Goal: Task Accomplishment & Management: Manage account settings

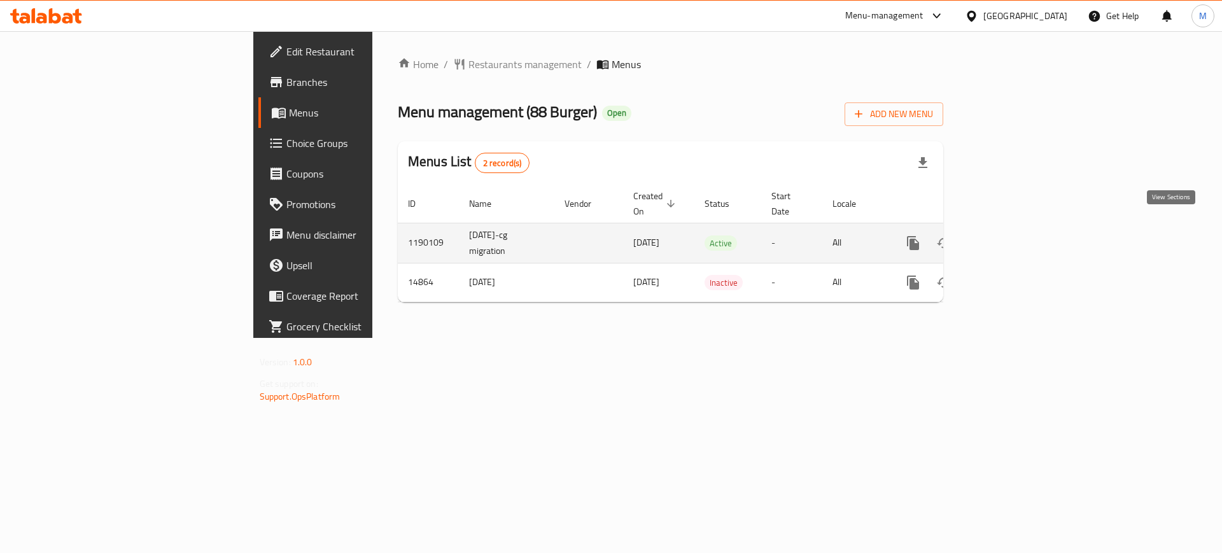
click at [1013, 235] on icon "enhanced table" at bounding box center [1004, 242] width 15 height 15
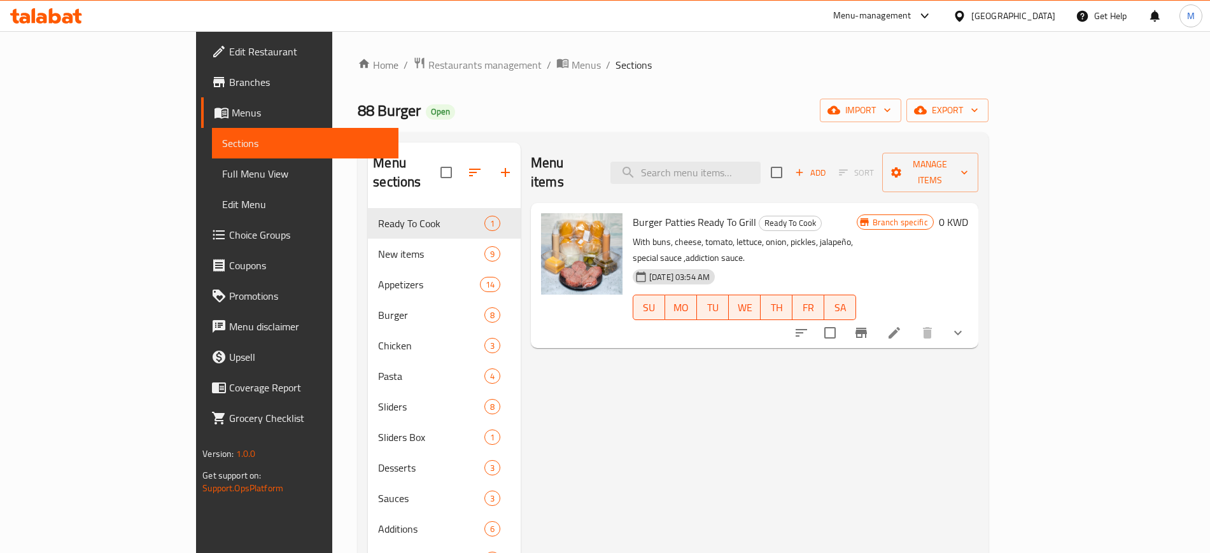
click at [439, 97] on div "Home / Restaurants management / Menus / Sections 88 Burger Open import export M…" at bounding box center [673, 381] width 630 height 649
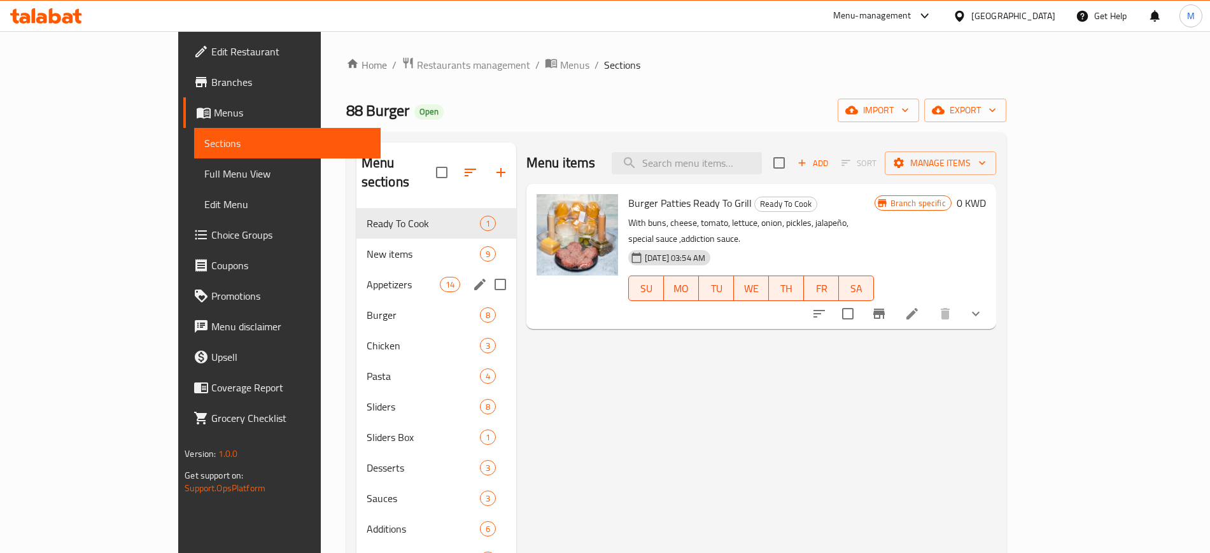
click at [356, 277] on div "Appetizers 14" at bounding box center [436, 284] width 160 height 31
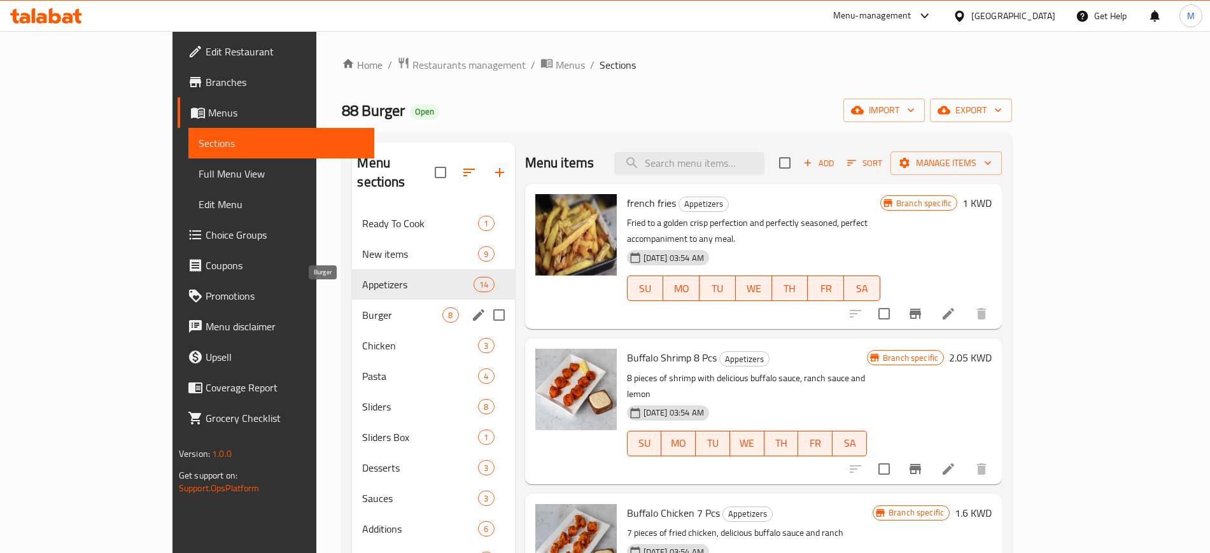
click at [362, 307] on span "Burger" at bounding box center [402, 314] width 80 height 15
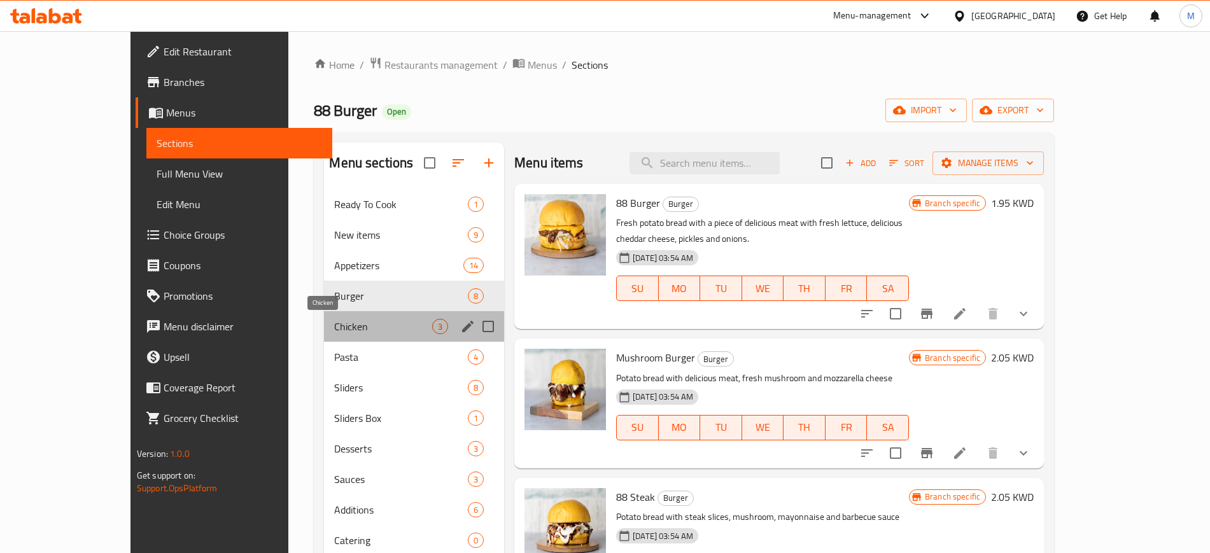
click at [334, 327] on span "Chicken" at bounding box center [383, 326] width 98 height 15
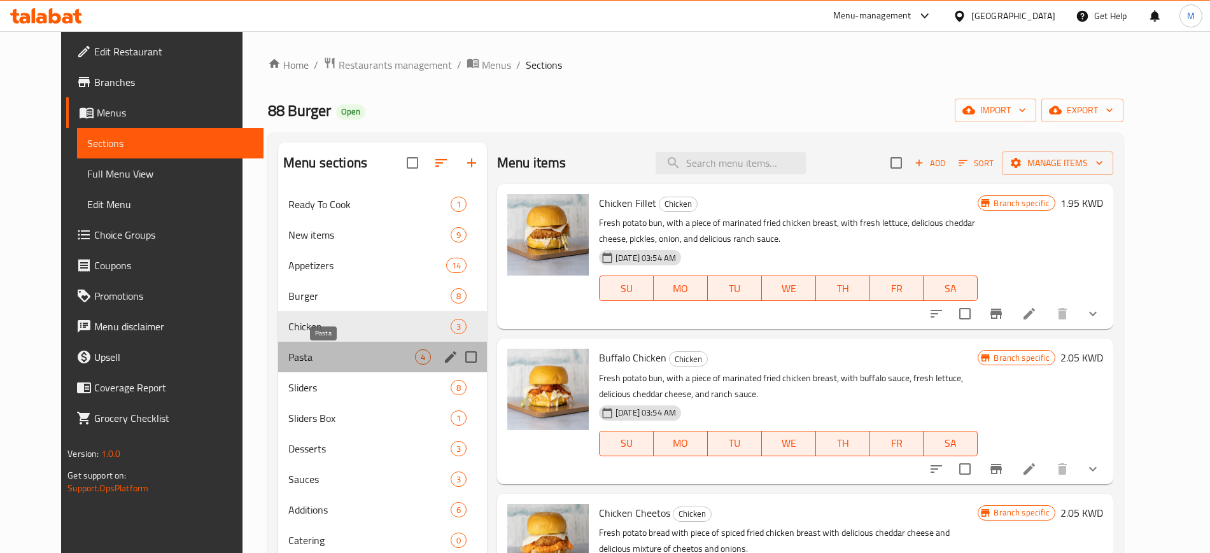
click at [320, 353] on span "Pasta" at bounding box center [351, 356] width 127 height 15
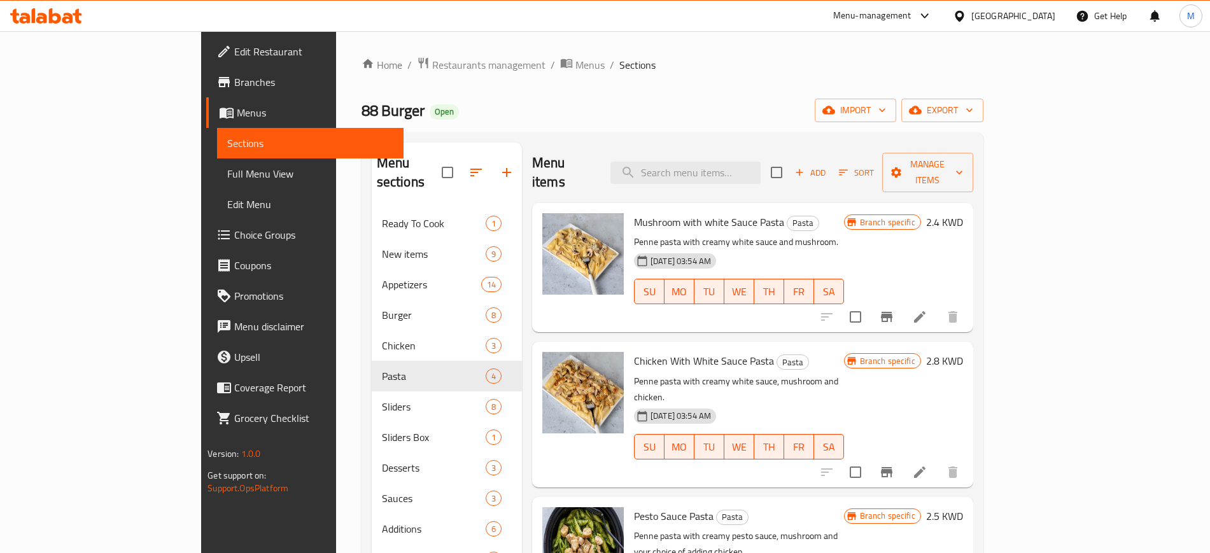
click at [372, 181] on div "Menu sections" at bounding box center [447, 173] width 150 height 60
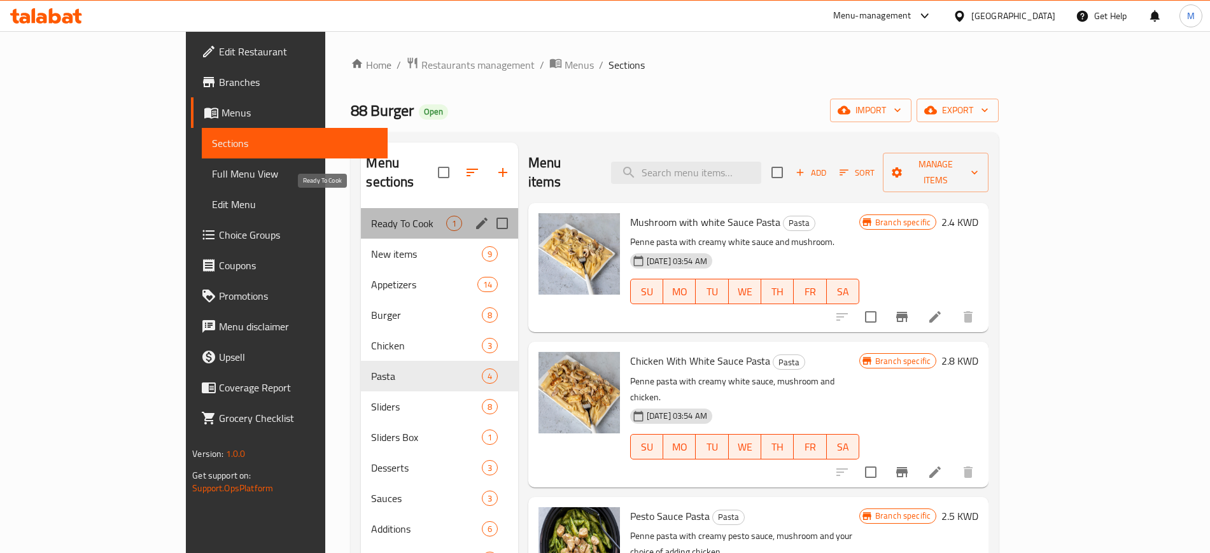
click at [371, 216] on span "Ready To Cook" at bounding box center [408, 223] width 74 height 15
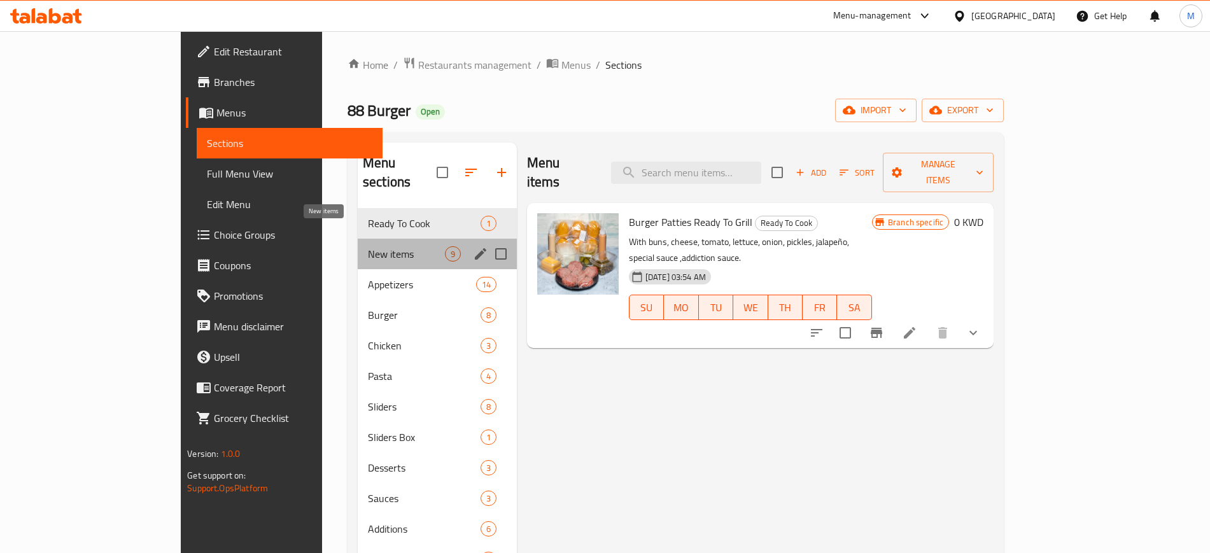
click at [368, 246] on span "New items" at bounding box center [406, 253] width 77 height 15
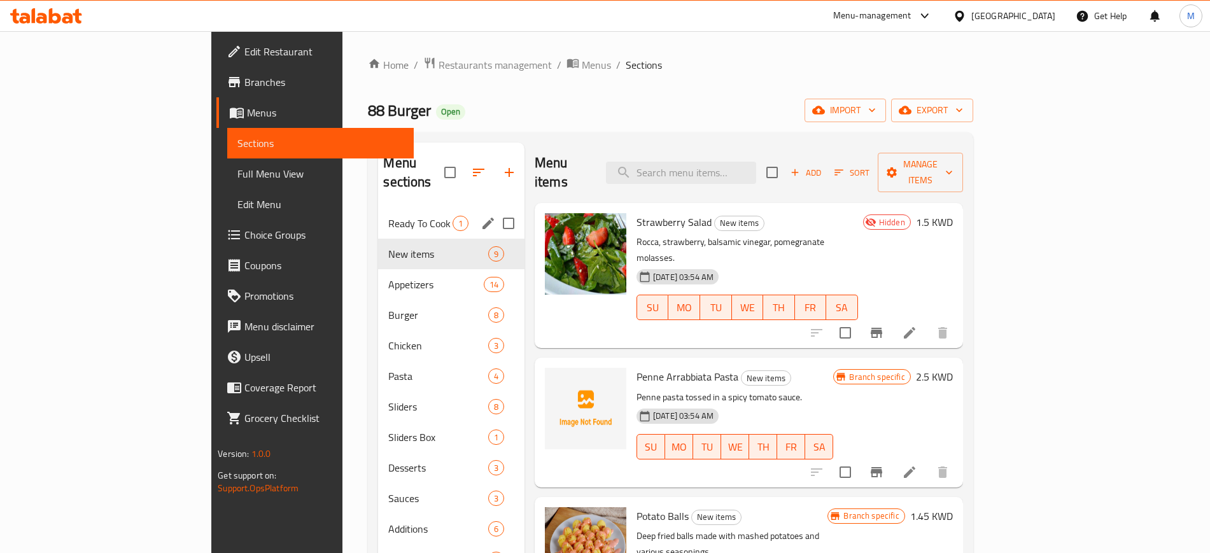
click at [378, 208] on div "Ready To Cook 1" at bounding box center [451, 223] width 146 height 31
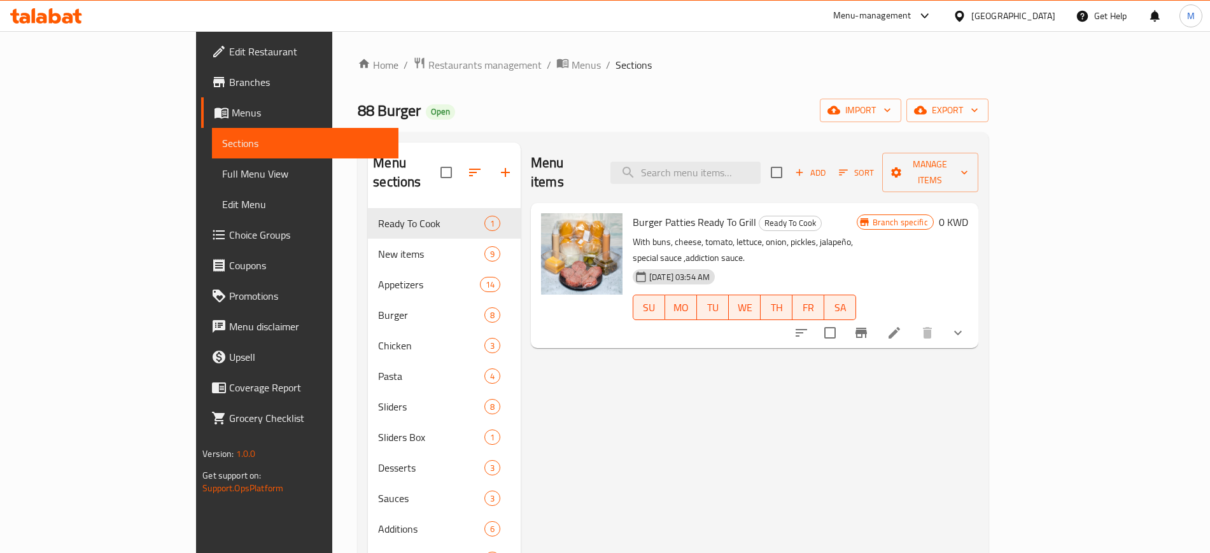
click at [400, 112] on div "88 Burger Open import export" at bounding box center [673, 111] width 630 height 24
click at [572, 66] on span "Menus" at bounding box center [586, 64] width 29 height 15
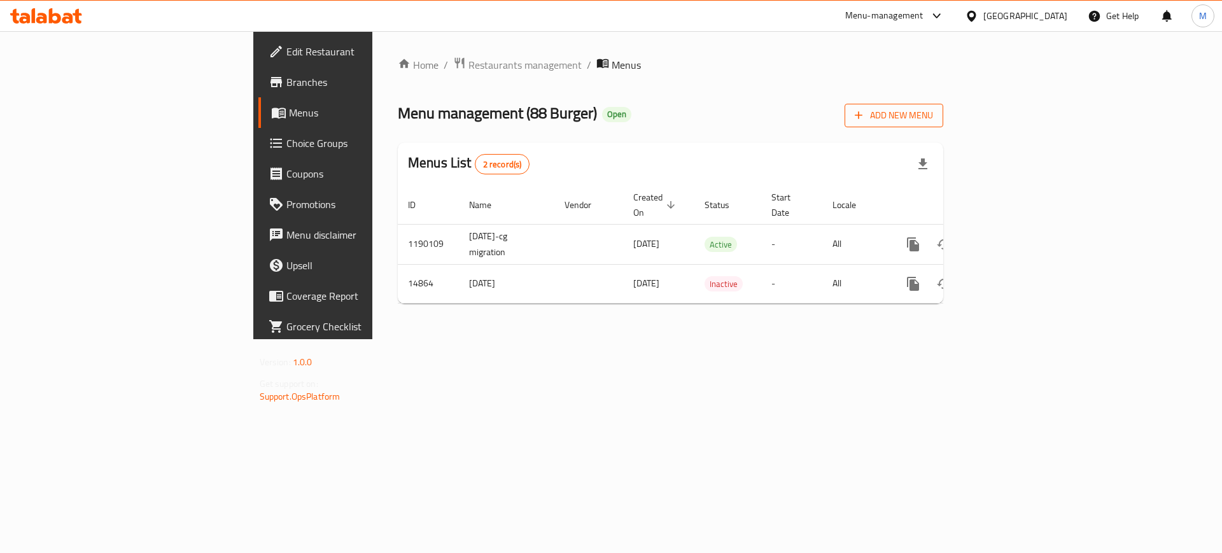
click at [933, 118] on span "Add New Menu" at bounding box center [894, 116] width 78 height 16
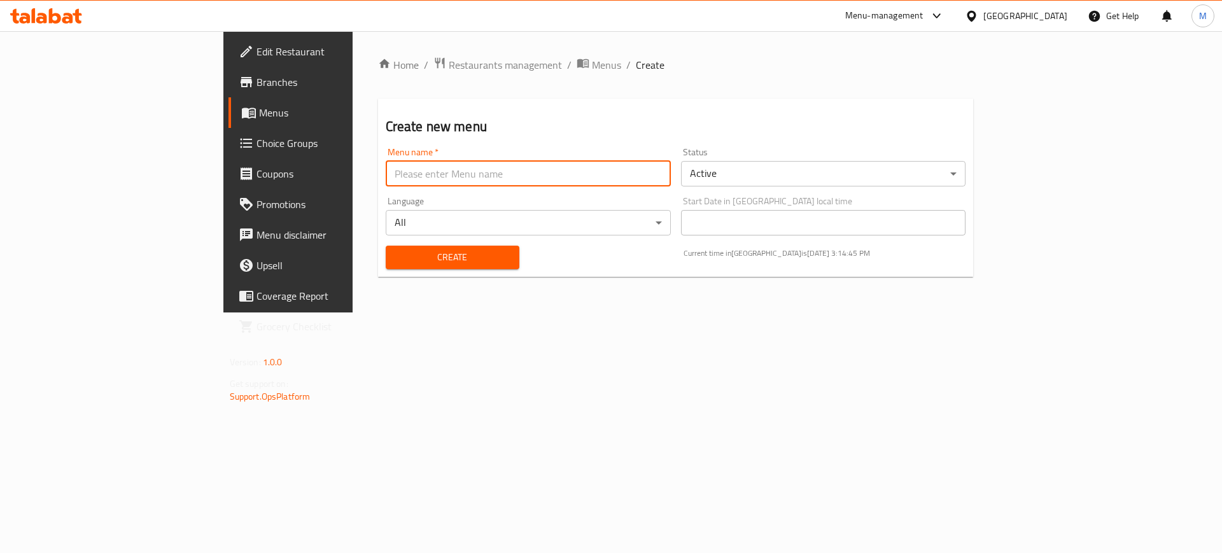
click at [386, 177] on input "text" at bounding box center [528, 173] width 285 height 25
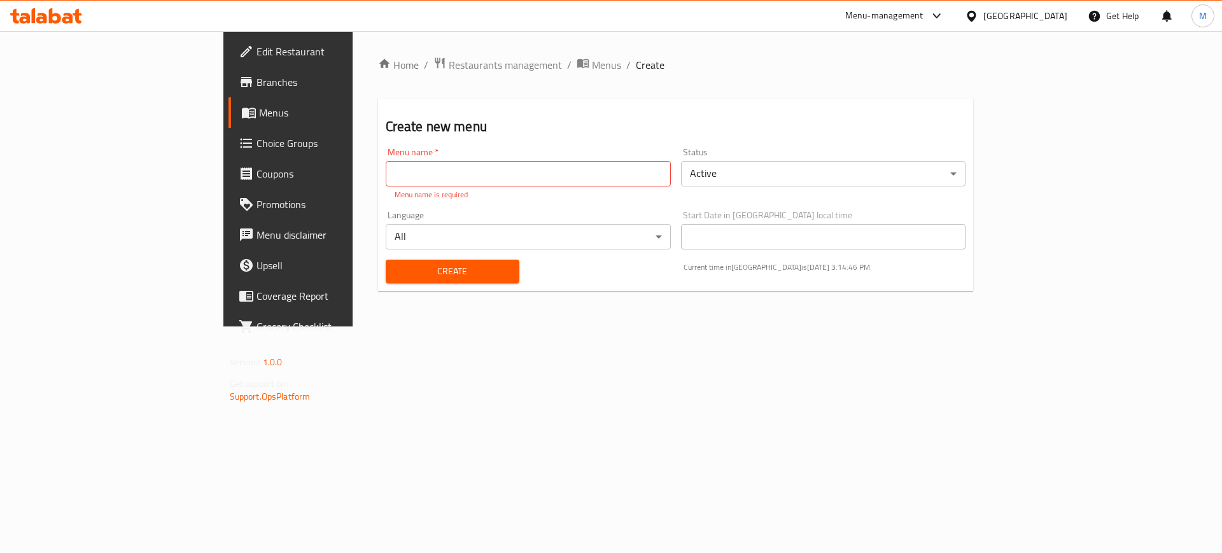
drag, startPoint x: 404, startPoint y: 130, endPoint x: 413, endPoint y: 103, distance: 28.4
click at [404, 129] on h2 "Create new menu" at bounding box center [676, 126] width 580 height 19
click at [592, 64] on span "Menus" at bounding box center [606, 64] width 29 height 15
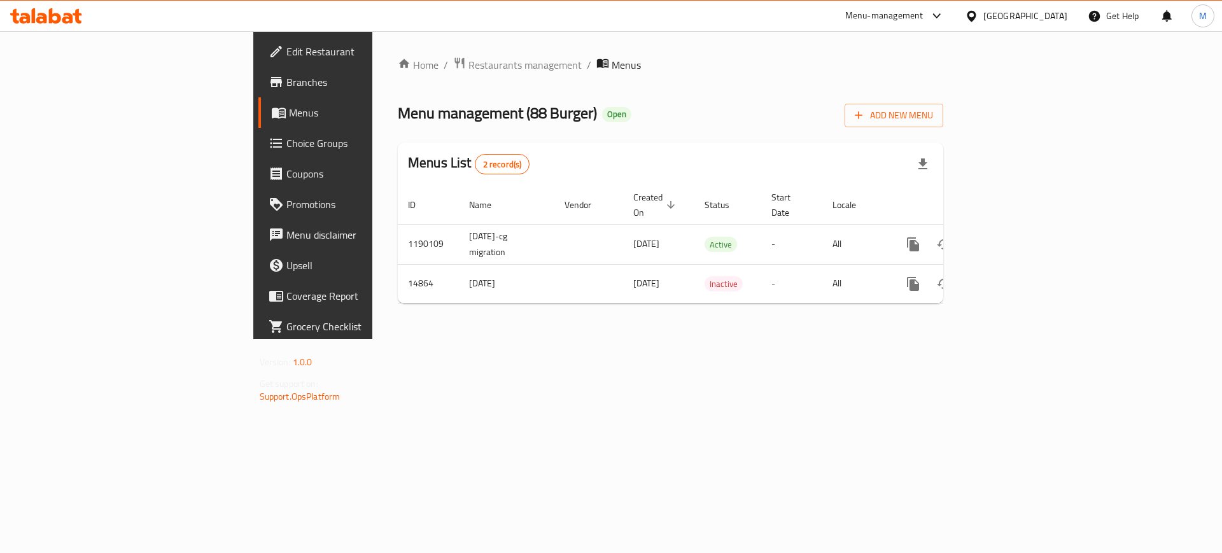
click at [544, 106] on div "Menu management ( 88 Burger ) Open Add New Menu" at bounding box center [670, 113] width 545 height 29
click at [63, 11] on icon at bounding box center [46, 15] width 72 height 15
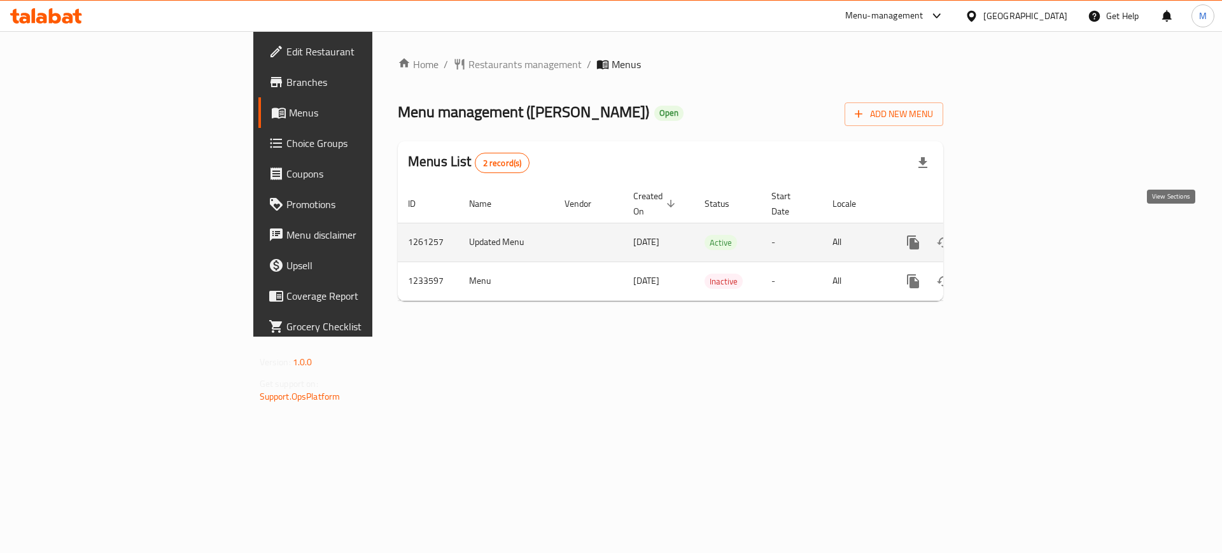
click at [1011, 237] on icon "enhanced table" at bounding box center [1004, 242] width 11 height 11
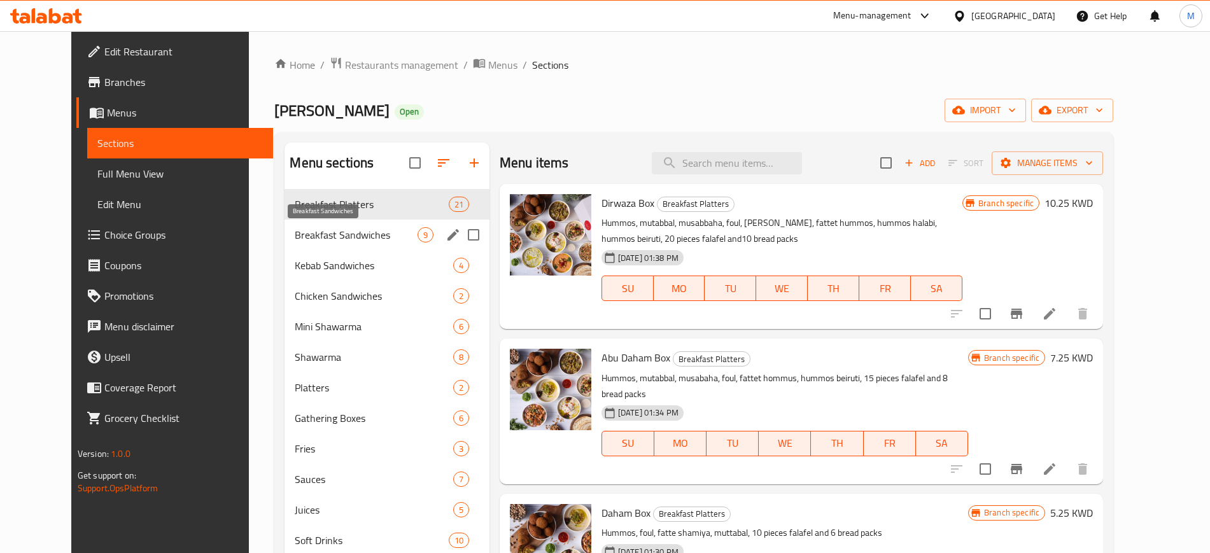
click at [342, 239] on span "Breakfast Sandwiches" at bounding box center [356, 234] width 122 height 15
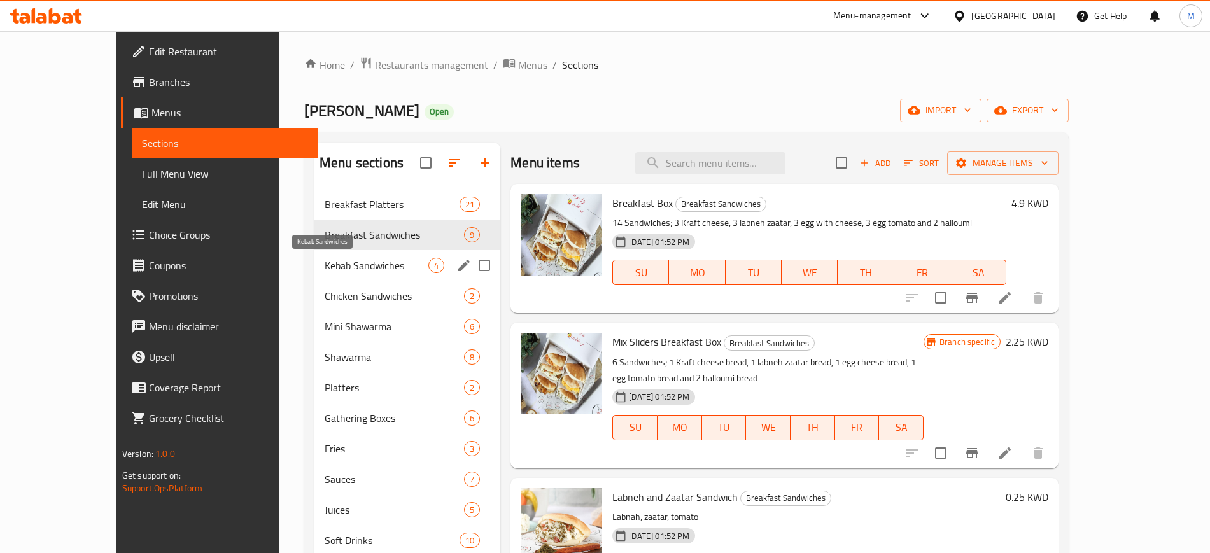
click at [339, 271] on span "Kebab Sandwiches" at bounding box center [377, 265] width 104 height 15
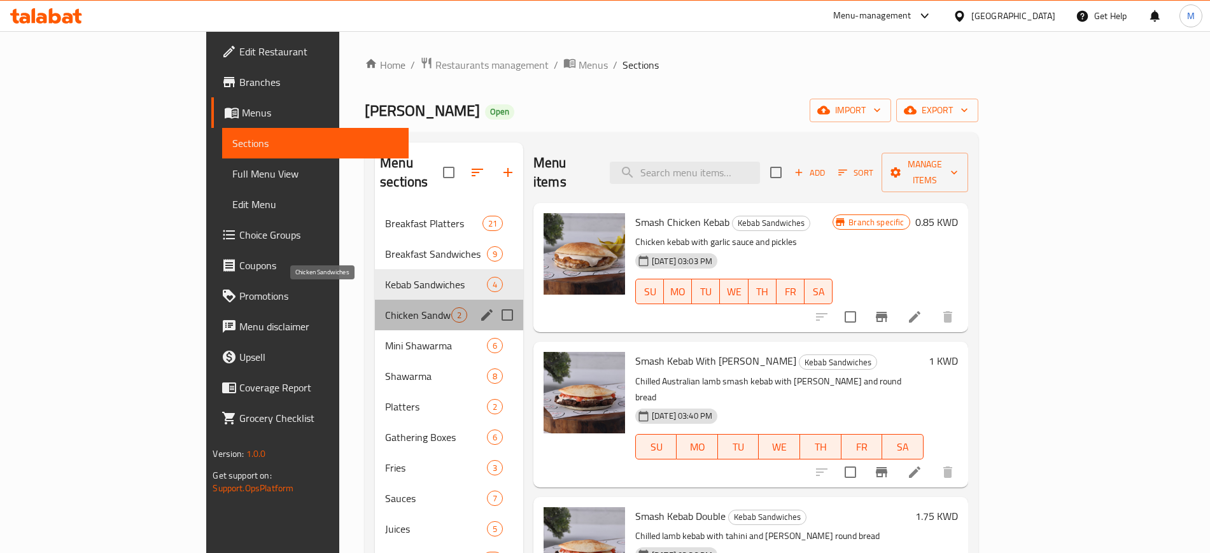
click at [385, 307] on span "Chicken Sandwiches" at bounding box center [418, 314] width 66 height 15
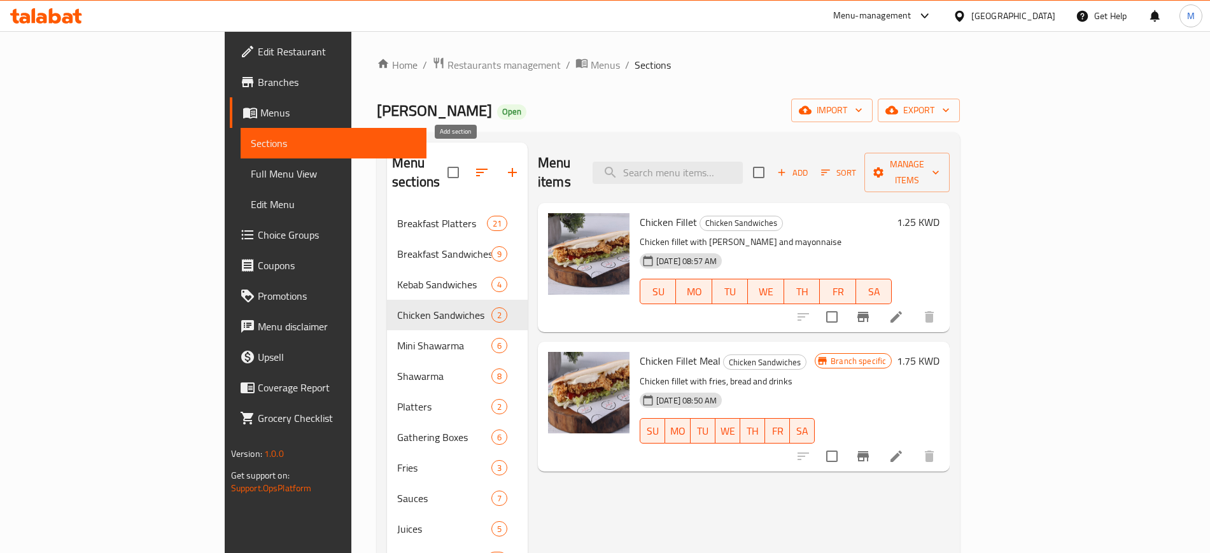
click at [508, 168] on icon "button" at bounding box center [512, 172] width 9 height 9
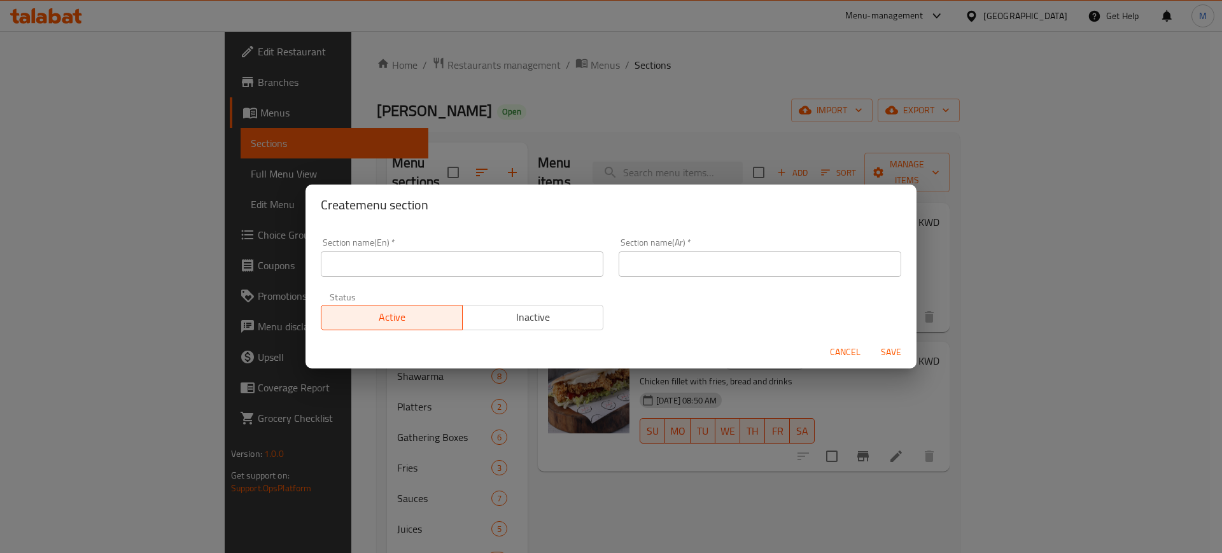
click at [523, 271] on input "text" at bounding box center [462, 263] width 283 height 25
type input "Burgers"
click at [696, 260] on input "text" at bounding box center [760, 263] width 283 height 25
type input "البرجر"
click at [871, 341] on button "Save" at bounding box center [891, 353] width 41 height 24
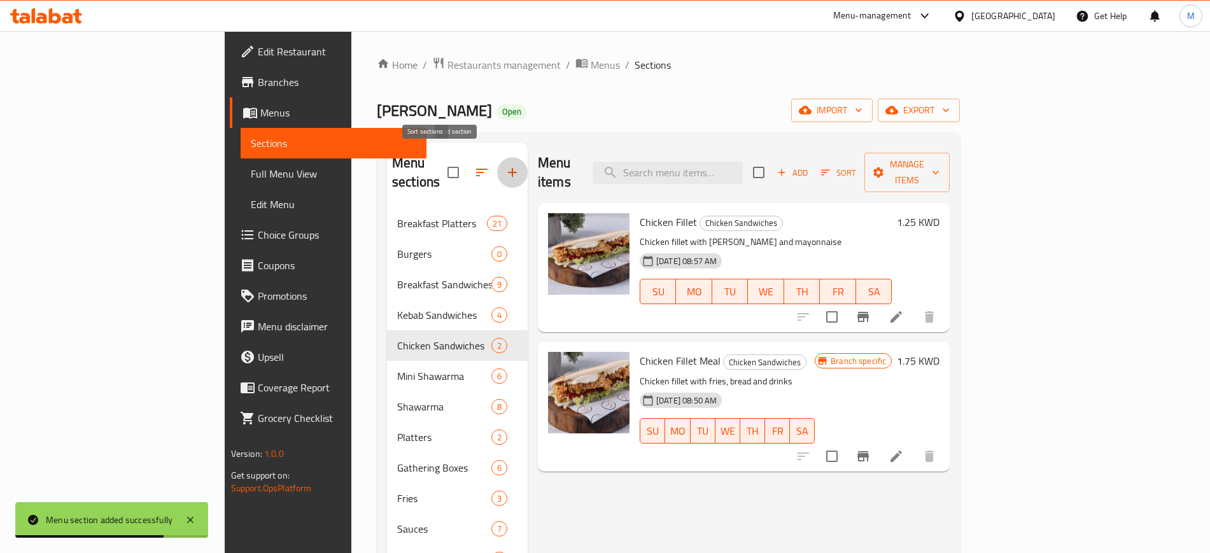
click at [474, 165] on icon "button" at bounding box center [481, 172] width 15 height 15
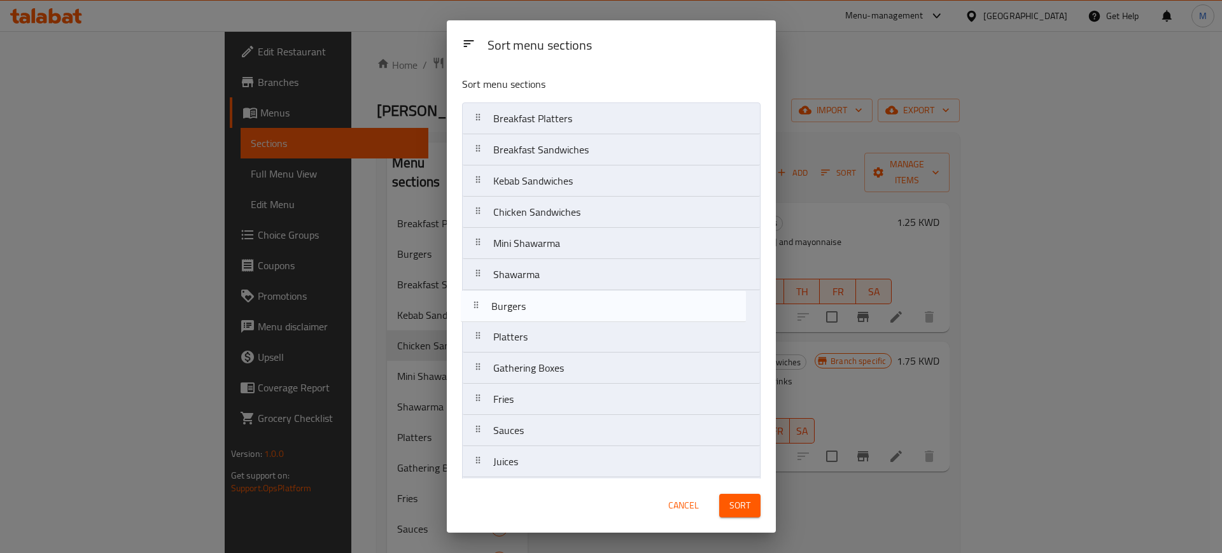
drag, startPoint x: 568, startPoint y: 158, endPoint x: 568, endPoint y: 323, distance: 164.2
click at [568, 323] on nav "Breakfast Platters Burgers Breakfast Sandwiches Kebab Sandwiches Chicken Sandwi…" at bounding box center [611, 352] width 299 height 500
drag, startPoint x: 570, startPoint y: 316, endPoint x: 577, endPoint y: 348, distance: 32.5
click at [577, 348] on nav "Breakfast Platters Breakfast Sandwiches Kebab Sandwiches Chicken Sandwiches Min…" at bounding box center [611, 352] width 299 height 500
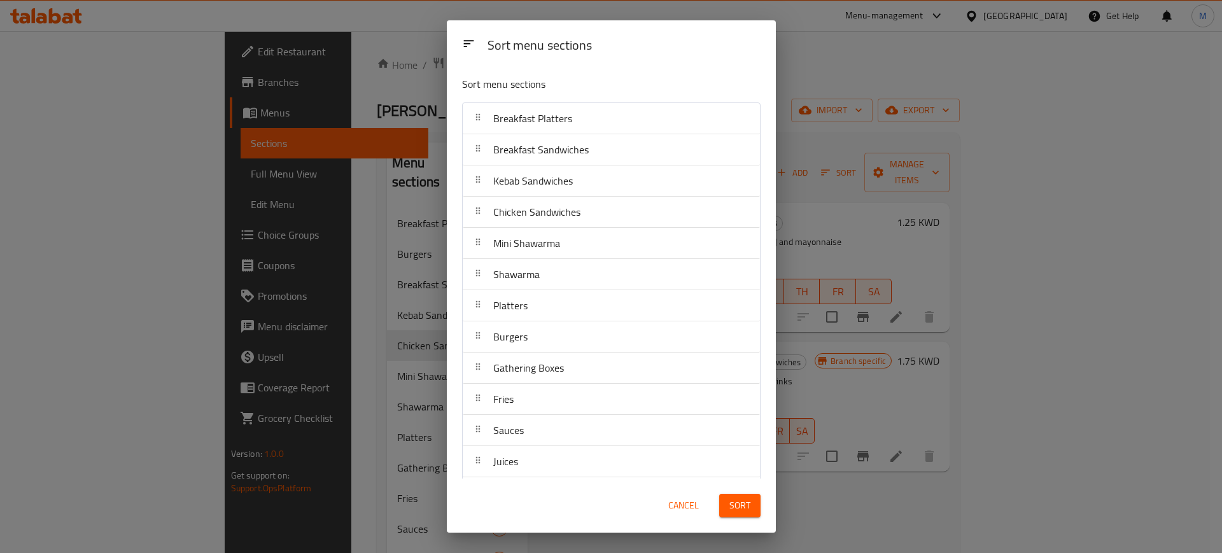
click at [736, 510] on span "Sort" at bounding box center [739, 506] width 21 height 16
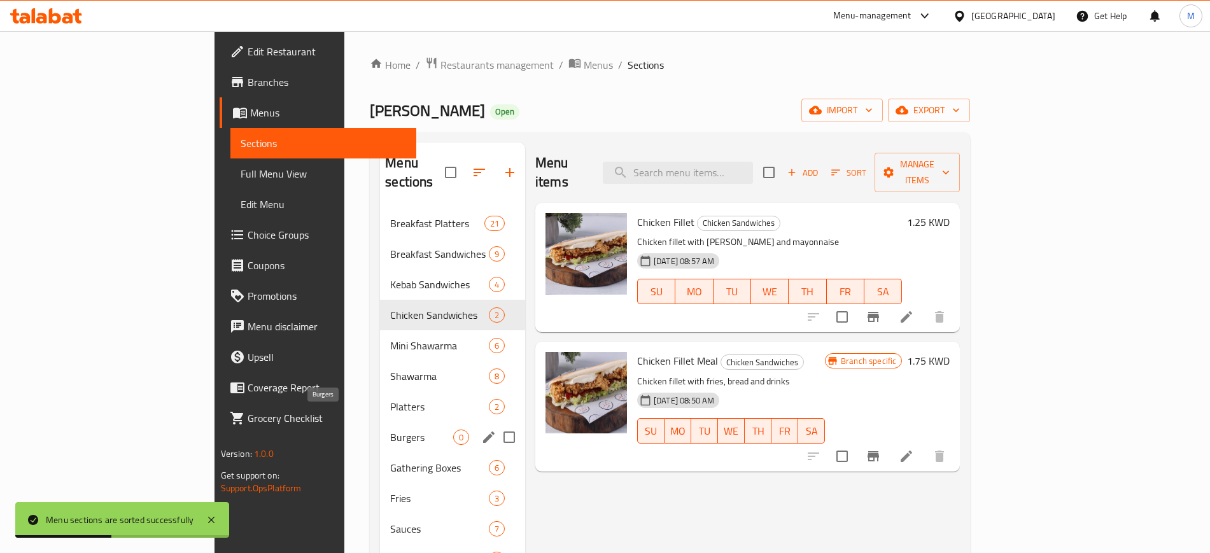
click at [390, 430] on span "Burgers" at bounding box center [421, 437] width 63 height 15
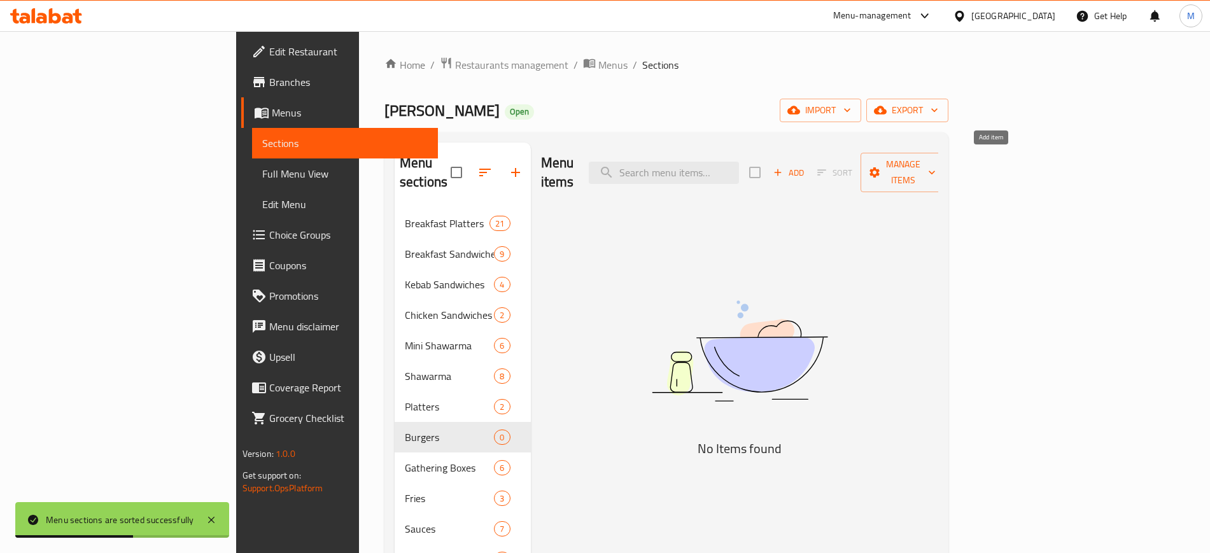
click at [806, 165] on span "Add" at bounding box center [788, 172] width 34 height 15
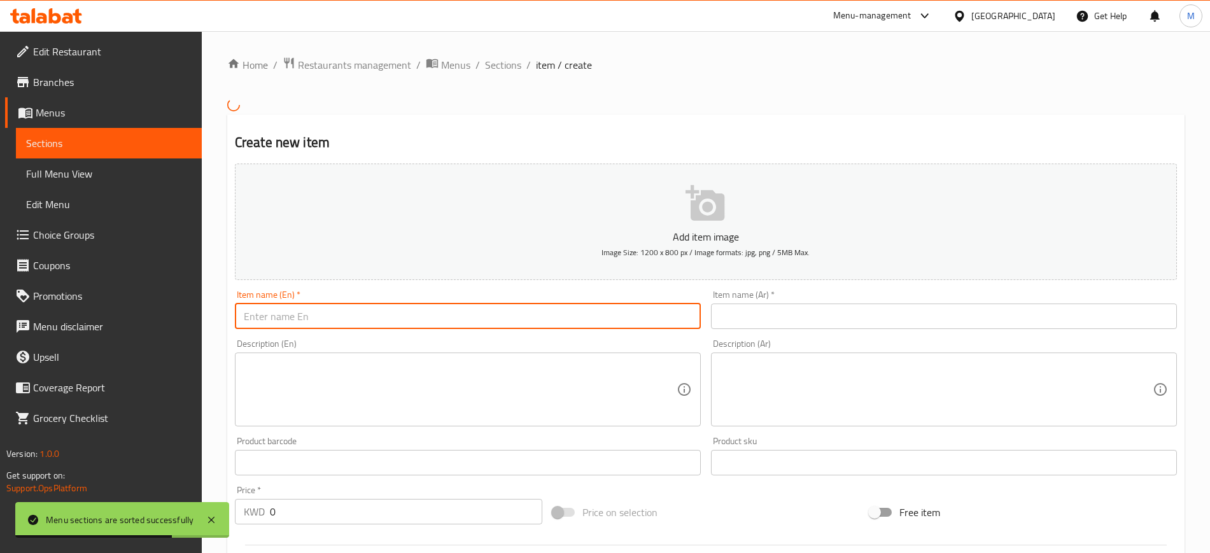
click at [535, 316] on input "text" at bounding box center [468, 316] width 466 height 25
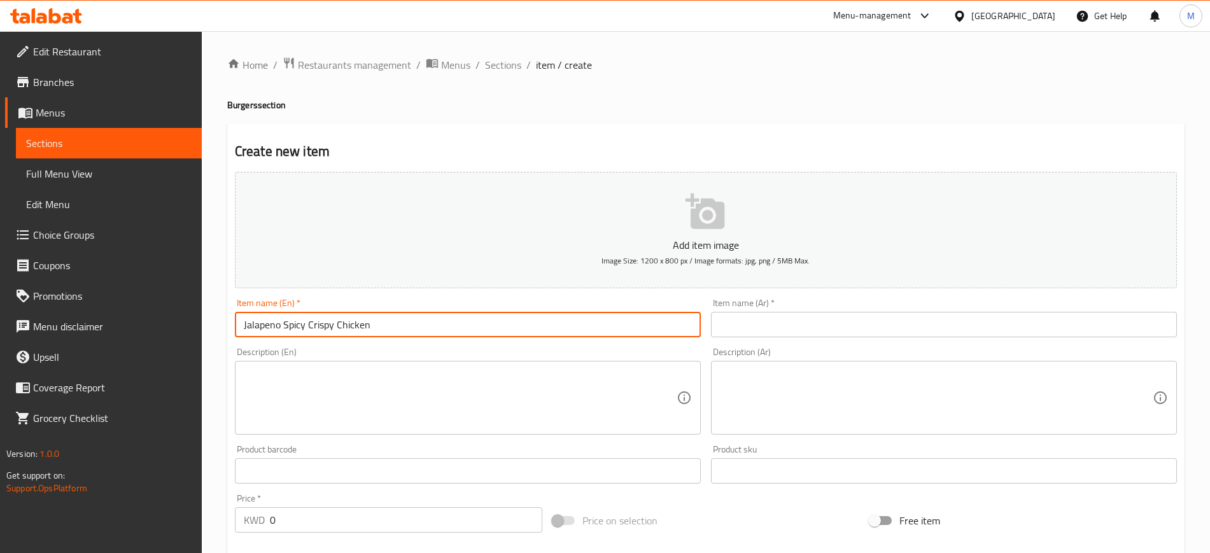
type input "Jalapeno Spicy Crispy Chicken"
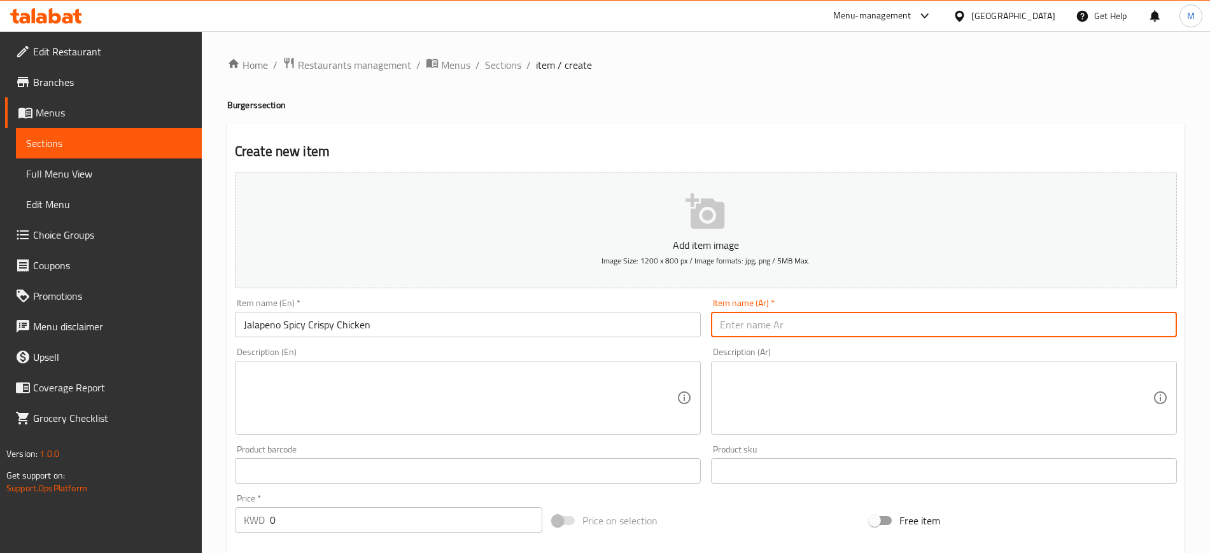
click at [809, 330] on input "text" at bounding box center [944, 324] width 466 height 25
type input "هالابينو سبايسي كريسبي تشكن"
drag, startPoint x: 340, startPoint y: 519, endPoint x: 241, endPoint y: 524, distance: 99.4
click at [242, 524] on div "KWD 0 Price *" at bounding box center [388, 519] width 307 height 25
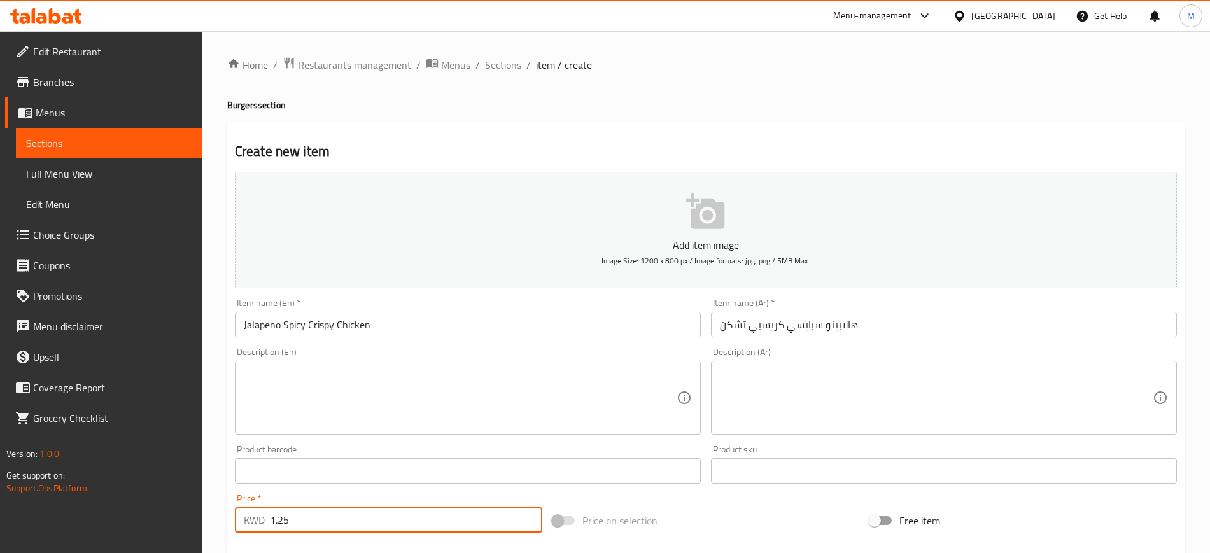
type input "1.25"
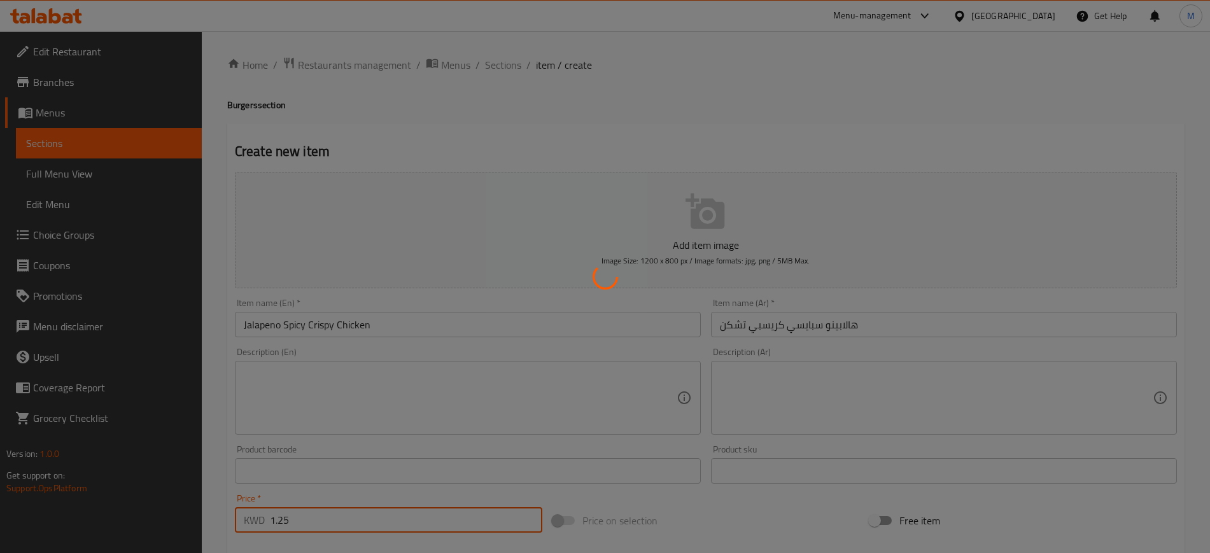
type input "0"
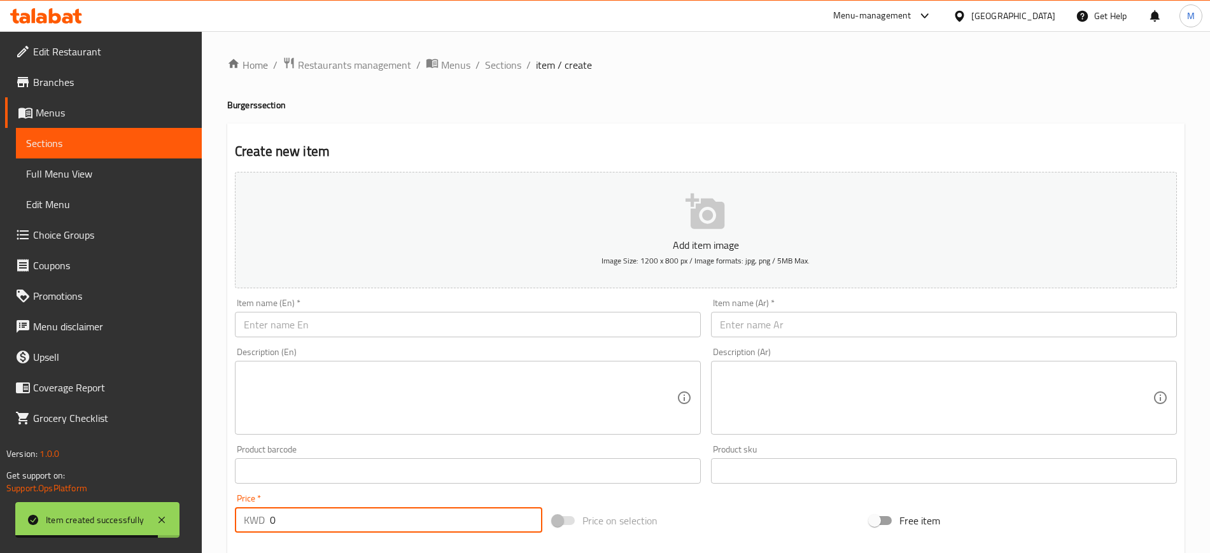
click at [359, 325] on input "text" at bounding box center [468, 324] width 466 height 25
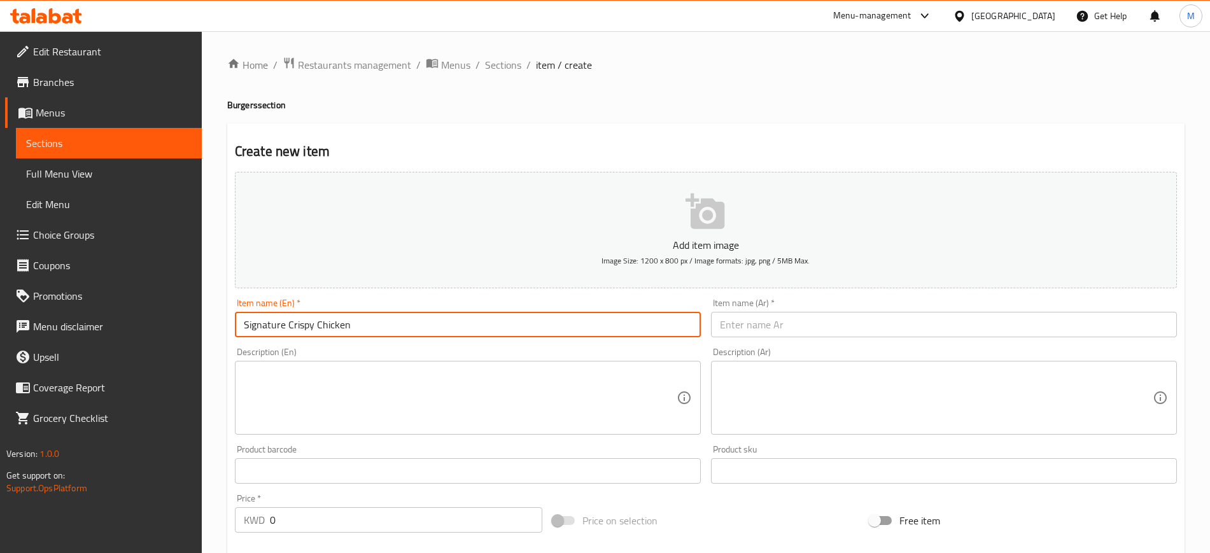
type input "Signature Crispy Chicken"
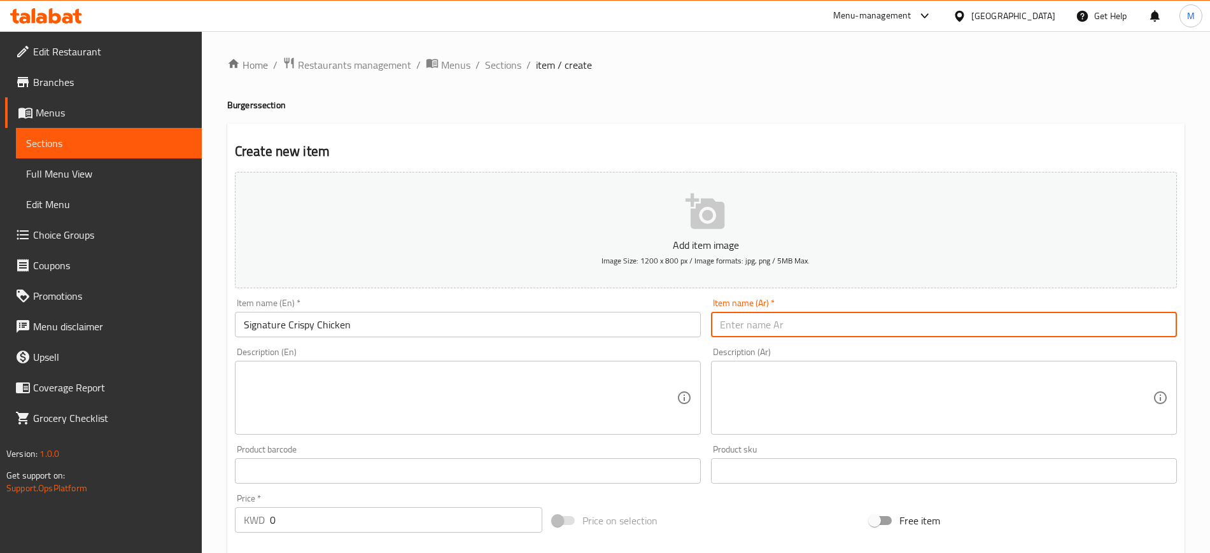
click at [790, 314] on input "text" at bounding box center [944, 324] width 466 height 25
type input "كريسبي تشكن سيغنتشر"
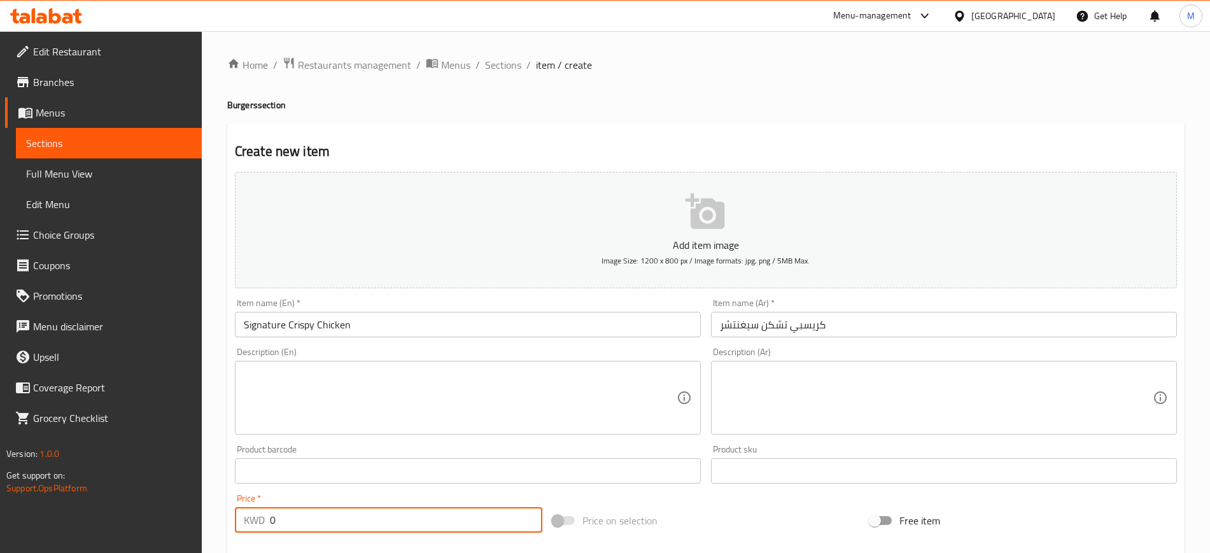
drag, startPoint x: 297, startPoint y: 519, endPoint x: 249, endPoint y: 528, distance: 48.4
click at [249, 528] on div "KWD 0 Price *" at bounding box center [388, 519] width 307 height 25
type input "1.25"
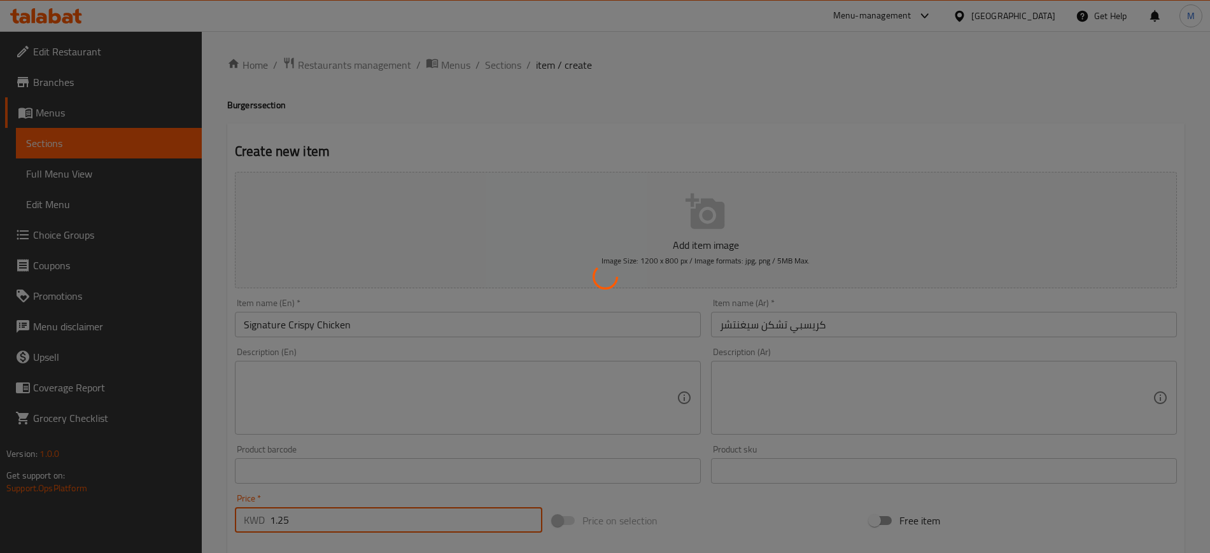
type input "0"
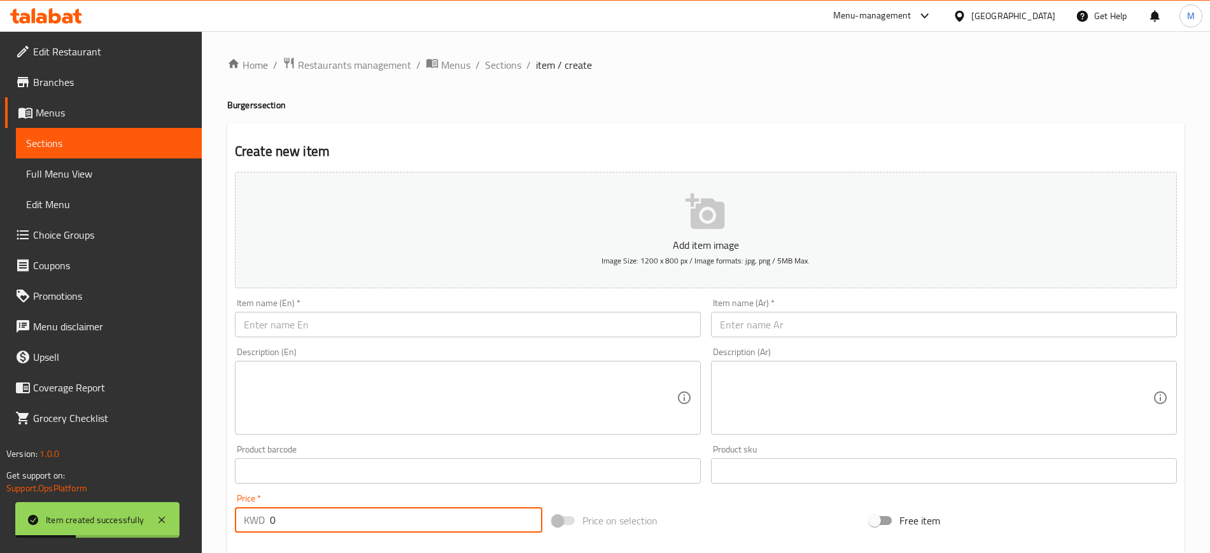
click at [330, 314] on input "text" at bounding box center [468, 324] width 466 height 25
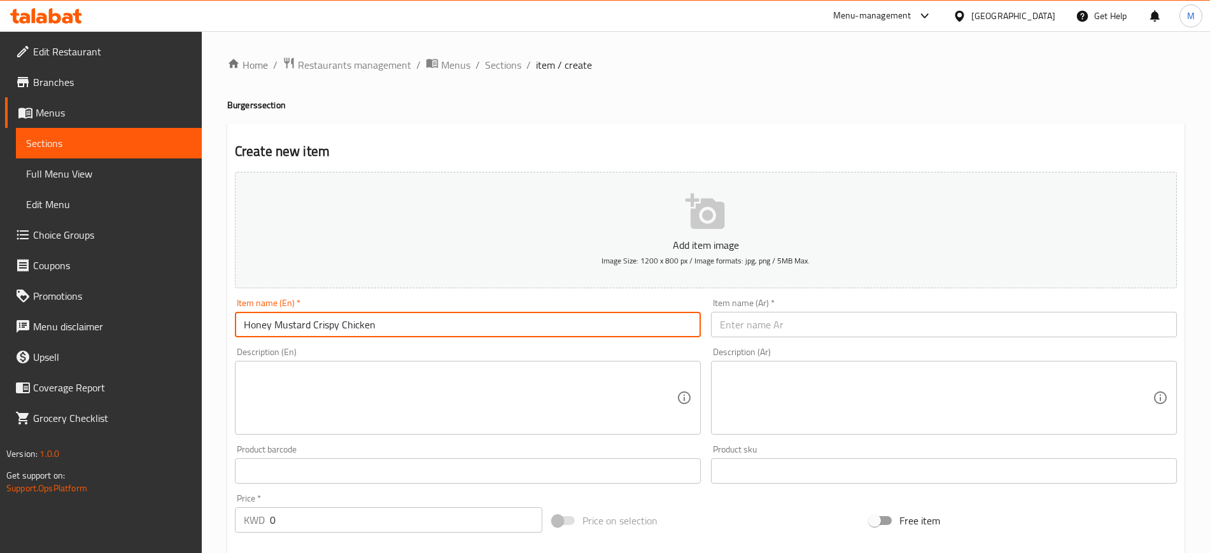
type input "Honey Mustard Crispy Chicken"
click at [775, 320] on input "text" at bounding box center [944, 324] width 466 height 25
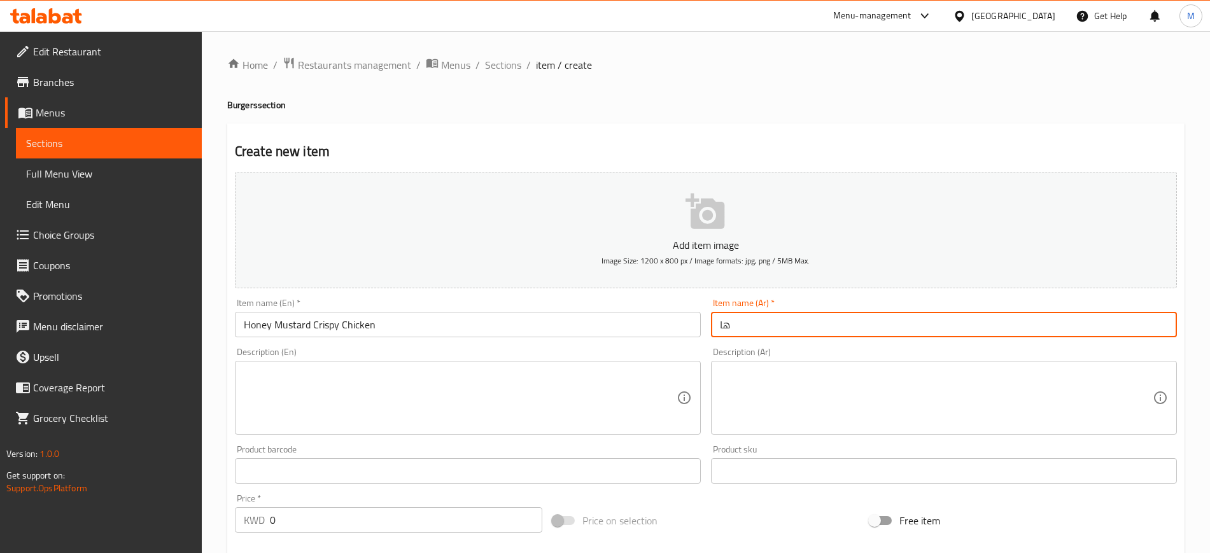
type input "ه"
type input "كريسبي تشكن بالعسل والخردل"
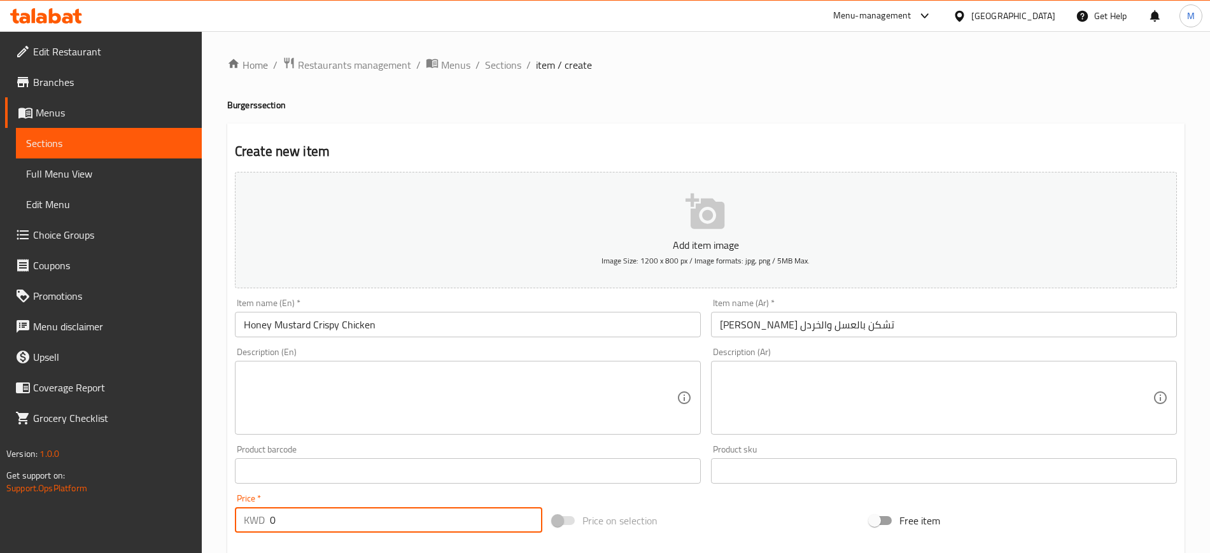
drag, startPoint x: 301, startPoint y: 524, endPoint x: 225, endPoint y: 531, distance: 76.7
click at [225, 531] on div "Home / Restaurants management / Menus / Sections / item / create Burgers sectio…" at bounding box center [706, 465] width 1008 height 868
type input "1.25"
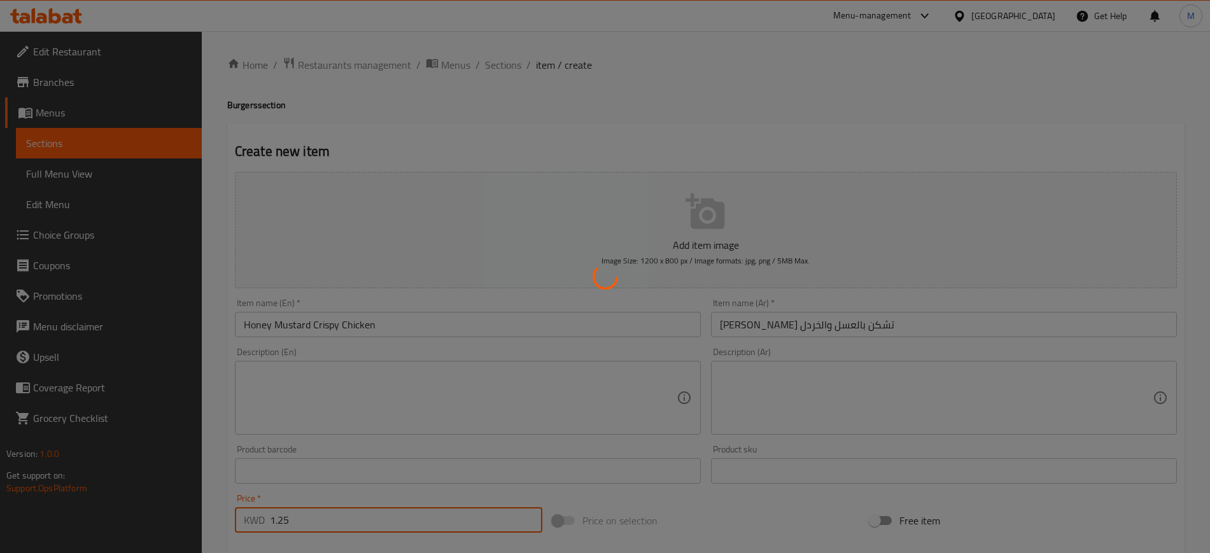
type input "0"
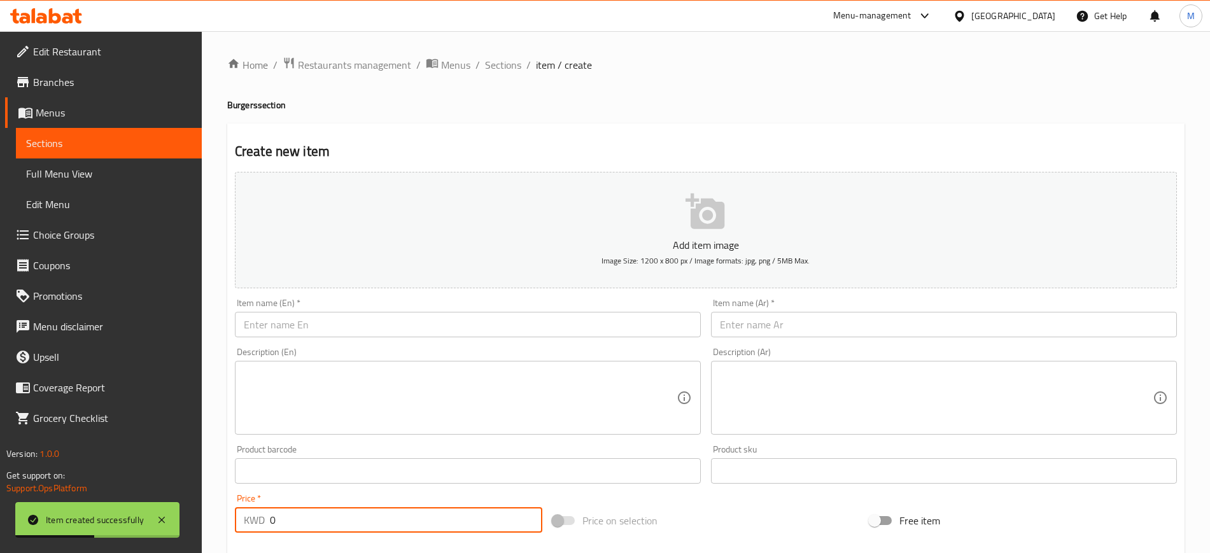
click at [378, 316] on input "text" at bounding box center [468, 324] width 466 height 25
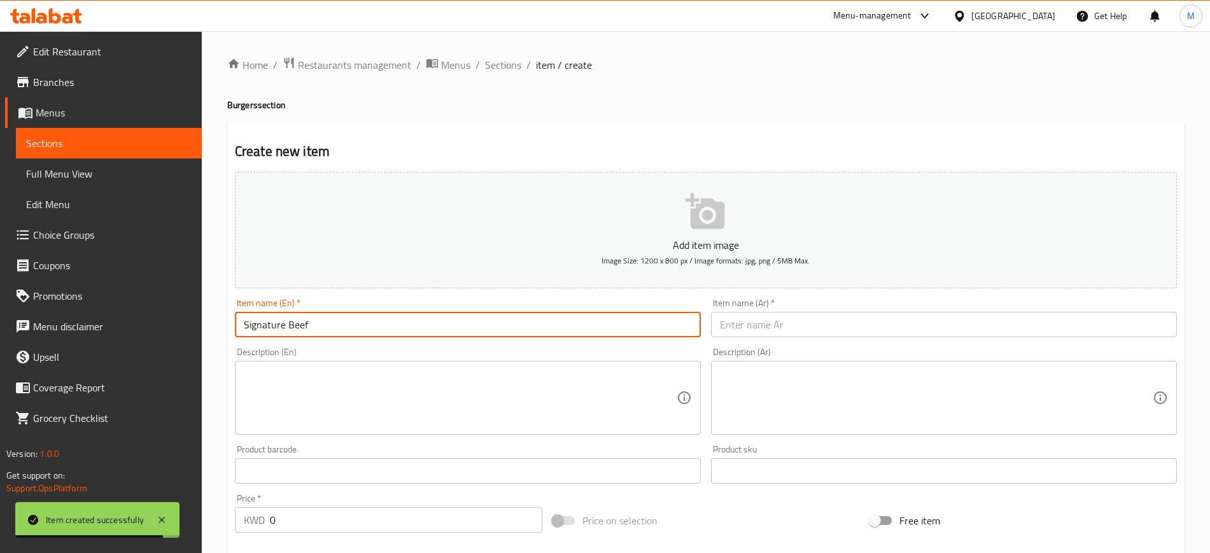
type input "Signature Beef"
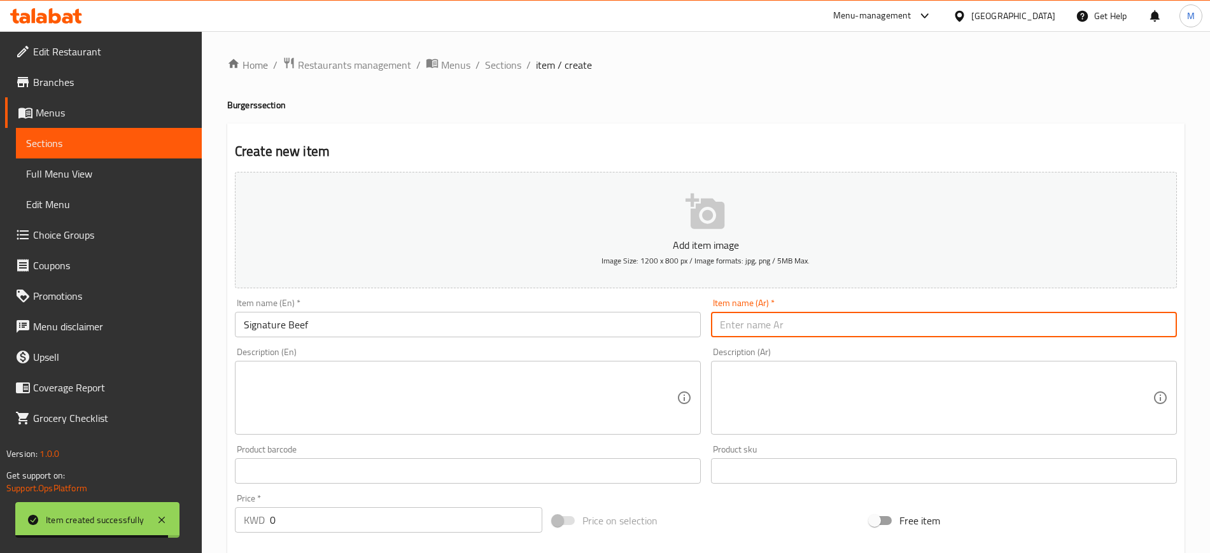
click at [799, 327] on input "text" at bounding box center [944, 324] width 466 height 25
type input "سغنتشر لحم"
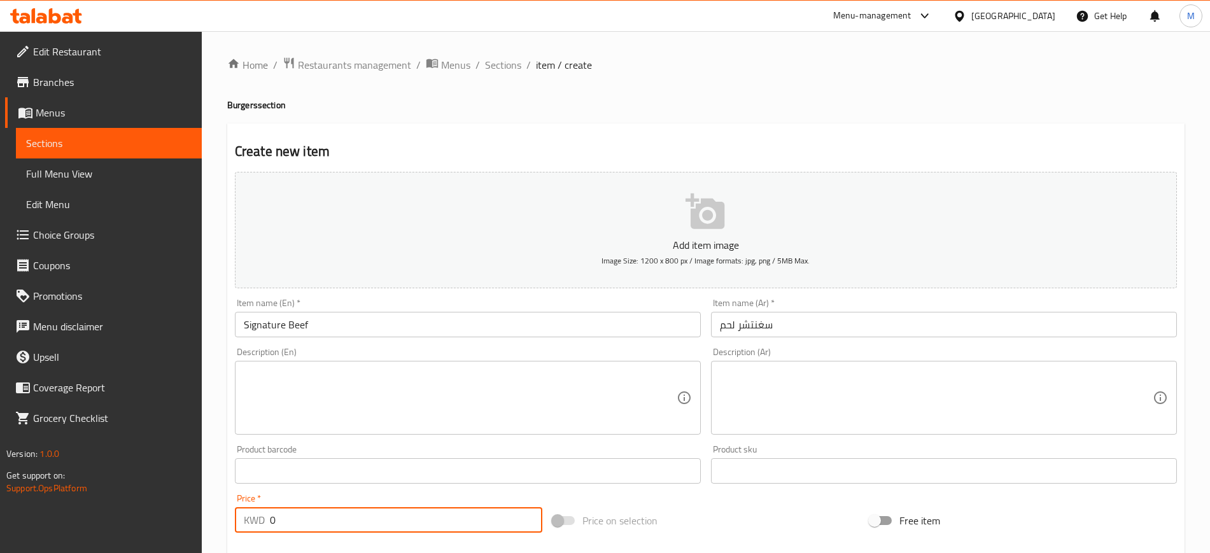
click at [255, 519] on div "KWD 0 Price *" at bounding box center [388, 519] width 307 height 25
type input "1.5"
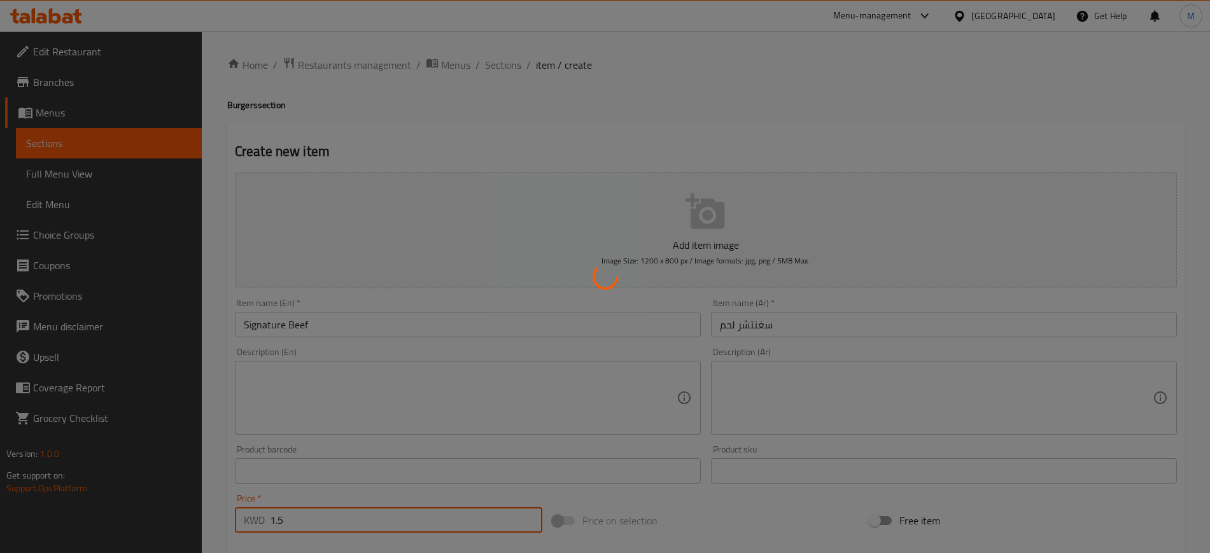
type input "0"
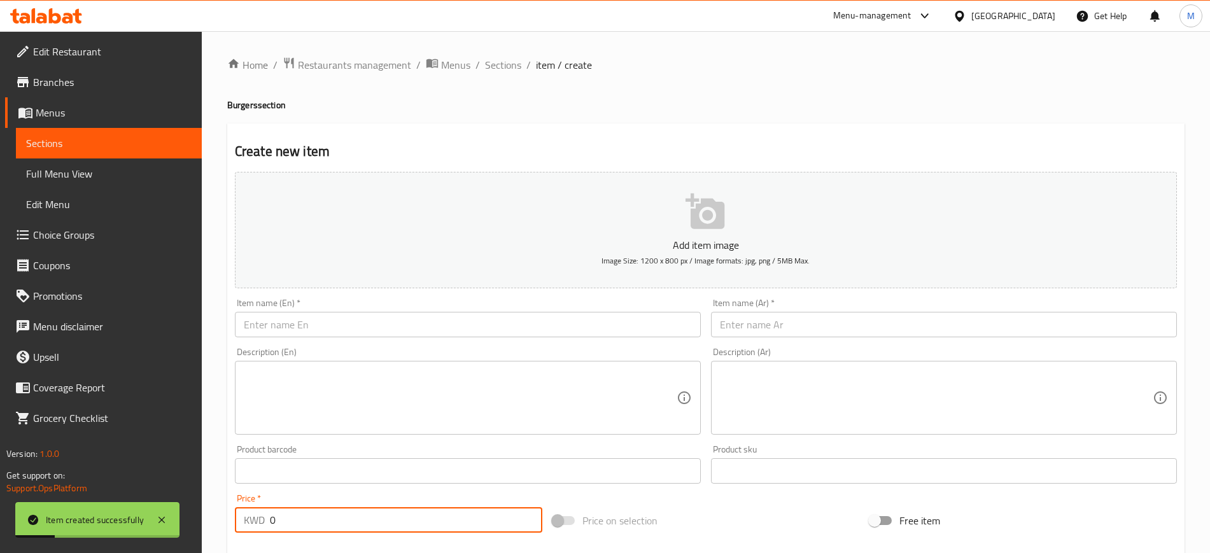
click at [400, 324] on input "text" at bounding box center [468, 324] width 466 height 25
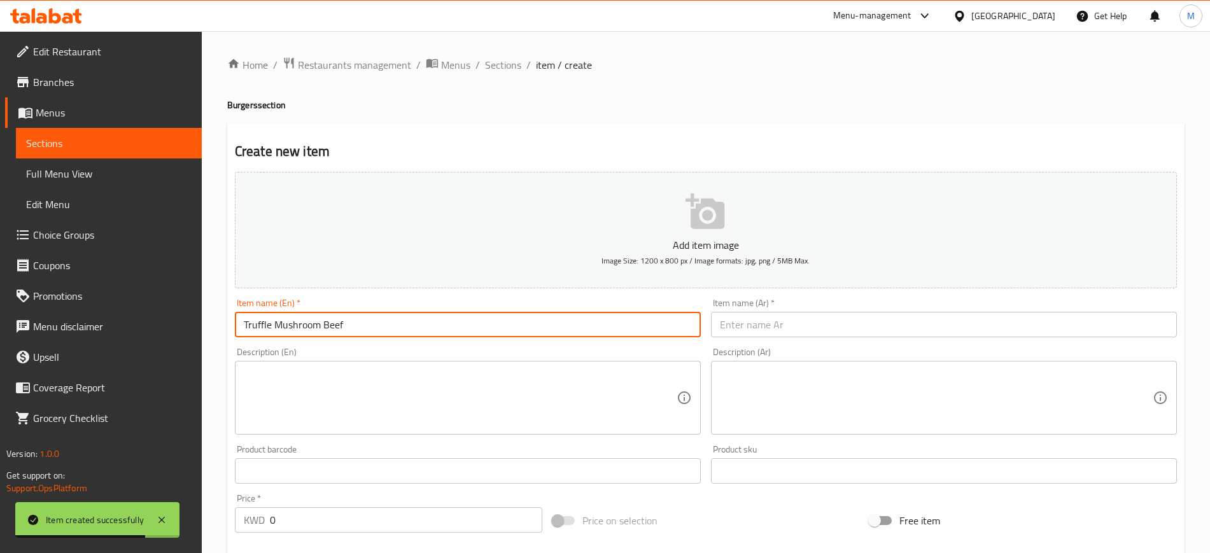
type input "Truffle Mushroom Beef"
click at [813, 318] on input "text" at bounding box center [944, 324] width 466 height 25
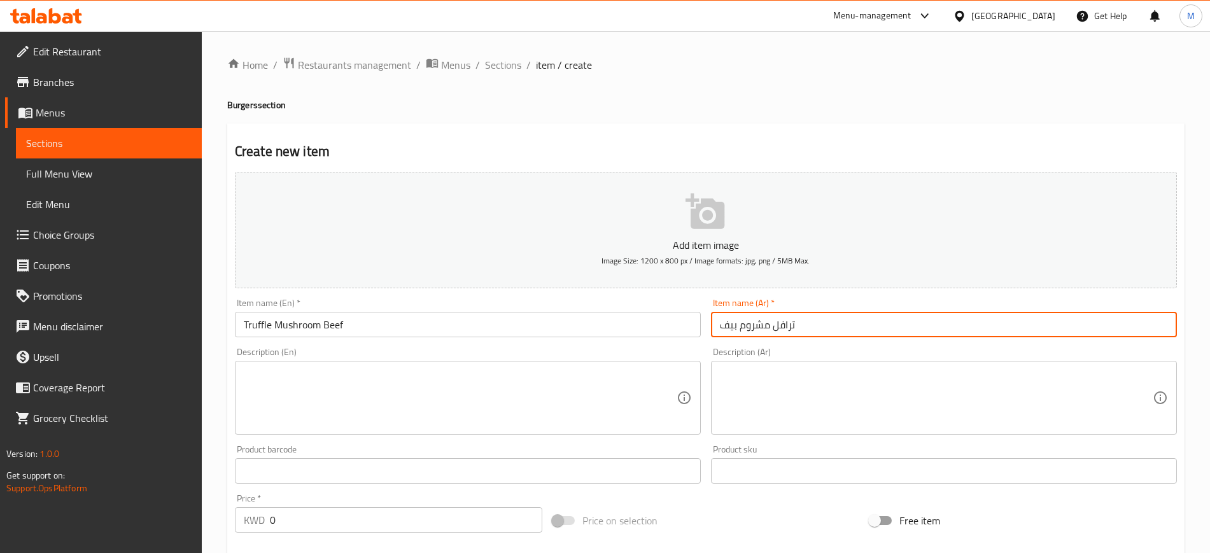
type input "ترافل مشروم بيف"
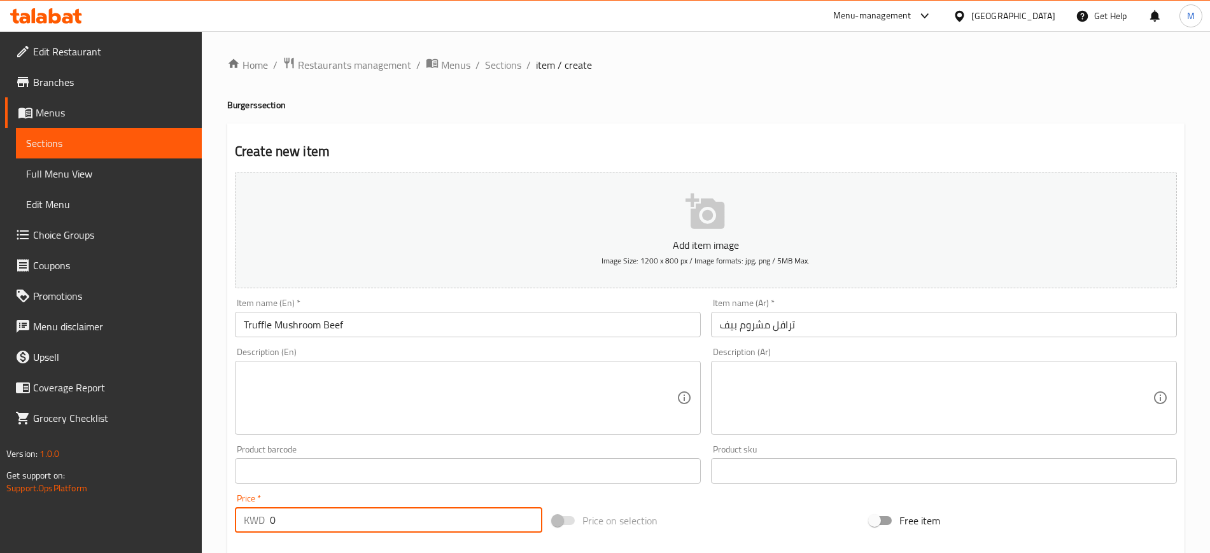
drag, startPoint x: 323, startPoint y: 513, endPoint x: 242, endPoint y: 525, distance: 81.1
click at [242, 525] on div "KWD 0 Price *" at bounding box center [388, 519] width 307 height 25
type input "1.5"
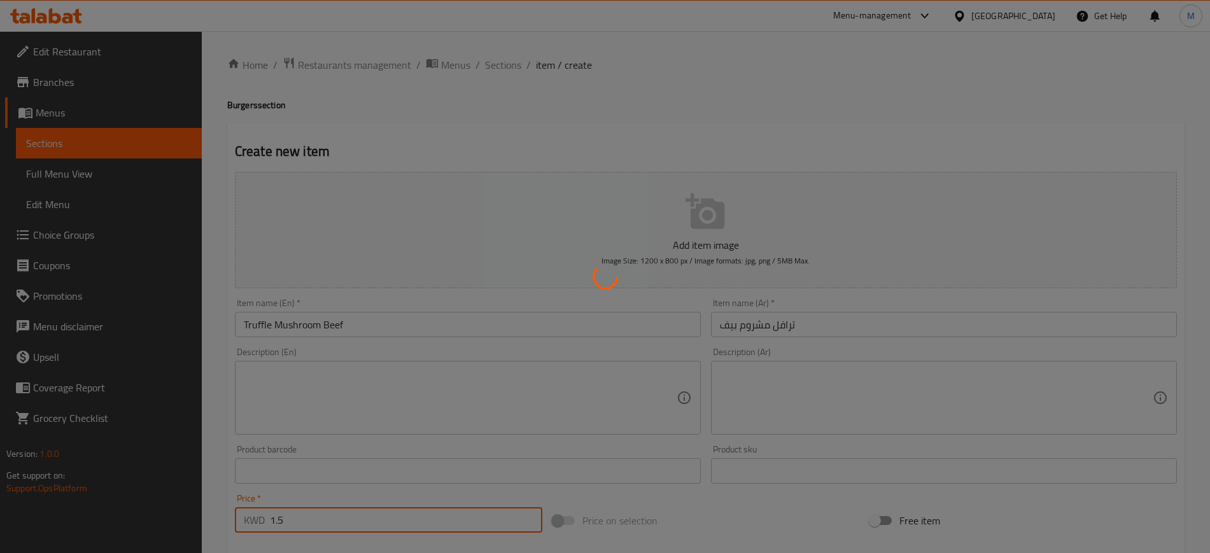
type input "0"
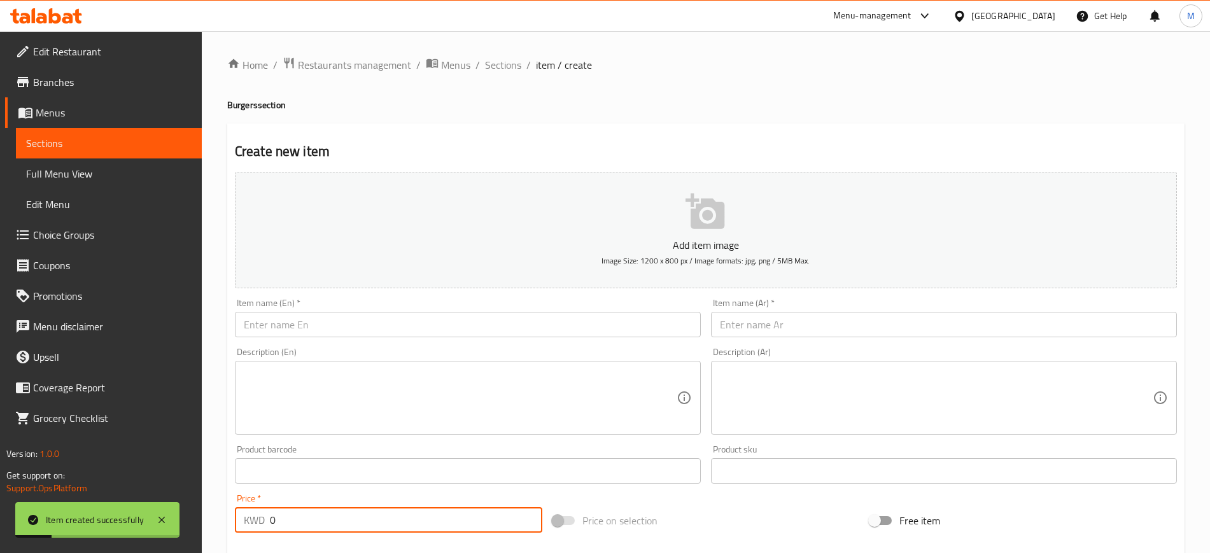
click at [428, 315] on input "text" at bounding box center [468, 324] width 466 height 25
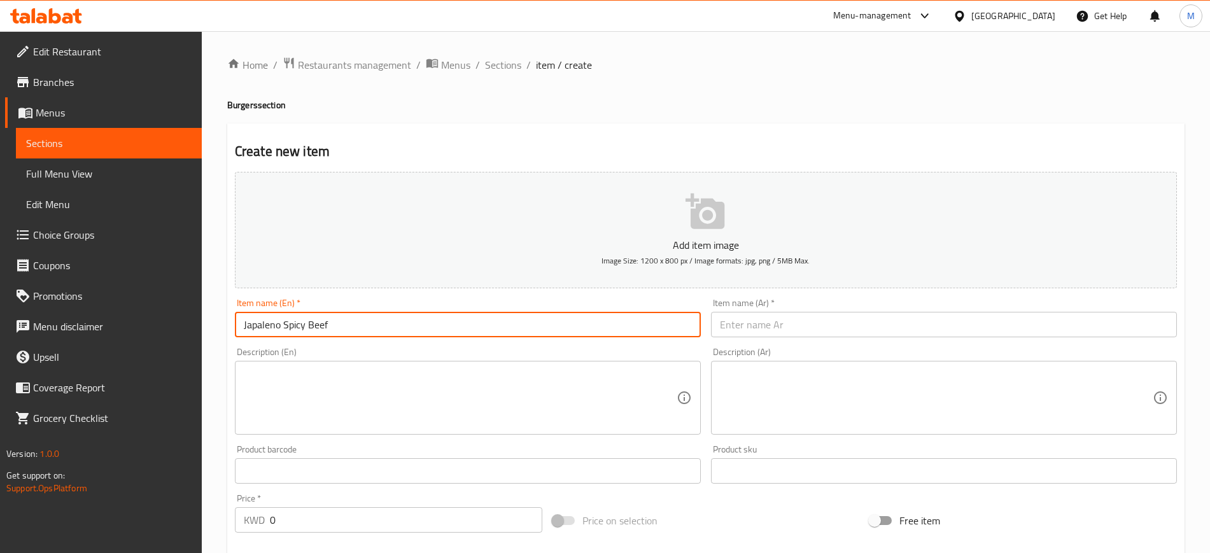
click at [253, 327] on input "Japaleno Spicy Beef" at bounding box center [468, 324] width 466 height 25
drag, startPoint x: 267, startPoint y: 325, endPoint x: 273, endPoint y: 324, distance: 6.4
click at [273, 324] on input "Jalapaleno Spicy Beef" at bounding box center [468, 324] width 466 height 25
click at [370, 312] on input "Jalapeeno Spicy Beef" at bounding box center [468, 324] width 466 height 25
click at [270, 323] on input "Jalapeeno Spicy Beef" at bounding box center [468, 324] width 466 height 25
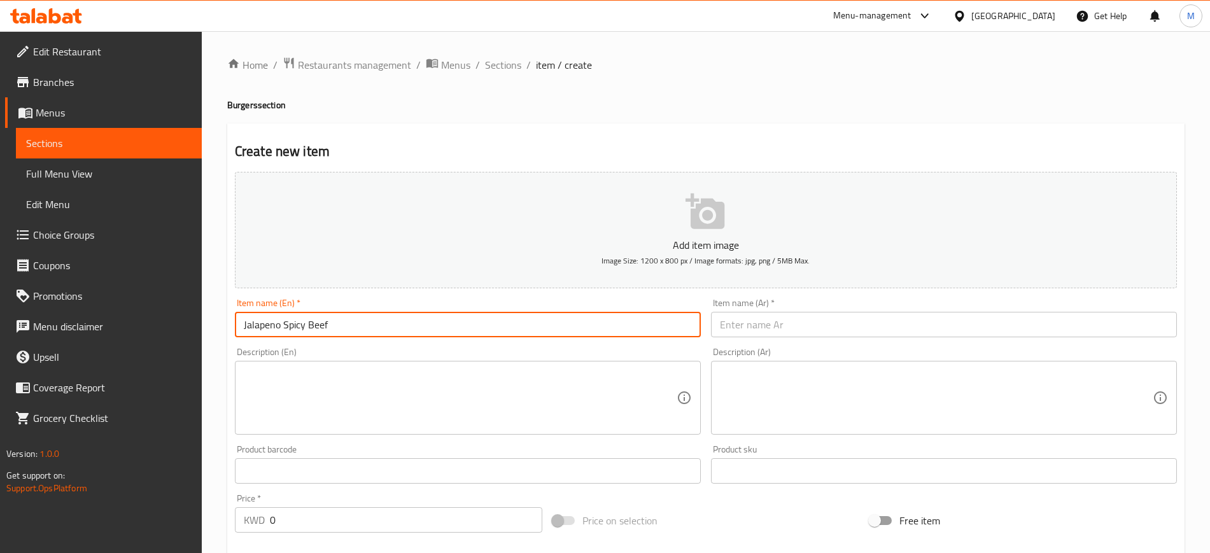
click at [353, 318] on input "Jalapeno Spicy Beef" at bounding box center [468, 324] width 466 height 25
type input "Jalapeno Spicy Beef"
click at [353, 351] on div "Description (En) Description (En)" at bounding box center [468, 391] width 466 height 87
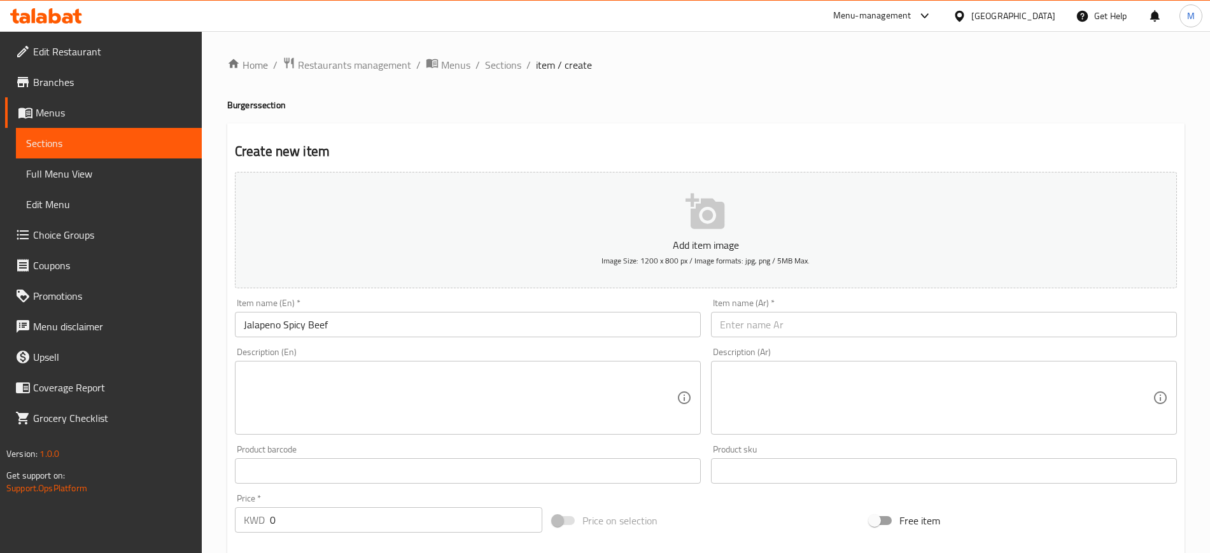
click at [823, 325] on input "text" at bounding box center [944, 324] width 466 height 25
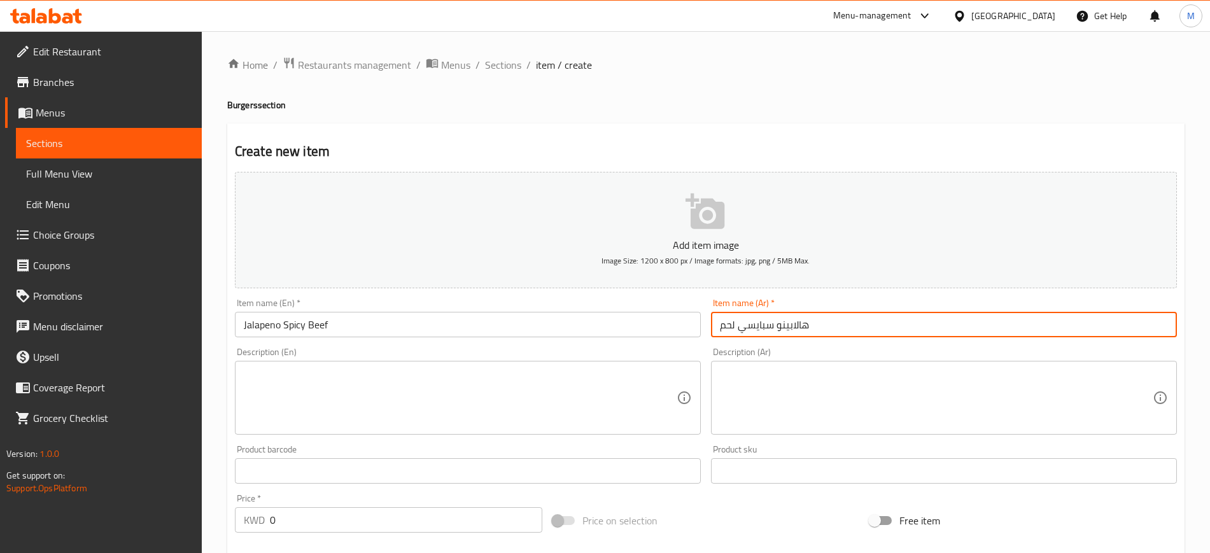
type input "هالابينو سبايسي لحم"
click at [799, 344] on div "Description (Ar) Description (Ar)" at bounding box center [944, 390] width 476 height 97
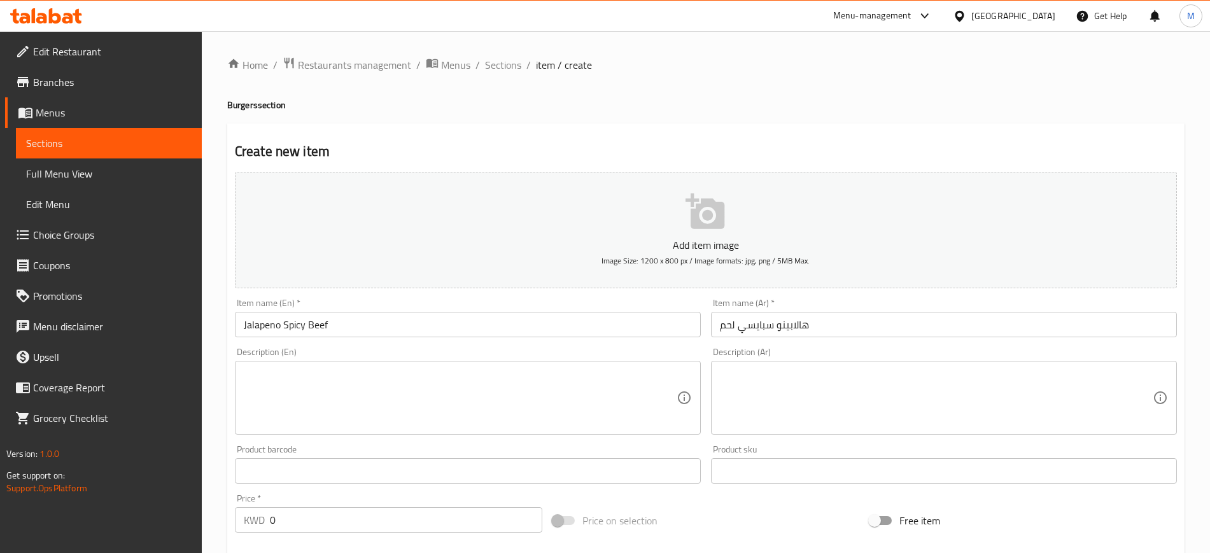
drag, startPoint x: 295, startPoint y: 526, endPoint x: 255, endPoint y: 524, distance: 40.1
click at [256, 524] on div "KWD 0 Price *" at bounding box center [388, 519] width 307 height 25
type input "1.5"
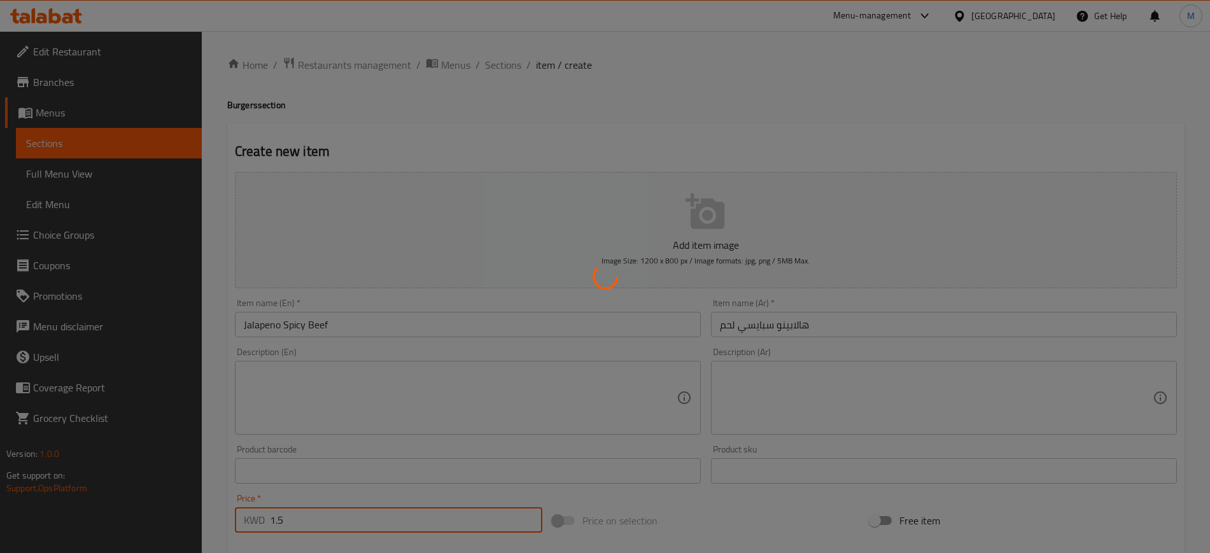
type input "0"
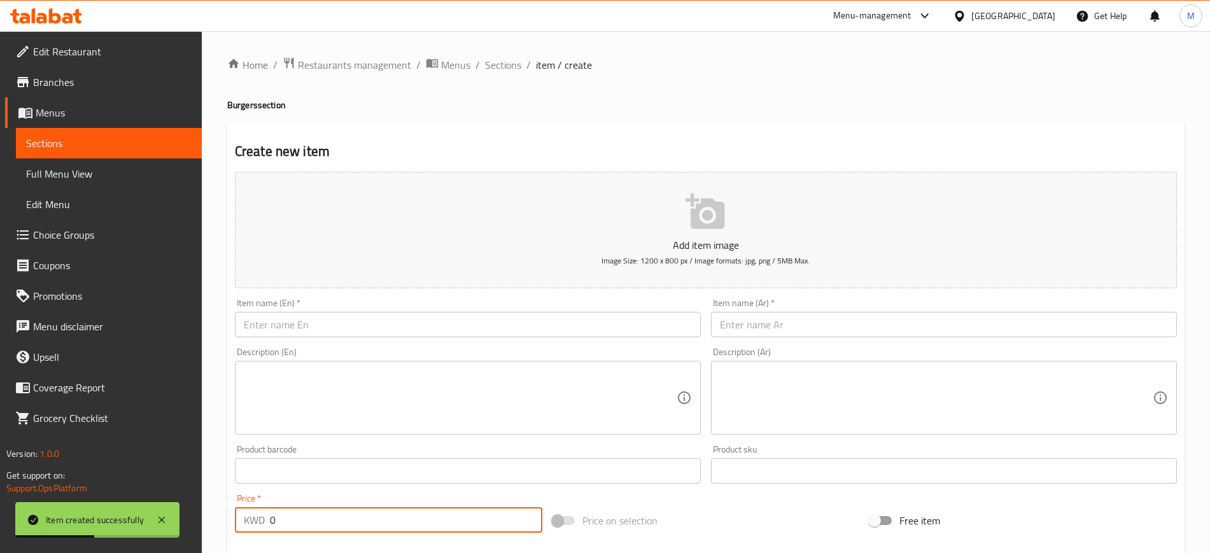
click at [309, 321] on input "text" at bounding box center [468, 324] width 466 height 25
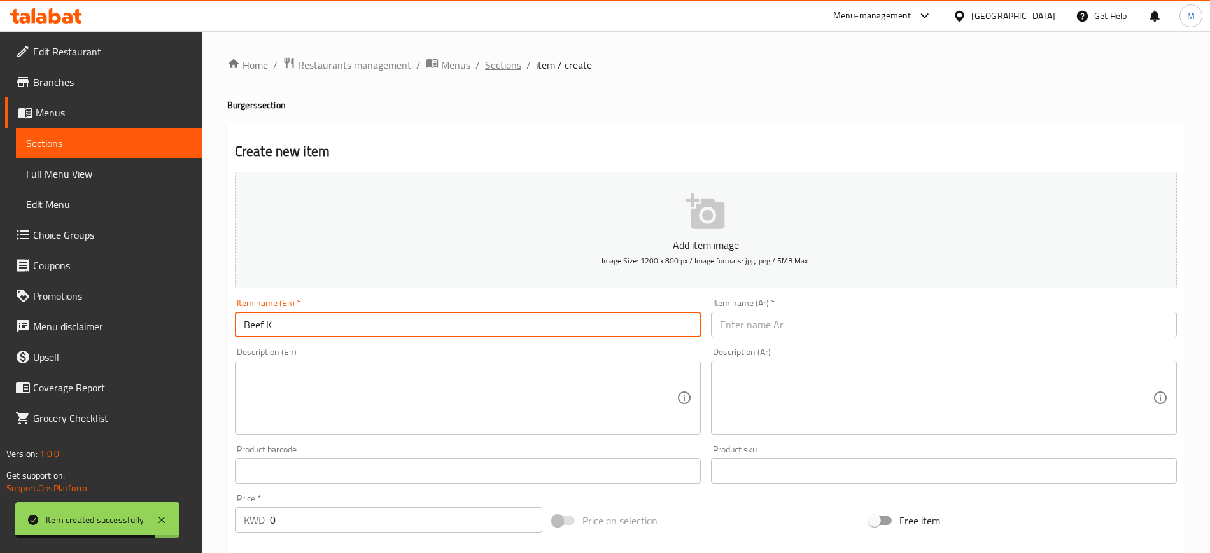
type input "Beef K"
click at [511, 58] on span "Sections" at bounding box center [503, 64] width 36 height 15
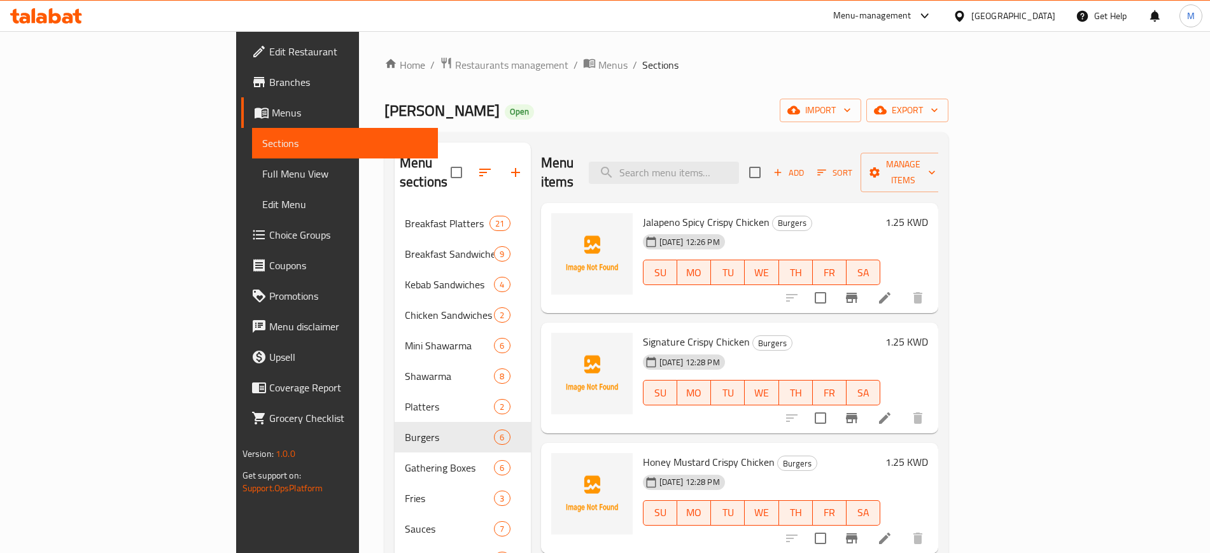
click at [614, 152] on div "Menu items Add Sort Manage items" at bounding box center [740, 173] width 398 height 60
click at [563, 225] on icon "upload picture" at bounding box center [569, 230] width 13 height 11
click at [563, 344] on icon "upload picture" at bounding box center [569, 349] width 13 height 11
click at [563, 225] on icon "upload picture" at bounding box center [569, 230] width 13 height 11
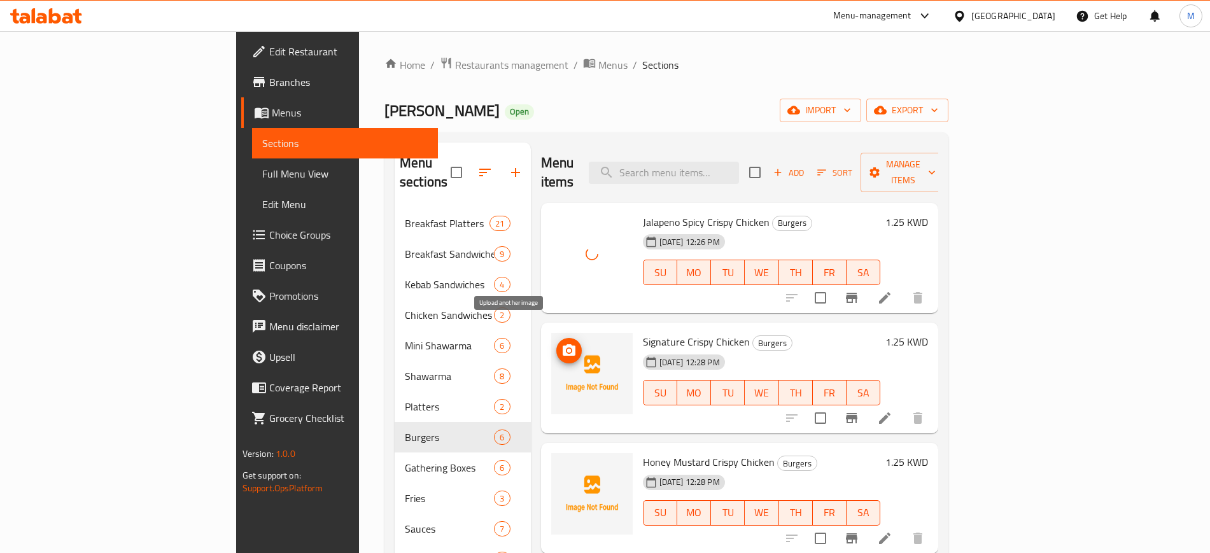
click at [561, 343] on icon "upload picture" at bounding box center [568, 350] width 15 height 15
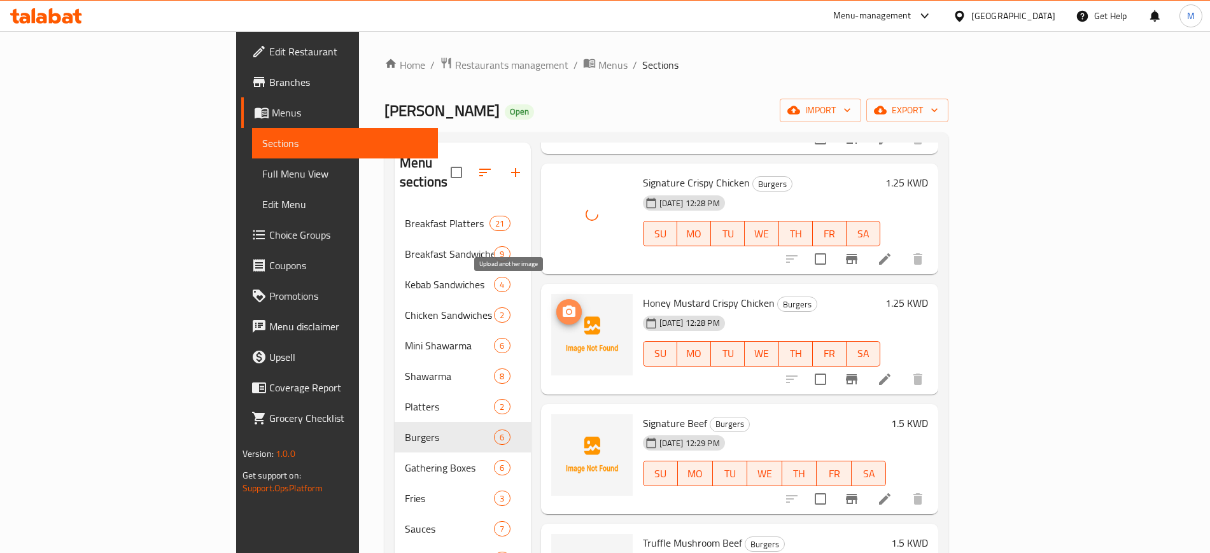
click at [561, 304] on icon "upload picture" at bounding box center [568, 311] width 15 height 15
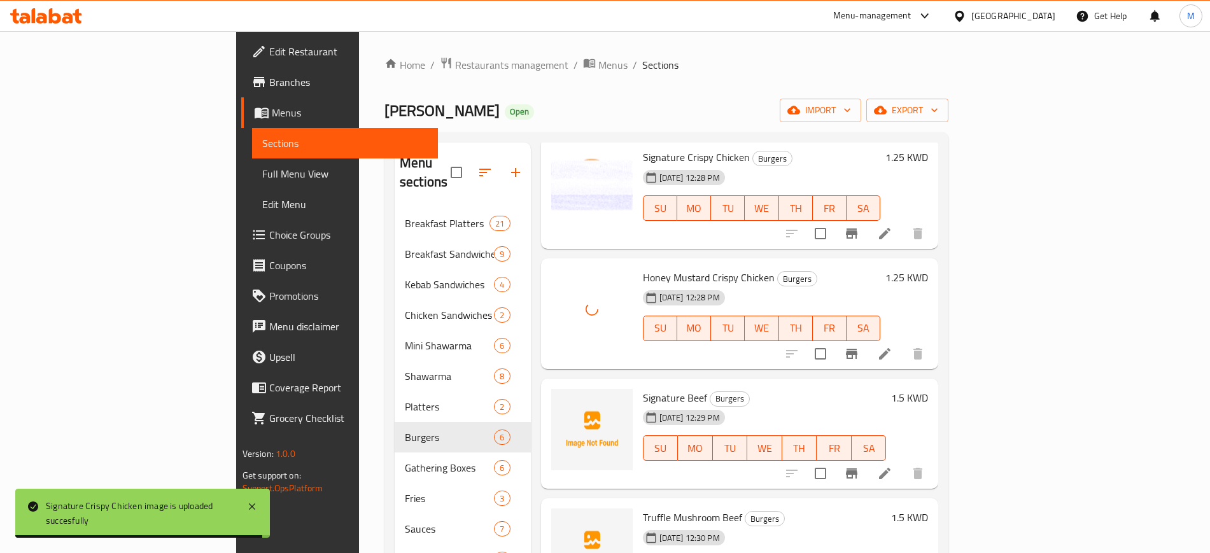
scroll to position [199, 0]
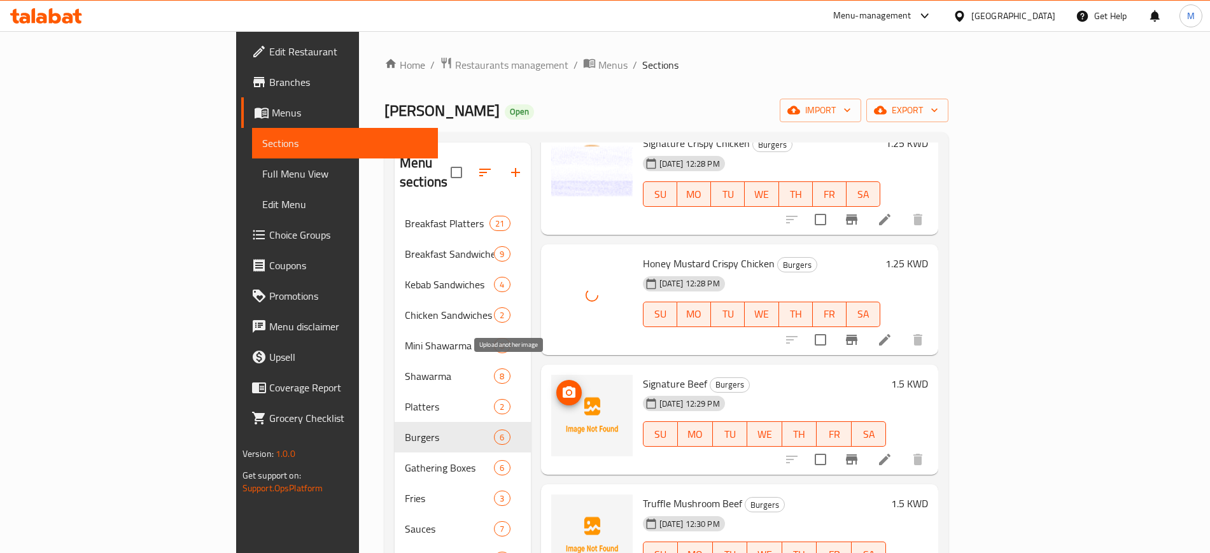
click at [563, 386] on icon "upload picture" at bounding box center [569, 391] width 13 height 11
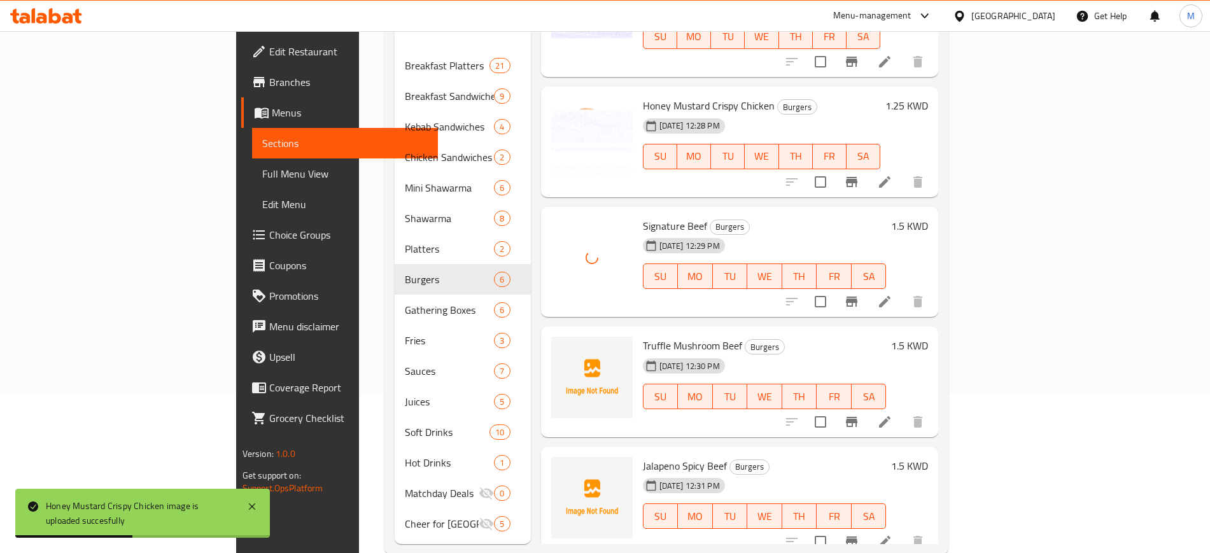
scroll to position [159, 0]
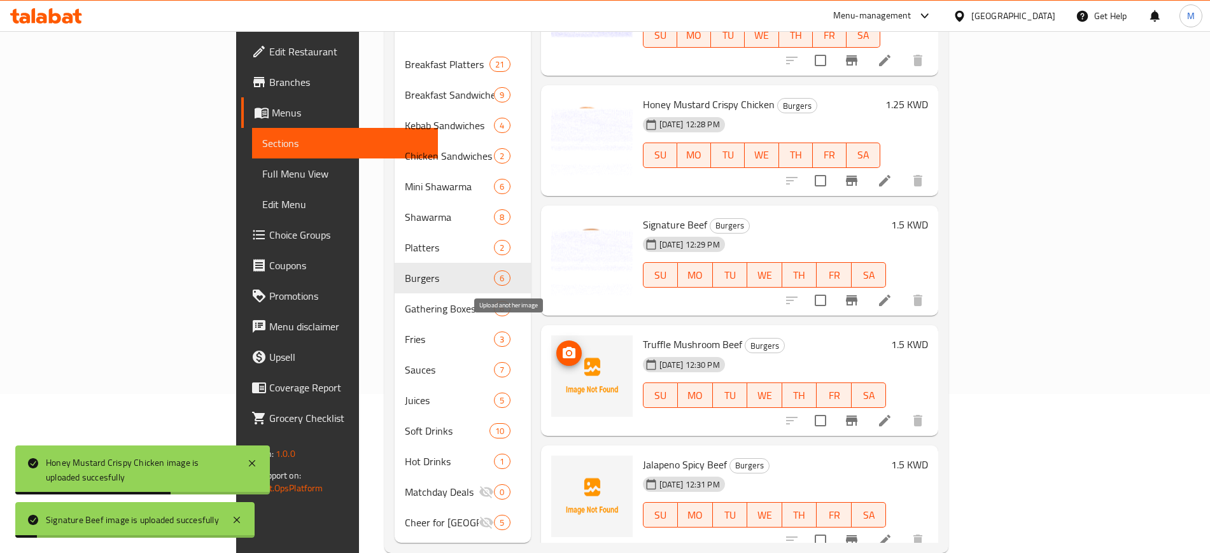
click at [561, 346] on icon "upload picture" at bounding box center [568, 353] width 15 height 15
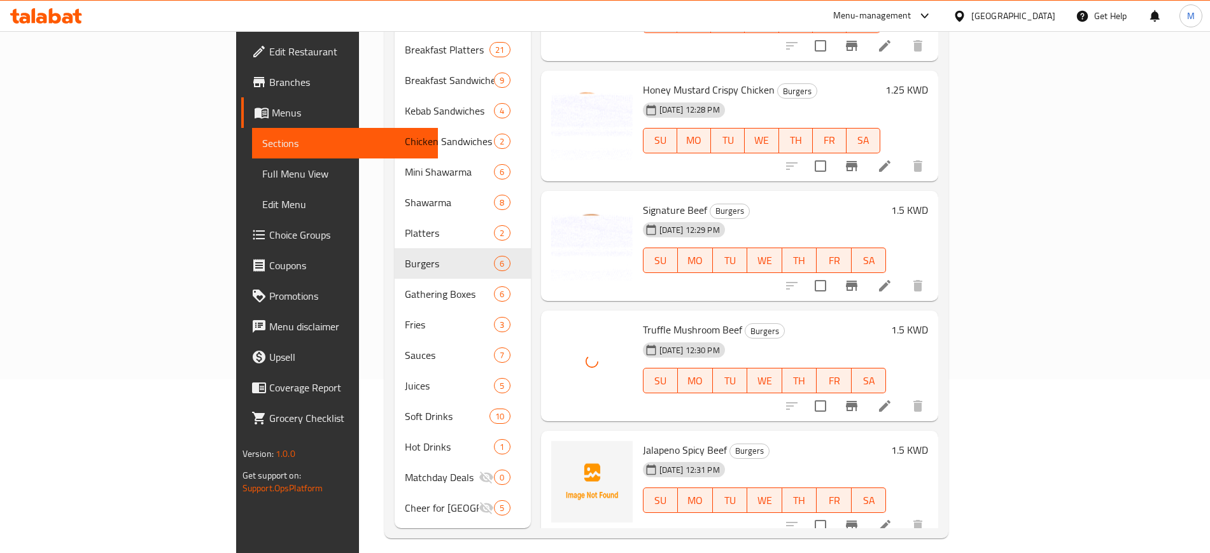
scroll to position [178, 0]
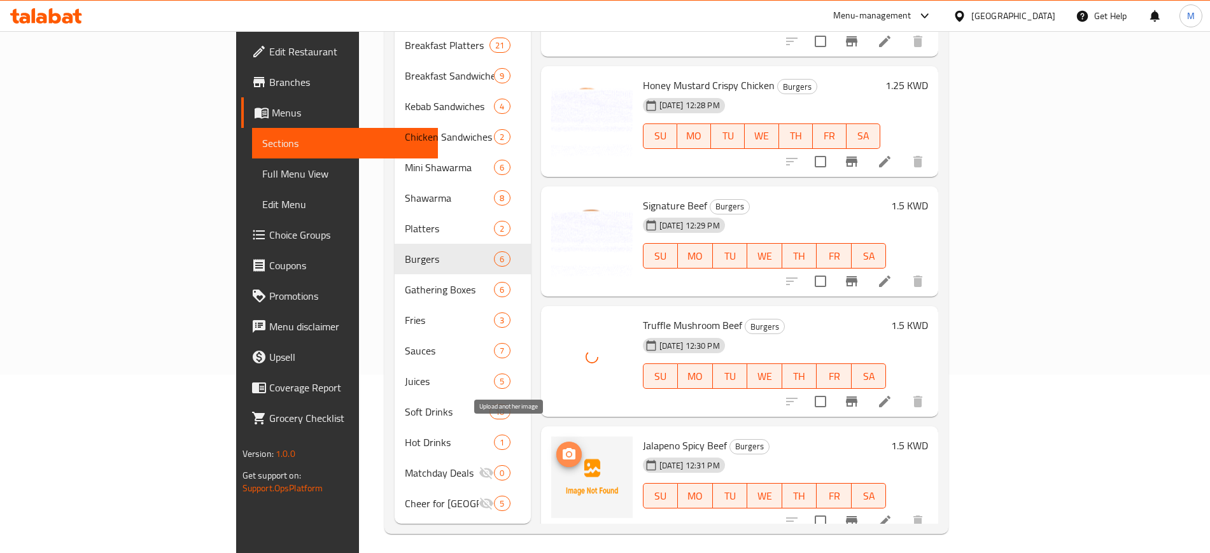
click at [563, 448] on icon "upload picture" at bounding box center [569, 453] width 13 height 11
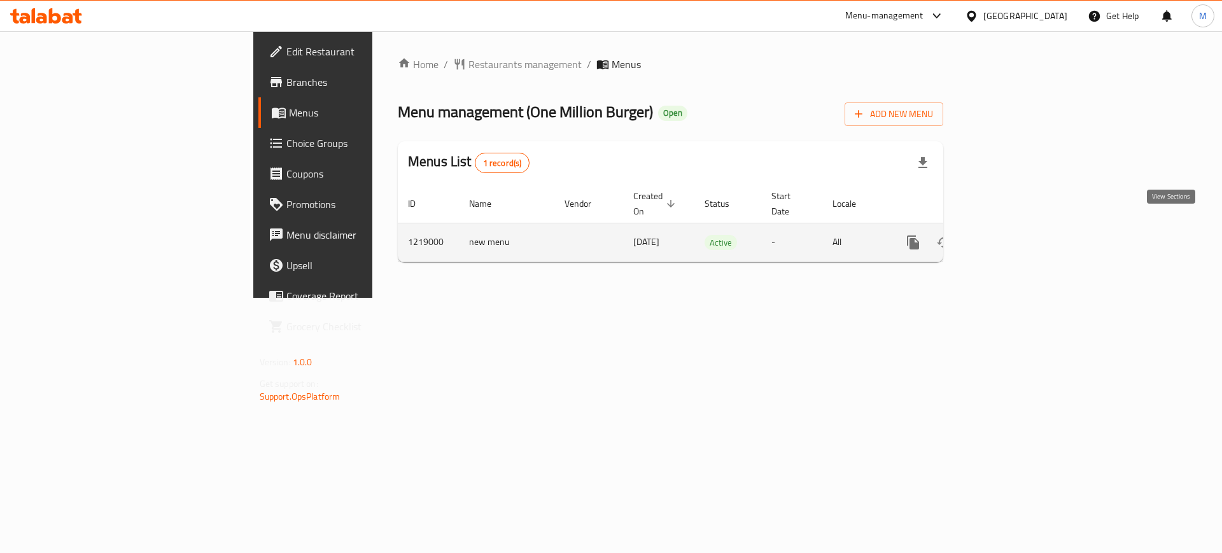
click at [1013, 235] on icon "enhanced table" at bounding box center [1004, 242] width 15 height 15
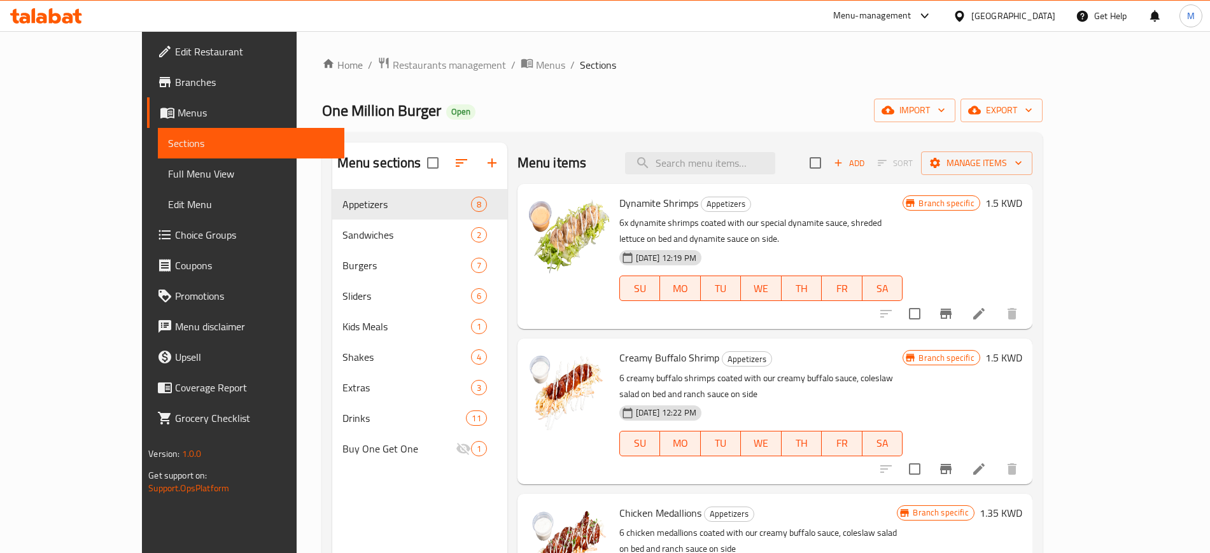
click at [559, 105] on div "One Million Burger Open import export" at bounding box center [682, 111] width 720 height 24
click at [62, 13] on icon at bounding box center [46, 15] width 72 height 15
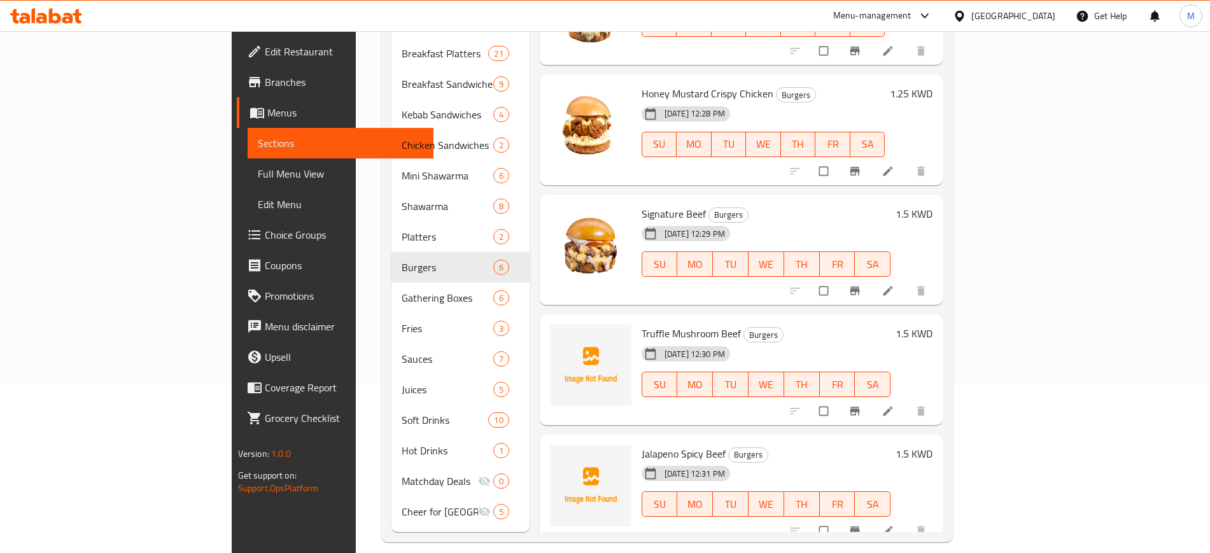
scroll to position [178, 0]
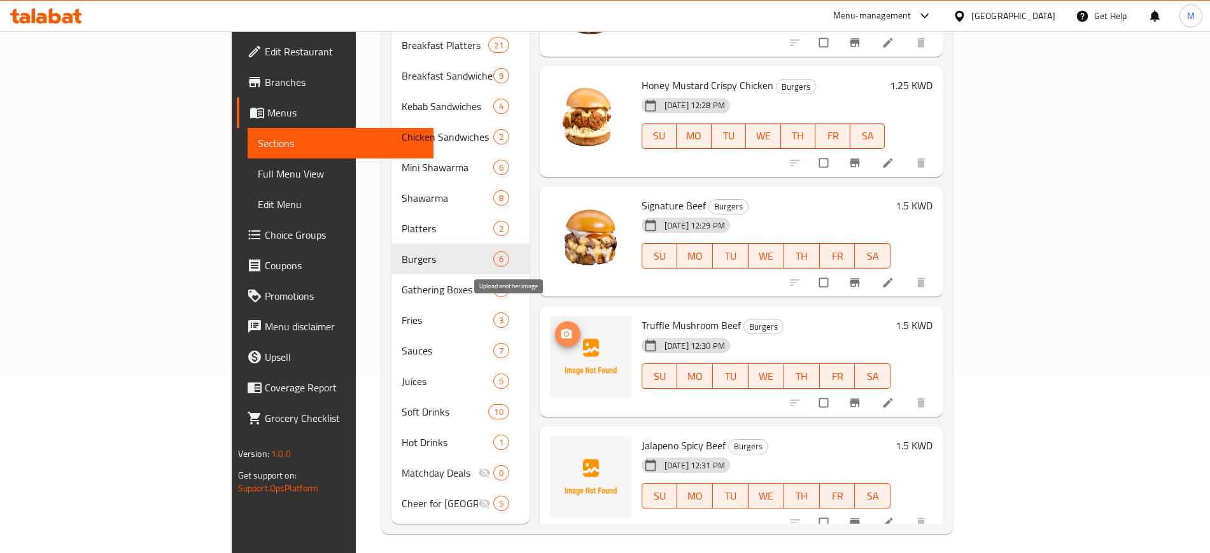
click at [555, 321] on button "upload picture" at bounding box center [567, 333] width 25 height 25
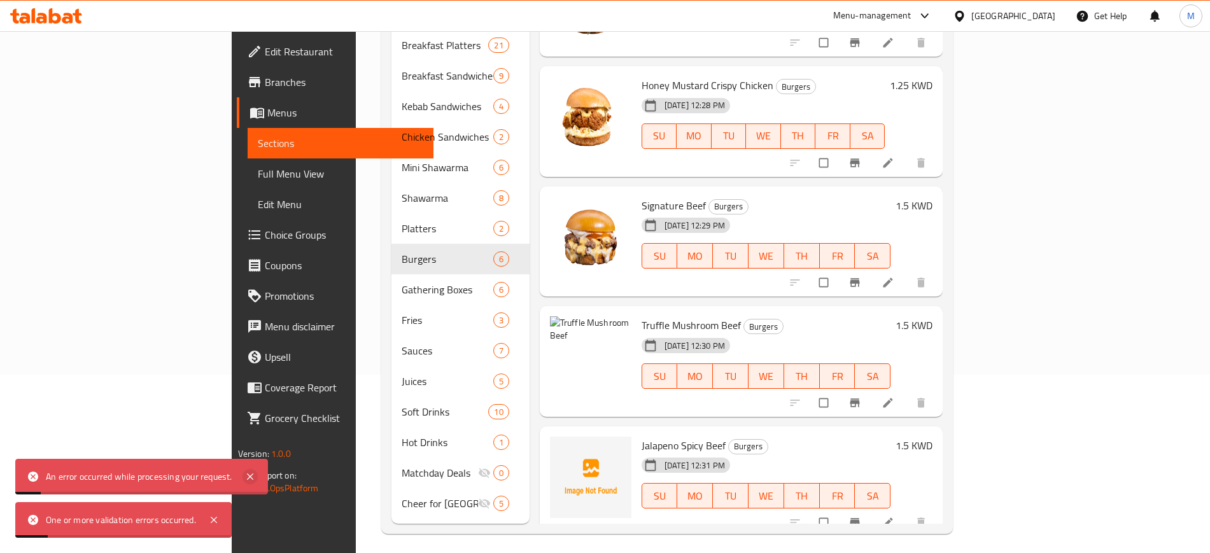
click at [242, 475] on icon at bounding box center [249, 476] width 15 height 15
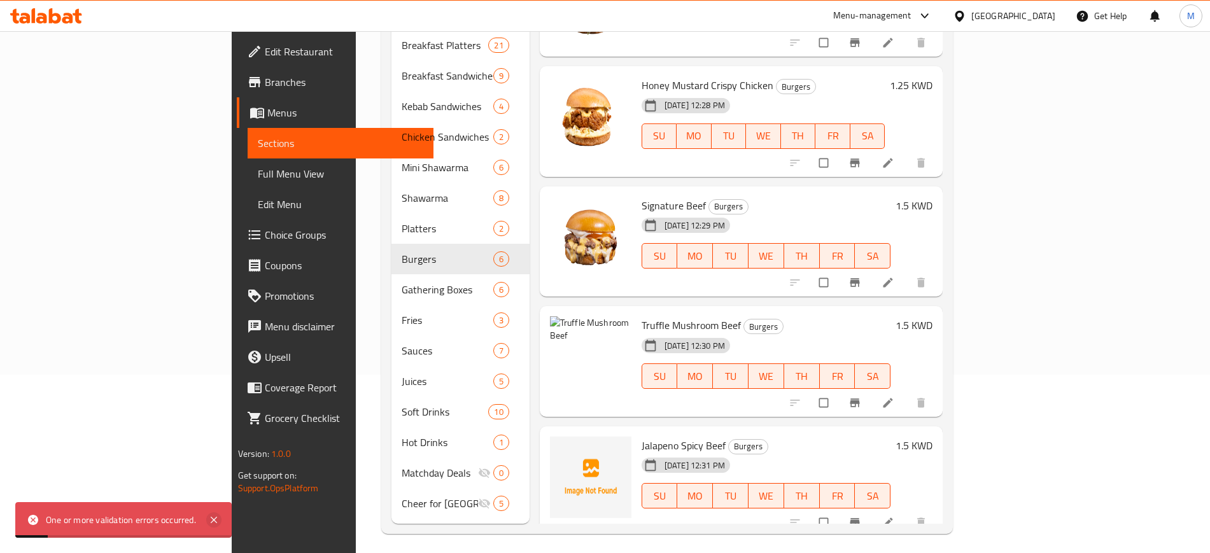
drag, startPoint x: 215, startPoint y: 519, endPoint x: 474, endPoint y: 519, distance: 259.0
click at [214, 519] on icon at bounding box center [214, 520] width 6 height 6
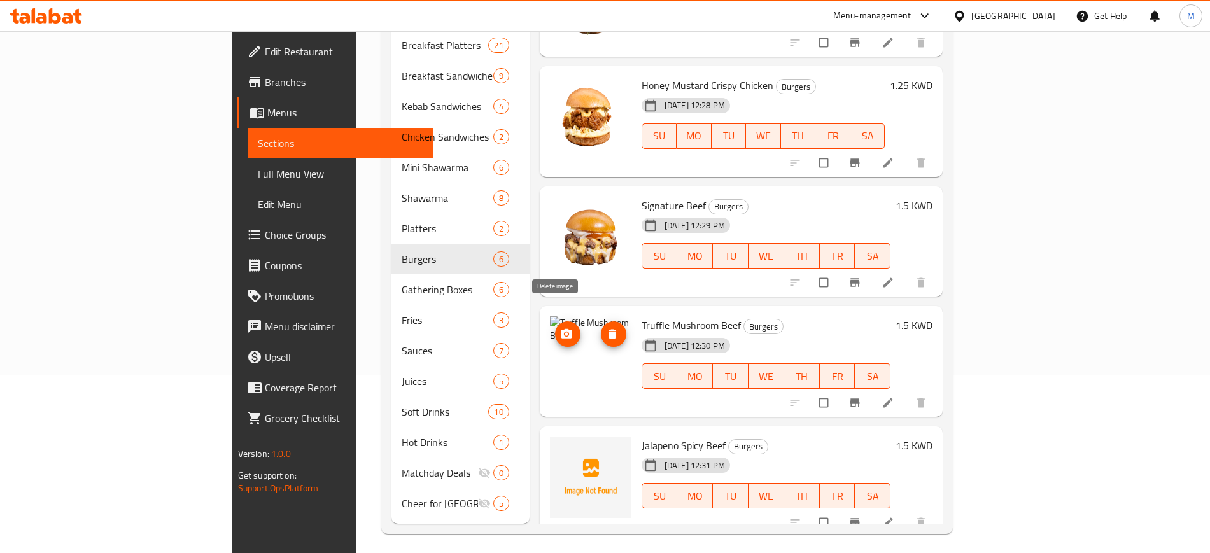
click at [601, 328] on span "delete image" at bounding box center [613, 334] width 25 height 13
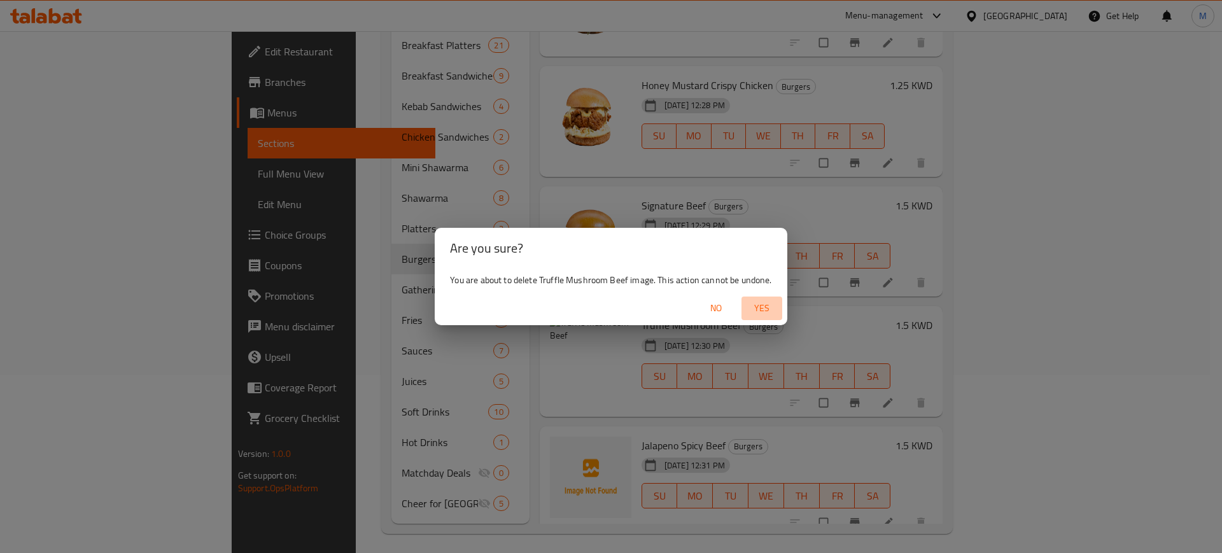
drag, startPoint x: 752, startPoint y: 306, endPoint x: 773, endPoint y: 486, distance: 181.4
click at [754, 308] on span "Yes" at bounding box center [762, 308] width 31 height 16
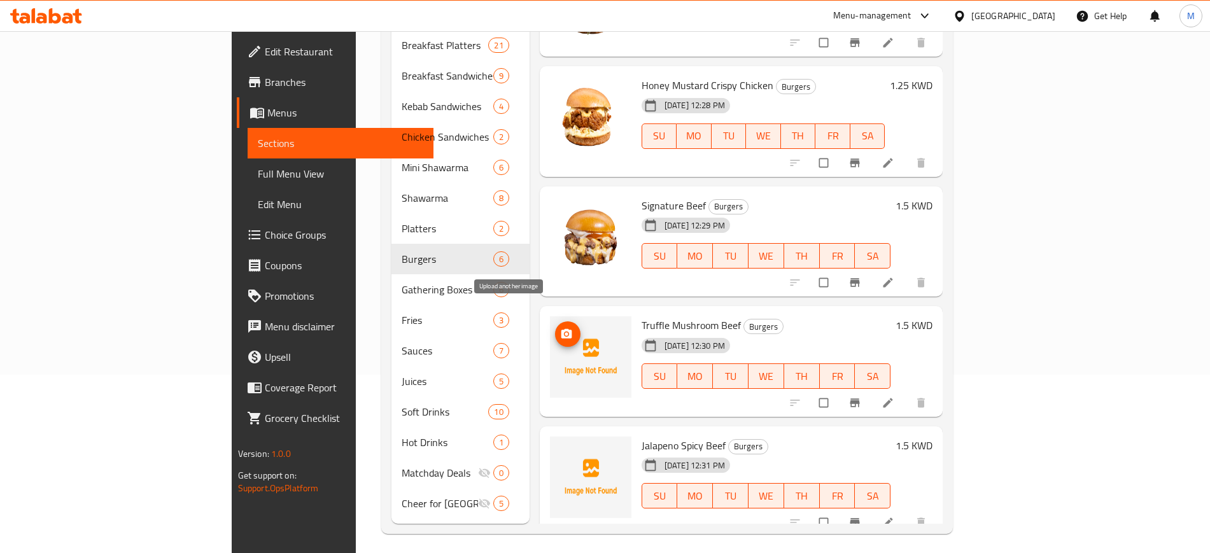
click at [561, 329] on icon "upload picture" at bounding box center [566, 334] width 11 height 10
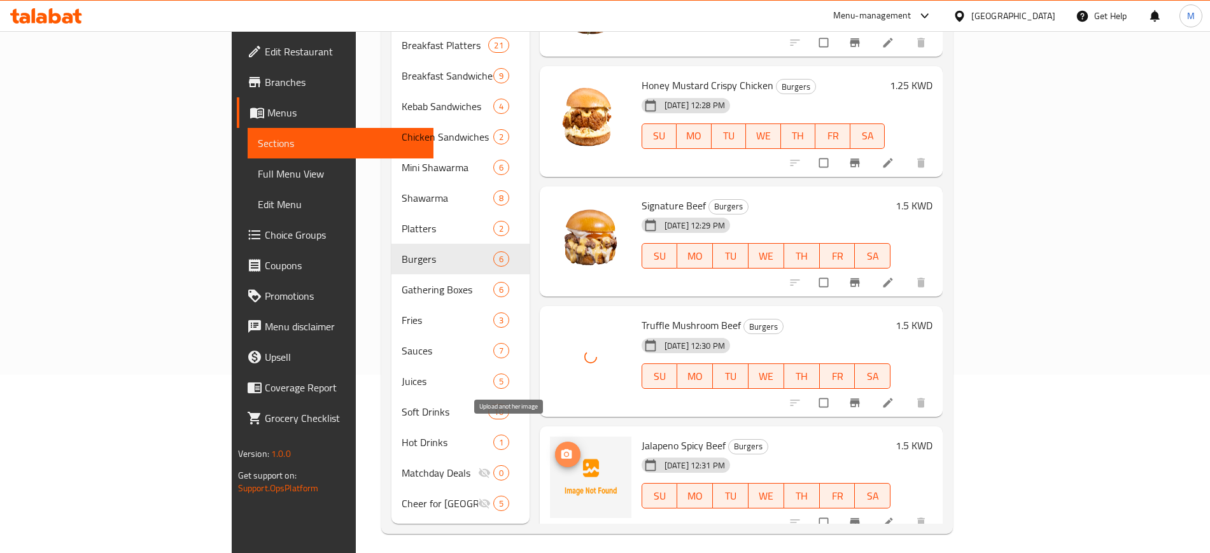
click at [561, 449] on icon "upload picture" at bounding box center [566, 454] width 11 height 10
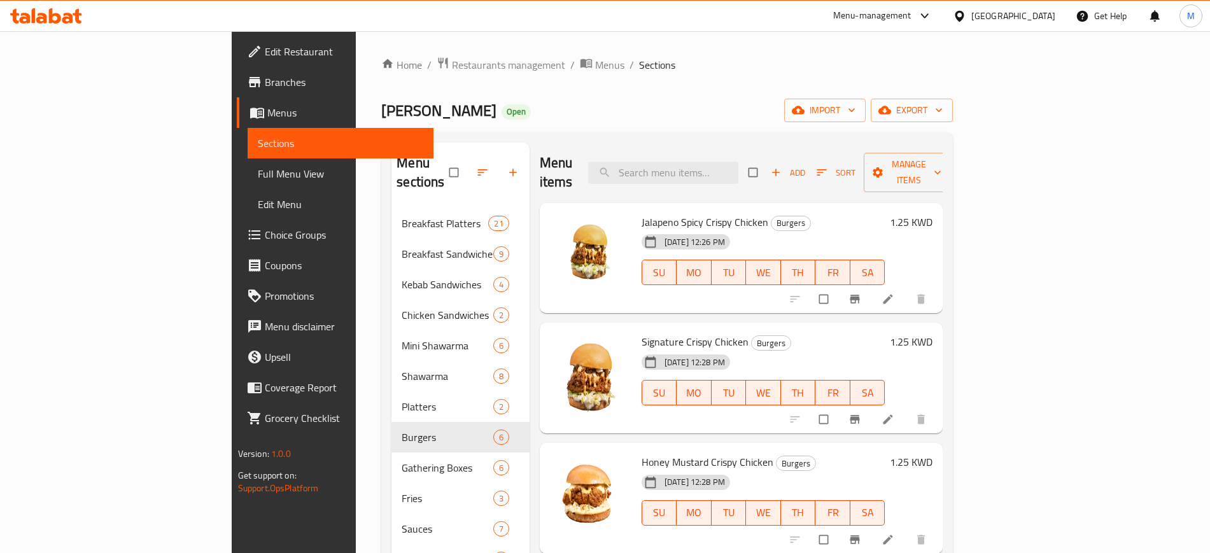
click at [764, 333] on h6 "Signature Crispy Chicken Burgers" at bounding box center [764, 342] width 244 height 18
click at [265, 238] on span "Choice Groups" at bounding box center [344, 234] width 158 height 15
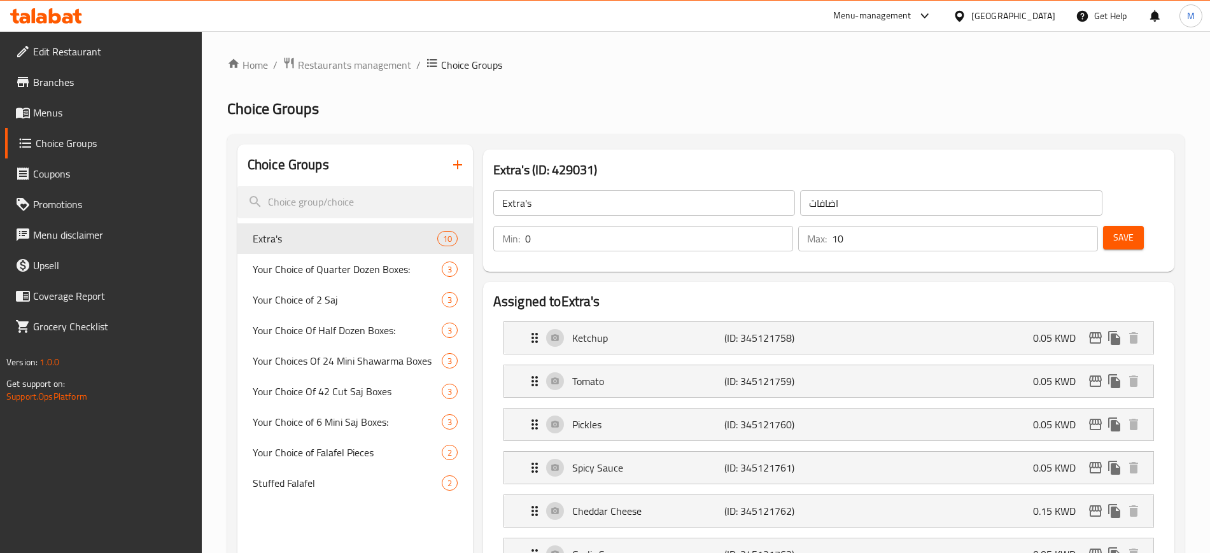
click at [457, 166] on icon "button" at bounding box center [457, 164] width 9 height 9
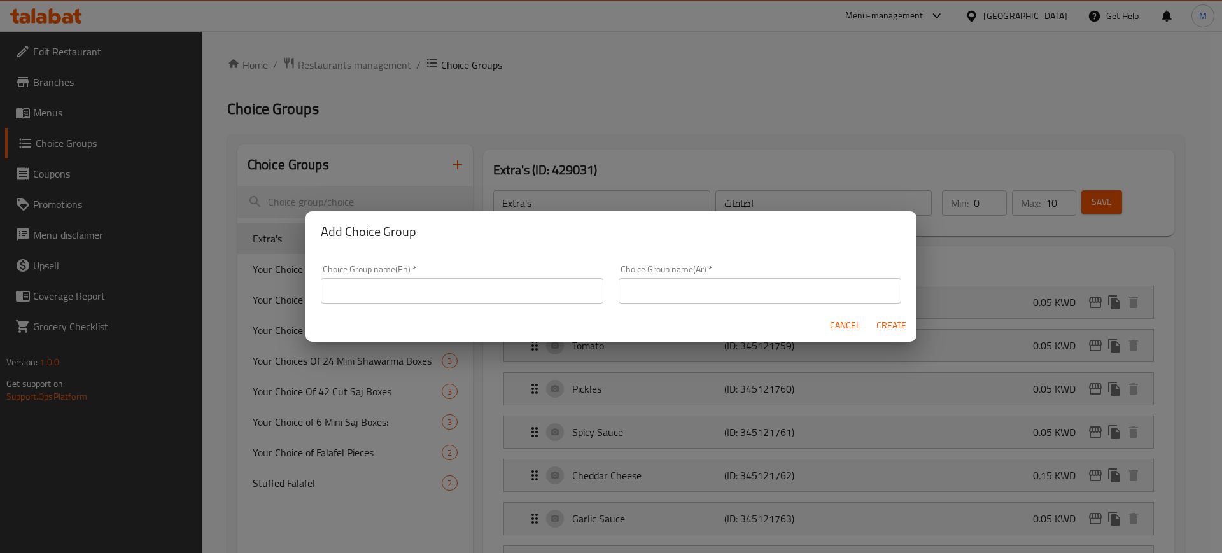
click at [470, 290] on input "text" at bounding box center [462, 290] width 283 height 25
type input "Make it a meal"
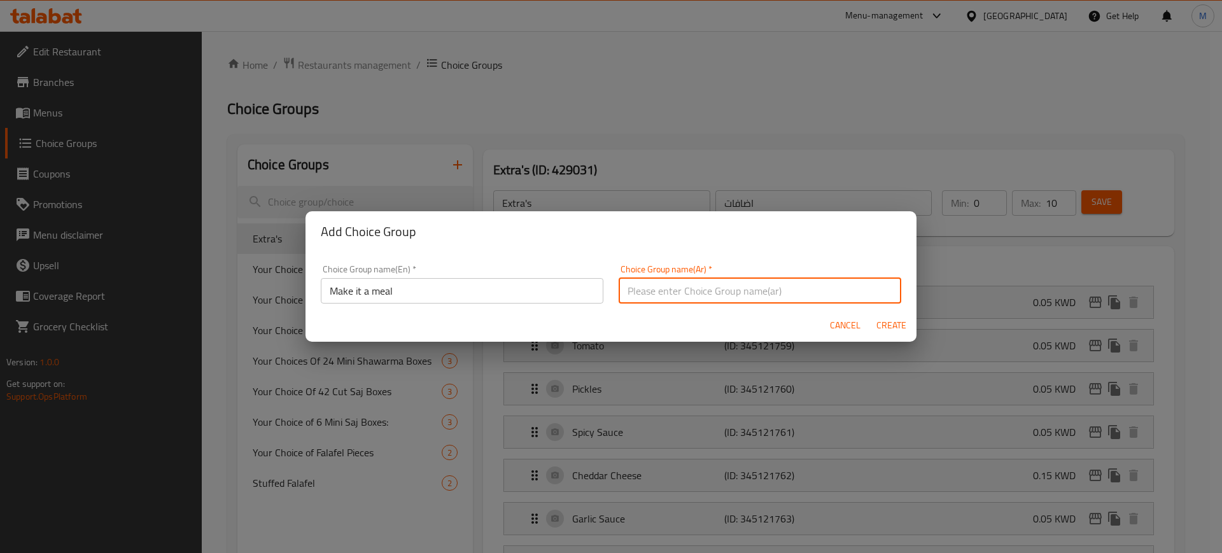
click at [650, 285] on input "text" at bounding box center [760, 290] width 283 height 25
type input "وجبة"
drag, startPoint x: 902, startPoint y: 321, endPoint x: 733, endPoint y: 323, distance: 169.3
click at [902, 321] on span "Create" at bounding box center [891, 326] width 31 height 16
type input "Make it a meal"
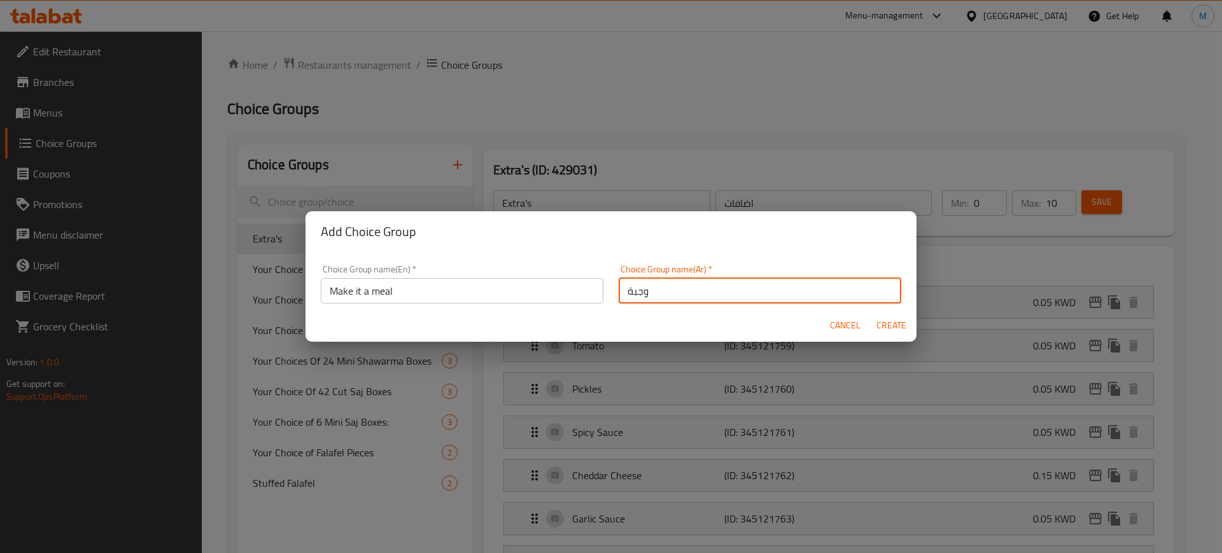
type input "وجبة"
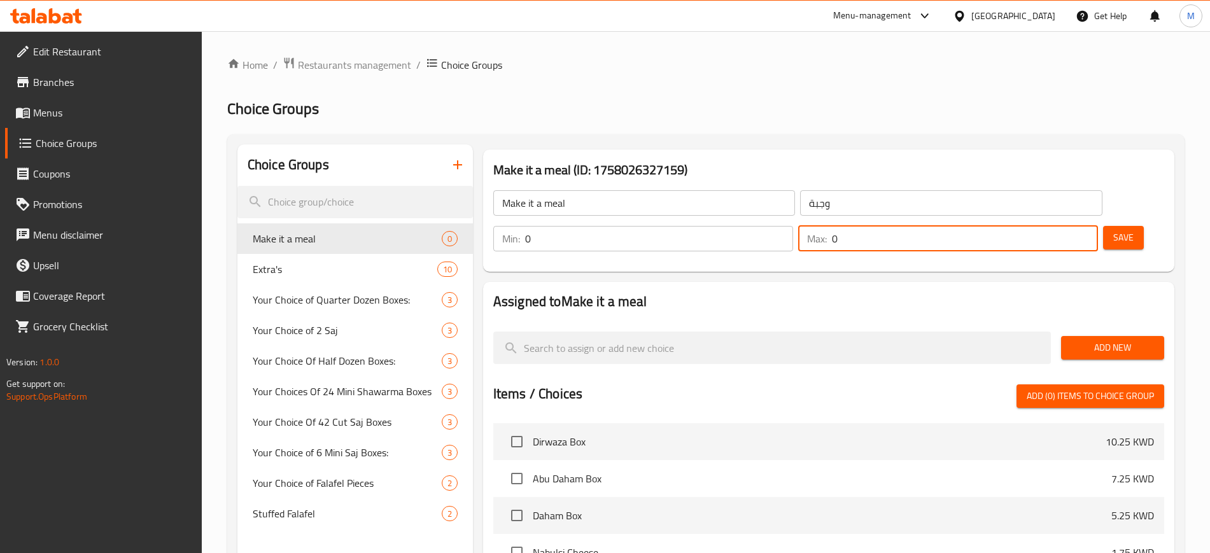
drag, startPoint x: 1053, startPoint y: 204, endPoint x: 1047, endPoint y: 202, distance: 6.5
click at [1047, 226] on input "0" at bounding box center [965, 238] width 266 height 25
type input "1"
drag, startPoint x: 1094, startPoint y: 309, endPoint x: 827, endPoint y: 330, distance: 267.5
click at [1091, 340] on span "Add New" at bounding box center [1112, 348] width 83 height 16
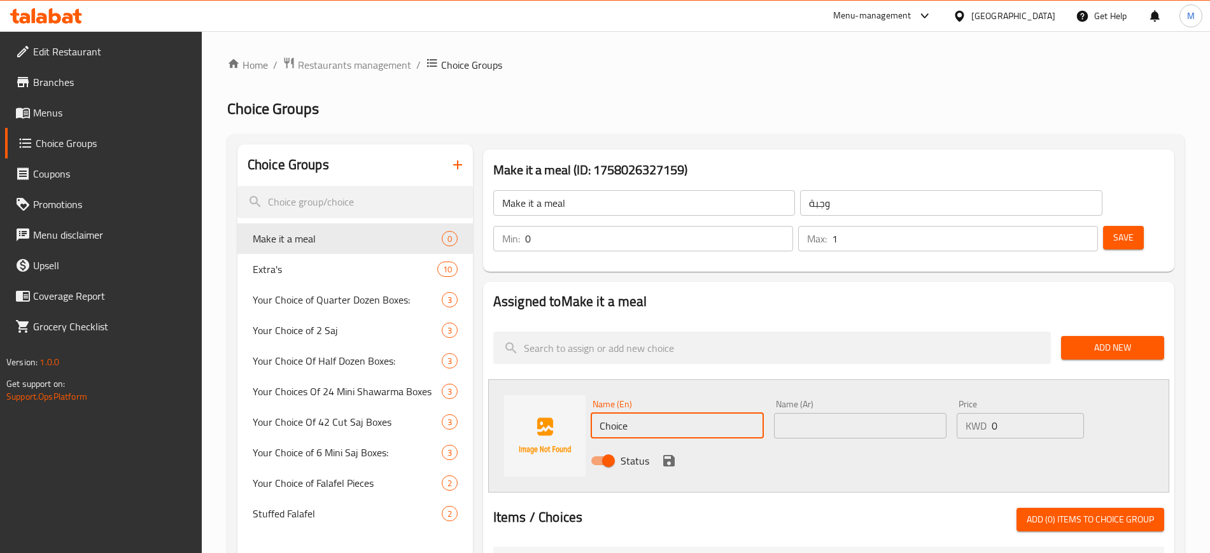
drag, startPoint x: 668, startPoint y: 390, endPoint x: 575, endPoint y: 400, distance: 93.6
click at [575, 400] on div "Name (En) Choice Name (En) Name (Ar) Name (Ar) Price KWD 0 Price Status" at bounding box center [828, 435] width 681 height 113
type input "with fries and soft drink"
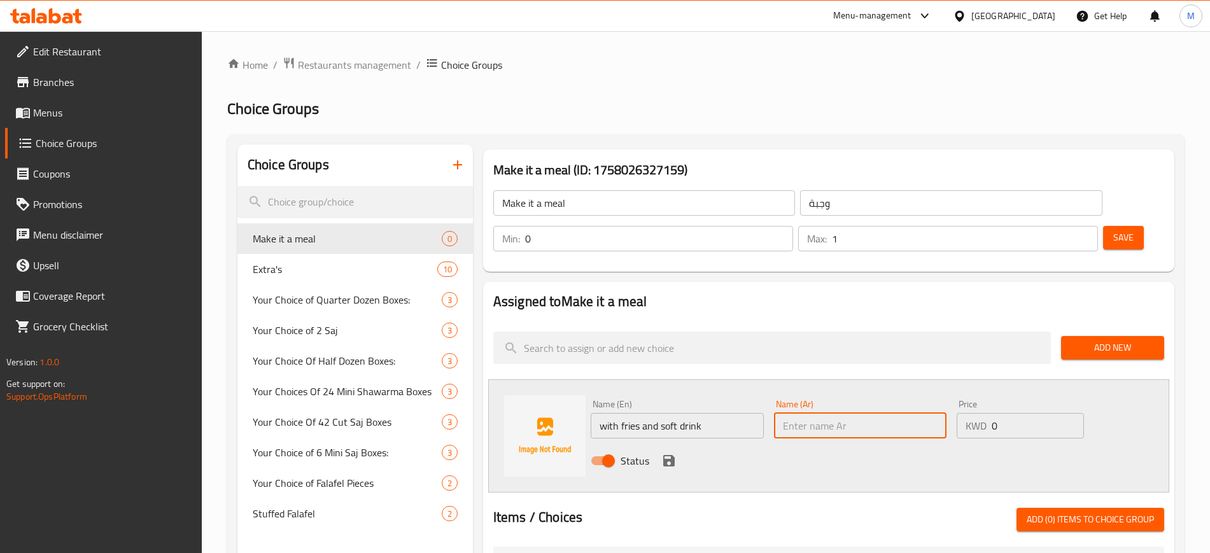
click at [887, 413] on input "text" at bounding box center [860, 425] width 173 height 25
type input "مع [PERSON_NAME] و [PERSON_NAME]"
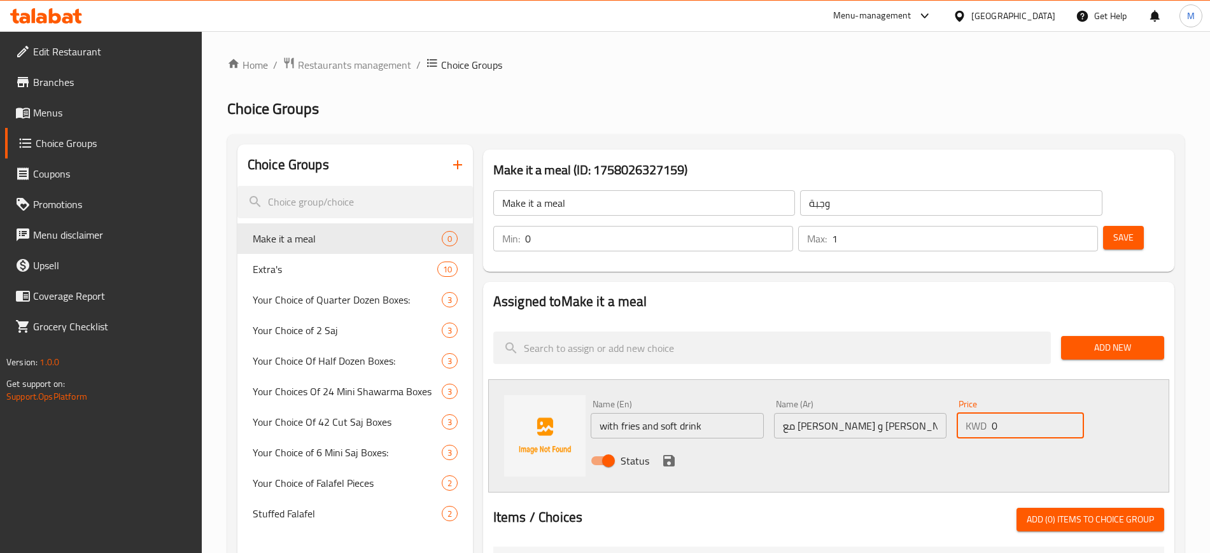
drag, startPoint x: 1016, startPoint y: 390, endPoint x: 982, endPoint y: 388, distance: 34.4
click at [982, 413] on div "KWD 0 Price" at bounding box center [1020, 425] width 127 height 25
type input "0.5"
click at [670, 455] on icon "save" at bounding box center [668, 460] width 11 height 11
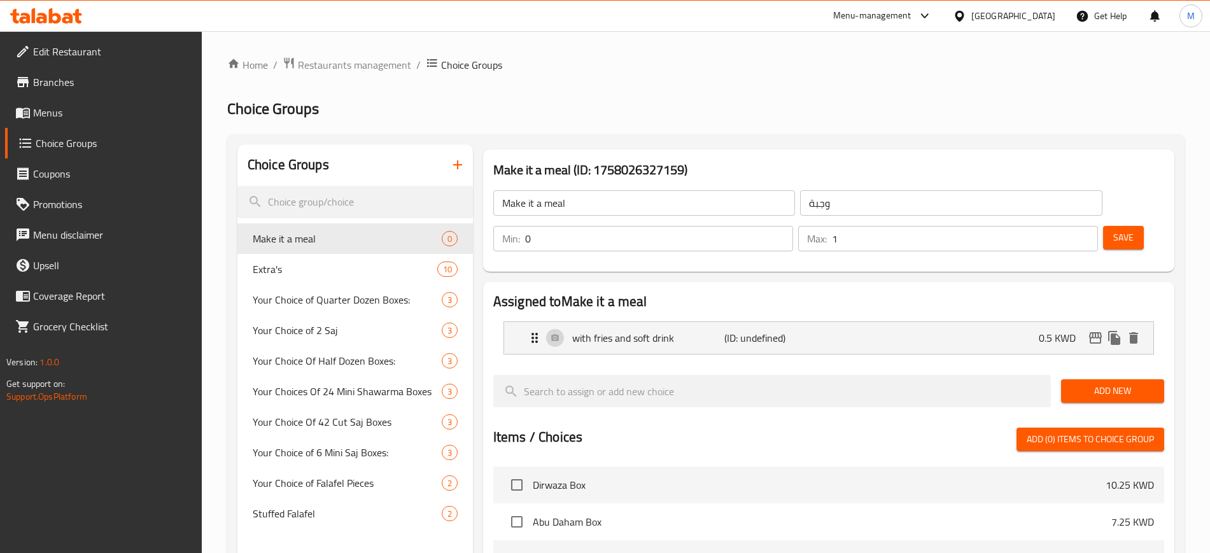
click at [1113, 230] on span "Save" at bounding box center [1123, 238] width 20 height 16
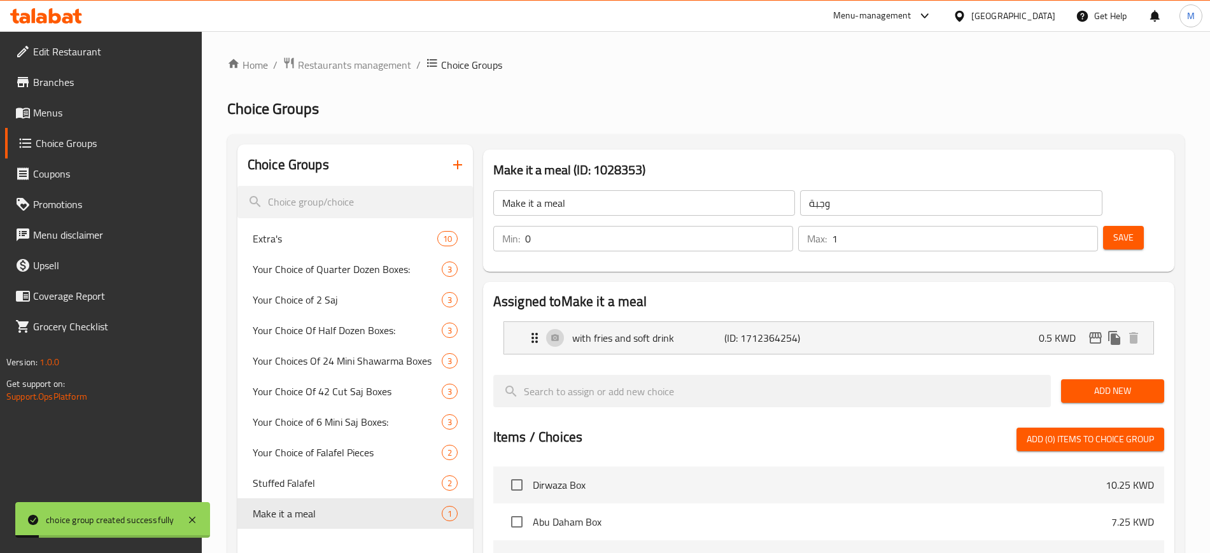
click at [713, 292] on h2 "Assigned to Make it a meal" at bounding box center [828, 301] width 671 height 19
click at [450, 512] on icon "duplicate" at bounding box center [453, 514] width 12 height 14
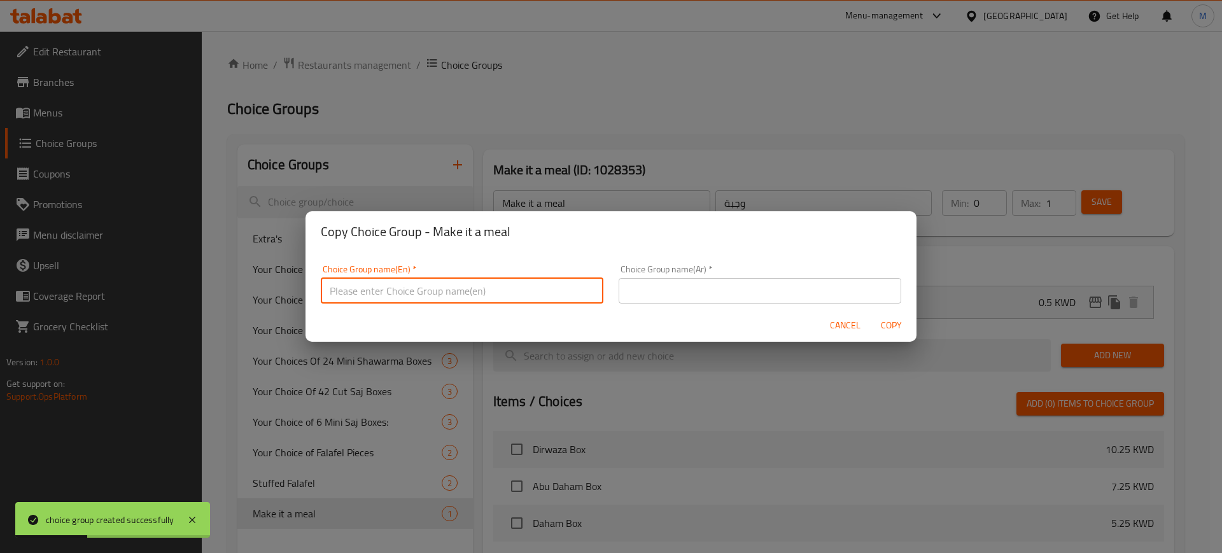
click at [447, 295] on input "text" at bounding box center [462, 290] width 283 height 25
type input "Make it a meal:"
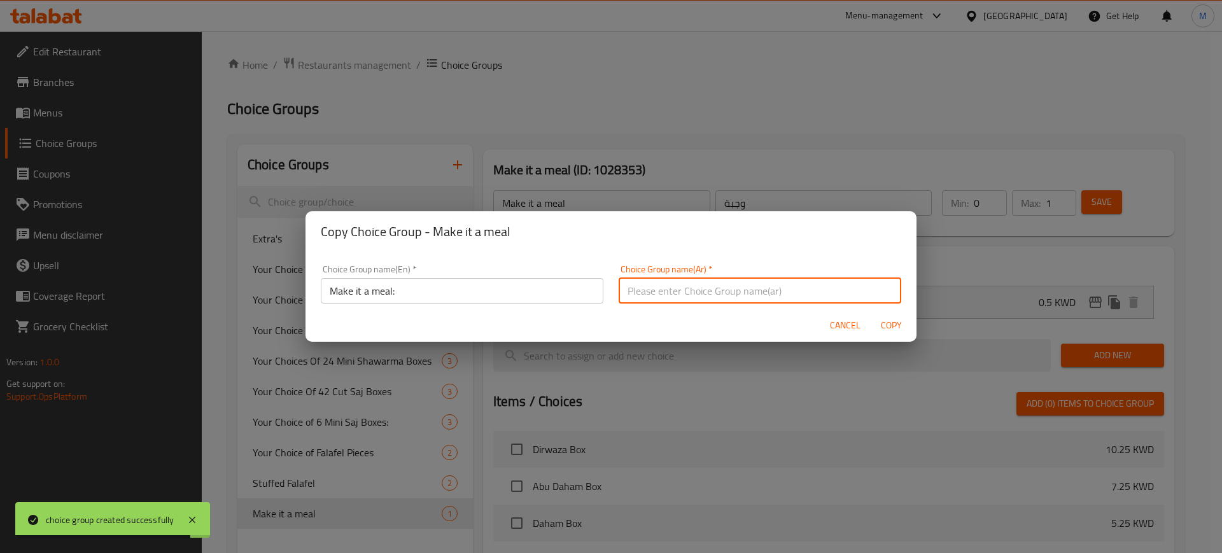
click at [669, 296] on input "text" at bounding box center [760, 290] width 283 height 25
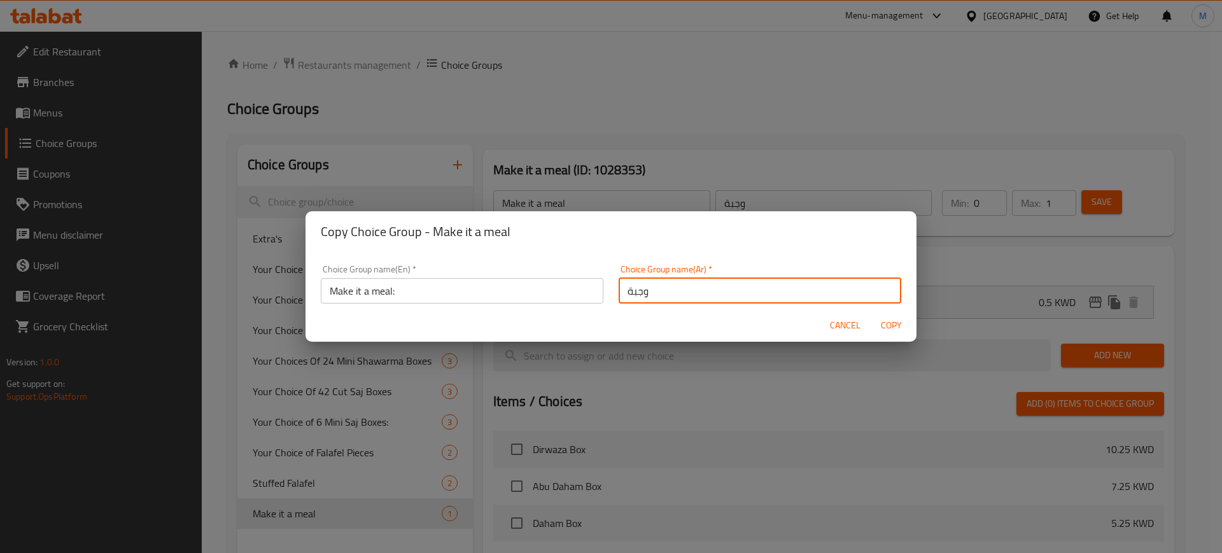
type input "وجبة"
click at [889, 326] on span "Copy" at bounding box center [891, 326] width 31 height 16
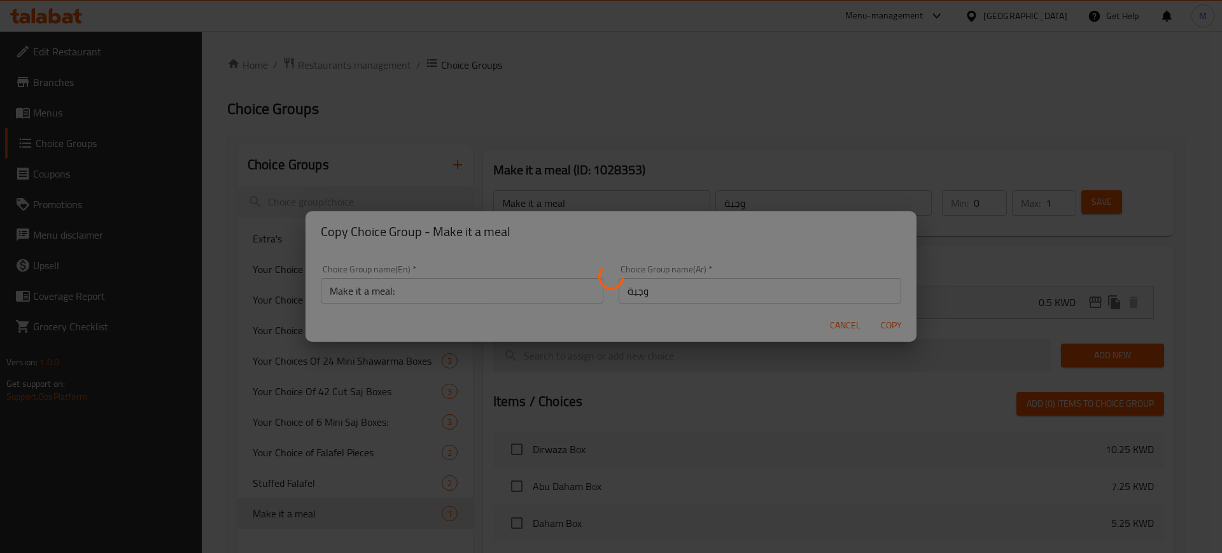
type input "Make it a meal:"
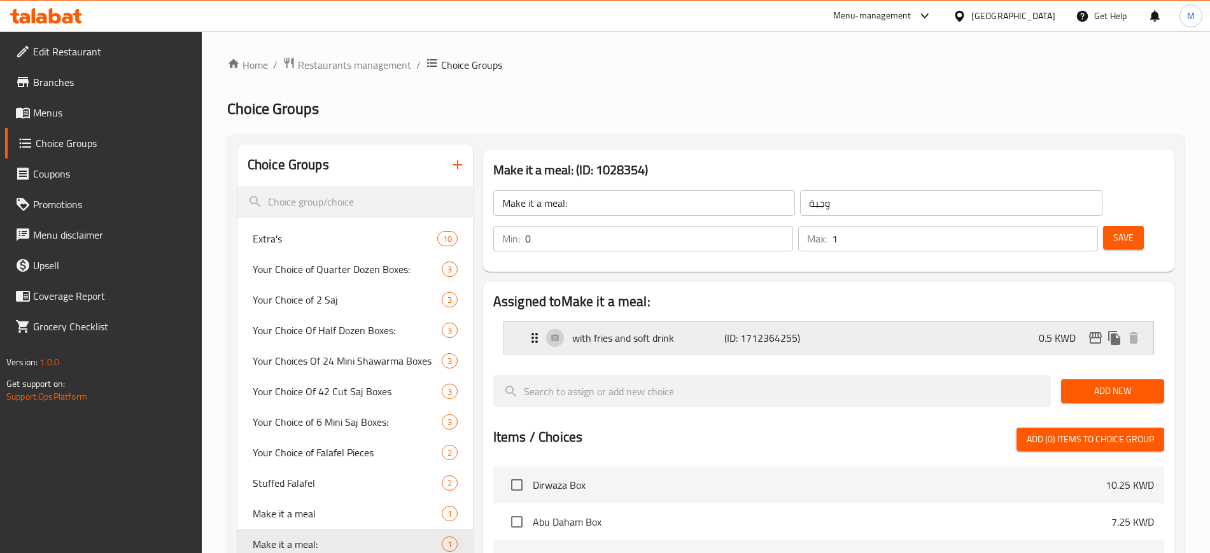
click at [1016, 322] on div "with fries and soft drink (ID: 1712364255) 0.5 KWD" at bounding box center [832, 338] width 611 height 32
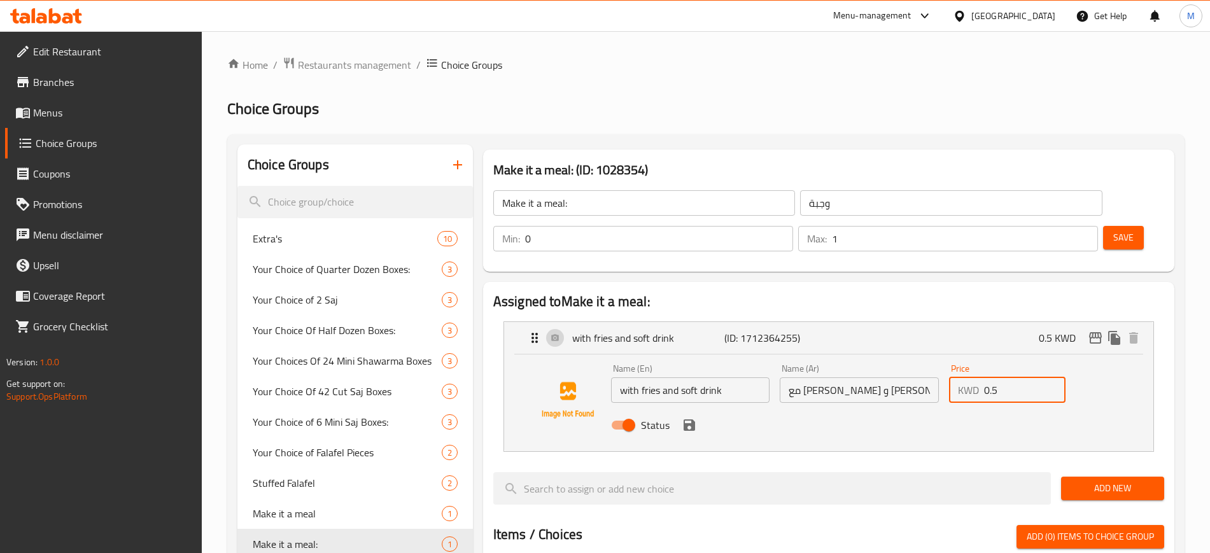
click at [1016, 377] on input "0.5" at bounding box center [1024, 389] width 81 height 25
click at [684, 419] on icon "save" at bounding box center [689, 424] width 11 height 11
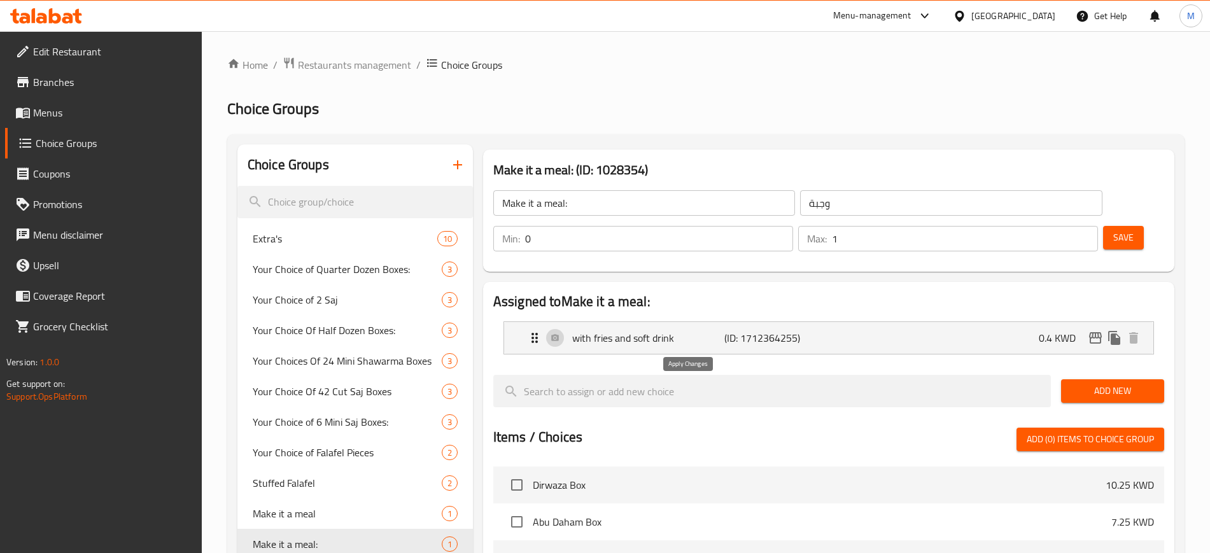
type input "0.4"
click at [1113, 230] on span "Save" at bounding box center [1123, 238] width 20 height 16
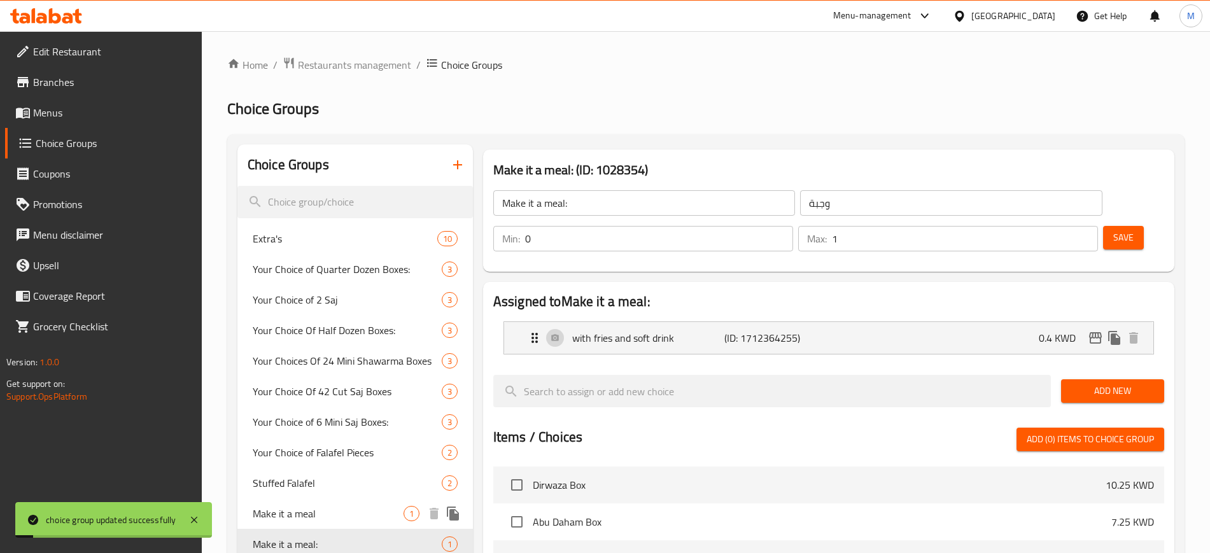
click at [341, 507] on span "Make it a meal" at bounding box center [328, 513] width 151 height 15
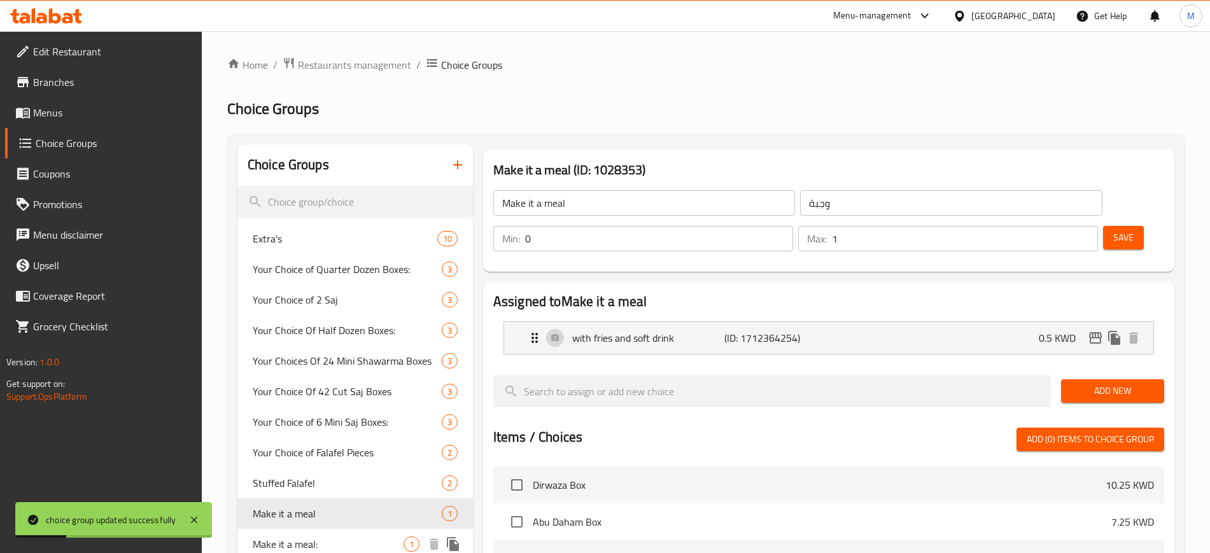
click at [353, 540] on span "Make it a meal:" at bounding box center [328, 544] width 151 height 15
type input "Make it a meal:"
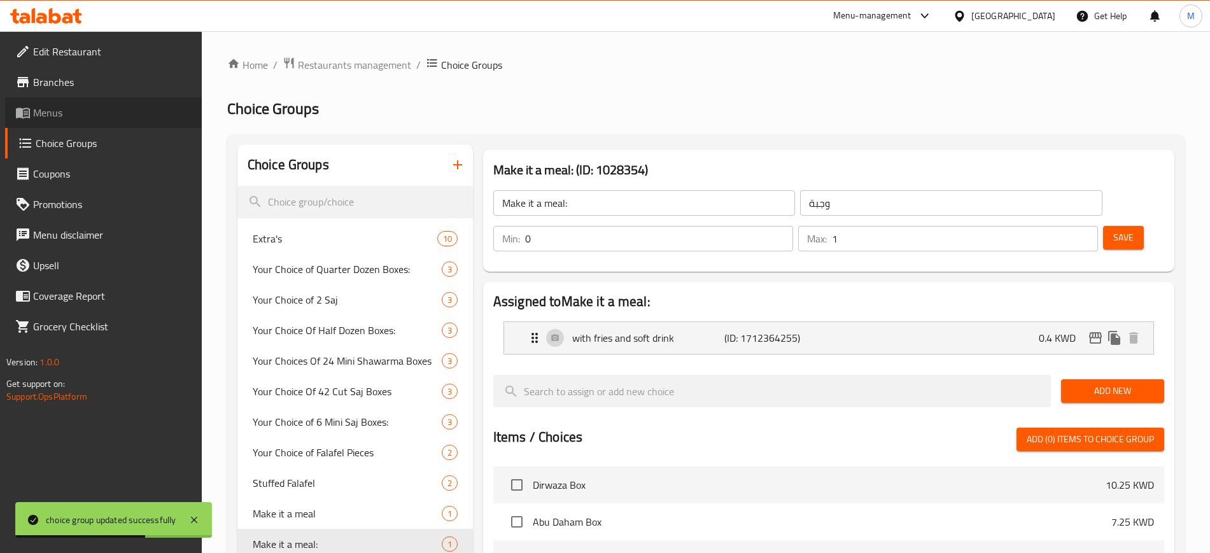
click at [71, 111] on span "Menus" at bounding box center [112, 112] width 158 height 15
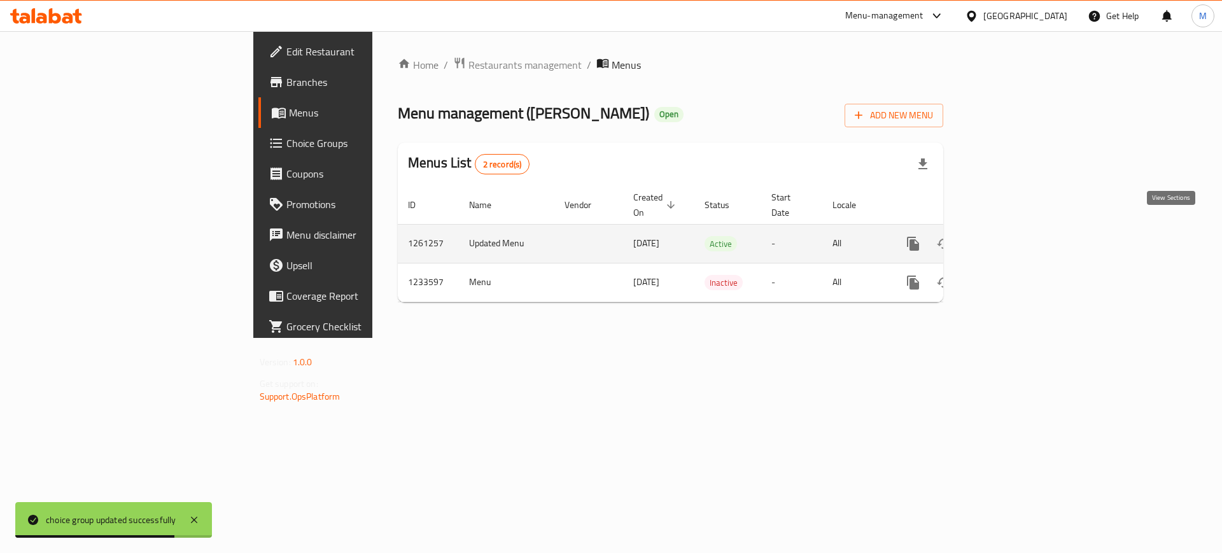
click at [1013, 236] on icon "enhanced table" at bounding box center [1004, 243] width 15 height 15
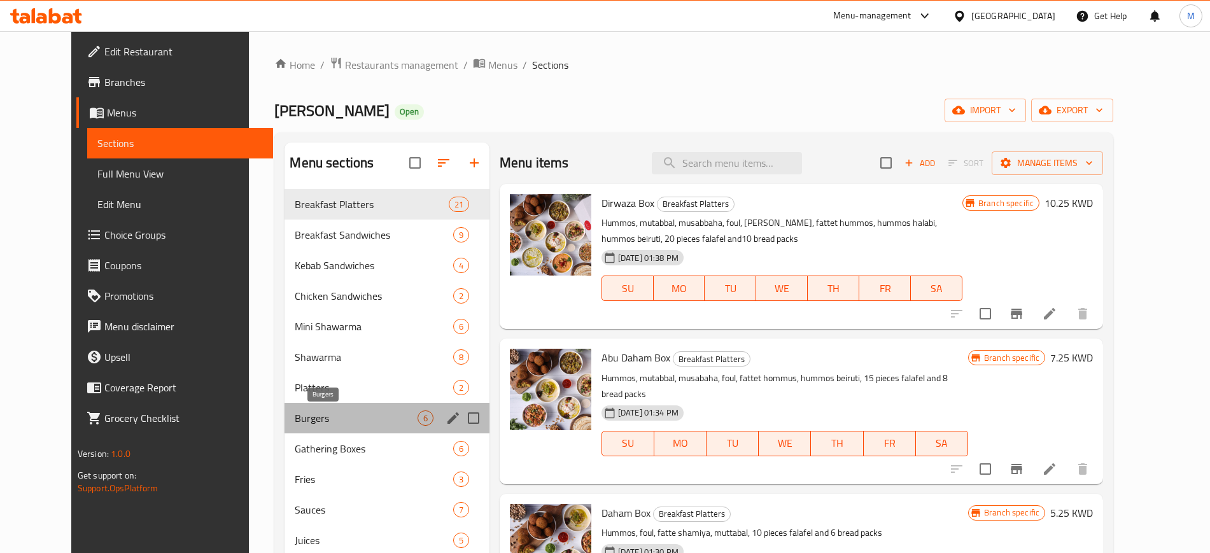
click at [329, 412] on span "Burgers" at bounding box center [356, 418] width 122 height 15
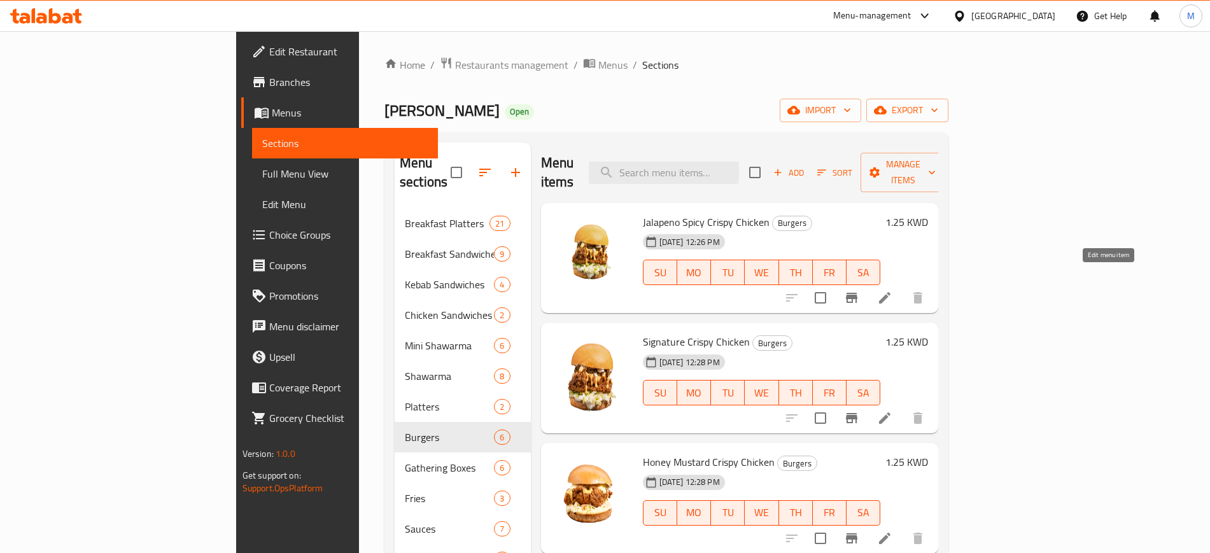
click at [892, 290] on icon at bounding box center [884, 297] width 15 height 15
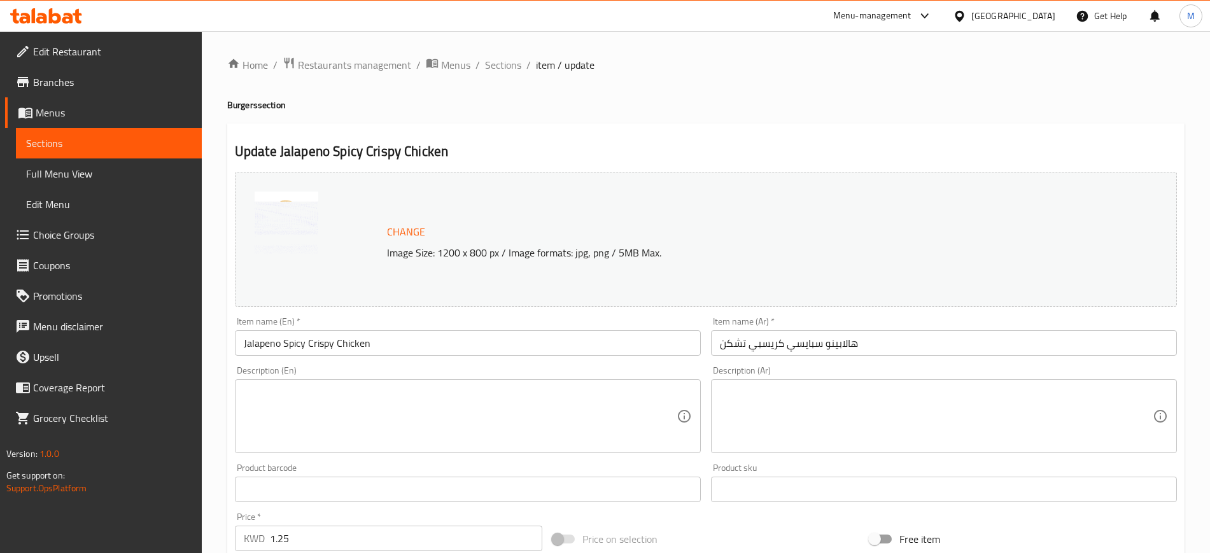
scroll to position [365, 0]
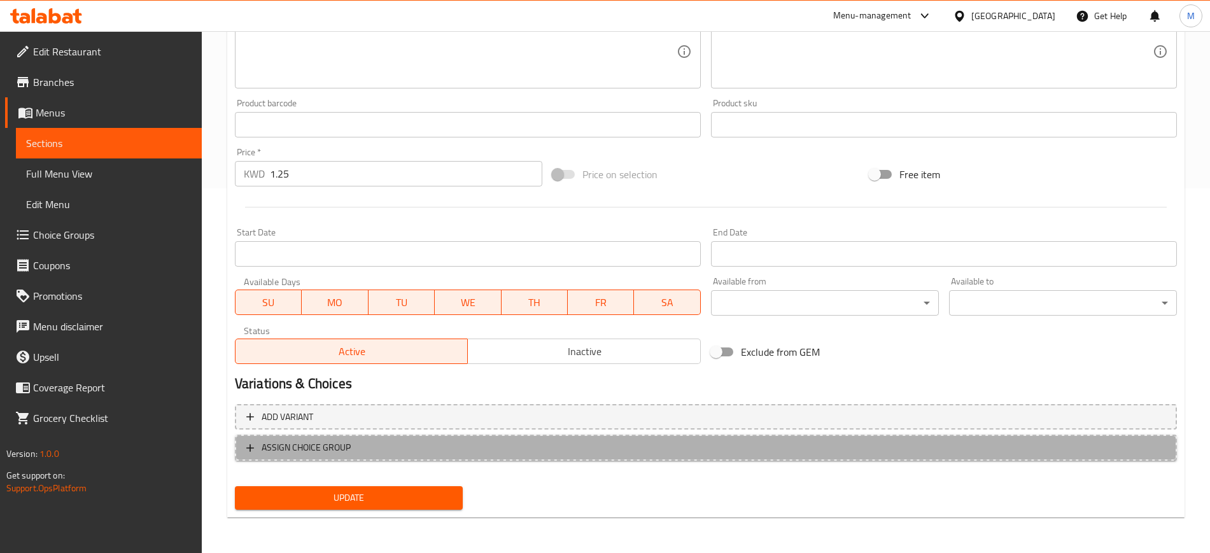
click at [344, 442] on span "ASSIGN CHOICE GROUP" at bounding box center [306, 448] width 89 height 16
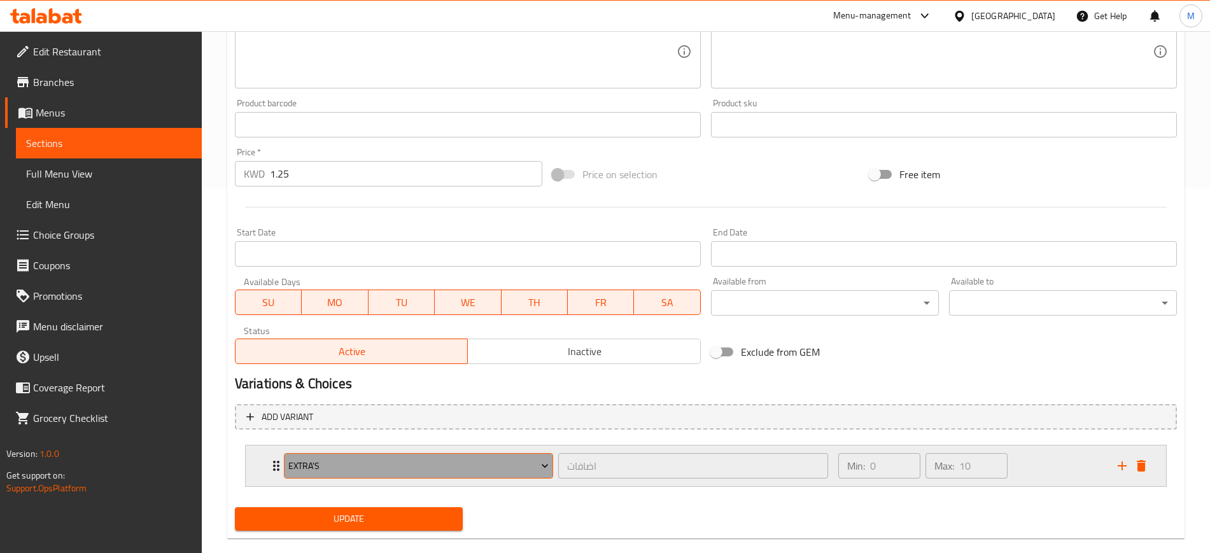
click at [422, 456] on button "Extra's" at bounding box center [418, 465] width 269 height 25
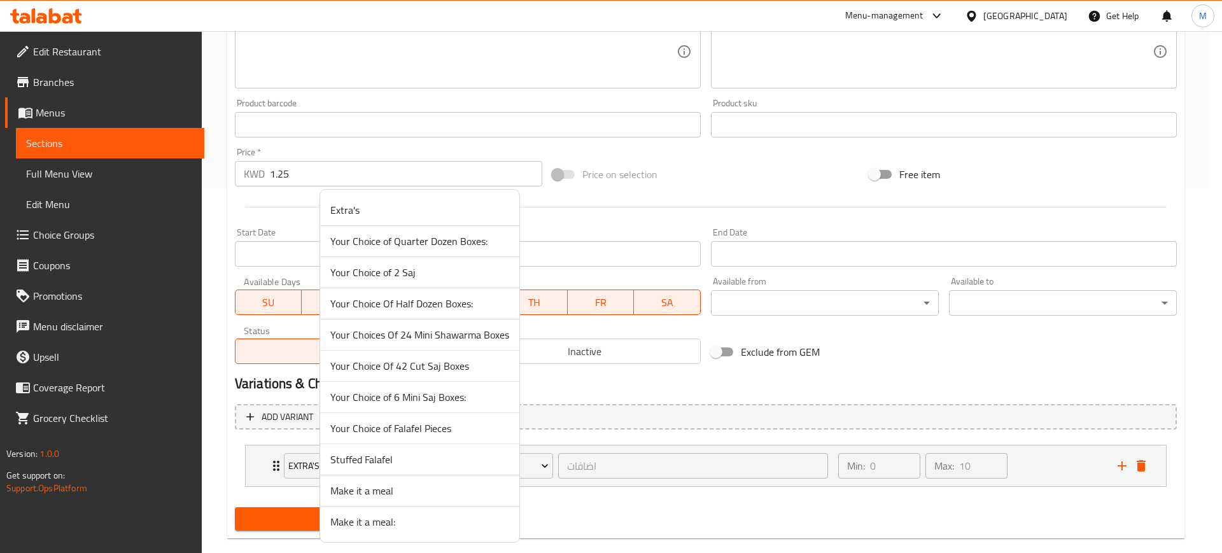
click at [397, 486] on span "Make it a meal" at bounding box center [419, 490] width 179 height 15
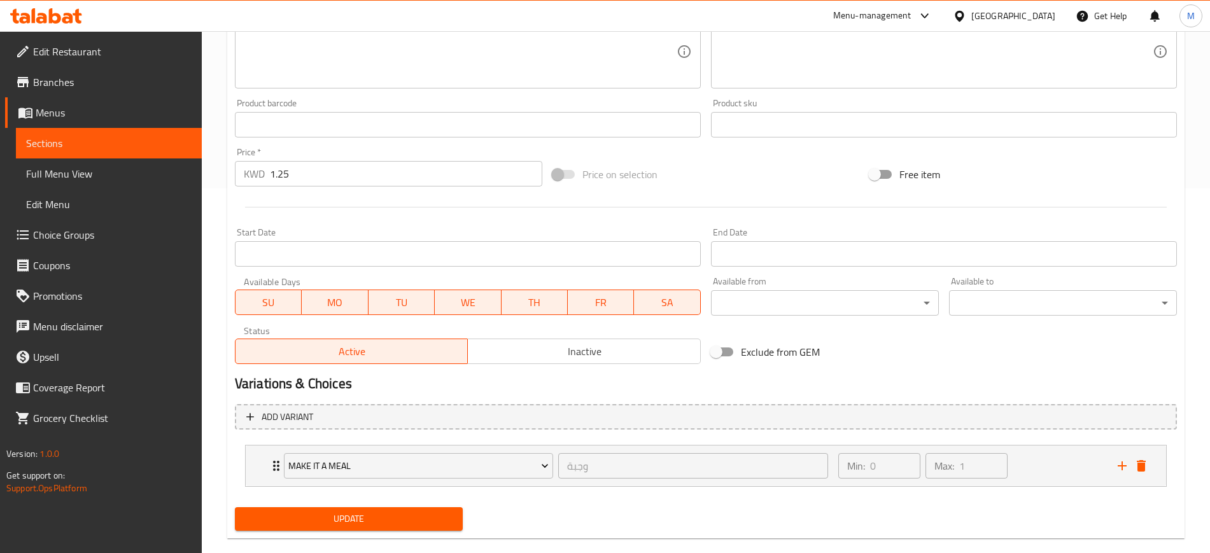
drag, startPoint x: 364, startPoint y: 524, endPoint x: 377, endPoint y: 501, distance: 26.8
click at [364, 523] on span "Update" at bounding box center [348, 519] width 207 height 16
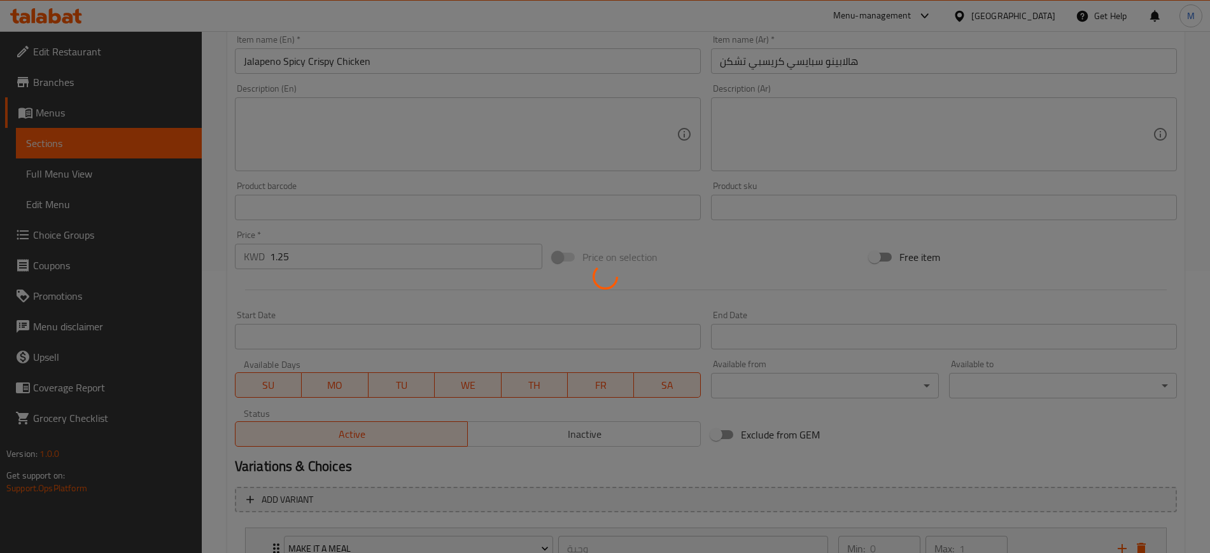
scroll to position [0, 0]
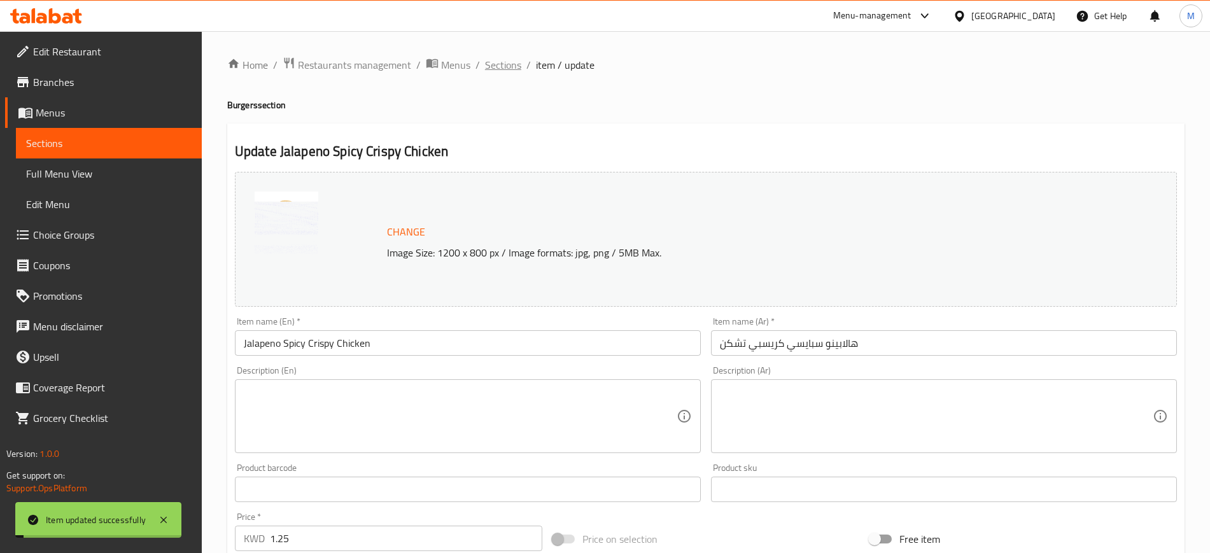
click at [496, 59] on span "Sections" at bounding box center [503, 64] width 36 height 15
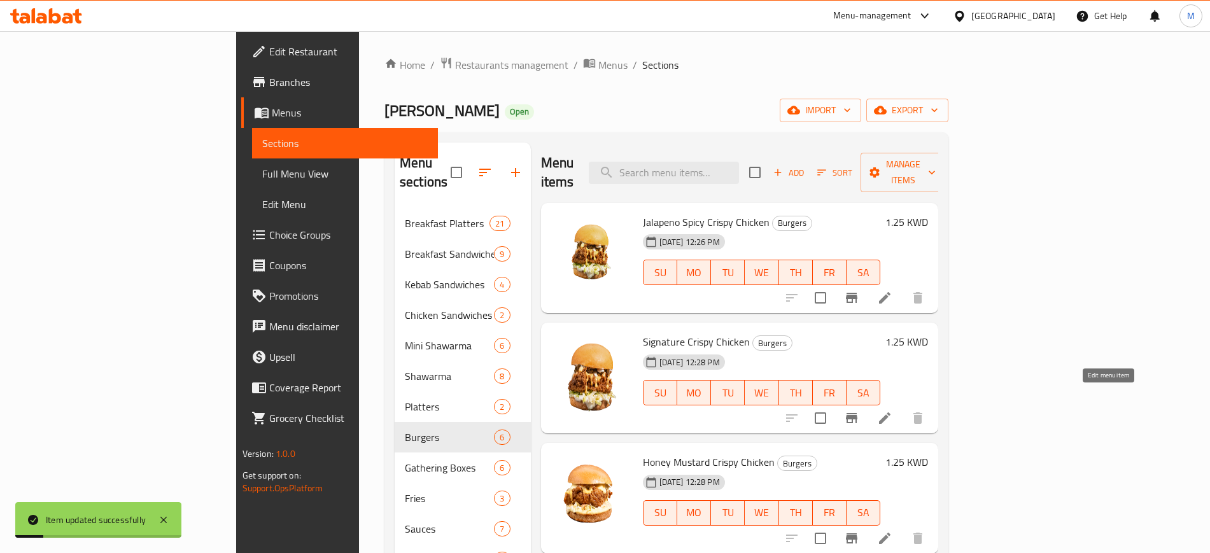
click at [890, 412] on icon at bounding box center [884, 417] width 11 height 11
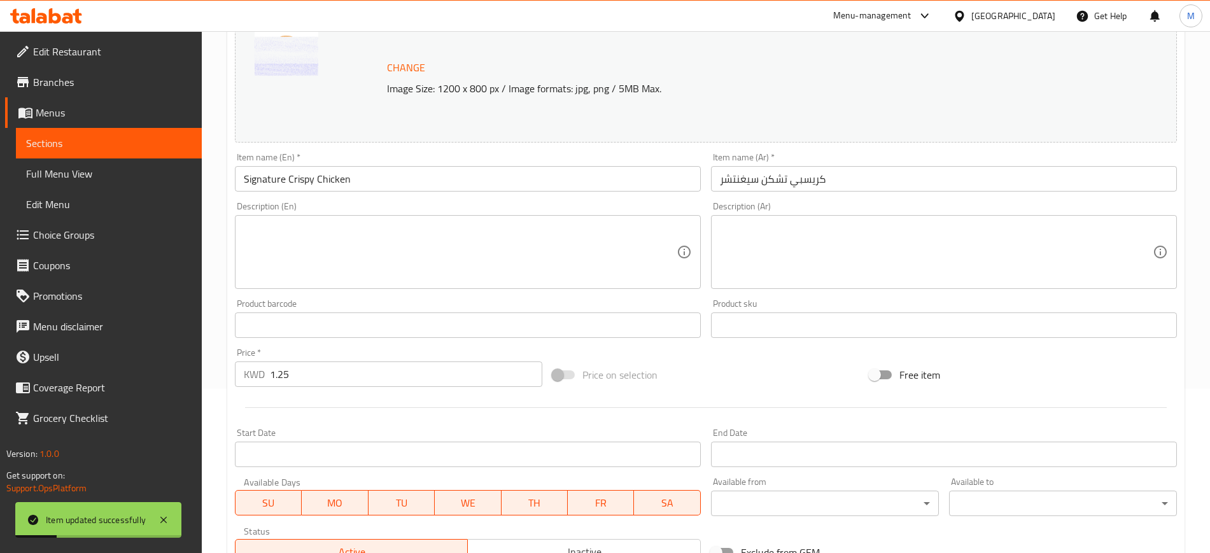
scroll to position [365, 0]
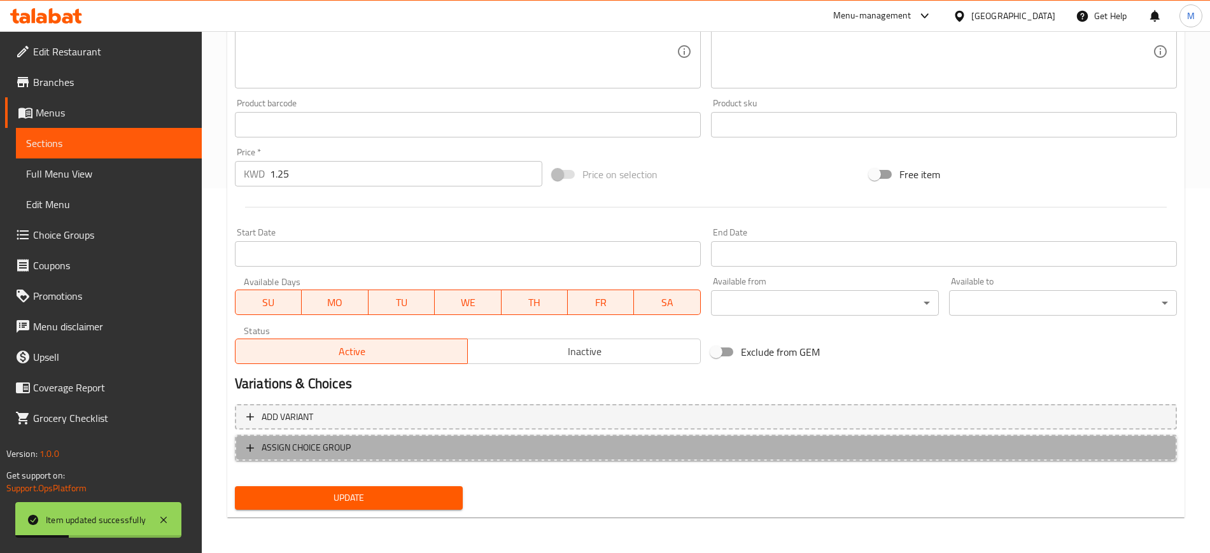
click at [391, 447] on span "ASSIGN CHOICE GROUP" at bounding box center [705, 448] width 919 height 16
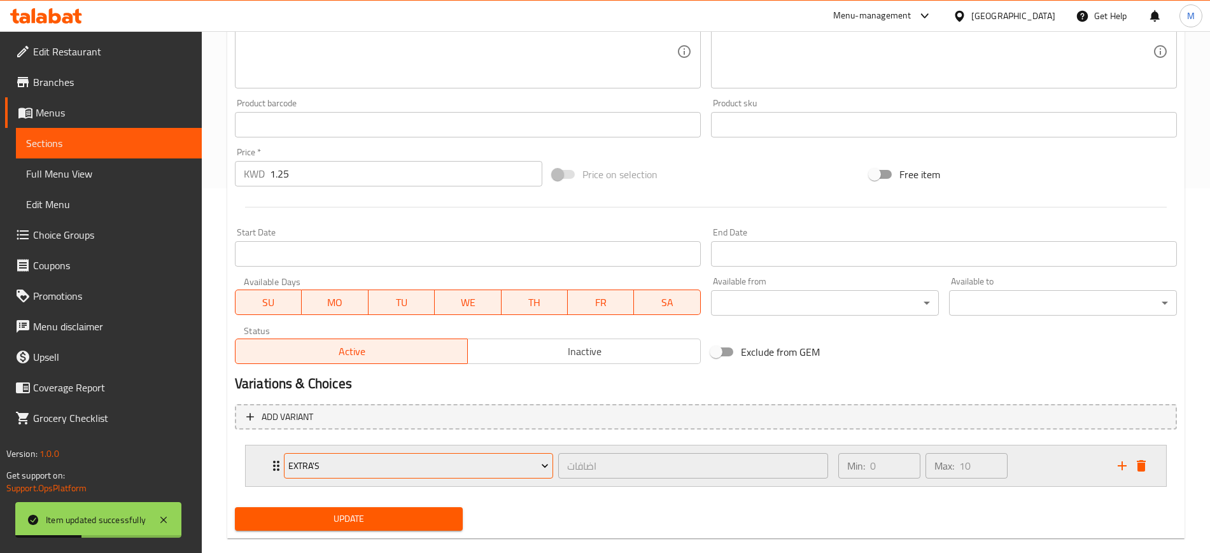
click at [360, 468] on span "Extra's" at bounding box center [418, 466] width 260 height 16
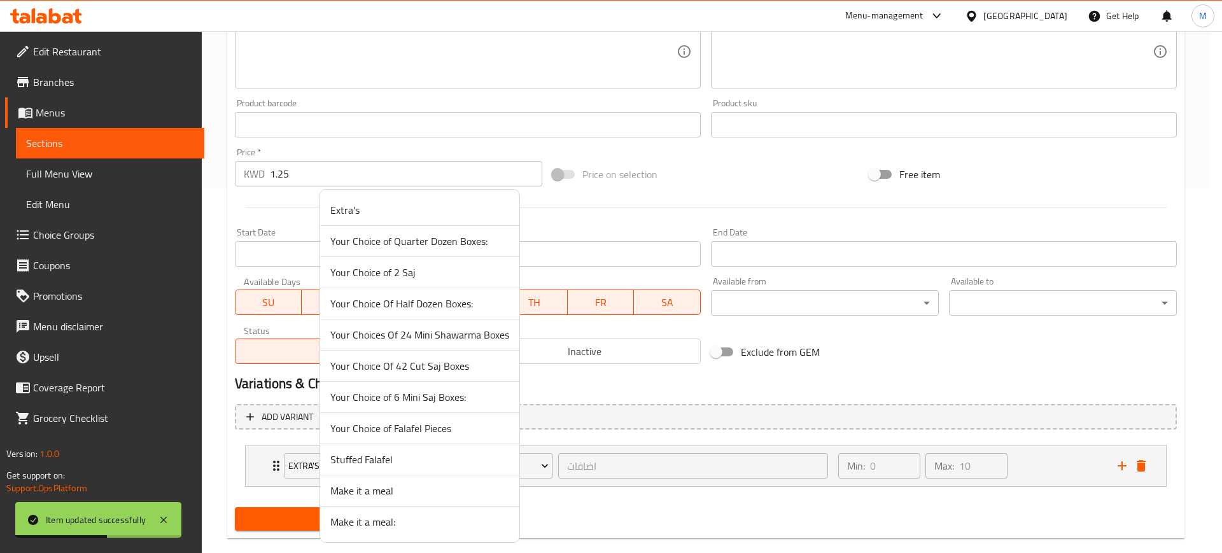
drag, startPoint x: 404, startPoint y: 491, endPoint x: 396, endPoint y: 496, distance: 10.1
click at [404, 490] on span "Make it a meal" at bounding box center [419, 490] width 179 height 15
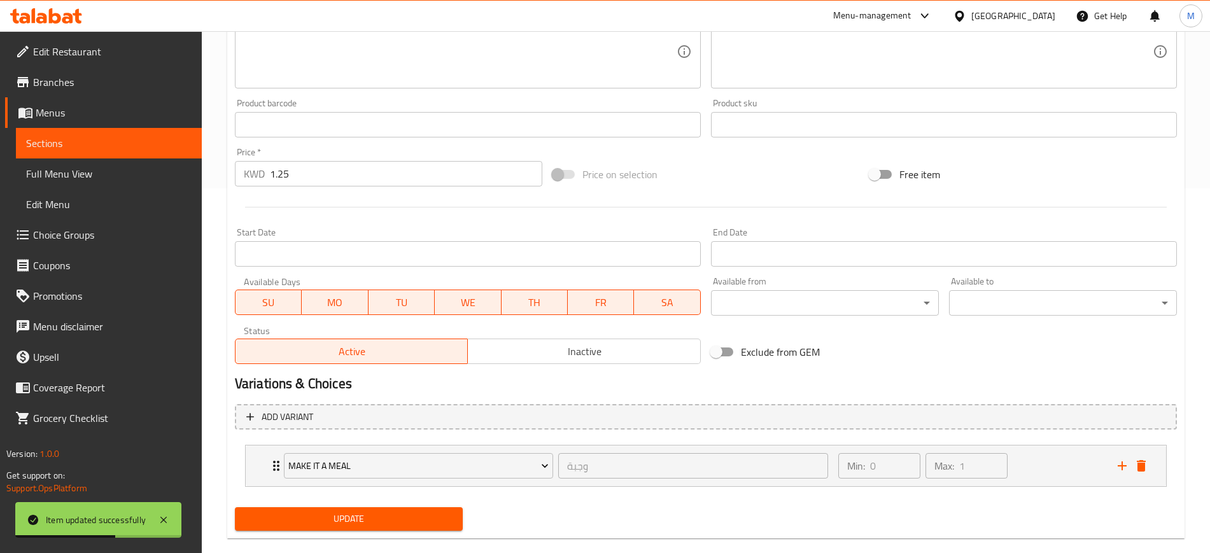
click at [349, 516] on span "Update" at bounding box center [348, 519] width 207 height 16
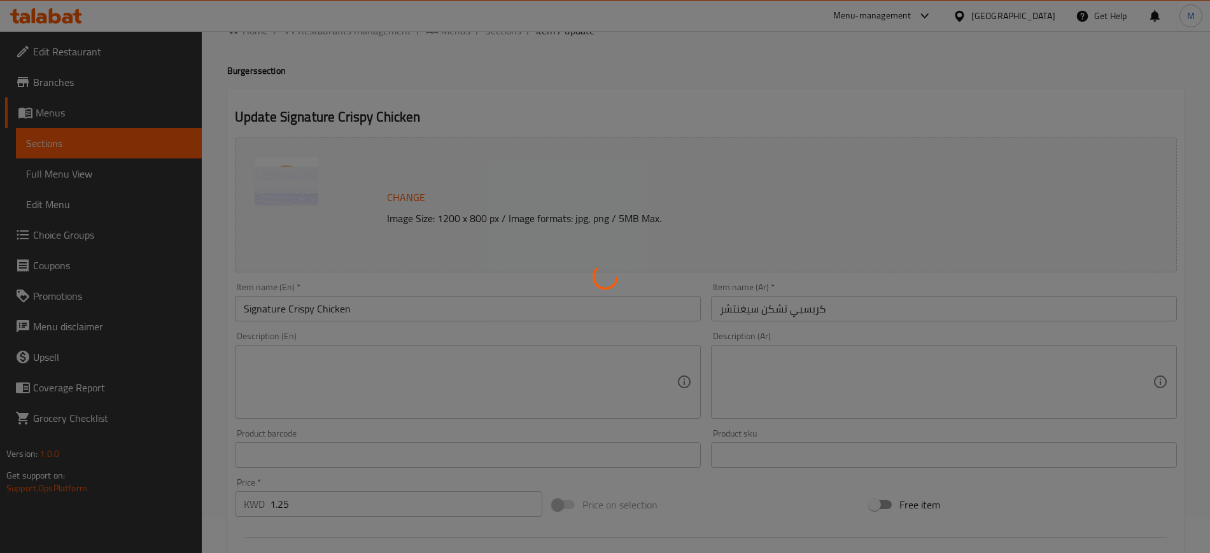
scroll to position [0, 0]
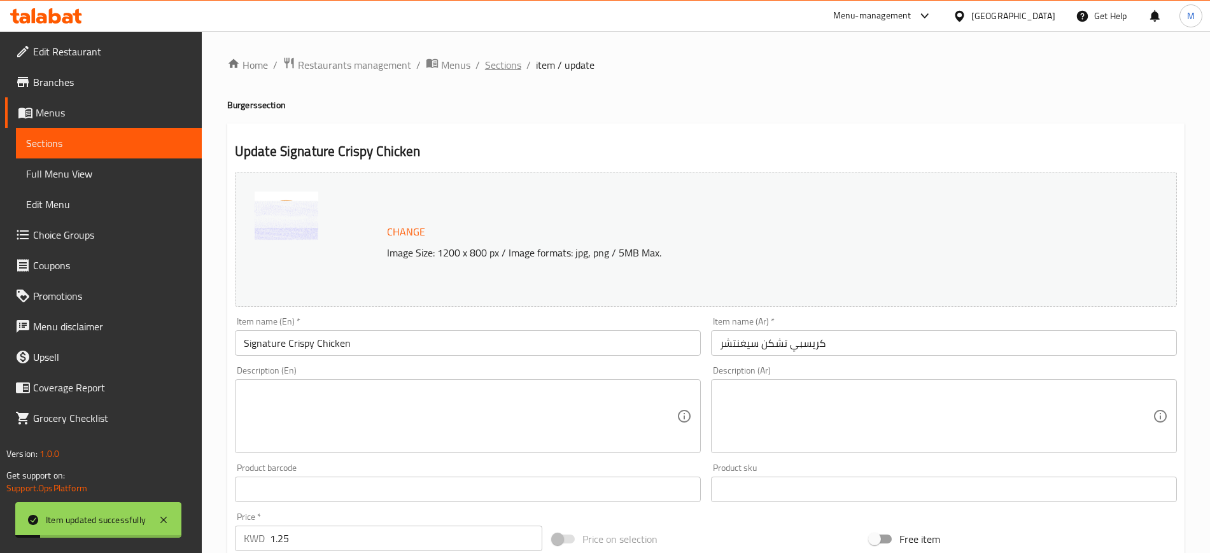
click at [504, 62] on span "Sections" at bounding box center [503, 64] width 36 height 15
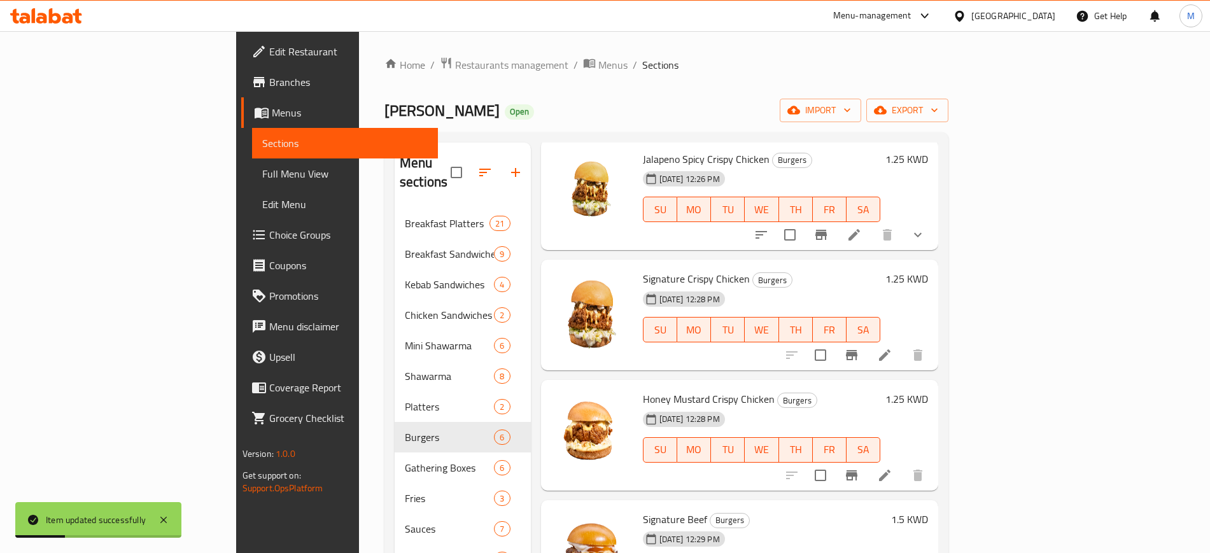
scroll to position [159, 0]
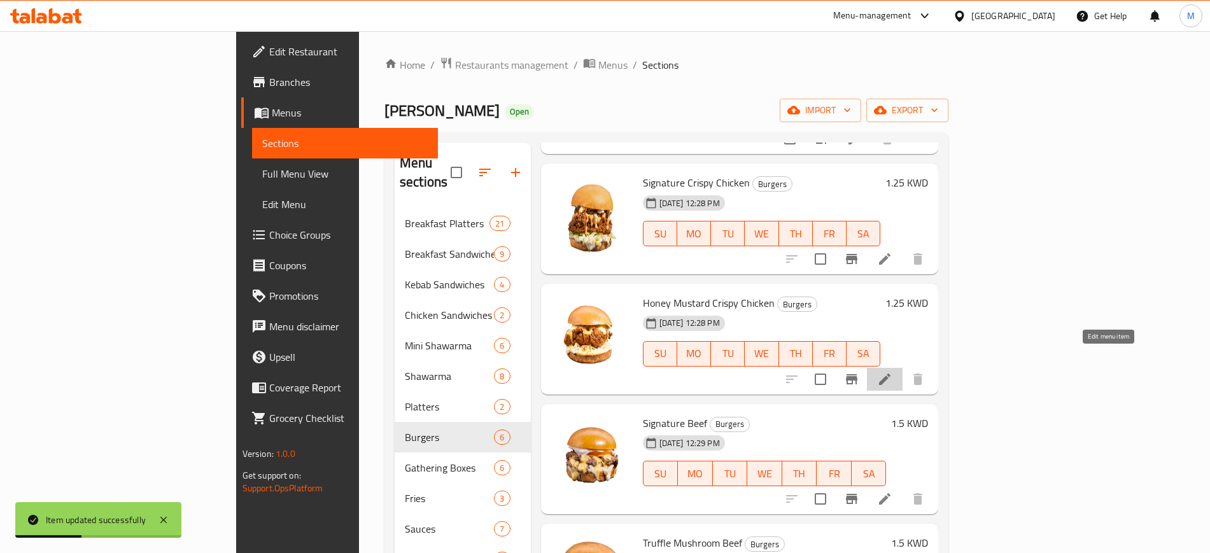
click at [892, 372] on icon at bounding box center [884, 379] width 15 height 15
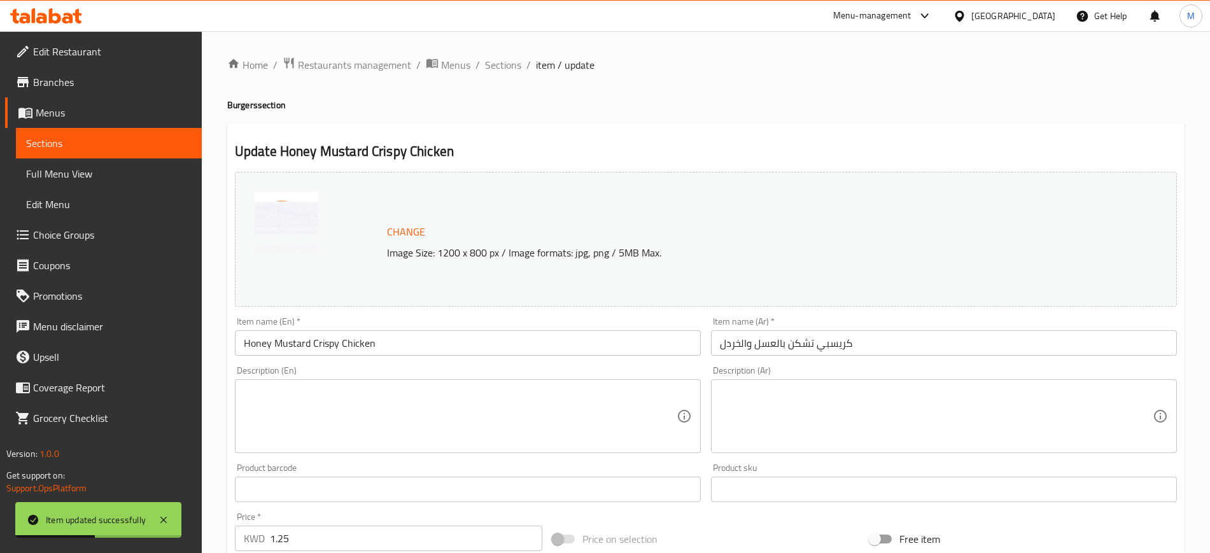
scroll to position [365, 0]
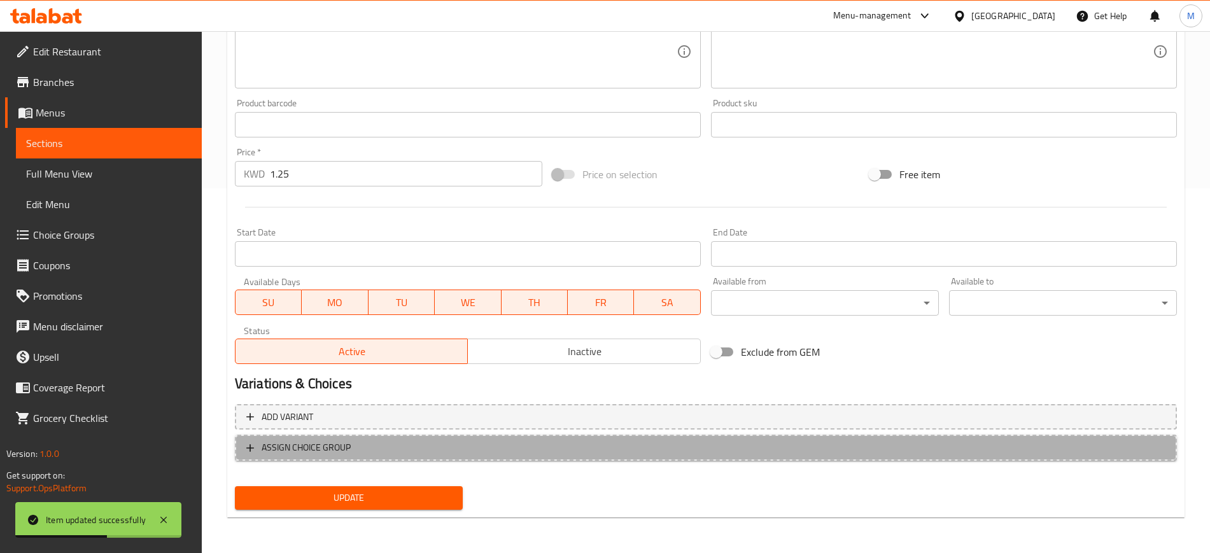
click at [341, 450] on span "ASSIGN CHOICE GROUP" at bounding box center [306, 448] width 89 height 16
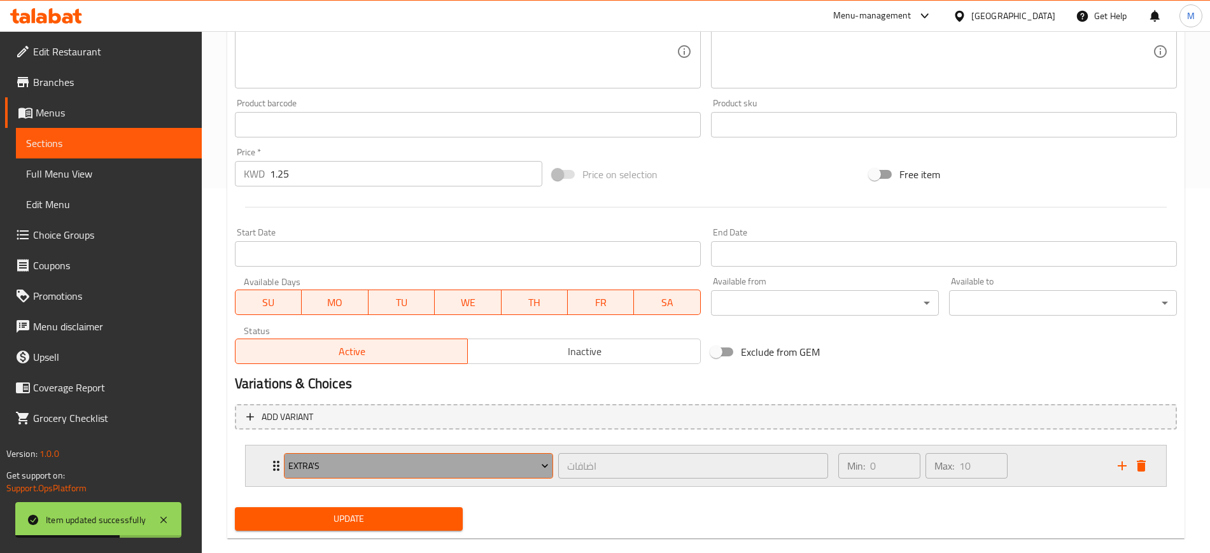
click at [337, 462] on span "Extra's" at bounding box center [418, 466] width 260 height 16
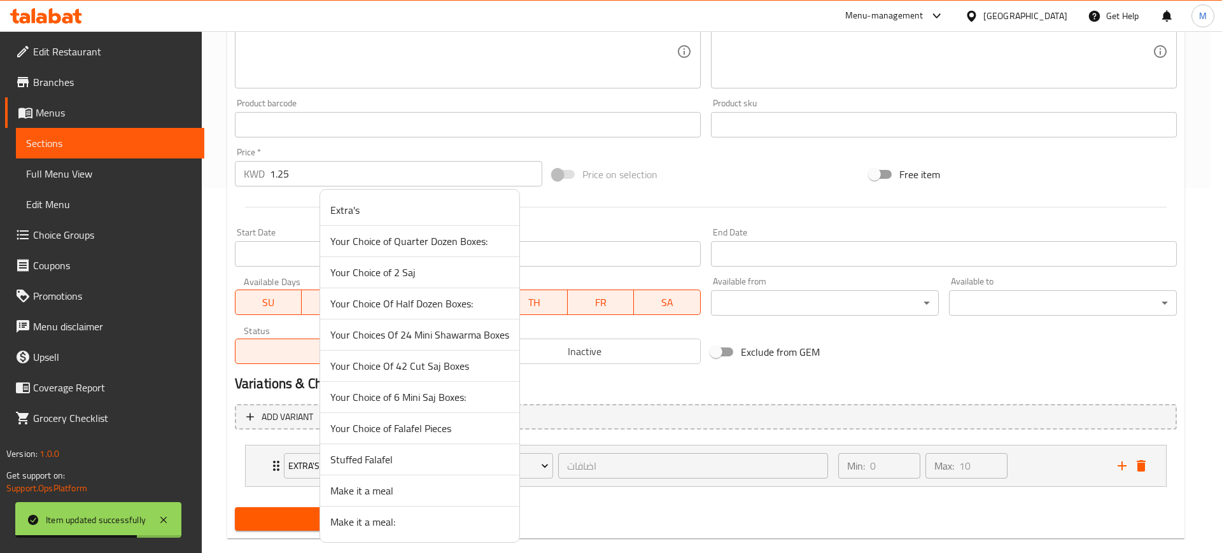
click at [373, 486] on span "Make it a meal" at bounding box center [419, 490] width 179 height 15
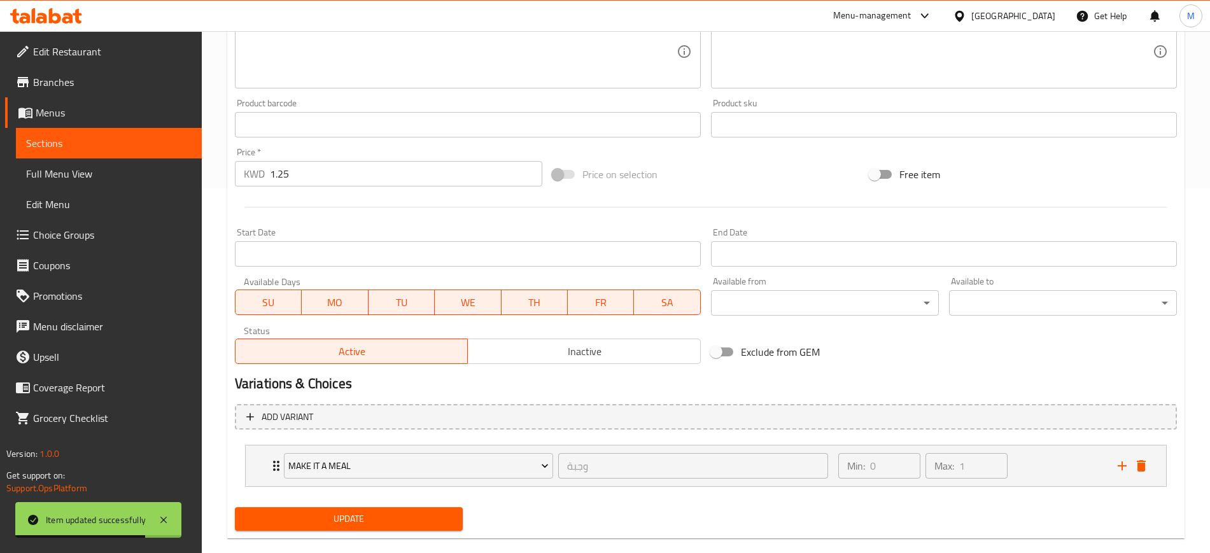
click at [330, 515] on span "Update" at bounding box center [348, 519] width 207 height 16
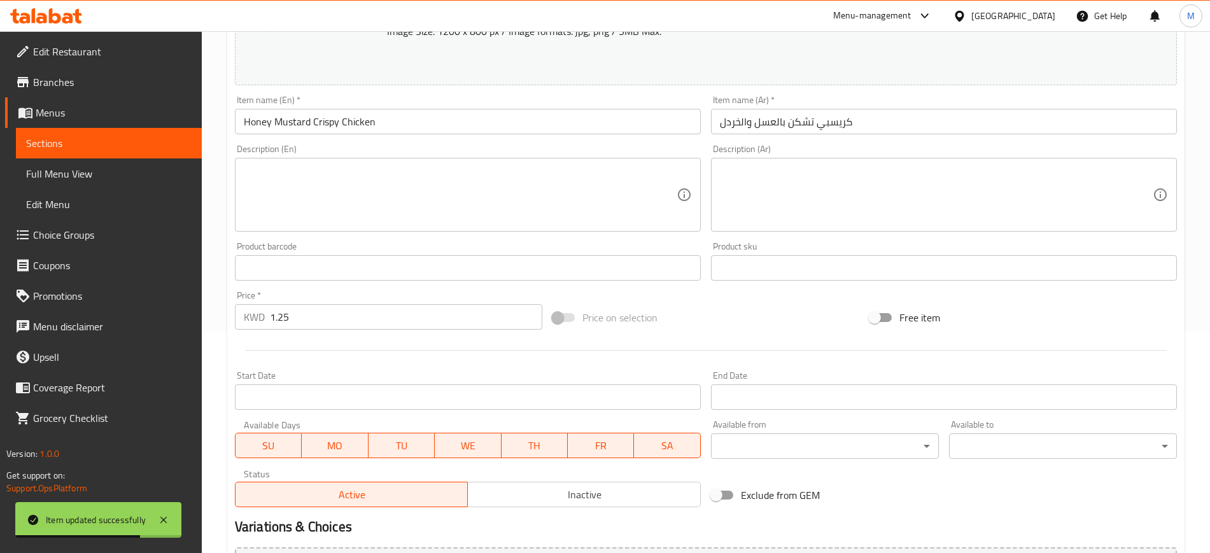
scroll to position [0, 0]
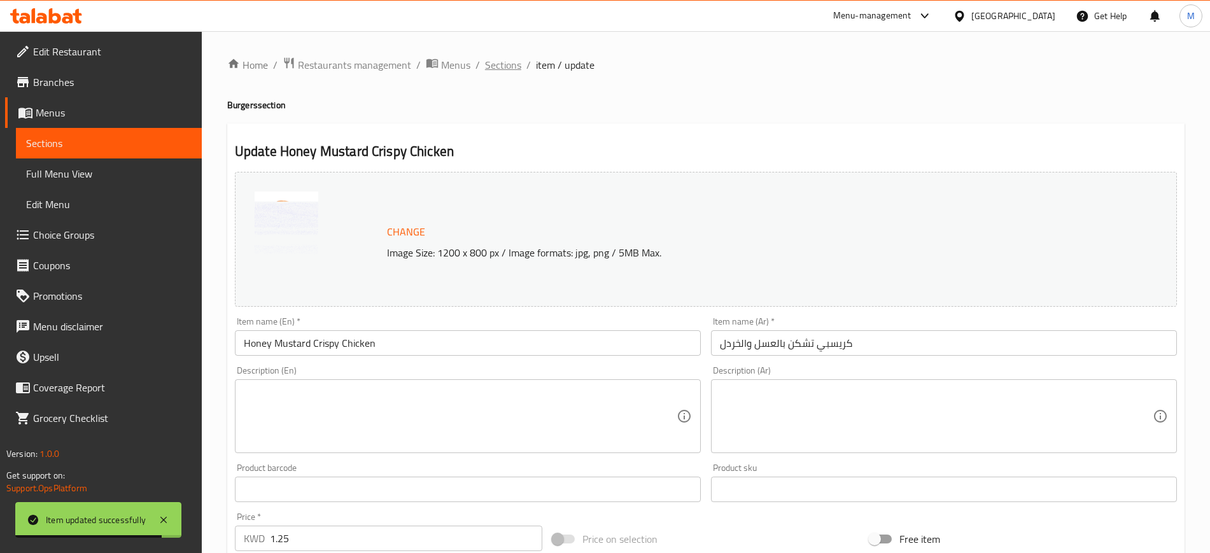
drag, startPoint x: 482, startPoint y: 71, endPoint x: 487, endPoint y: 66, distance: 6.8
click at [482, 71] on ol "Home / Restaurants management / Menus / Sections / item / update" at bounding box center [705, 65] width 957 height 17
click at [488, 66] on span "Sections" at bounding box center [503, 64] width 36 height 15
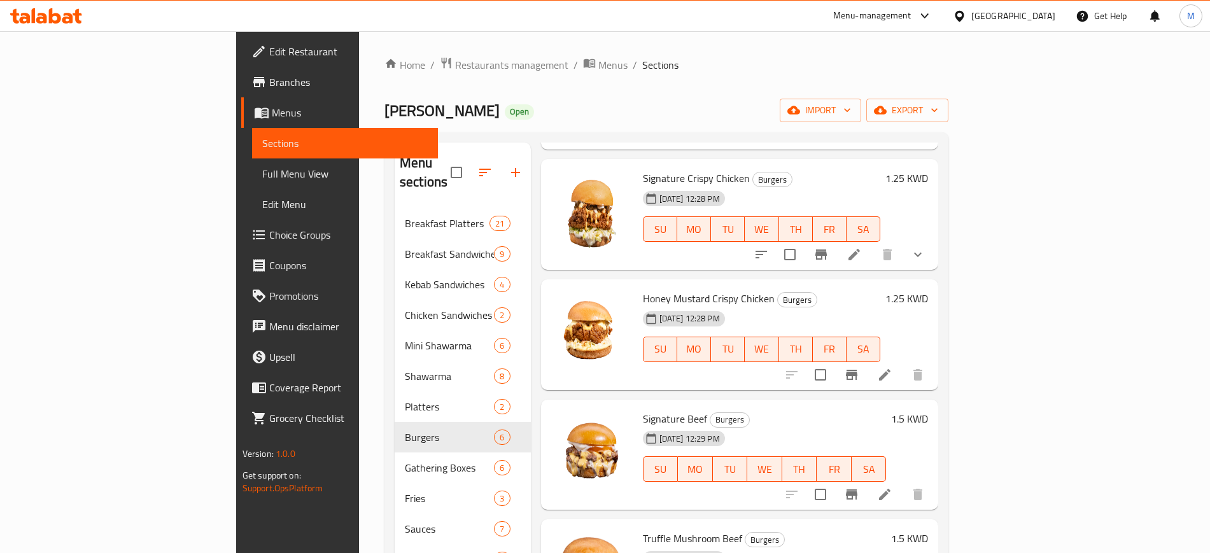
scroll to position [199, 0]
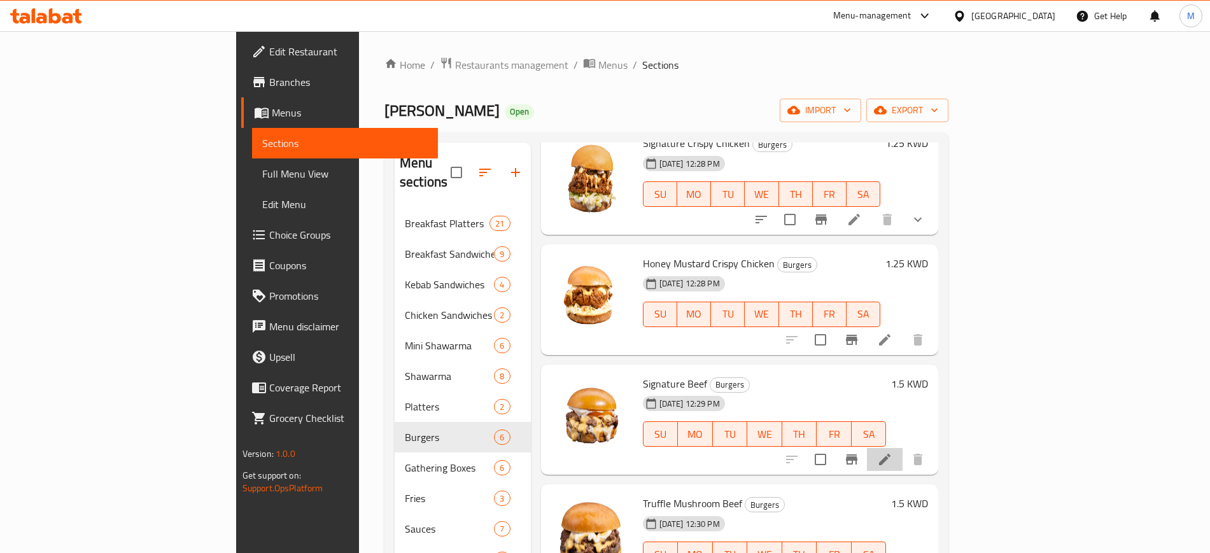
click at [903, 448] on li at bounding box center [885, 459] width 36 height 23
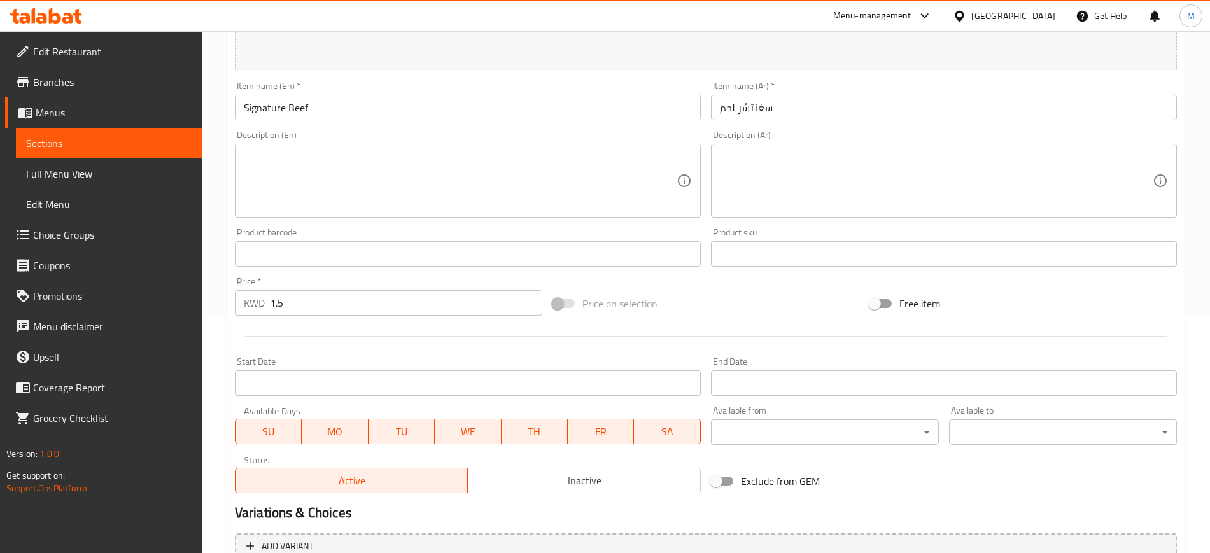
scroll to position [318, 0]
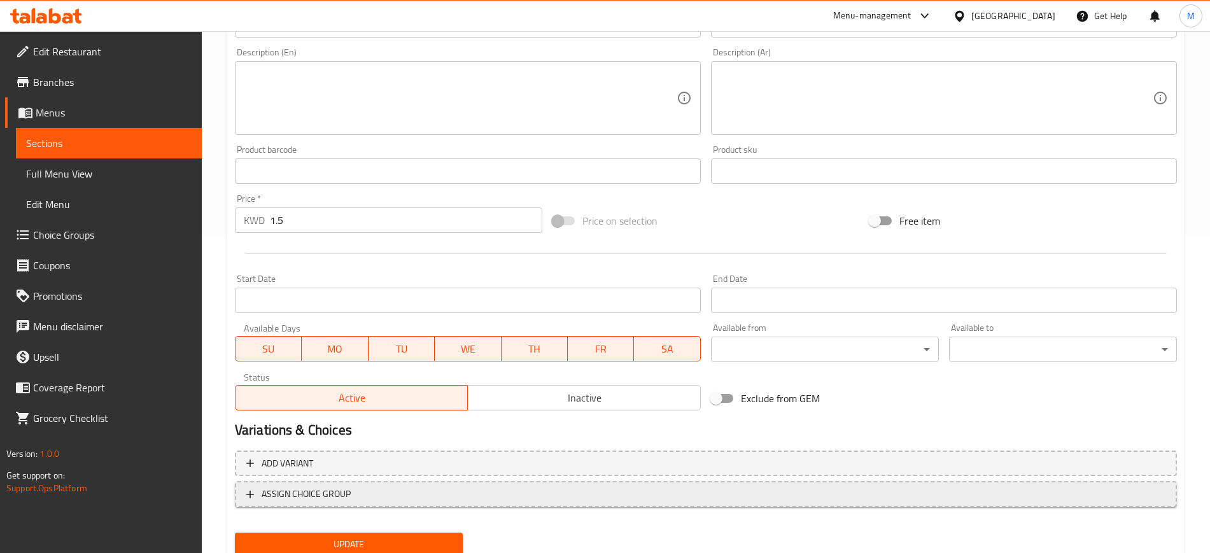
click at [309, 496] on span "ASSIGN CHOICE GROUP" at bounding box center [306, 494] width 89 height 16
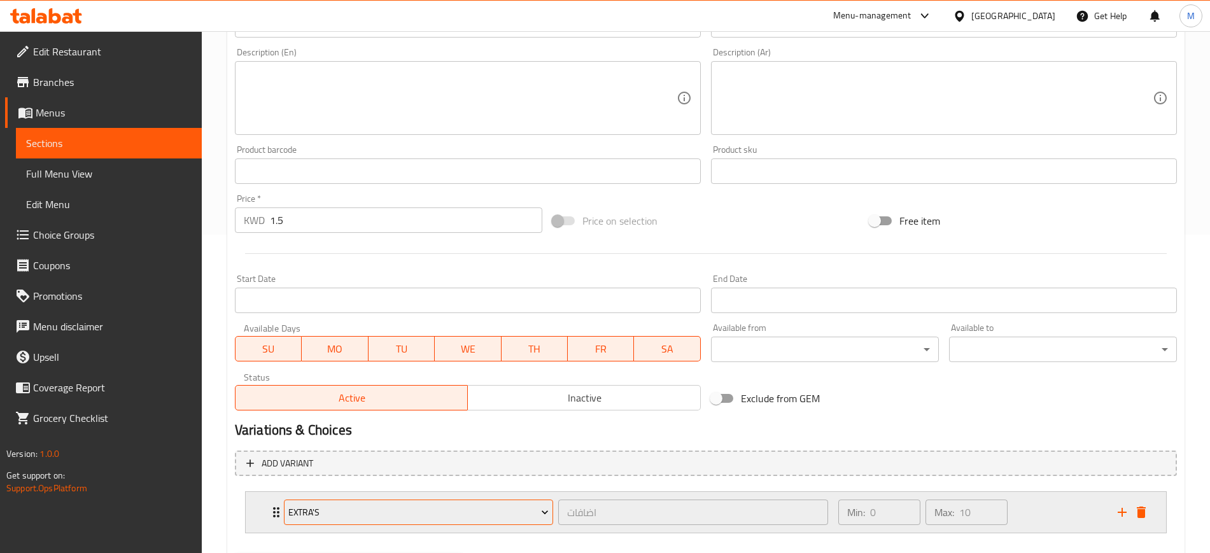
click at [340, 507] on span "Extra's" at bounding box center [418, 513] width 260 height 16
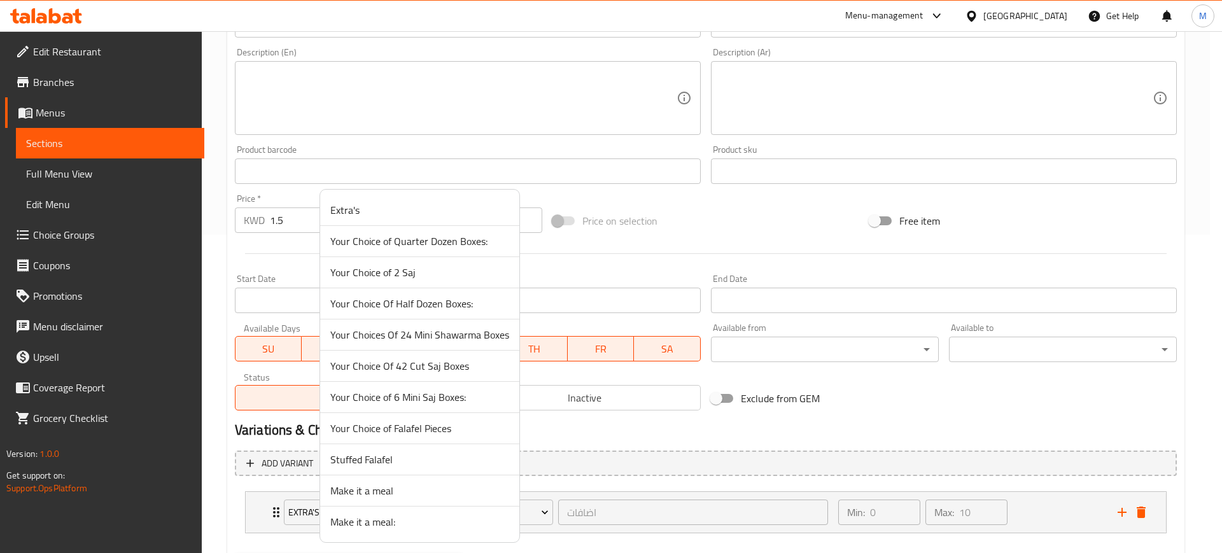
click at [376, 522] on span "Make it a meal:" at bounding box center [419, 521] width 179 height 15
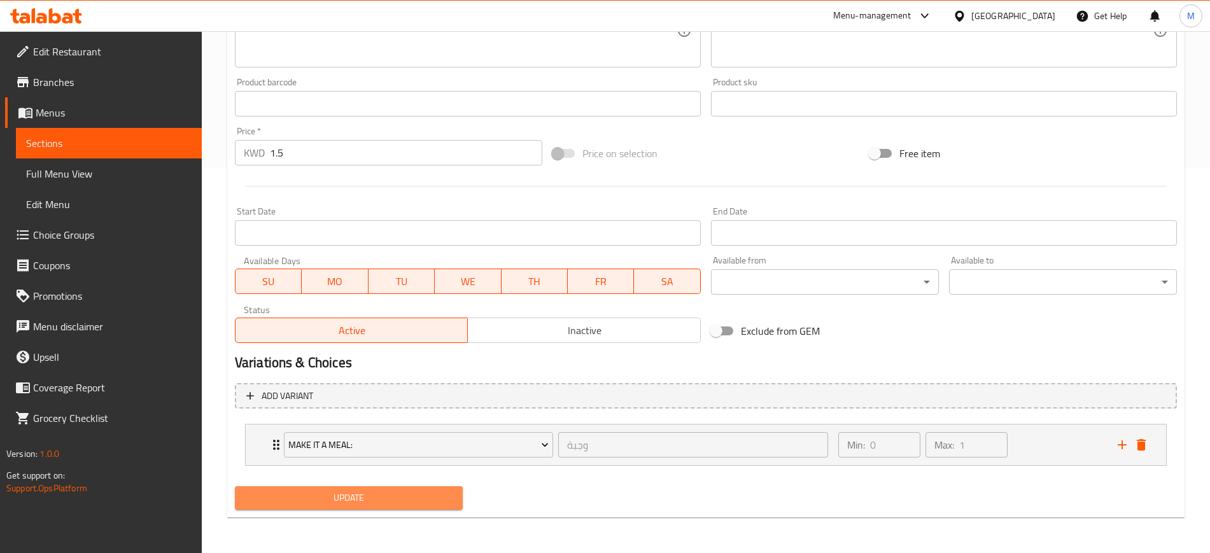
click at [350, 493] on span "Update" at bounding box center [348, 498] width 207 height 16
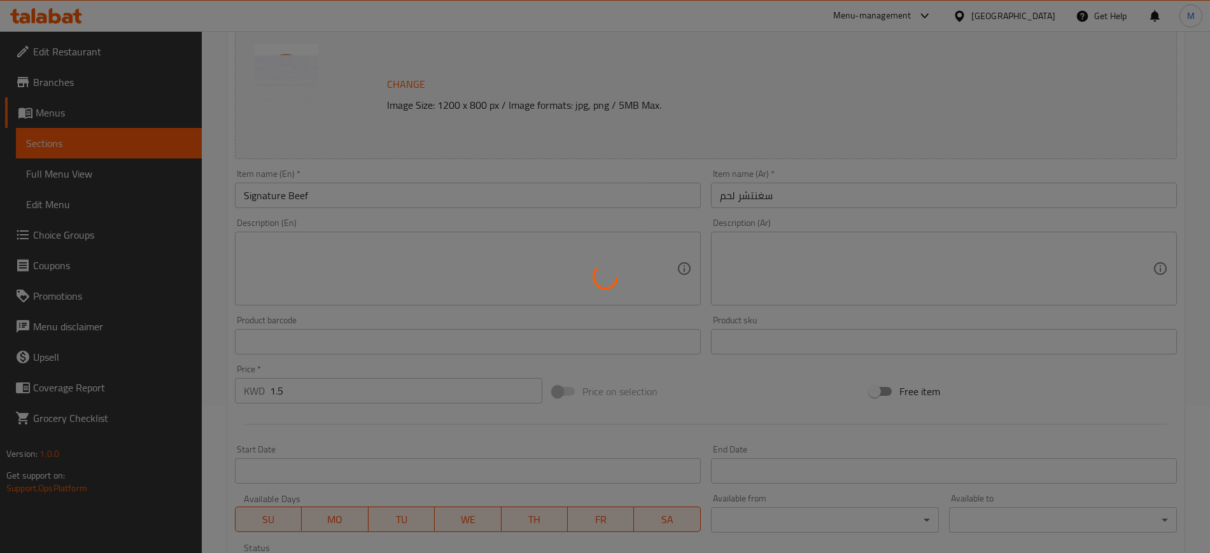
scroll to position [0, 0]
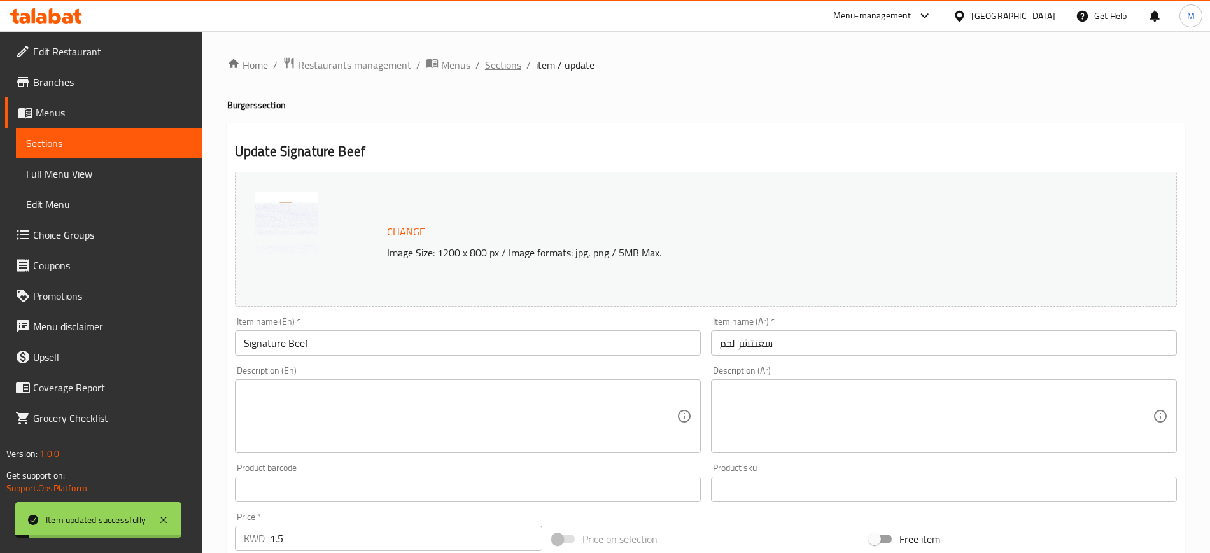
click at [504, 63] on span "Sections" at bounding box center [503, 64] width 36 height 15
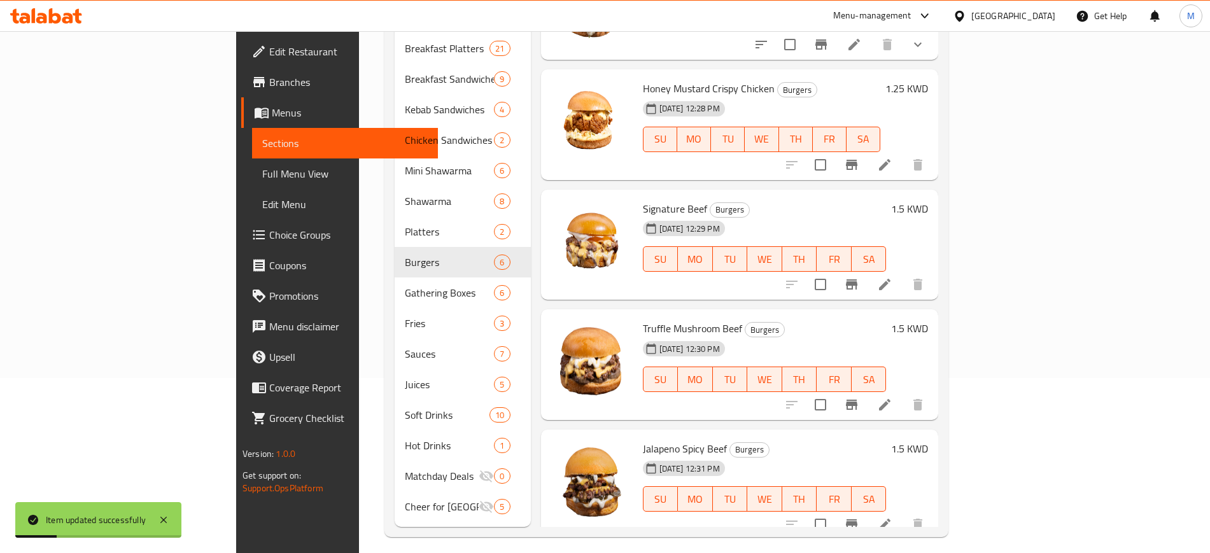
scroll to position [178, 0]
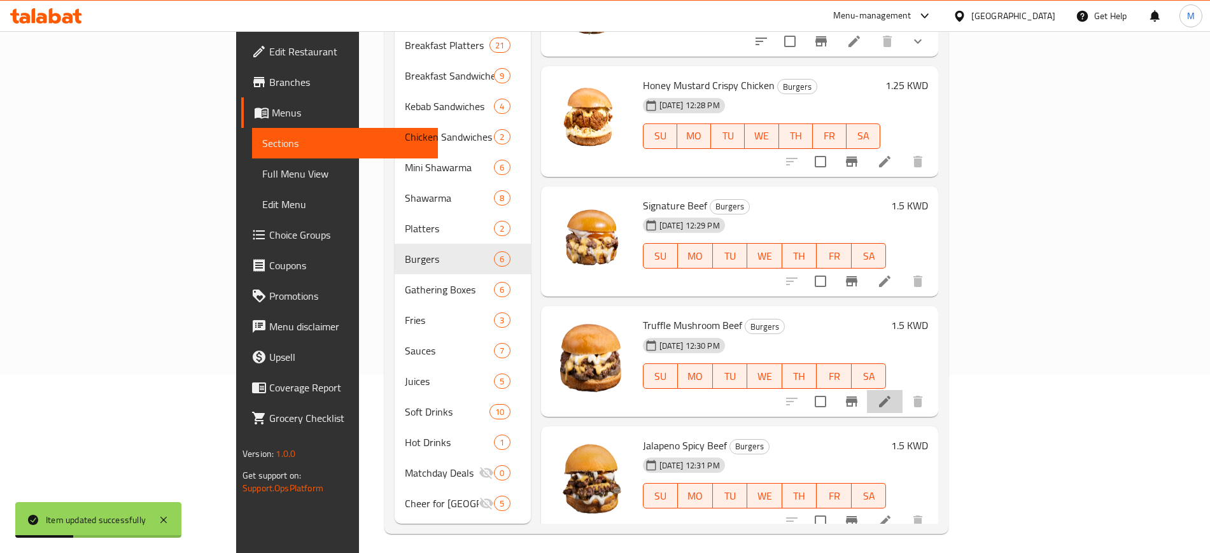
click at [903, 390] on li at bounding box center [885, 401] width 36 height 23
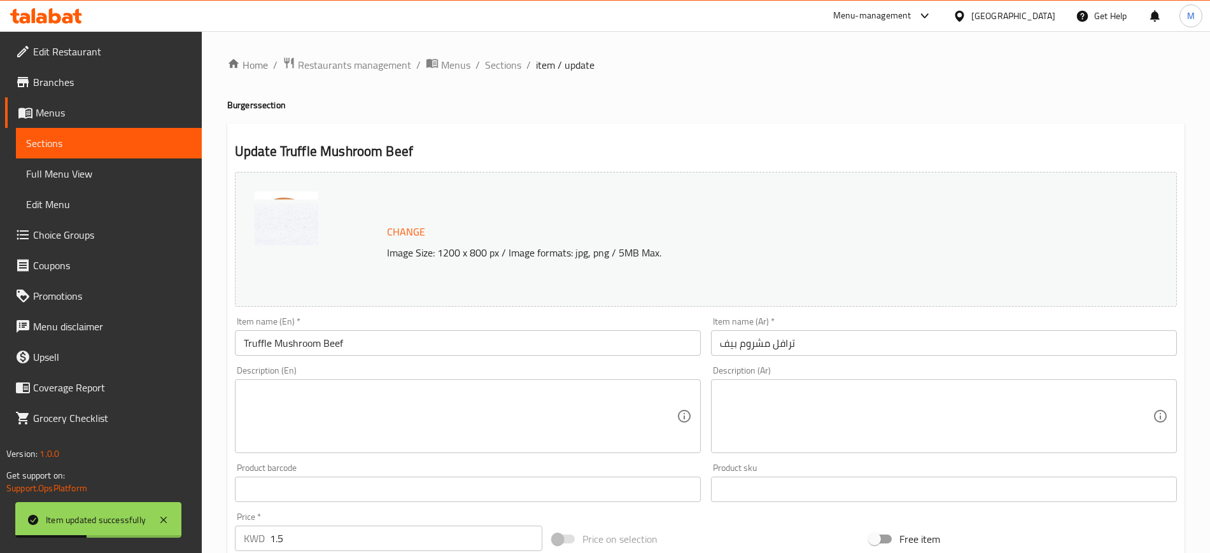
scroll to position [365, 0]
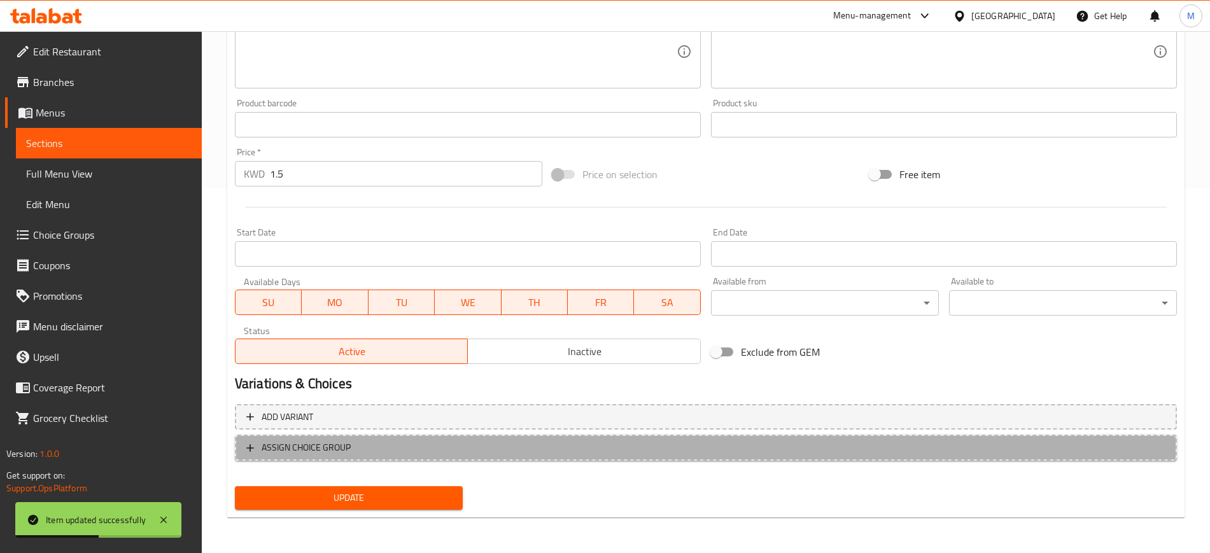
click at [333, 448] on span "ASSIGN CHOICE GROUP" at bounding box center [306, 448] width 89 height 16
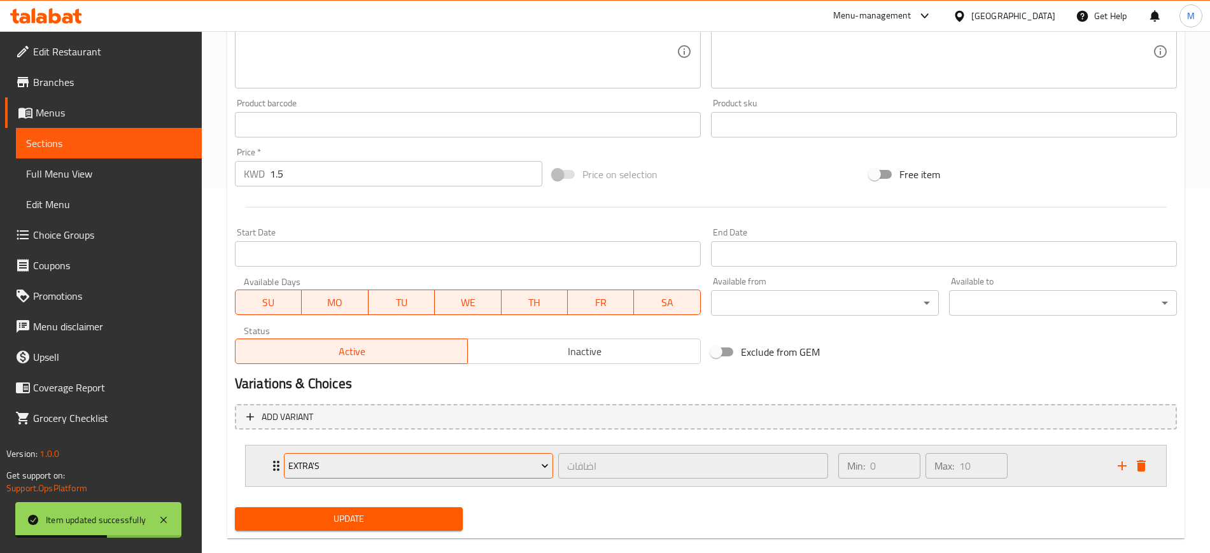
click at [343, 465] on span "Extra's" at bounding box center [418, 466] width 260 height 16
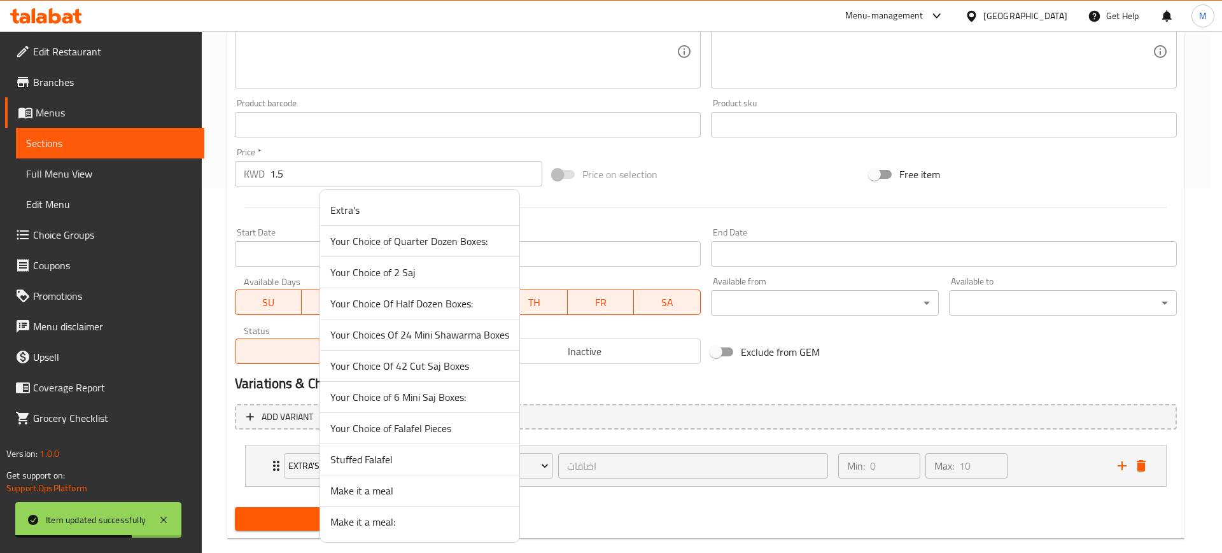
drag, startPoint x: 372, startPoint y: 522, endPoint x: 356, endPoint y: 517, distance: 16.1
click at [371, 522] on span "Make it a meal:" at bounding box center [419, 521] width 179 height 15
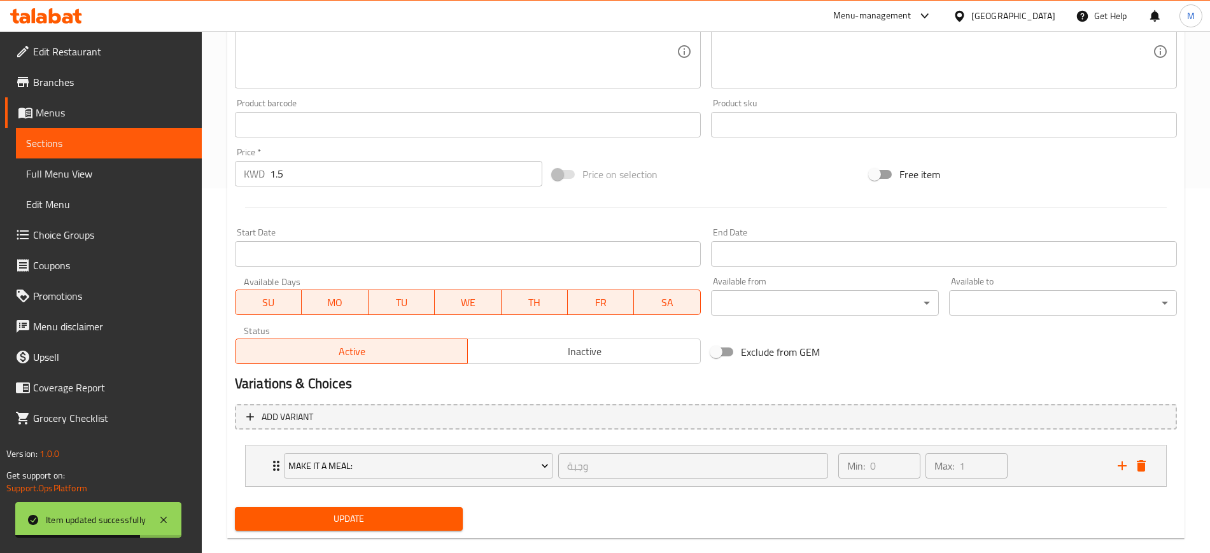
click at [341, 506] on div "Update" at bounding box center [349, 519] width 238 height 34
click at [370, 514] on span "Update" at bounding box center [348, 519] width 207 height 16
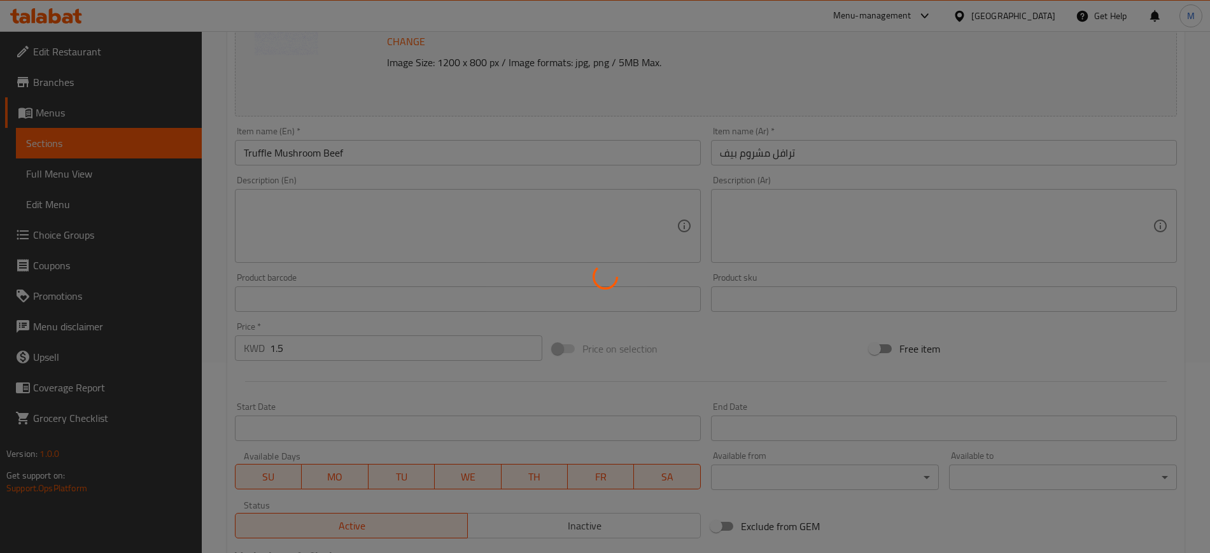
scroll to position [0, 0]
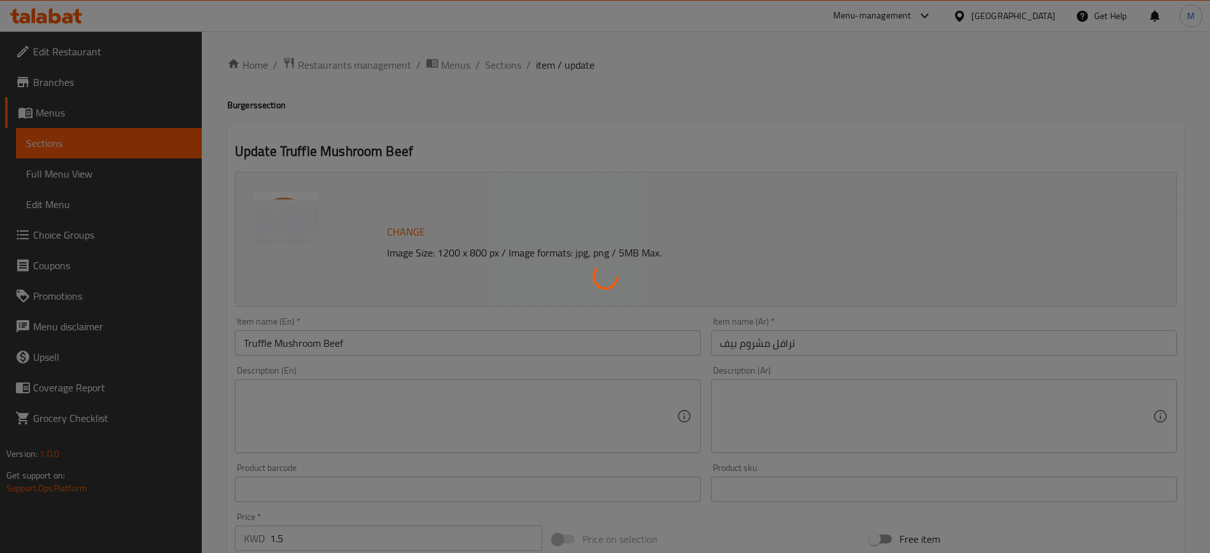
click at [685, 49] on div at bounding box center [605, 276] width 1210 height 553
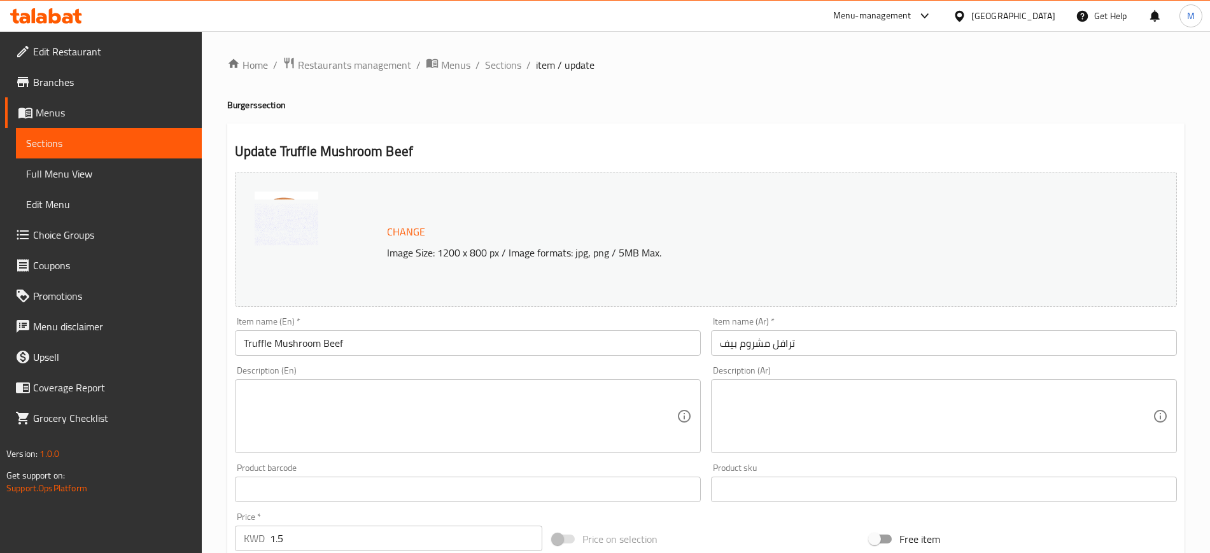
drag, startPoint x: 508, startPoint y: 57, endPoint x: 542, endPoint y: 83, distance: 43.2
click at [508, 57] on span "Sections" at bounding box center [503, 64] width 36 height 15
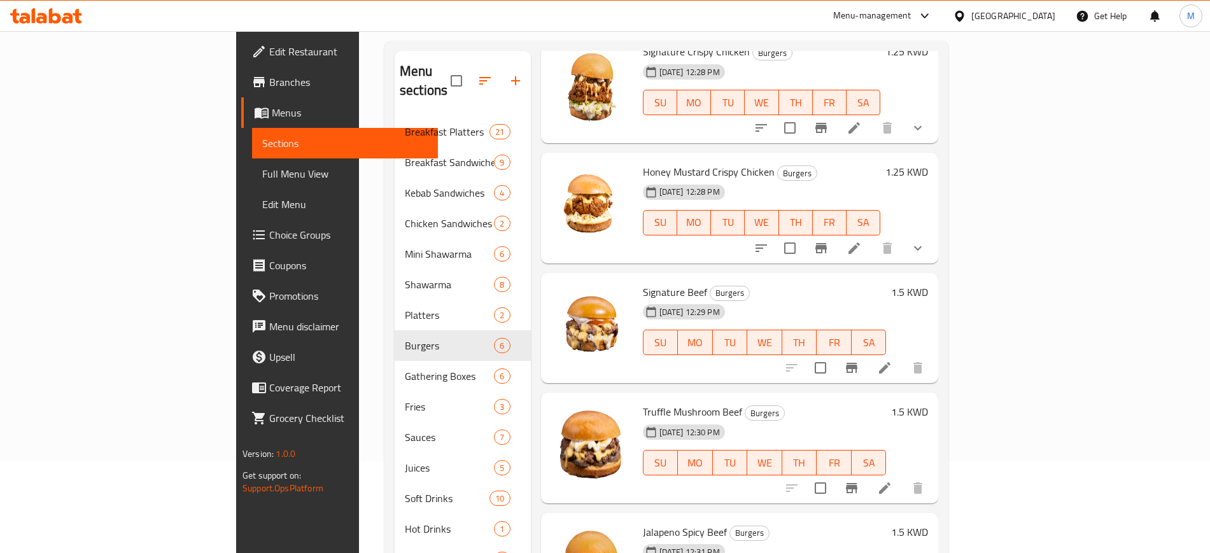
scroll to position [178, 0]
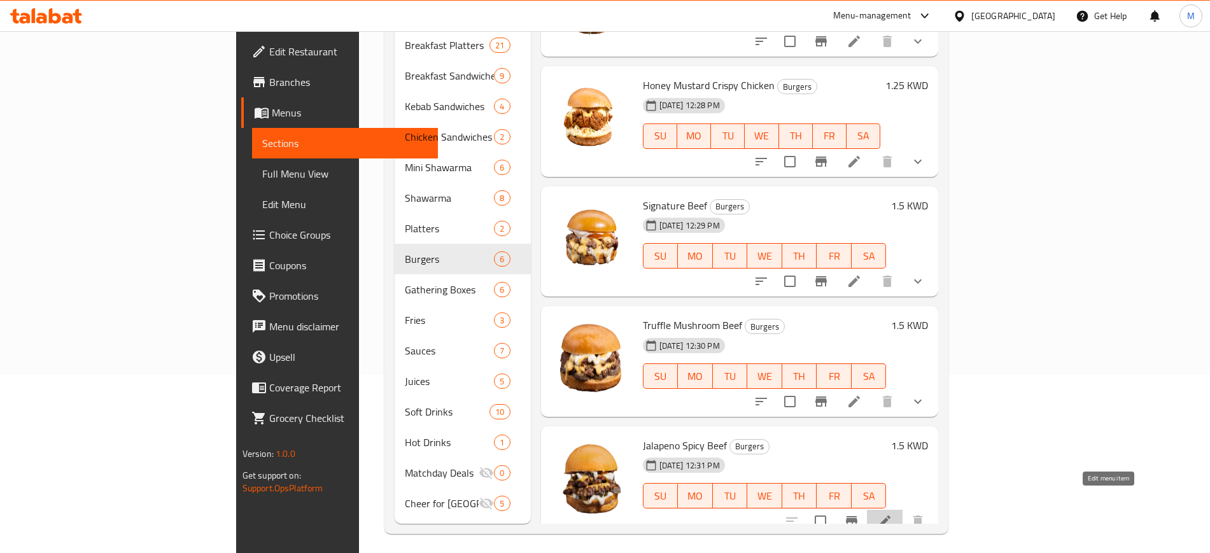
click at [892, 514] on icon at bounding box center [884, 521] width 15 height 15
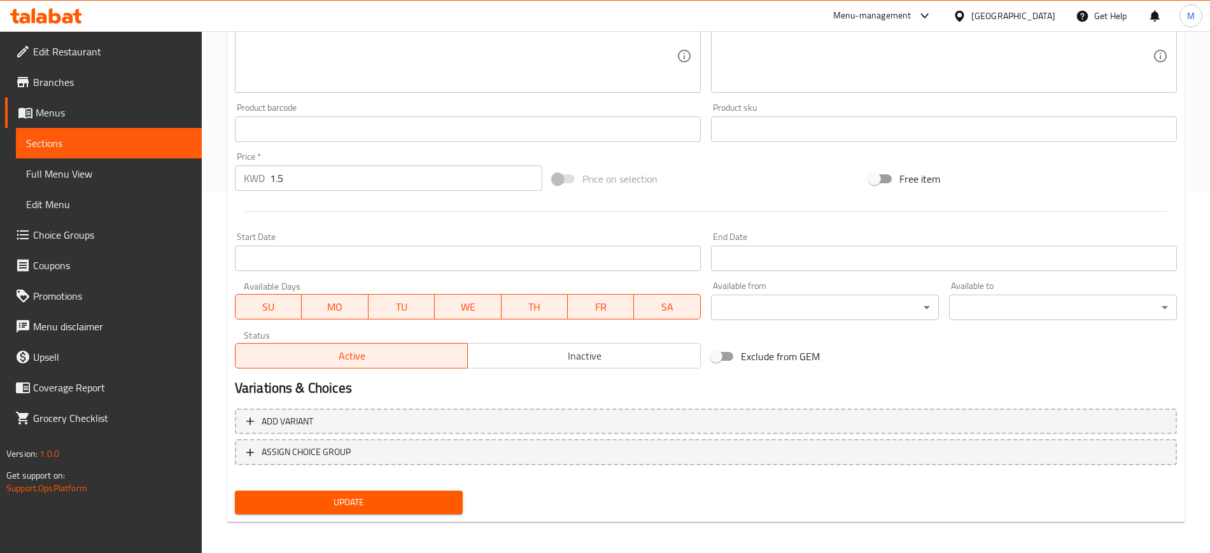
scroll to position [365, 0]
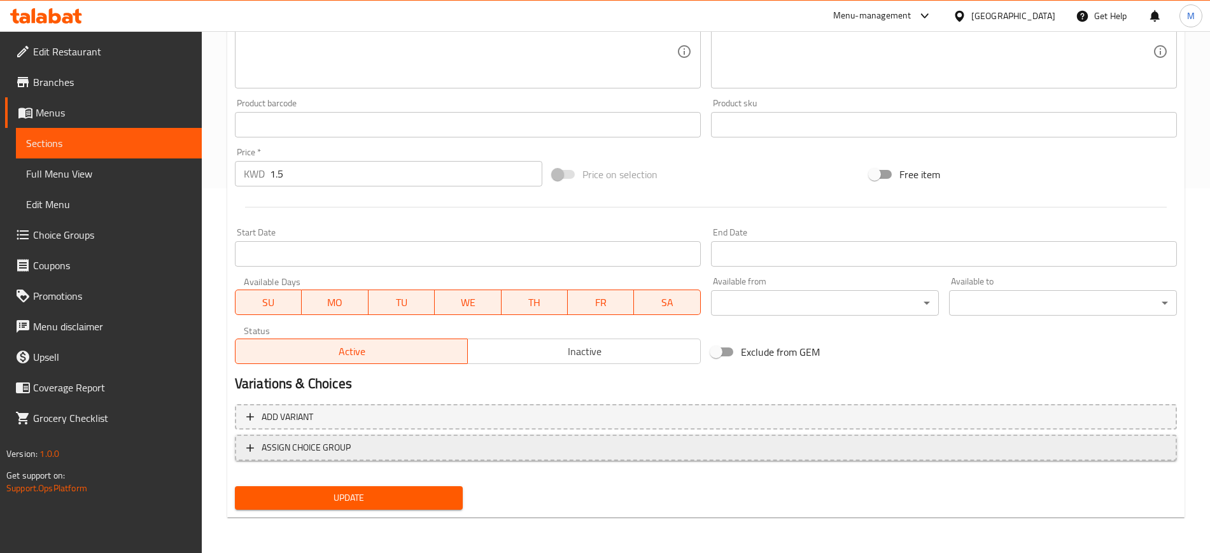
click at [348, 441] on span "ASSIGN CHOICE GROUP" at bounding box center [306, 448] width 89 height 16
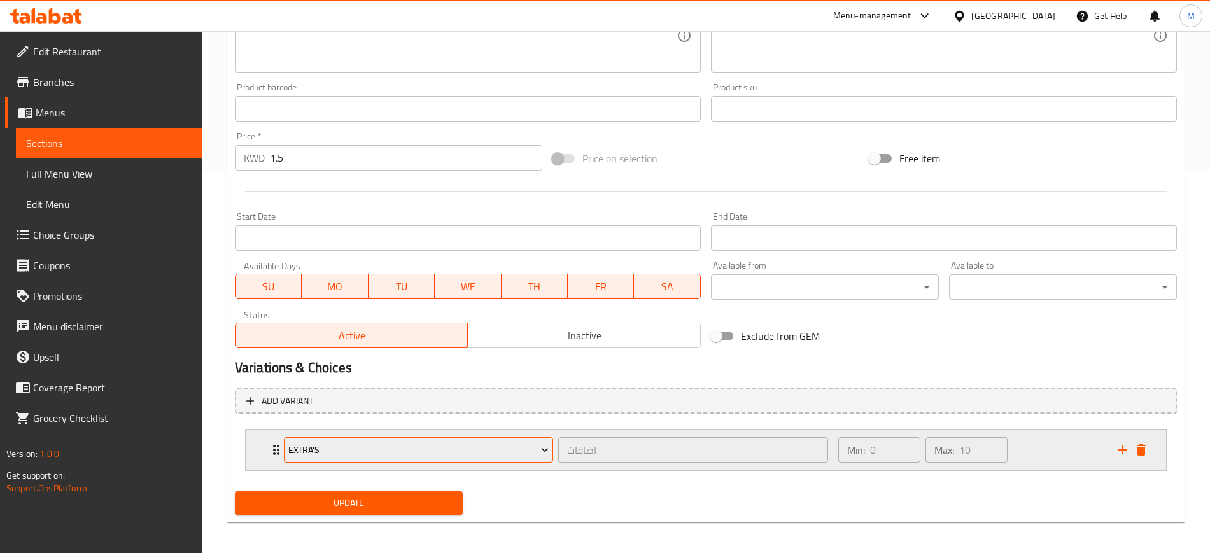
scroll to position [386, 0]
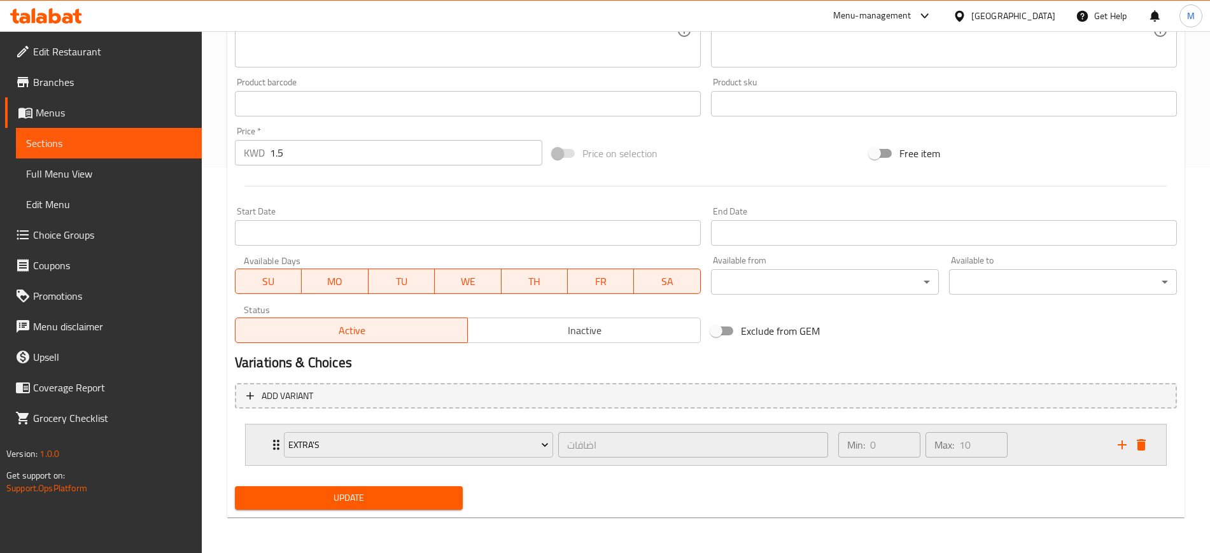
click at [391, 427] on div "Extra's اضافات ​" at bounding box center [555, 445] width 559 height 41
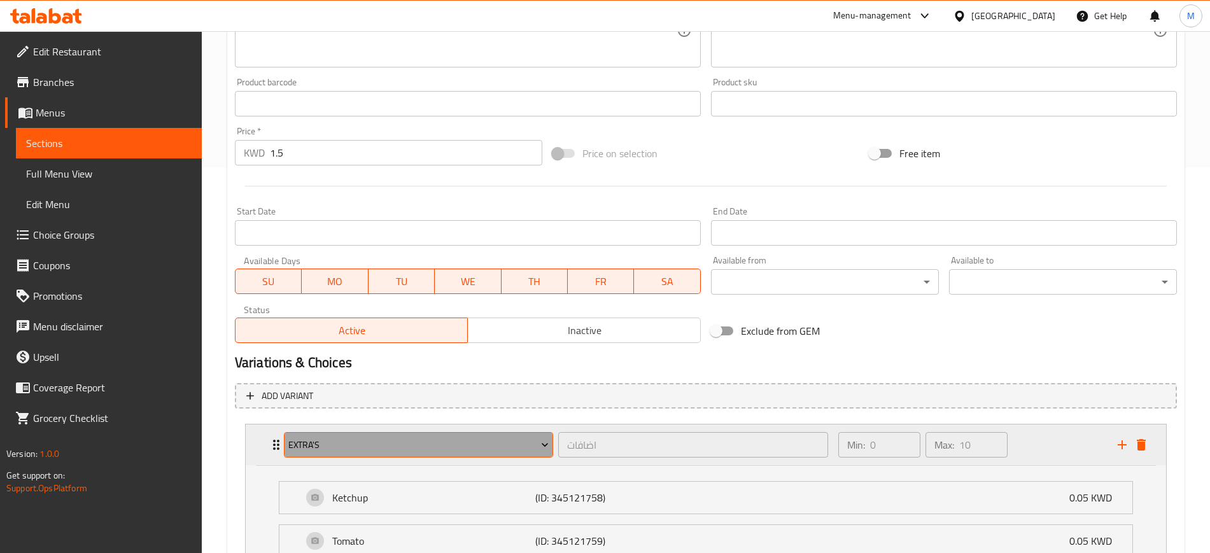
click at [393, 438] on span "Extra's" at bounding box center [418, 445] width 260 height 16
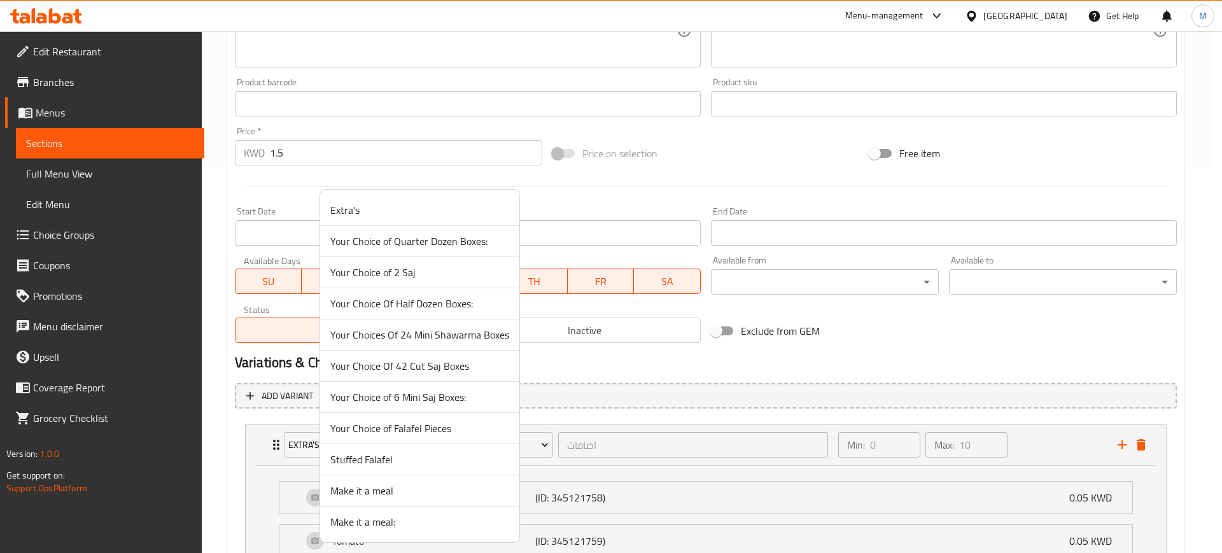
click at [393, 519] on span "Make it a meal:" at bounding box center [419, 521] width 179 height 15
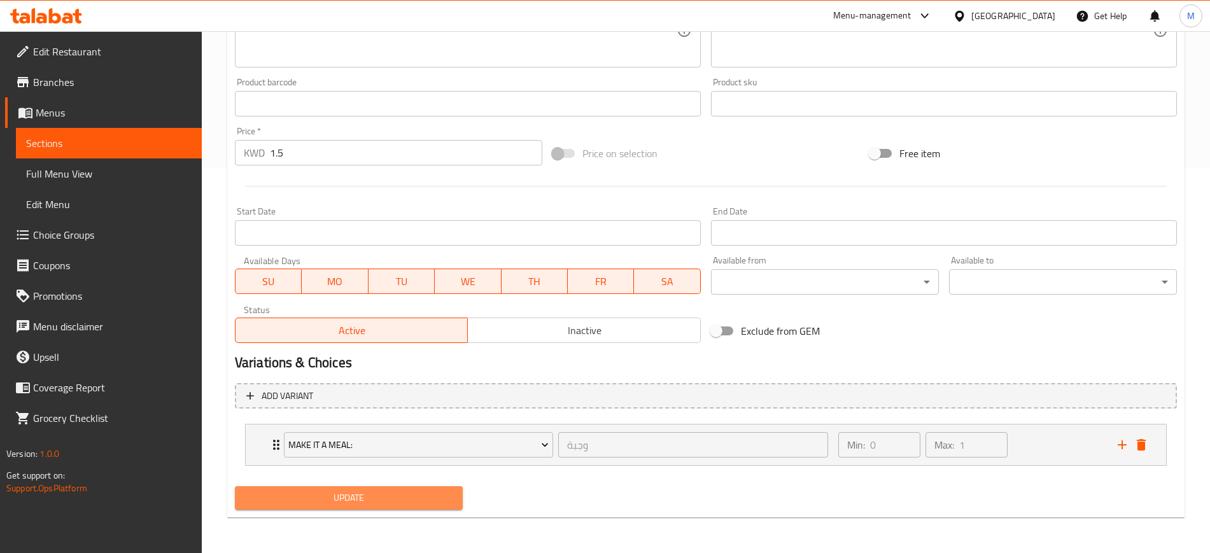
drag, startPoint x: 377, startPoint y: 496, endPoint x: 390, endPoint y: 486, distance: 16.3
click at [377, 496] on span "Update" at bounding box center [348, 498] width 207 height 16
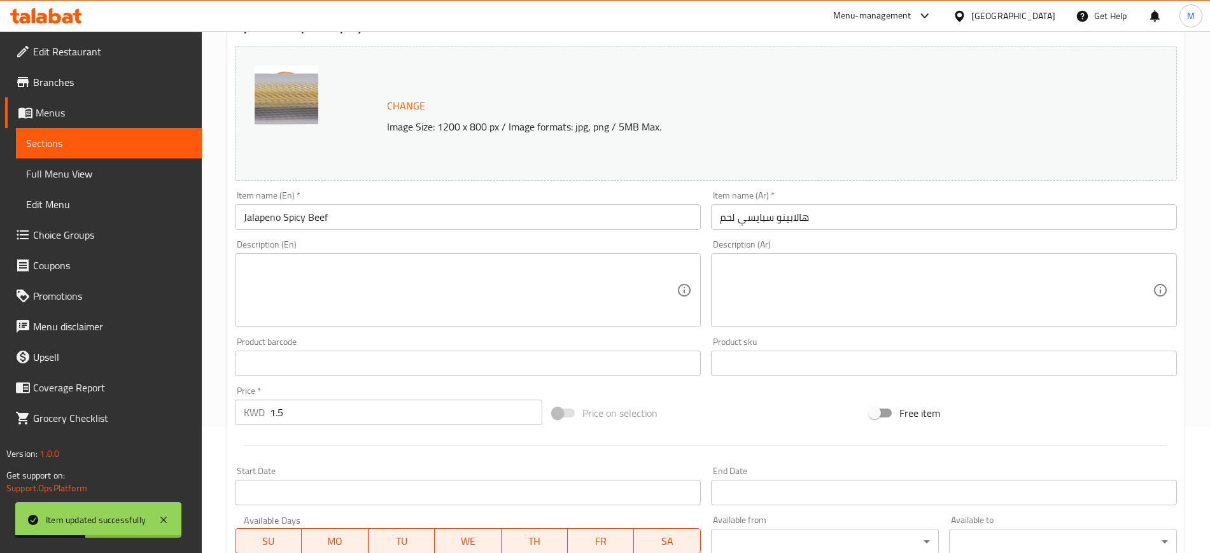
scroll to position [0, 0]
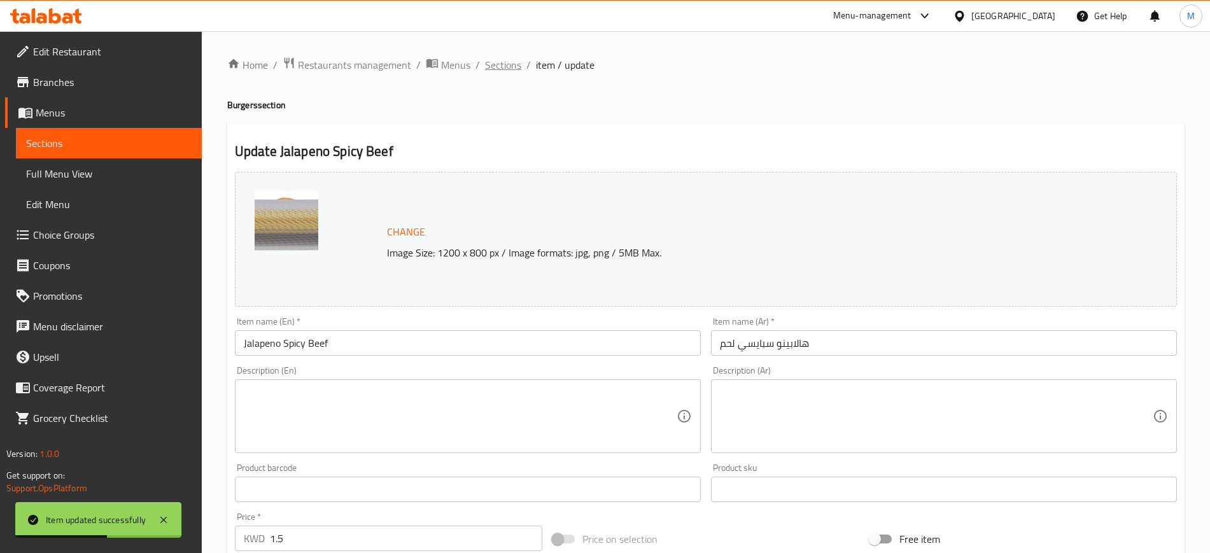
click at [495, 67] on span "Sections" at bounding box center [503, 64] width 36 height 15
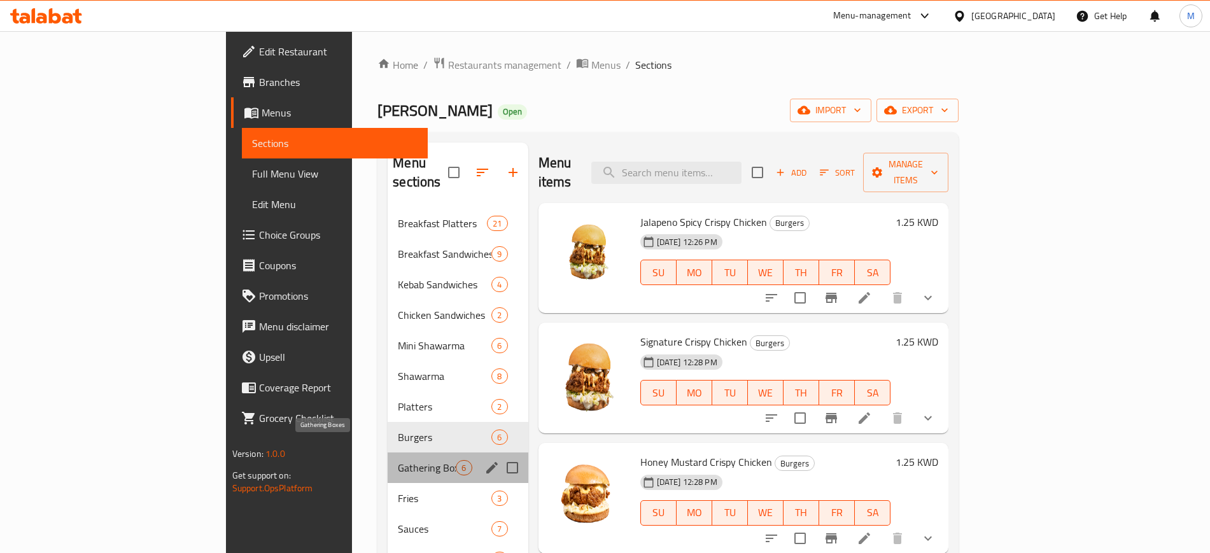
click at [398, 460] on span "Gathering Boxes" at bounding box center [427, 467] width 58 height 15
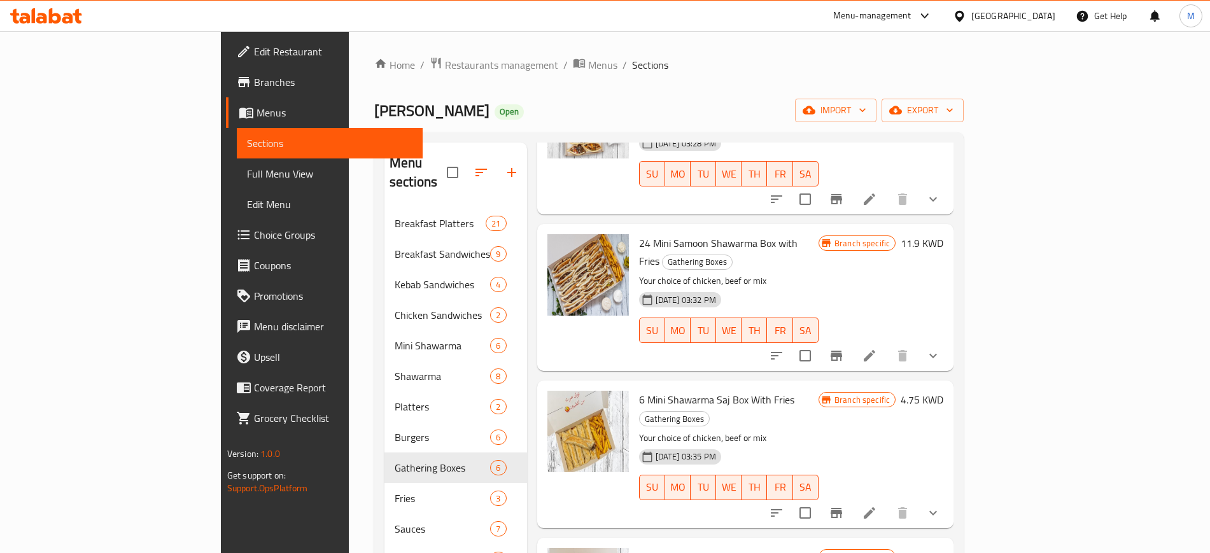
scroll to position [313, 0]
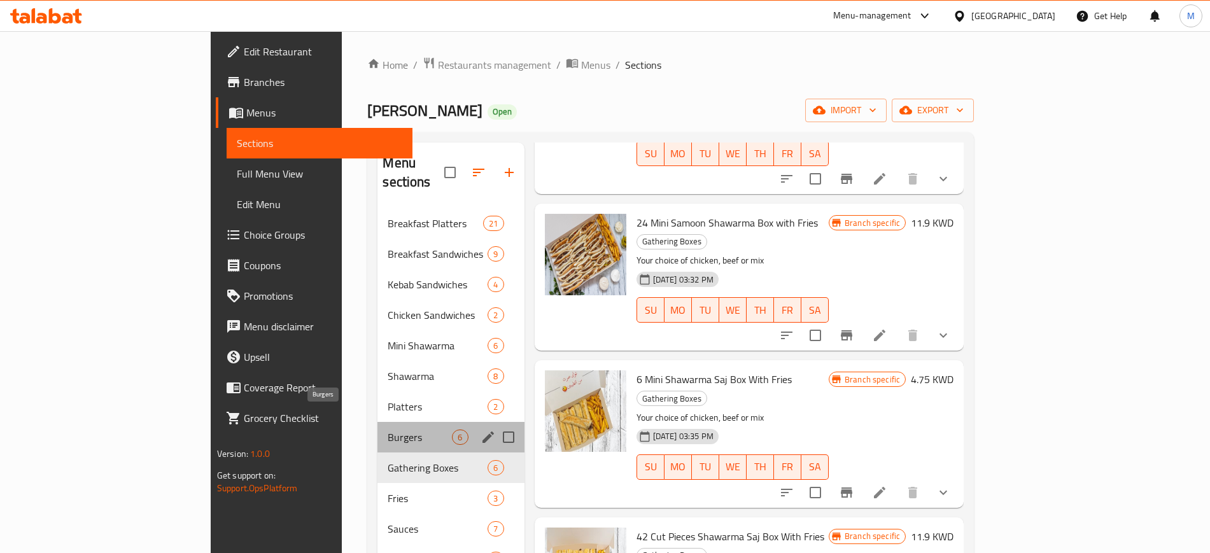
click at [388, 430] on span "Burgers" at bounding box center [420, 437] width 64 height 15
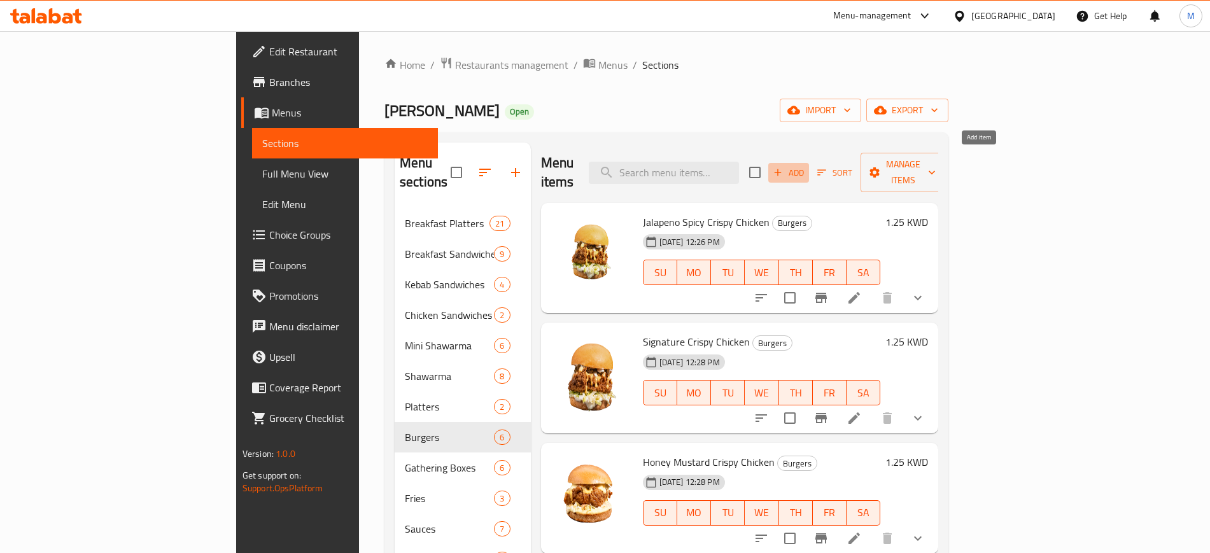
click at [809, 171] on button "Add" at bounding box center [788, 173] width 41 height 20
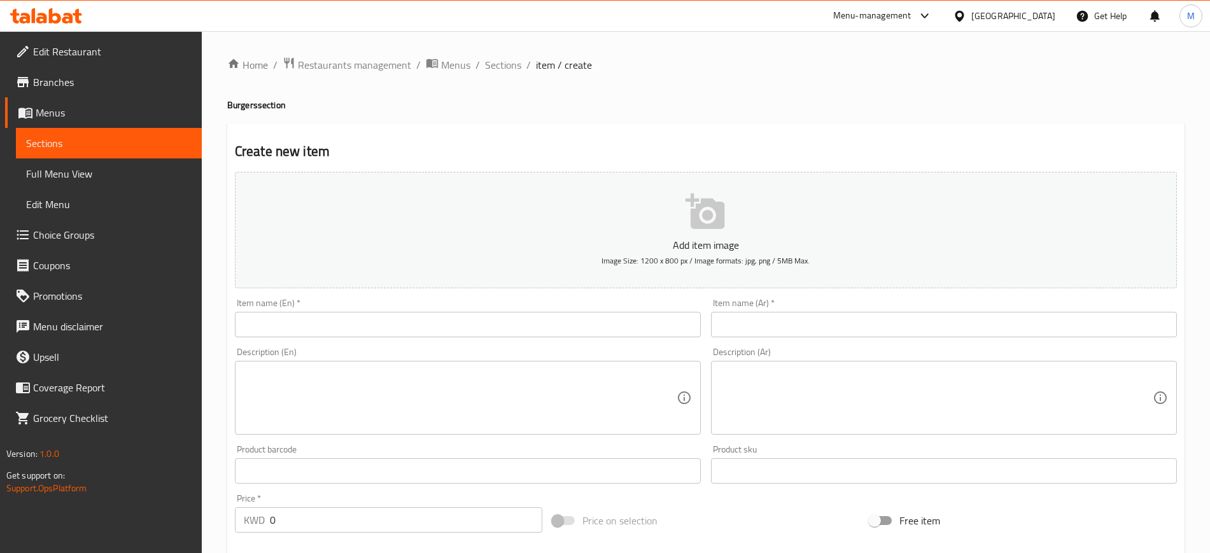
click at [491, 321] on input "text" at bounding box center [468, 324] width 466 height 25
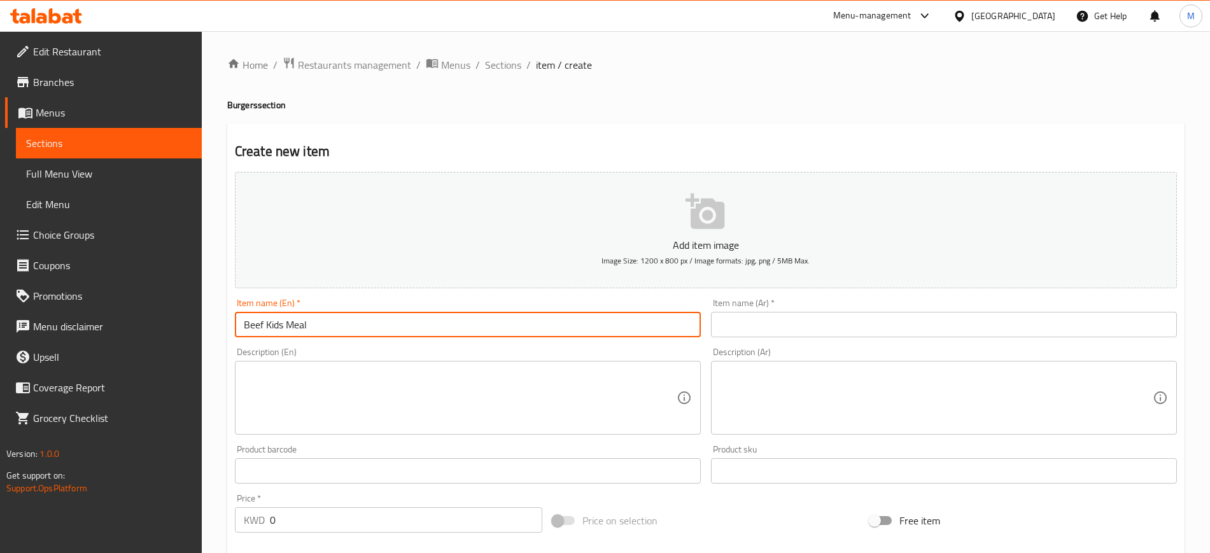
type input "Beef Kids Meal"
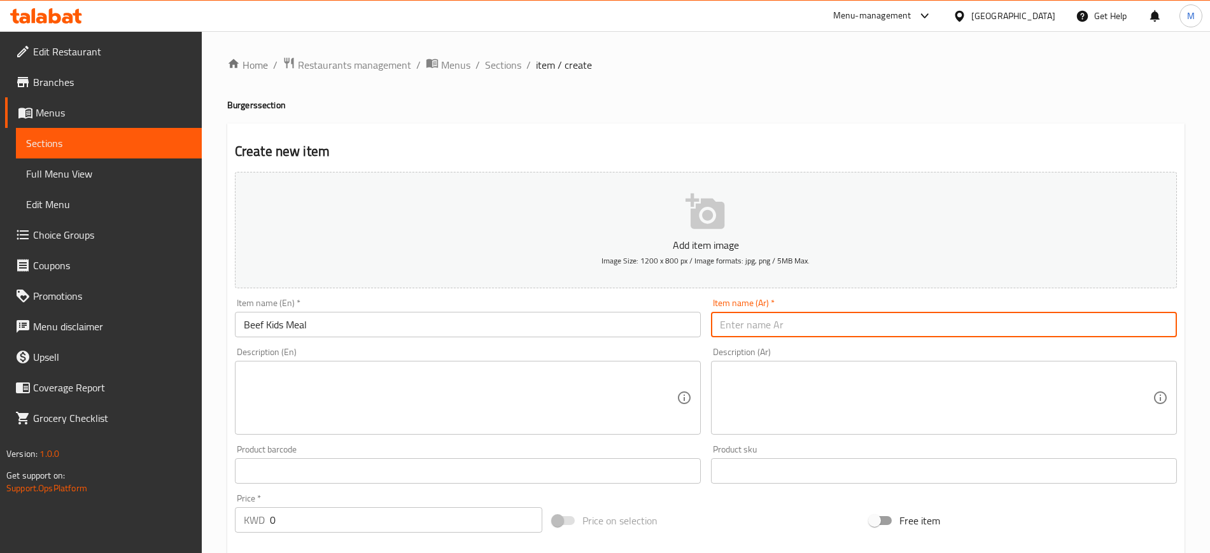
click at [772, 334] on input "text" at bounding box center [944, 324] width 466 height 25
type input "وجبة لحم للاطفال"
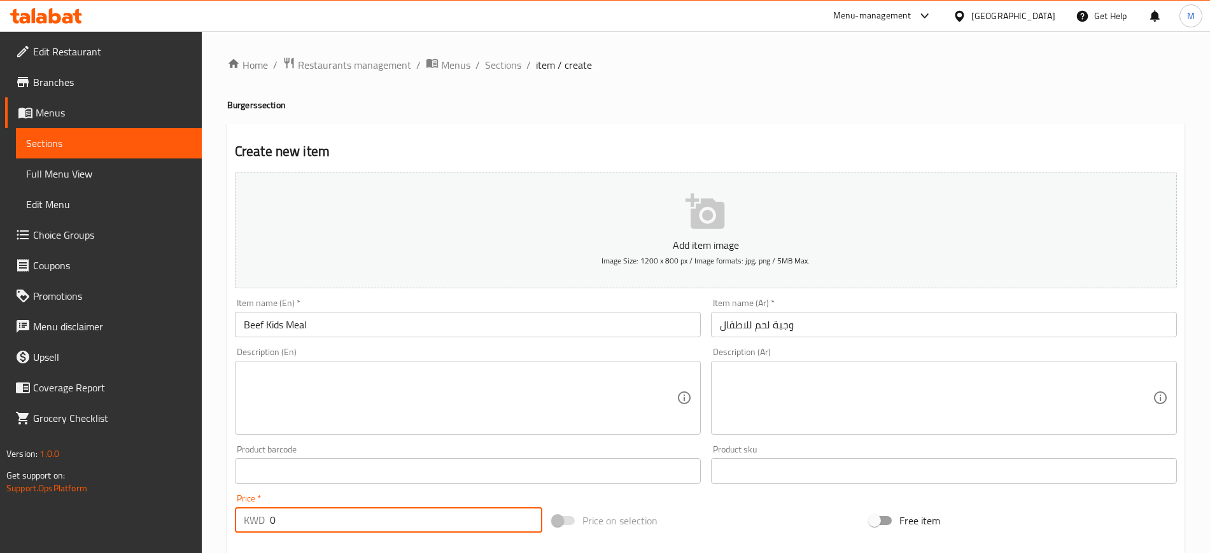
drag, startPoint x: 304, startPoint y: 523, endPoint x: 246, endPoint y: 516, distance: 58.3
click at [246, 516] on div "KWD 0 Price *" at bounding box center [388, 519] width 307 height 25
type input "1.25"
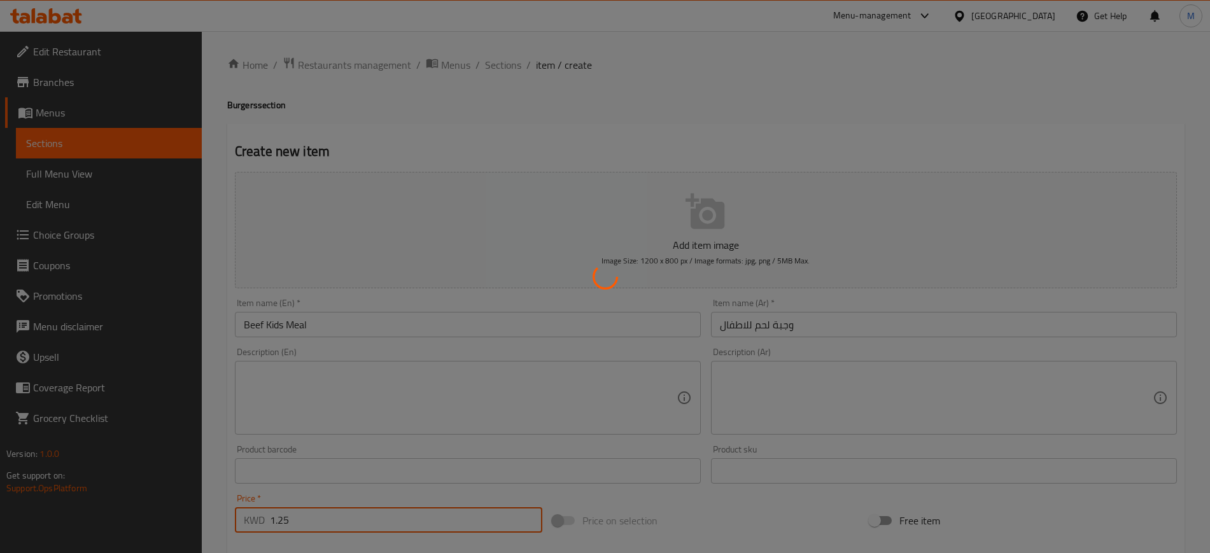
type input "0"
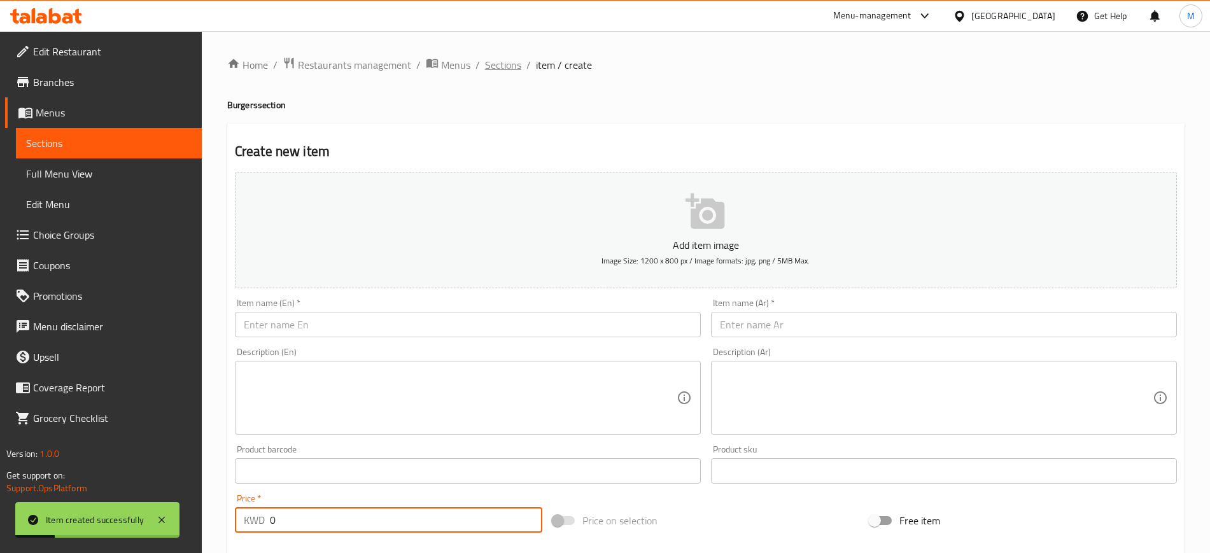
click at [511, 64] on span "Sections" at bounding box center [503, 64] width 36 height 15
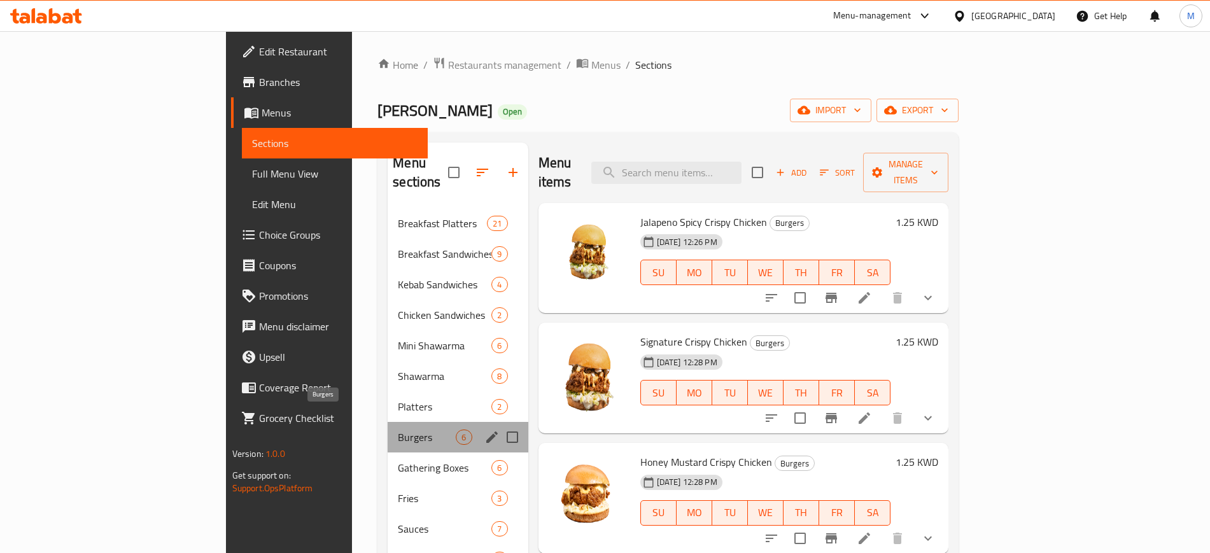
click at [398, 430] on span "Burgers" at bounding box center [427, 437] width 58 height 15
click at [388, 453] on div "Gathering Boxes 6" at bounding box center [458, 468] width 140 height 31
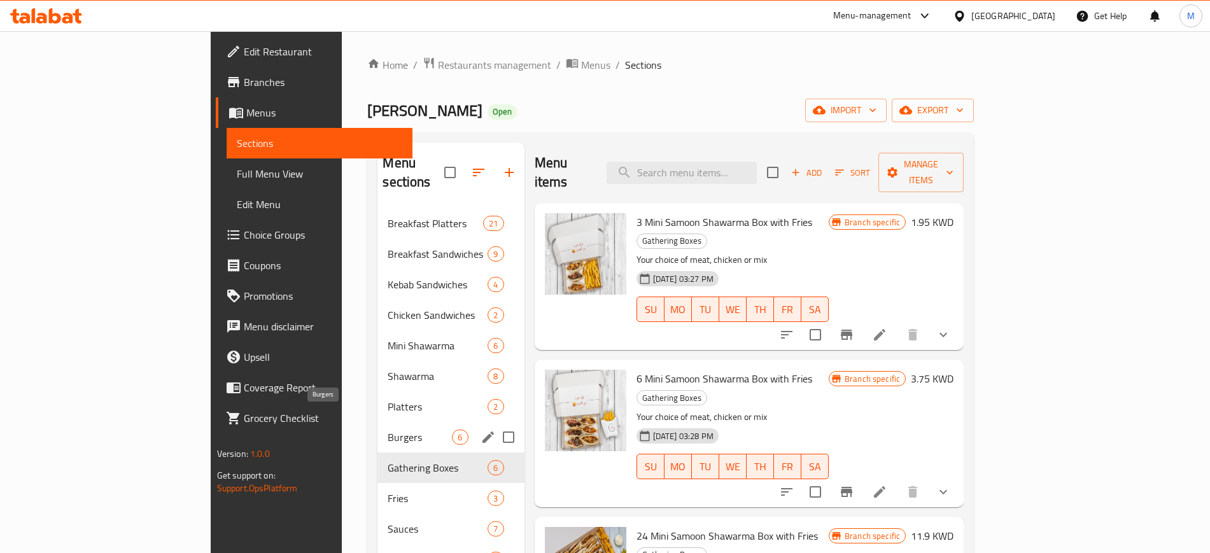
click at [388, 430] on span "Burgers" at bounding box center [420, 437] width 64 height 15
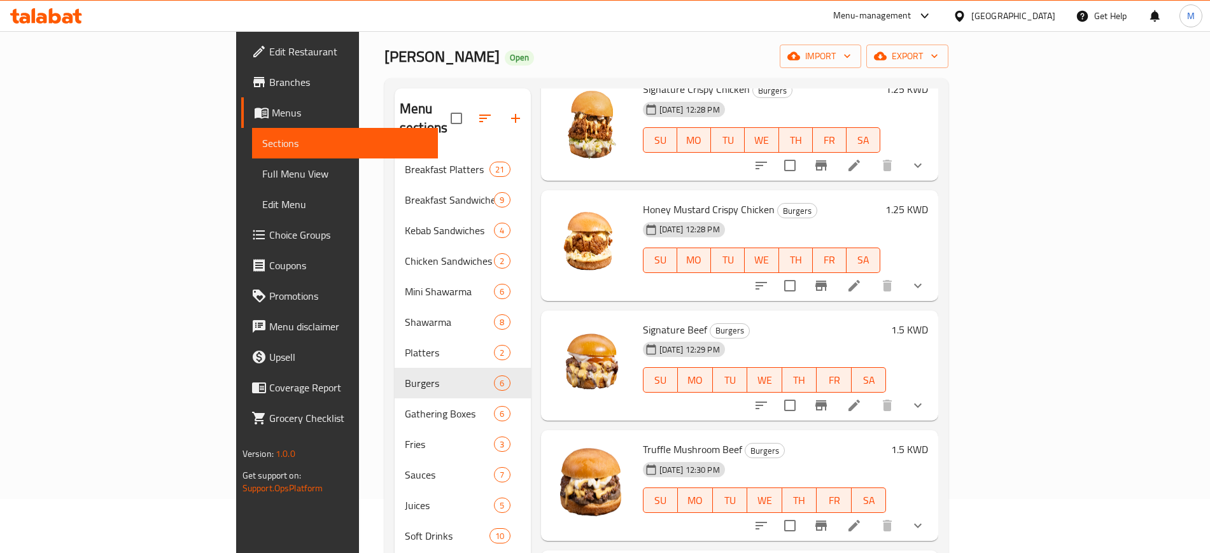
scroll to position [178, 0]
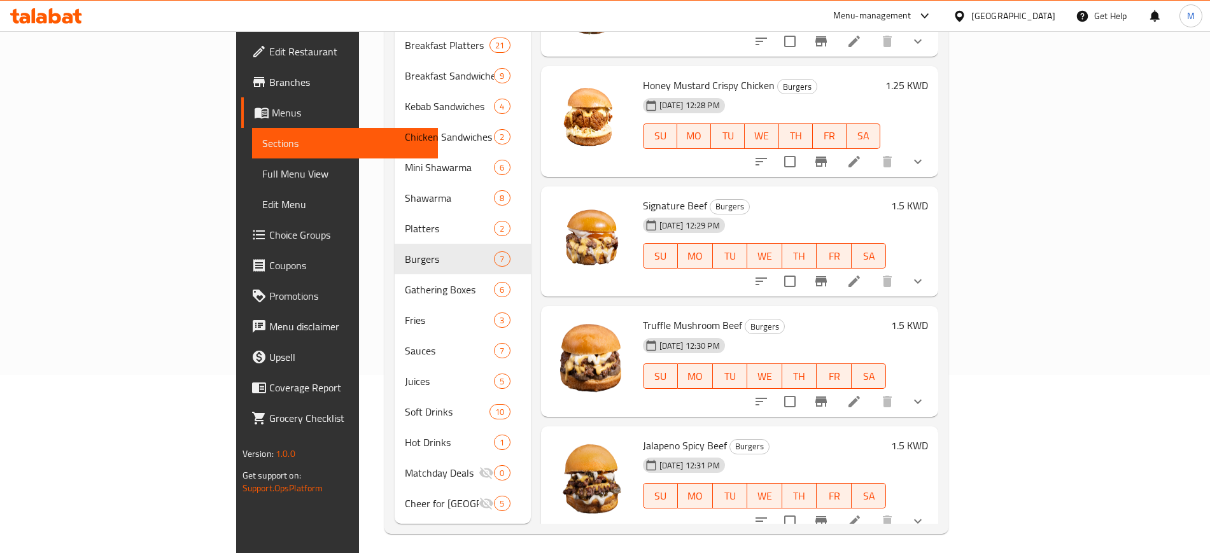
click at [831, 437] on h6 "Jalapeno Spicy Beef Burgers" at bounding box center [765, 446] width 244 height 18
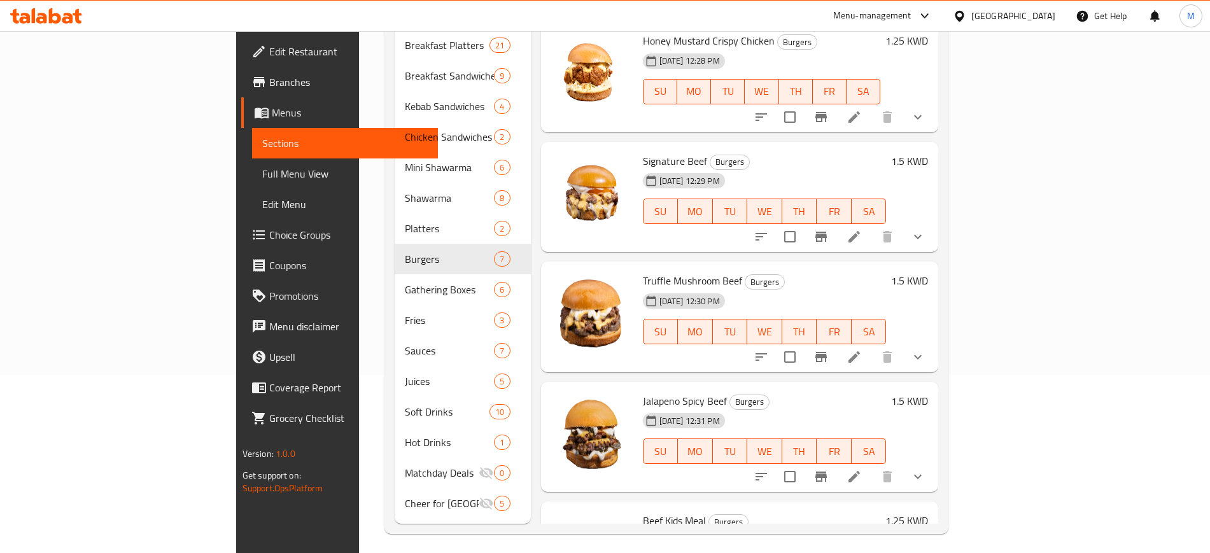
scroll to position [319, 0]
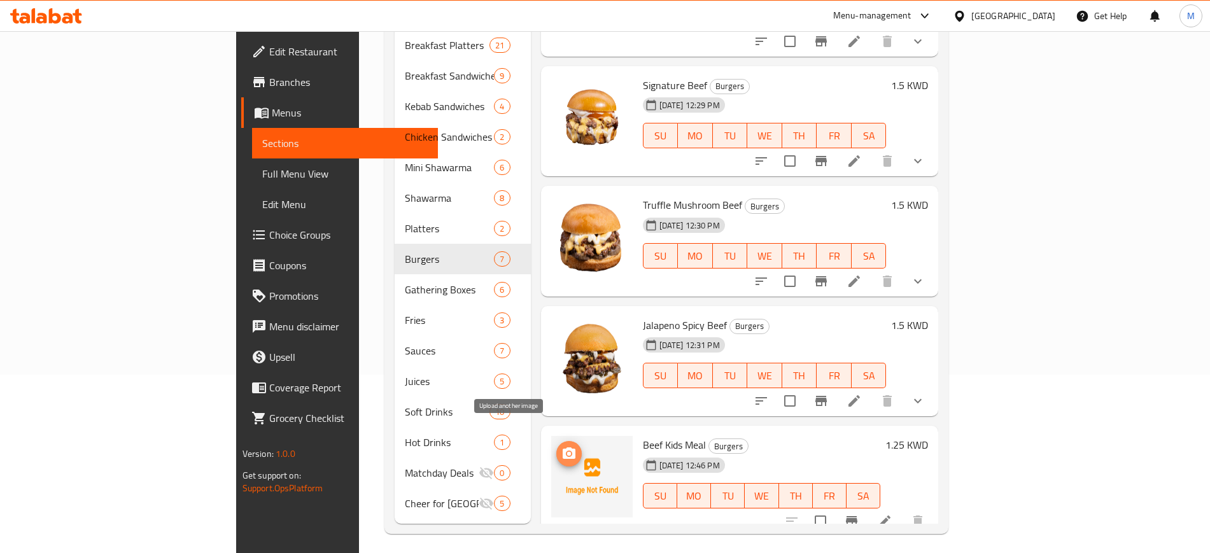
click at [563, 447] on icon "upload picture" at bounding box center [569, 452] width 13 height 11
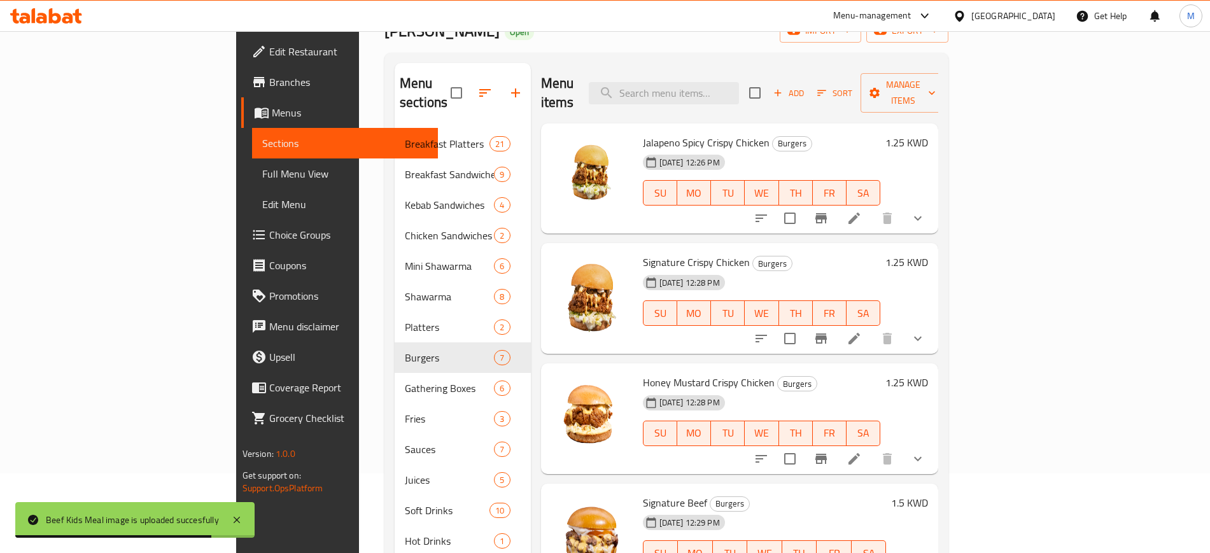
scroll to position [0, 0]
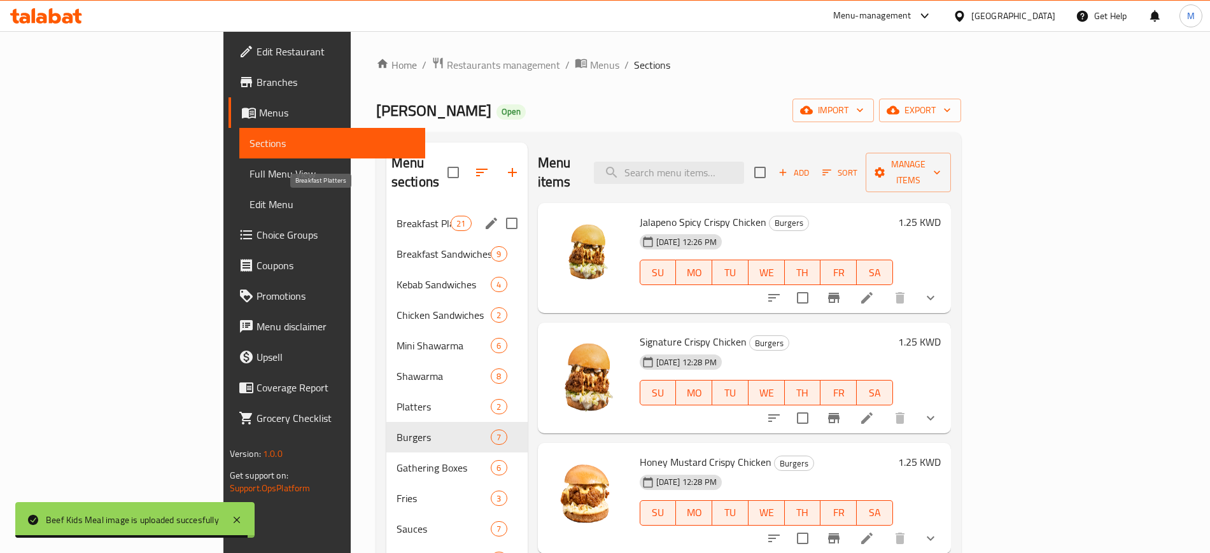
click at [397, 216] on span "Breakfast Platters" at bounding box center [424, 223] width 54 height 15
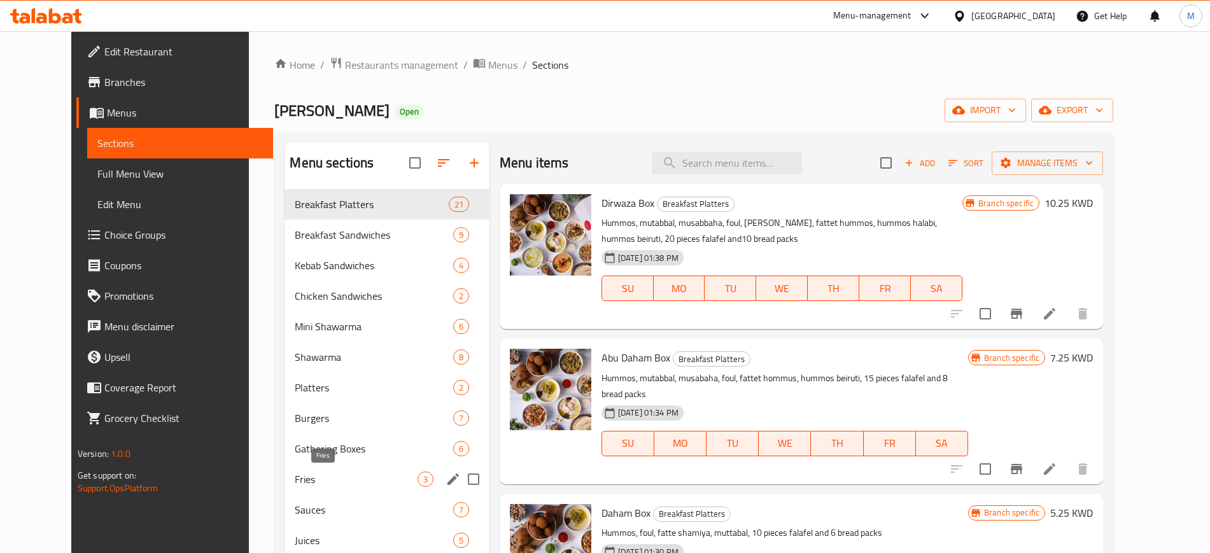
click at [314, 475] on span "Fries" at bounding box center [356, 479] width 122 height 15
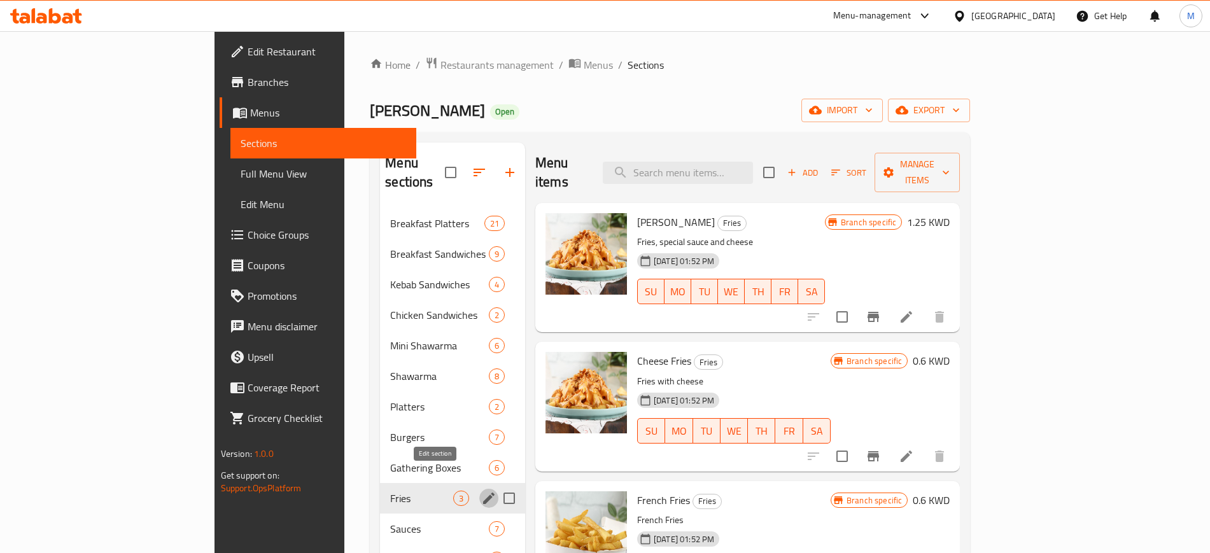
click at [481, 491] on icon "edit" at bounding box center [488, 498] width 15 height 15
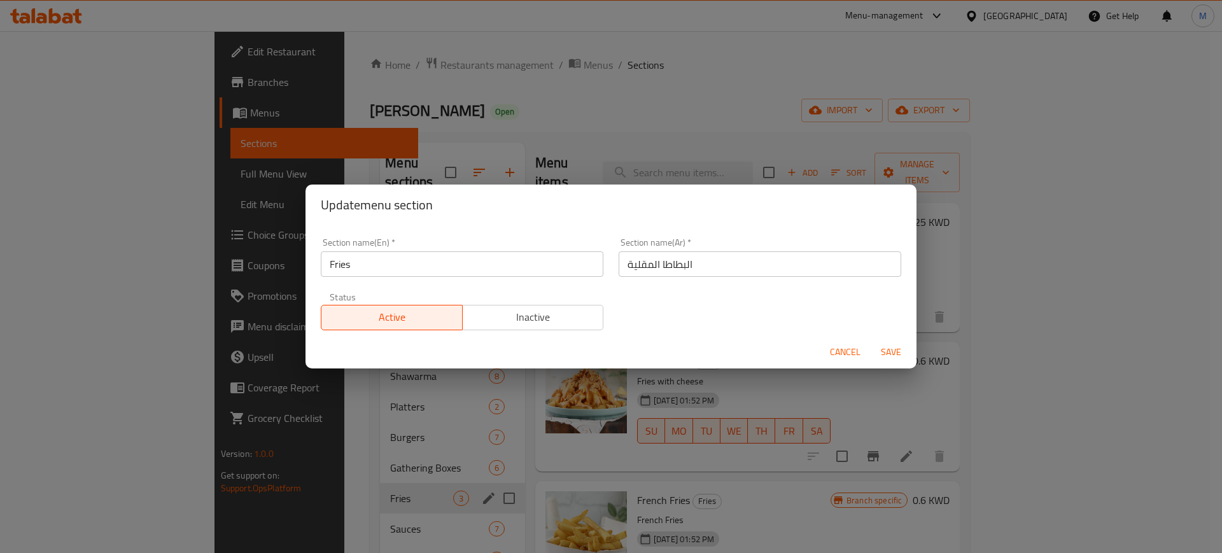
click at [497, 249] on div "Section name(En)   * Fries Section name(En) *" at bounding box center [462, 257] width 283 height 39
click at [470, 268] on input "Fries" at bounding box center [462, 263] width 283 height 25
type input "Fries & Sides"
drag, startPoint x: 722, startPoint y: 263, endPoint x: 607, endPoint y: 269, distance: 115.3
click at [611, 269] on div "Section name(Ar)   * البطاطا المقلية Section name(Ar) *" at bounding box center [760, 257] width 298 height 54
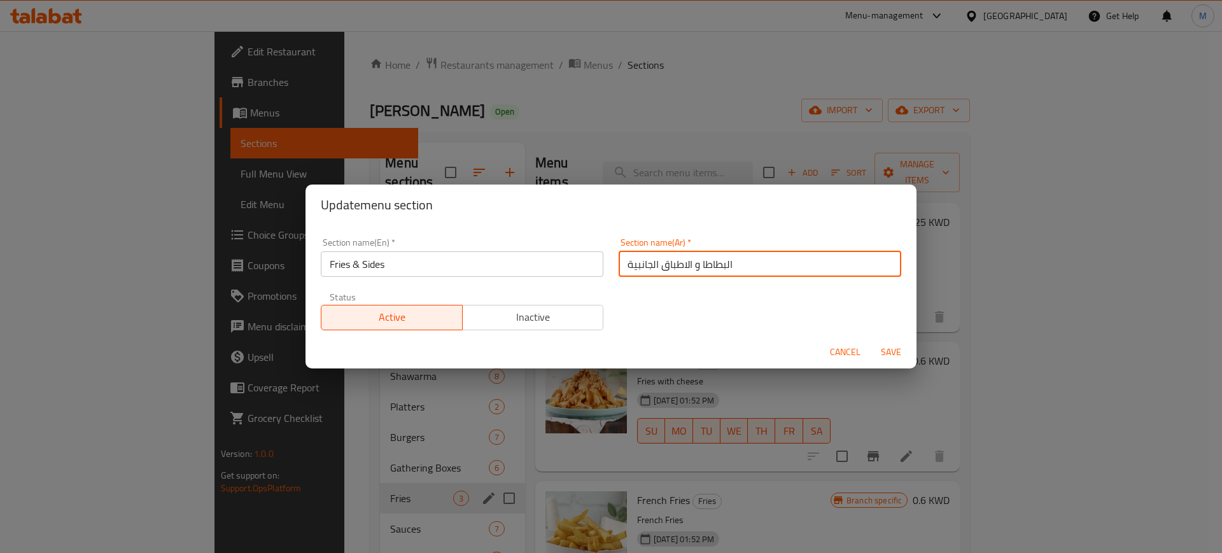
type input "البطاطا و الاطباق الجانبية"
click at [871, 341] on button "Save" at bounding box center [891, 353] width 41 height 24
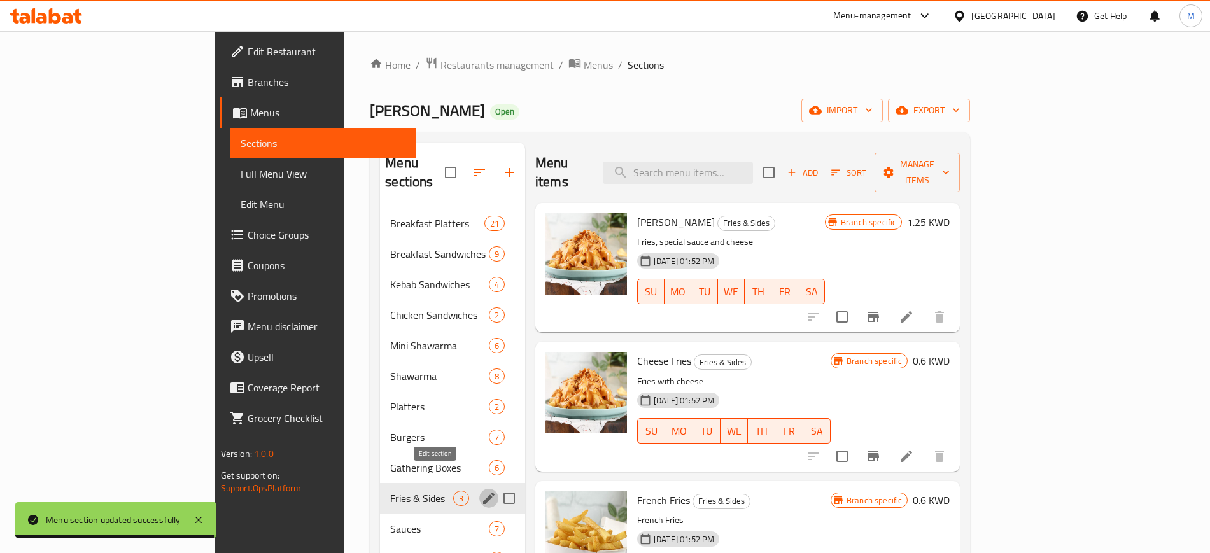
click at [776, 234] on p "Fries, special sauce and cheese" at bounding box center [731, 242] width 188 height 16
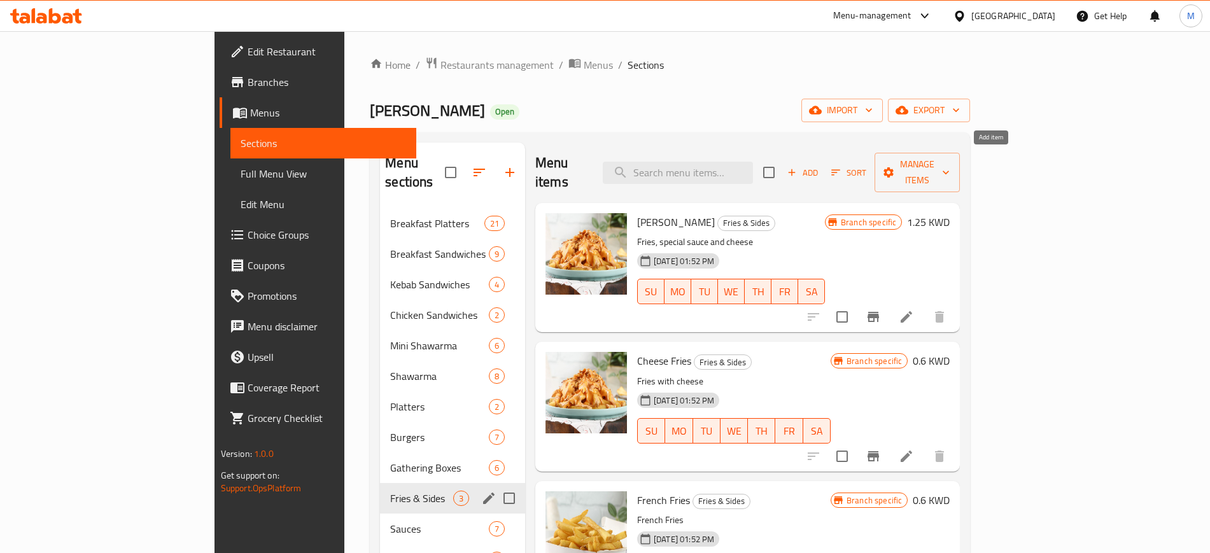
click at [820, 165] on span "Add" at bounding box center [802, 172] width 34 height 15
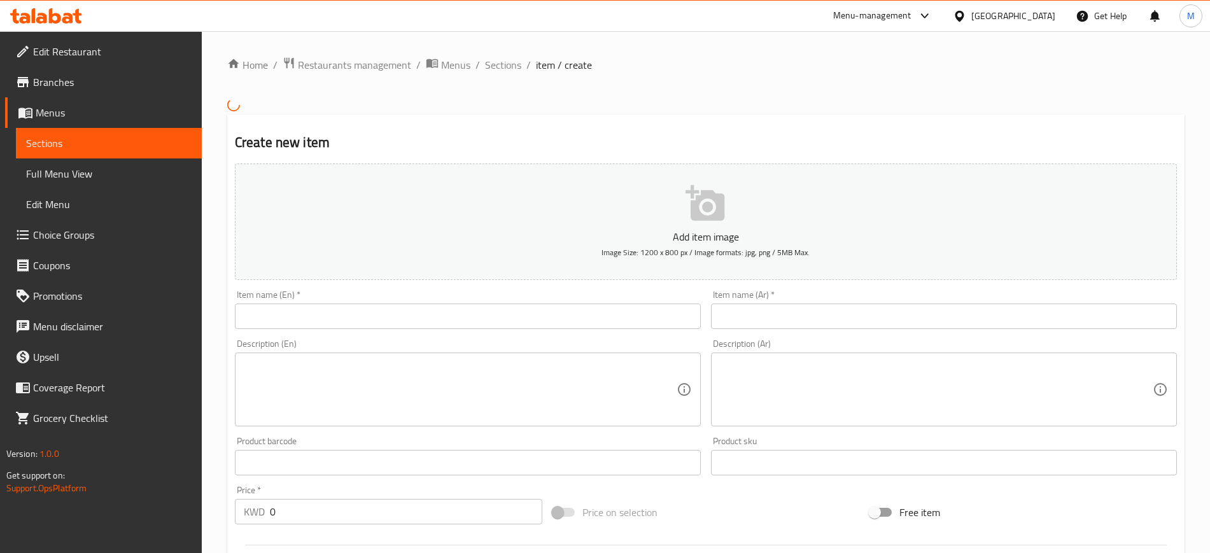
click at [509, 315] on input "text" at bounding box center [468, 316] width 466 height 25
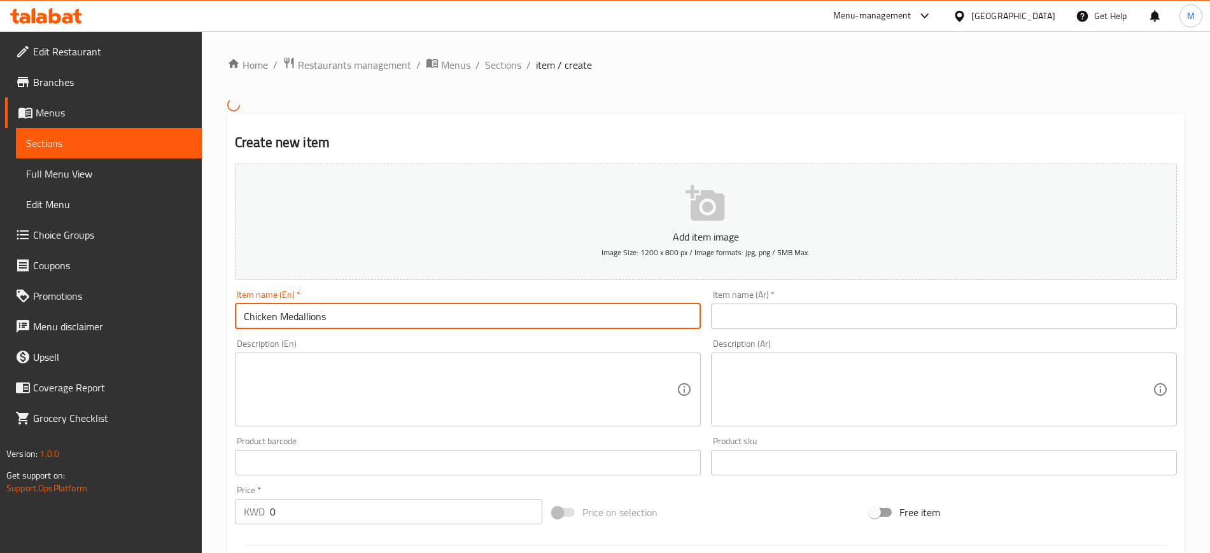
type input "Chicken Medallions"
click at [740, 316] on input "text" at bounding box center [944, 316] width 466 height 25
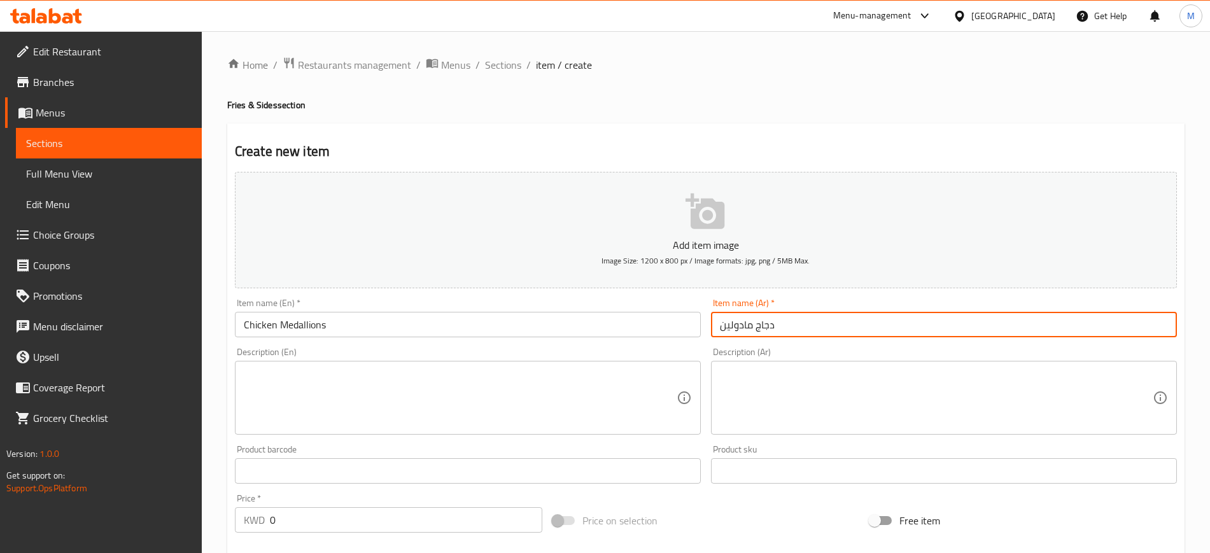
type input "دجاج مادولين"
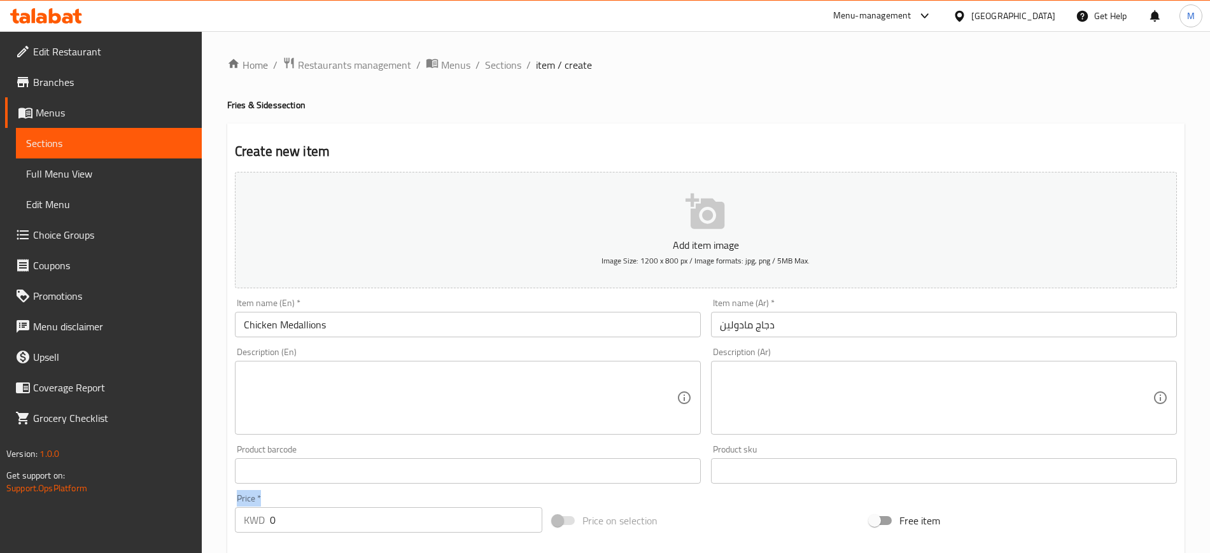
drag, startPoint x: 300, startPoint y: 503, endPoint x: 225, endPoint y: 519, distance: 76.1
click at [225, 519] on div "Home / Restaurants management / Menus / Sections / item / create Fries & Sides …" at bounding box center [706, 465] width 1008 height 868
drag, startPoint x: 242, startPoint y: 523, endPoint x: 209, endPoint y: 516, distance: 33.1
click at [209, 517] on div "Home / Restaurants management / Menus / Sections / item / create Fries & Sides …" at bounding box center [706, 465] width 1008 height 868
drag, startPoint x: 286, startPoint y: 526, endPoint x: 253, endPoint y: 521, distance: 33.6
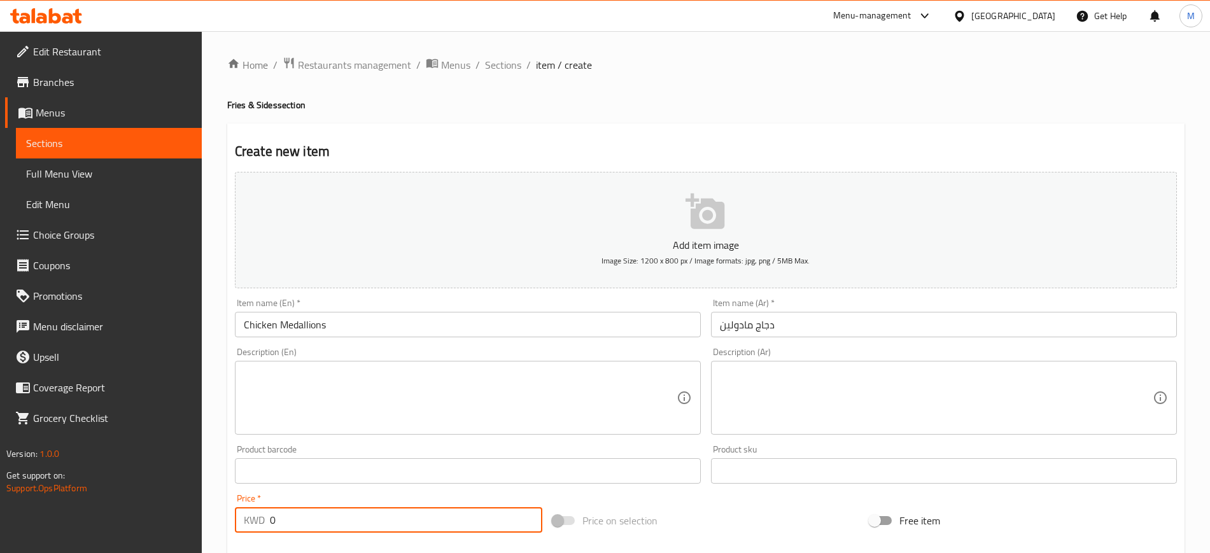
click at [253, 521] on div "KWD 0 Price *" at bounding box center [388, 519] width 307 height 25
type input "1.25"
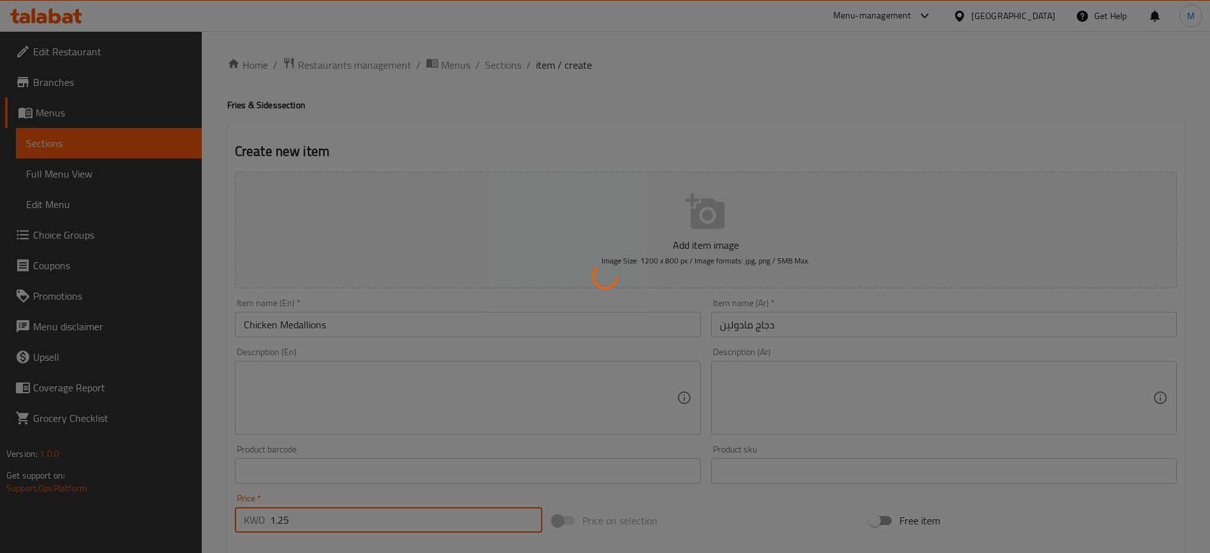
type input "0"
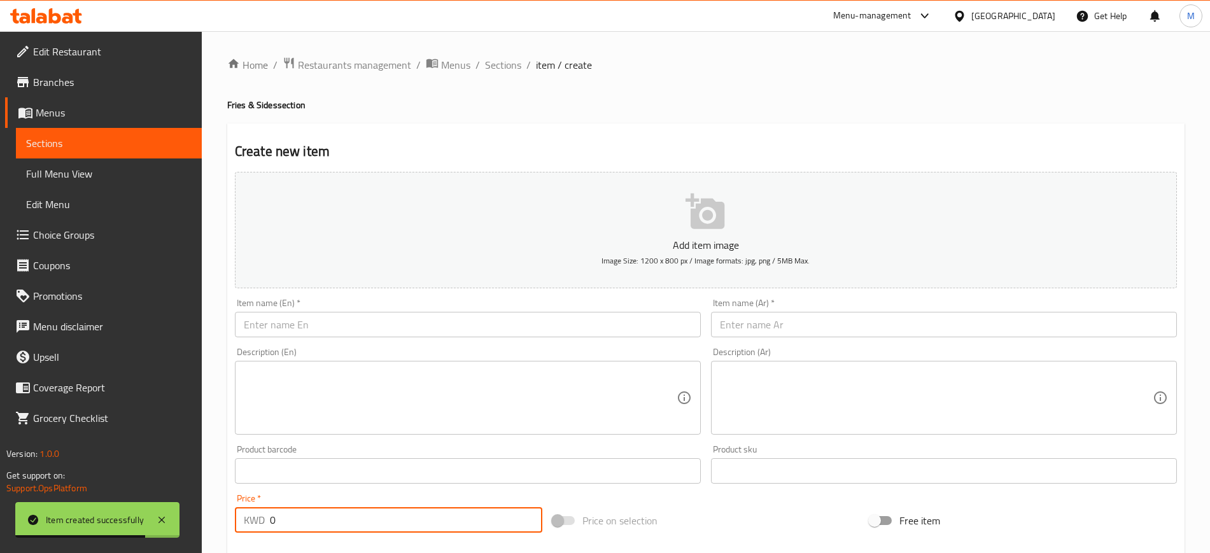
click at [289, 325] on input "text" at bounding box center [468, 324] width 466 height 25
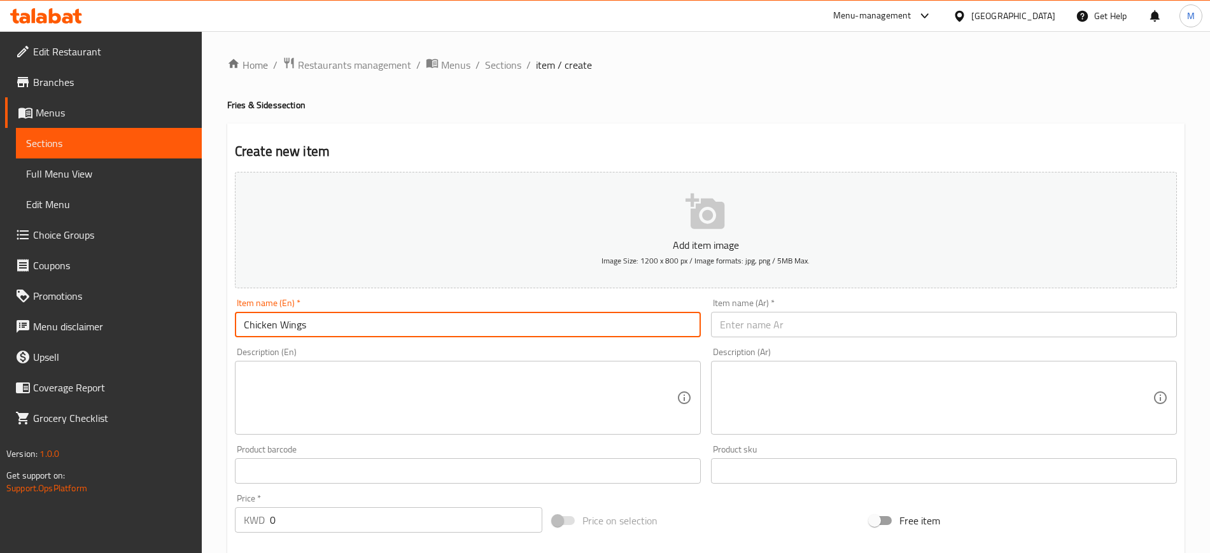
type input "Chicken Wings"
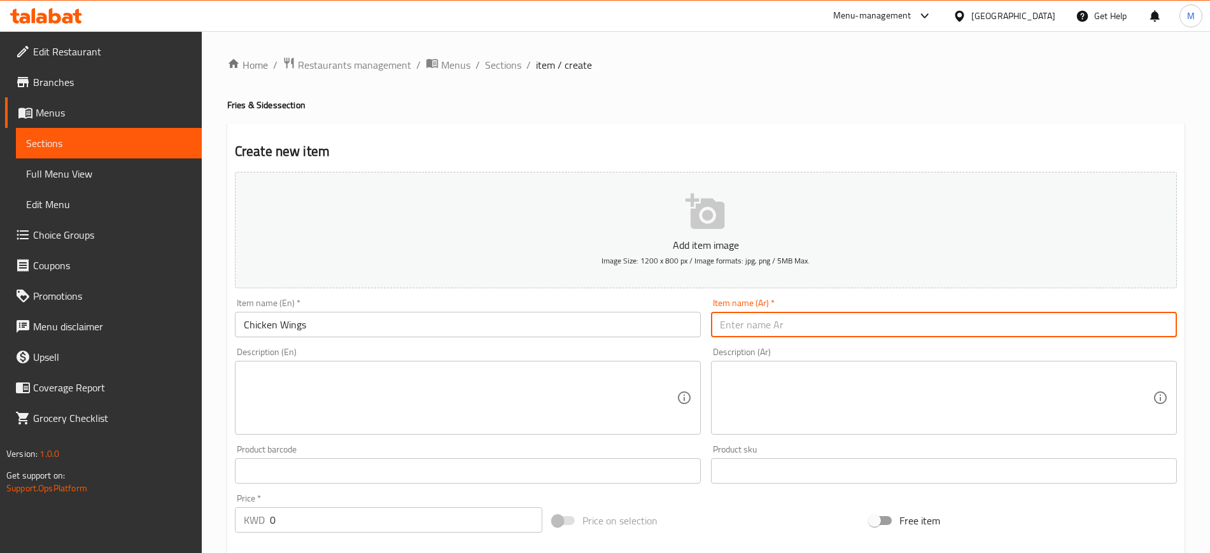
click at [830, 314] on input "text" at bounding box center [944, 324] width 466 height 25
type input "اجنحة دجاج"
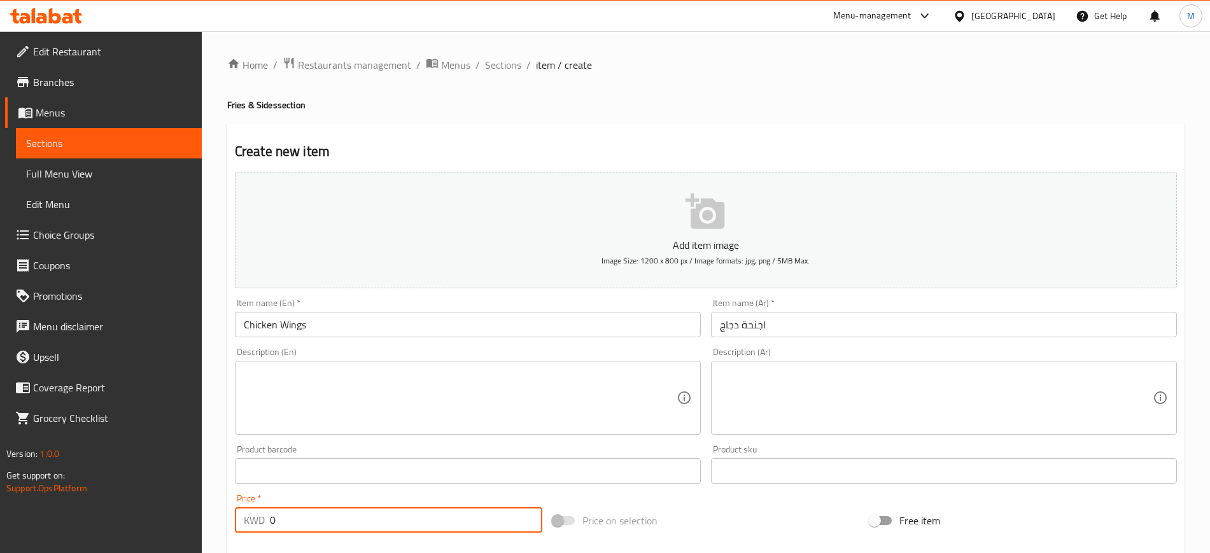
drag, startPoint x: 310, startPoint y: 521, endPoint x: 253, endPoint y: 509, distance: 58.5
click at [253, 509] on div "KWD 0 Price *" at bounding box center [388, 519] width 307 height 25
type input "1.25"
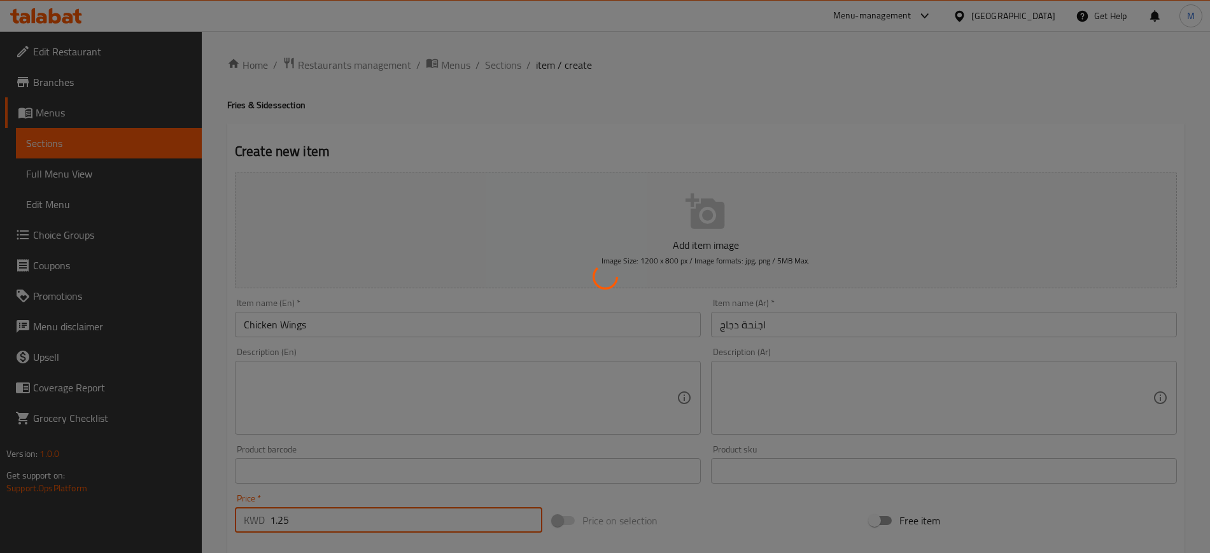
type input "0"
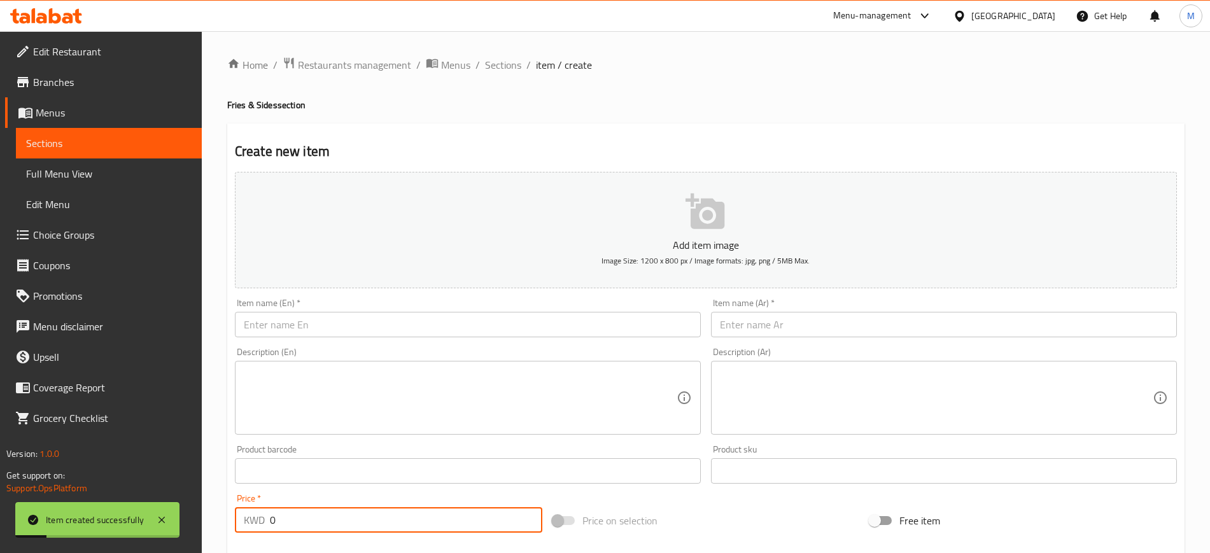
click at [512, 329] on input "text" at bounding box center [468, 324] width 466 height 25
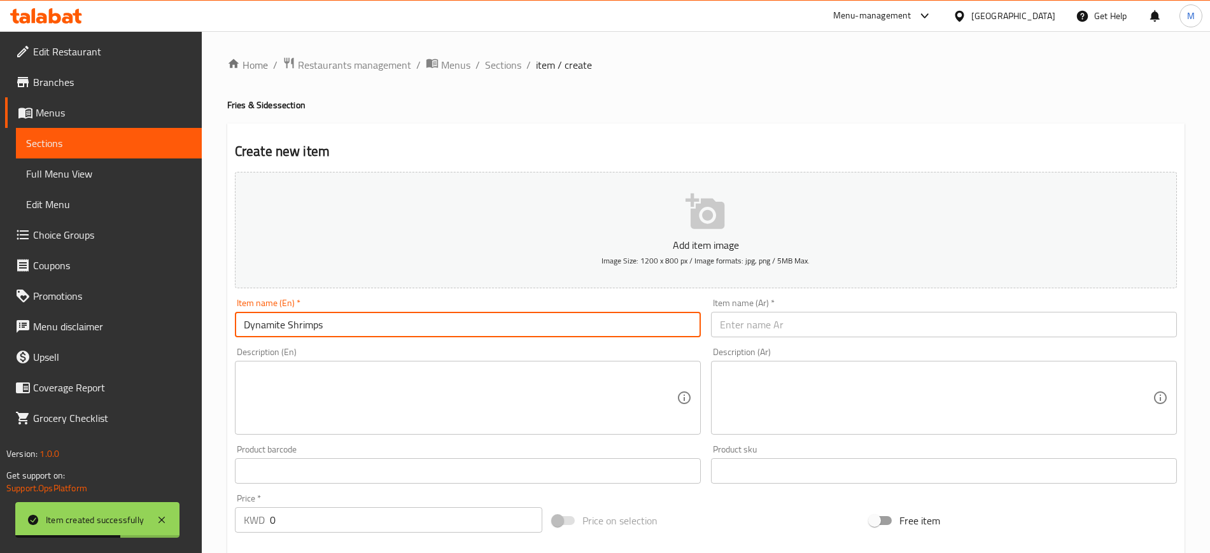
type input "Dynamite Shrimps"
click at [839, 321] on input "text" at bounding box center [944, 324] width 466 height 25
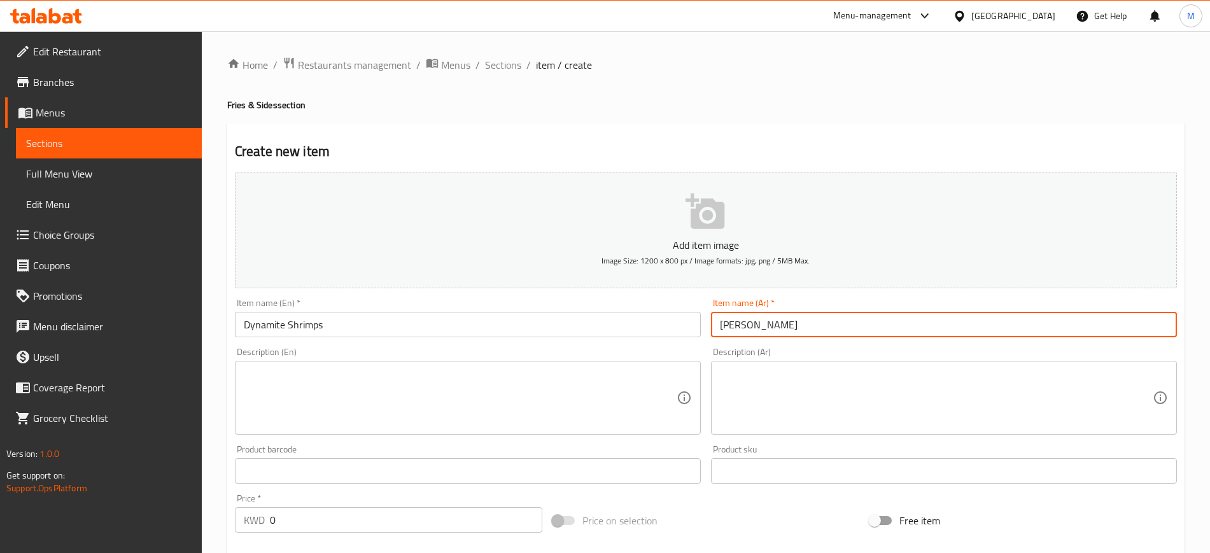
type input "داينامايت شرمب"
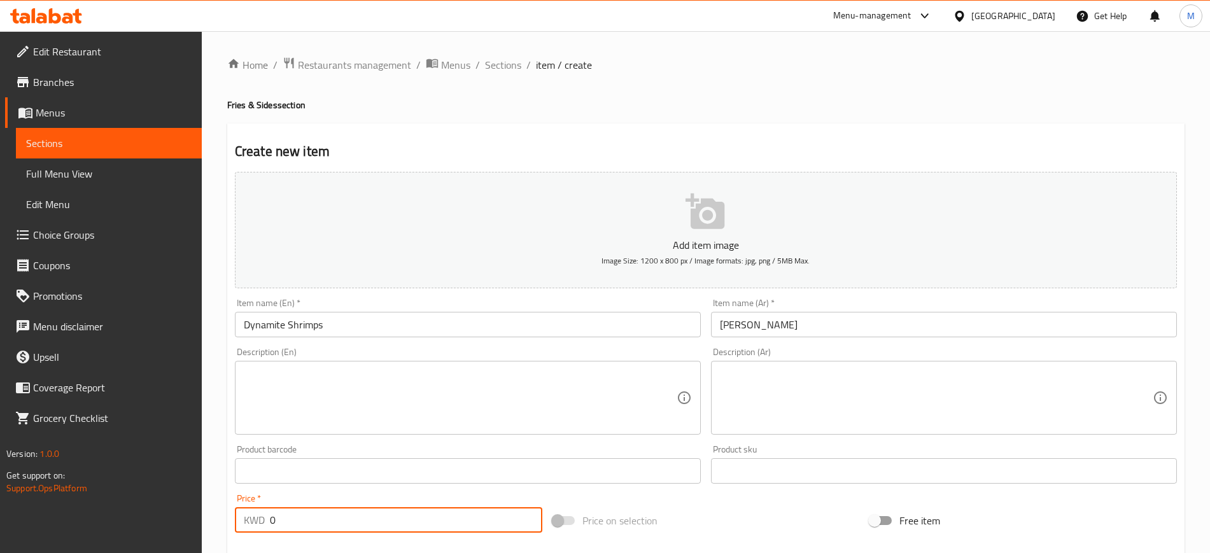
drag, startPoint x: 277, startPoint y: 526, endPoint x: 203, endPoint y: 521, distance: 74.6
click at [203, 521] on div "Home / Restaurants management / Menus / Sections / item / create Fries & Sides …" at bounding box center [706, 465] width 1008 height 868
type input "1.25"
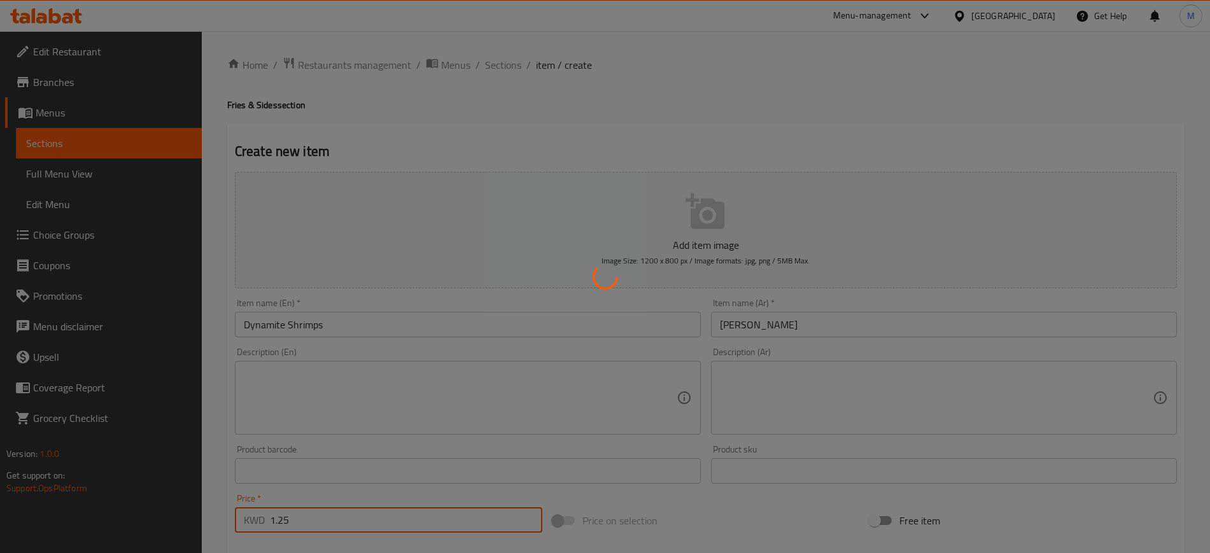
type input "0"
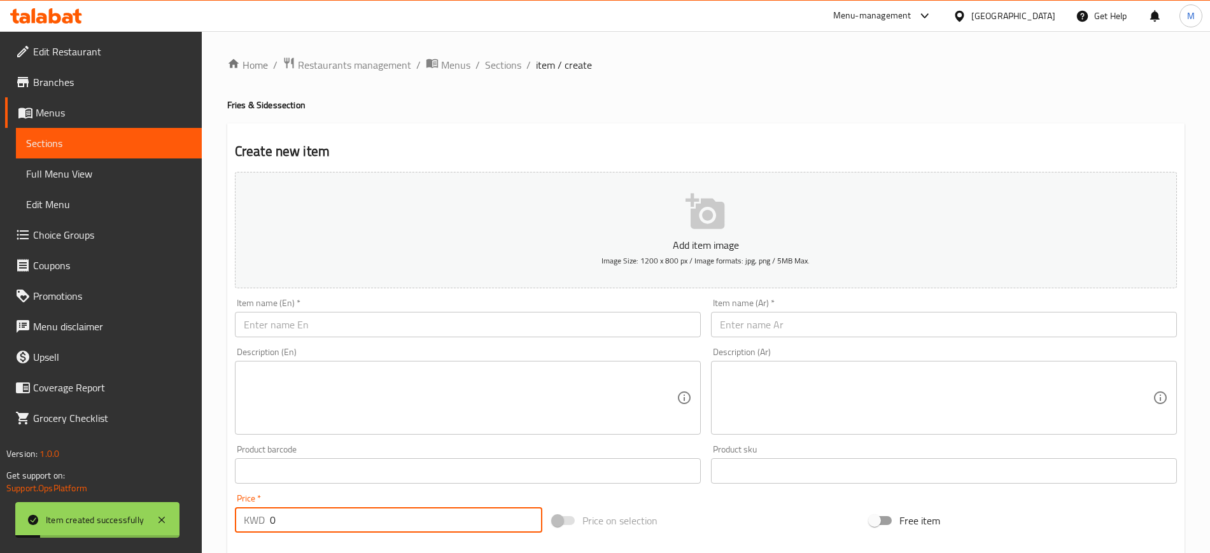
click at [334, 328] on input "text" at bounding box center [468, 324] width 466 height 25
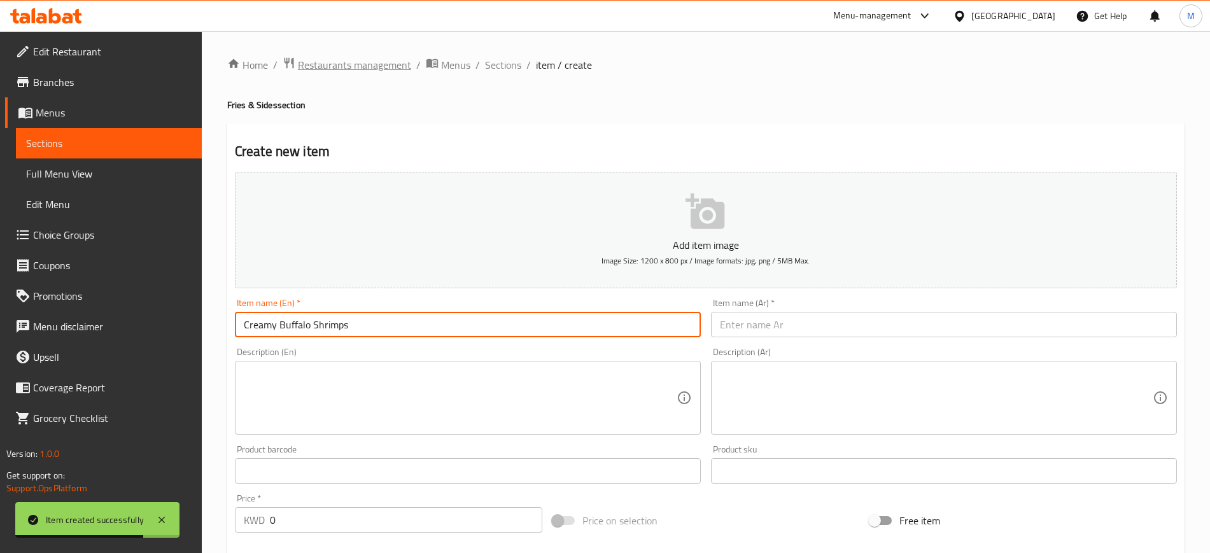
type input "Creamy Buffalo Shrimps"
click at [759, 317] on input "text" at bounding box center [944, 324] width 466 height 25
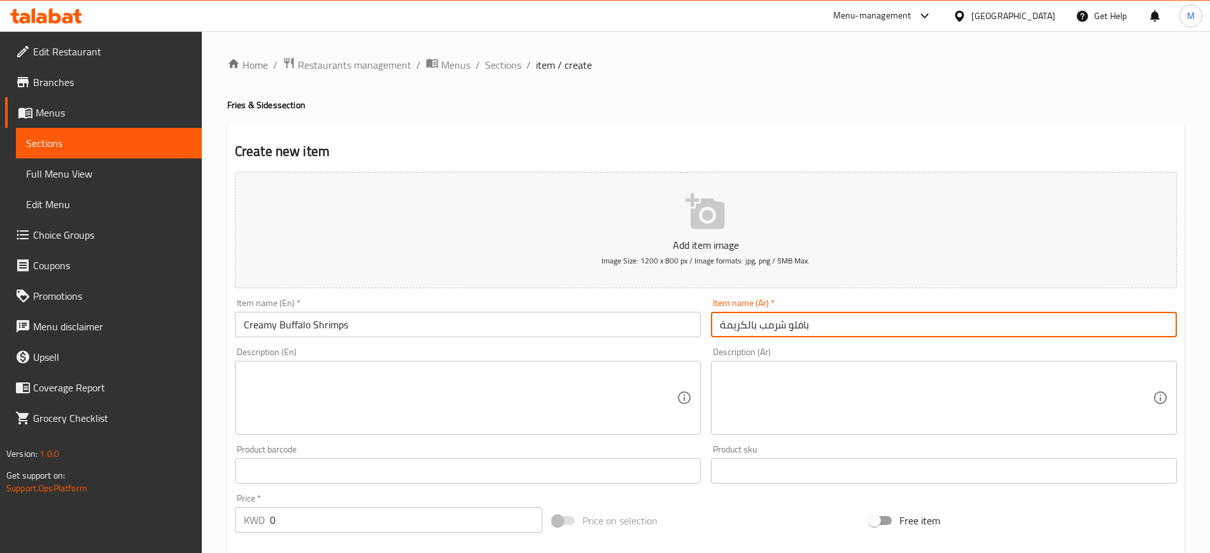
type input "بافلو شرمب بالكريمة"
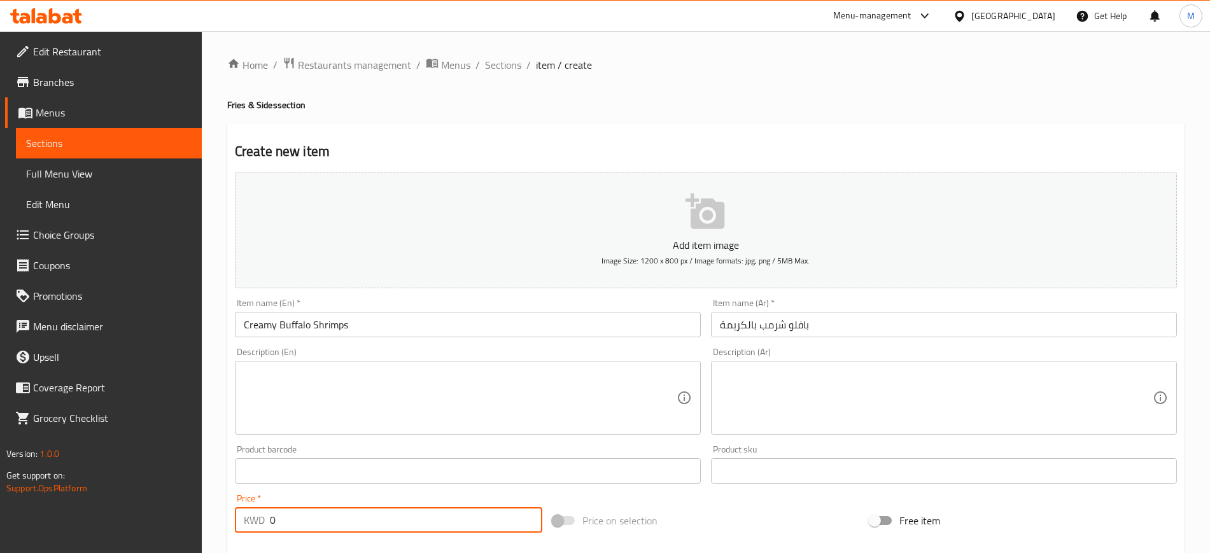
drag, startPoint x: 309, startPoint y: 515, endPoint x: 223, endPoint y: 521, distance: 85.5
click at [223, 521] on div "Home / Restaurants management / Menus / Sections / item / create Fries & Sides …" at bounding box center [706, 465] width 1008 height 868
type input "1.25"
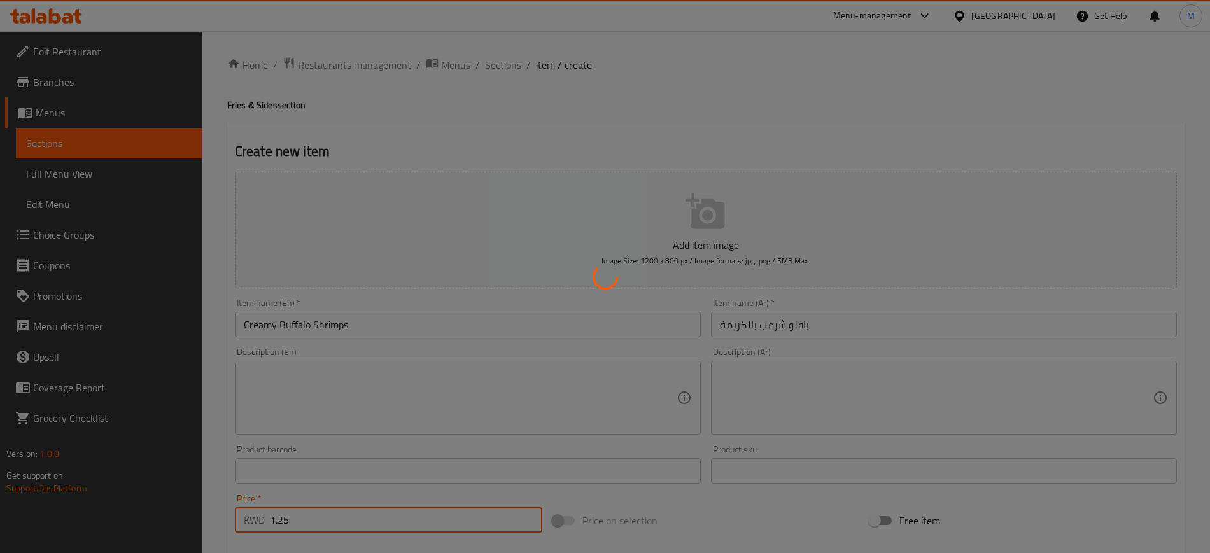
type input "0"
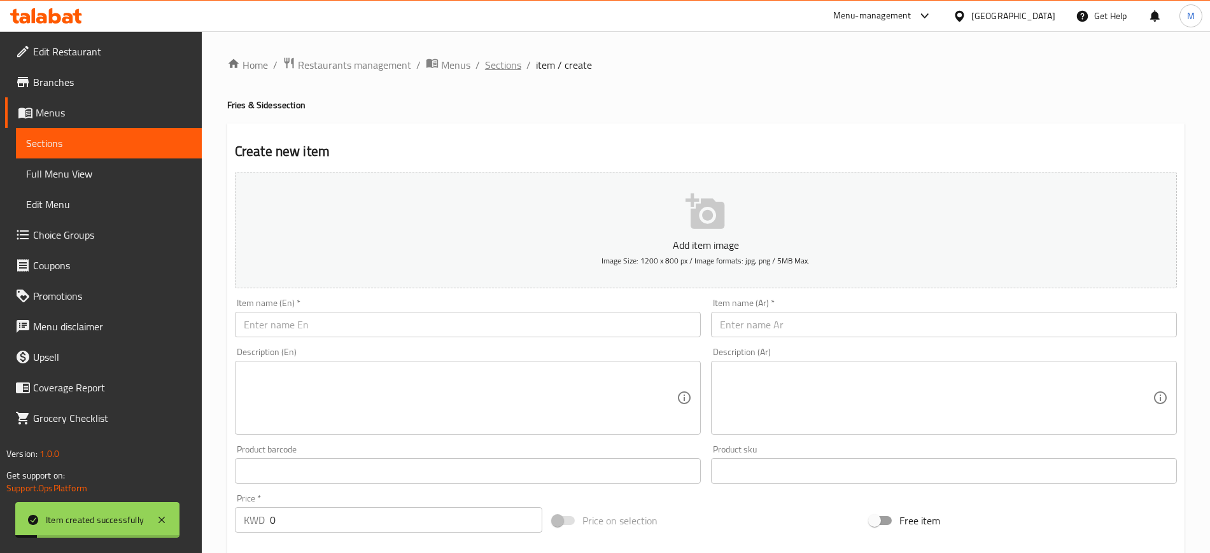
click at [496, 65] on span "Sections" at bounding box center [503, 64] width 36 height 15
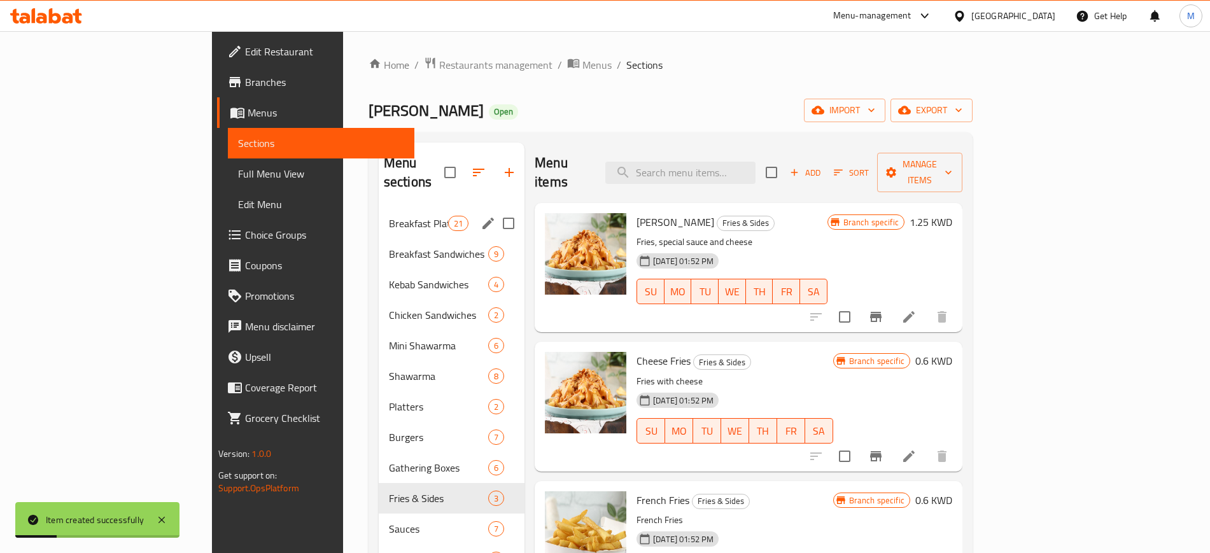
click at [379, 208] on div "Breakfast Platters 21" at bounding box center [452, 223] width 146 height 31
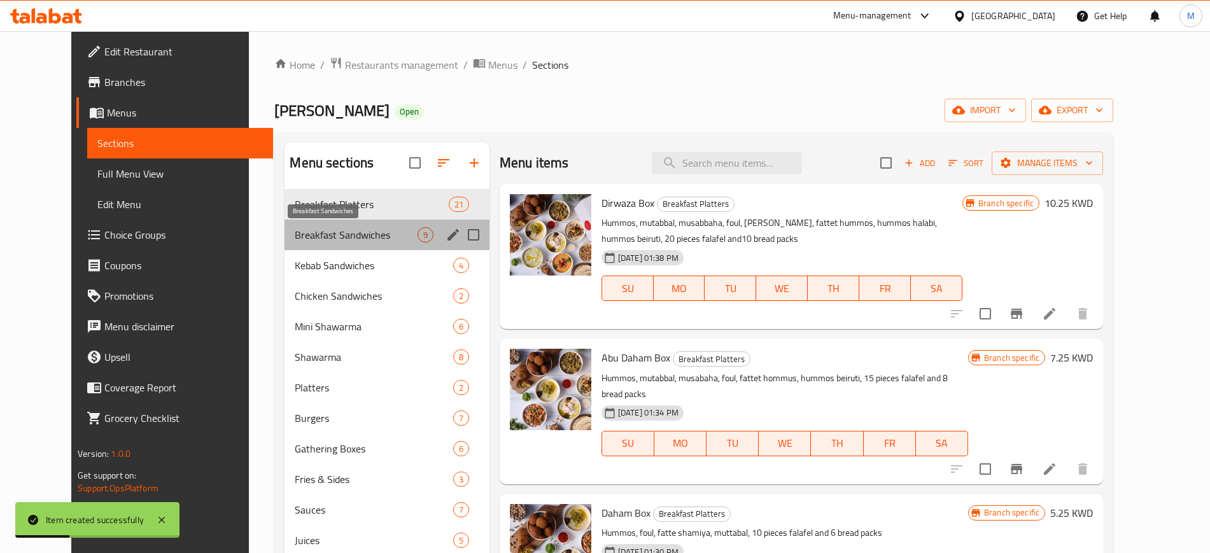
click at [337, 231] on span "Breakfast Sandwiches" at bounding box center [356, 234] width 122 height 15
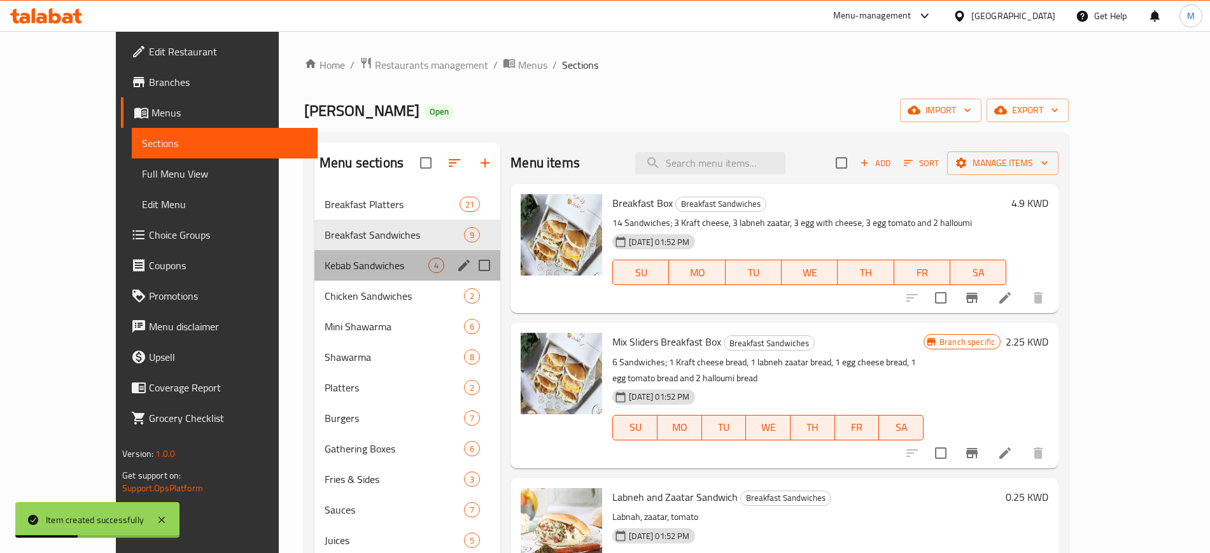
click at [338, 250] on div "Kebab Sandwiches 4" at bounding box center [407, 265] width 186 height 31
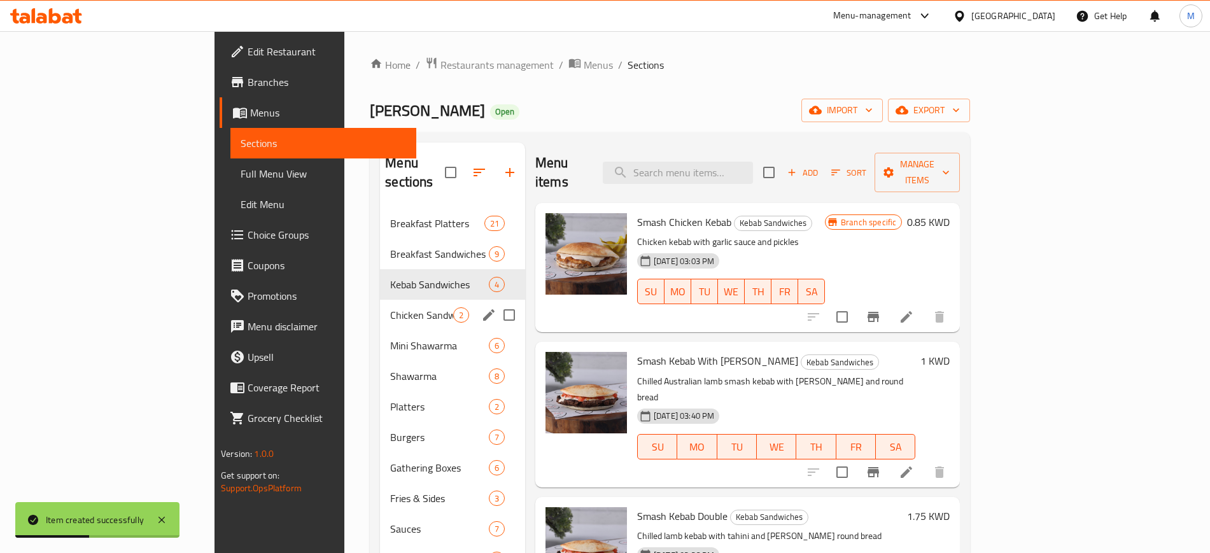
click at [380, 300] on div "Chicken Sandwiches 2" at bounding box center [452, 315] width 145 height 31
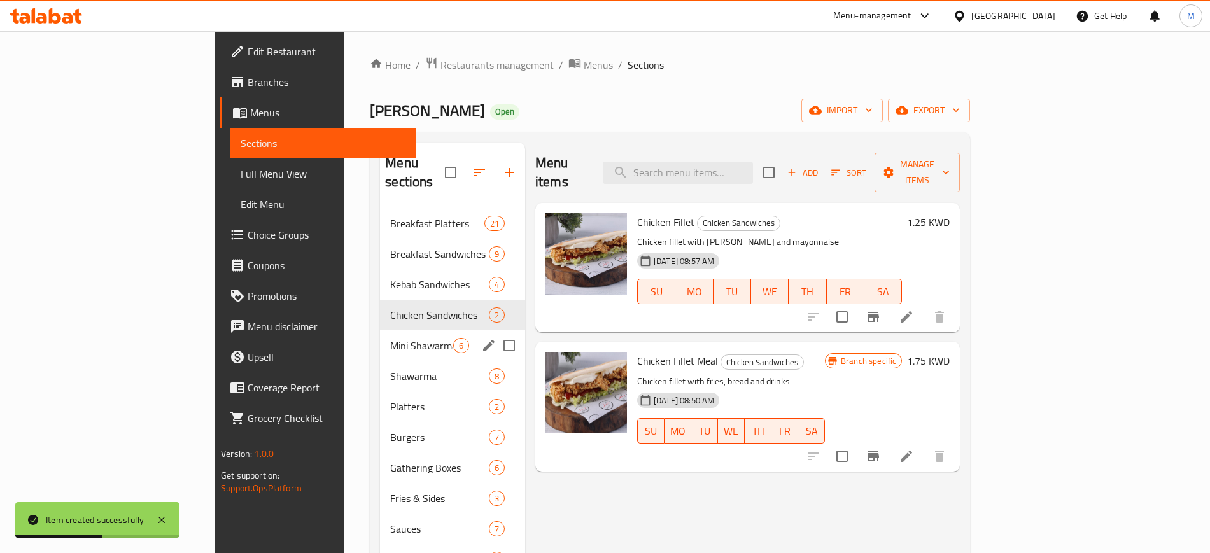
drag, startPoint x: 343, startPoint y: 321, endPoint x: 342, endPoint y: 329, distance: 7.7
click at [390, 338] on span "Mini Shawarma" at bounding box center [421, 345] width 63 height 15
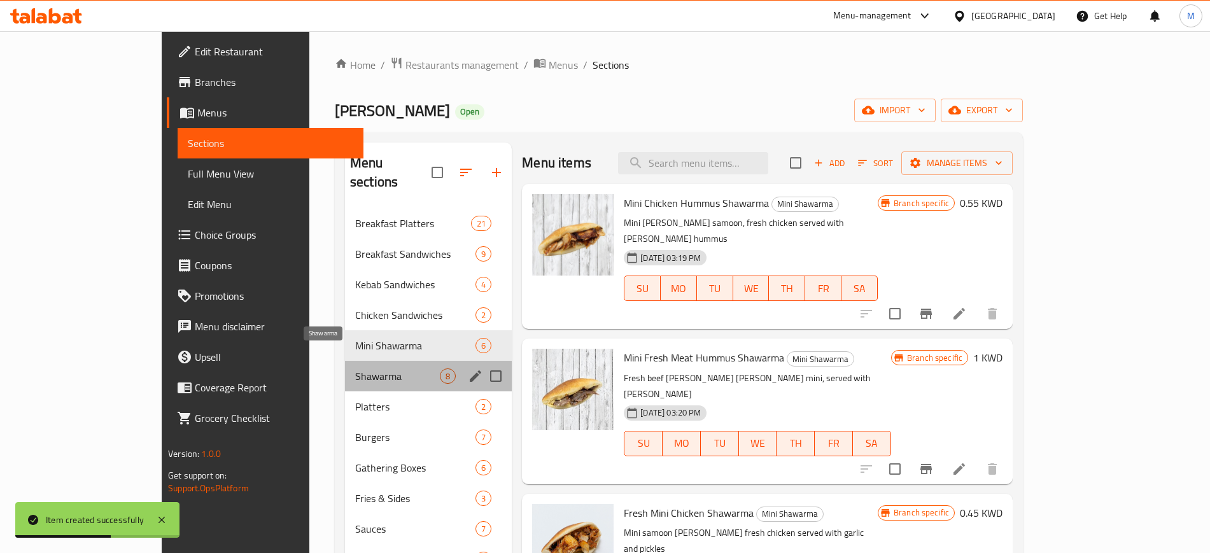
drag, startPoint x: 342, startPoint y: 353, endPoint x: 341, endPoint y: 372, distance: 18.5
click at [355, 369] on span "Shawarma" at bounding box center [397, 376] width 85 height 15
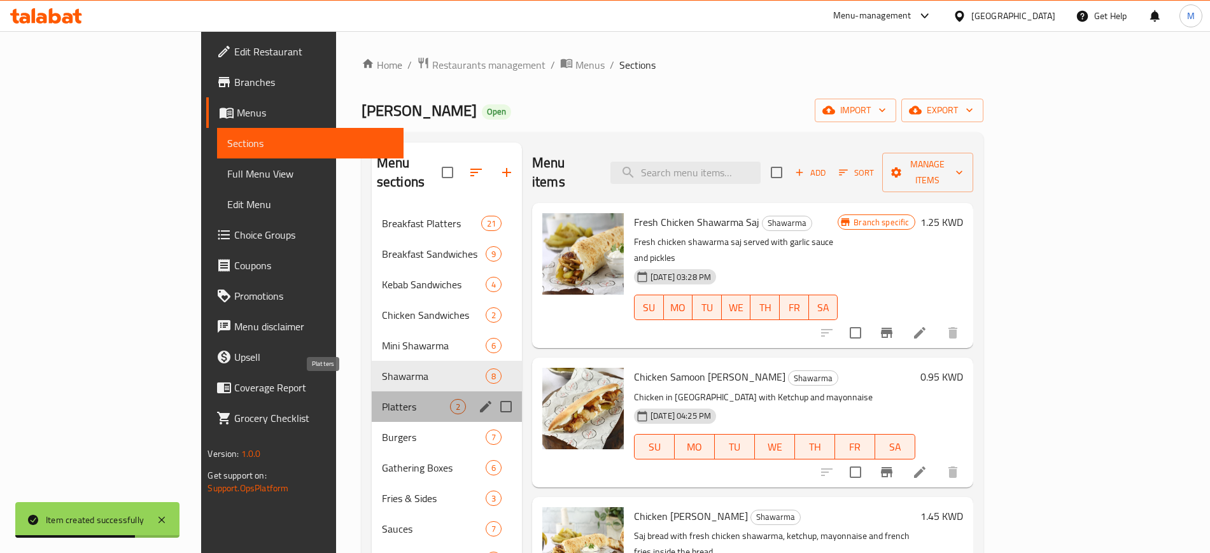
click at [382, 399] on span "Platters" at bounding box center [416, 406] width 68 height 15
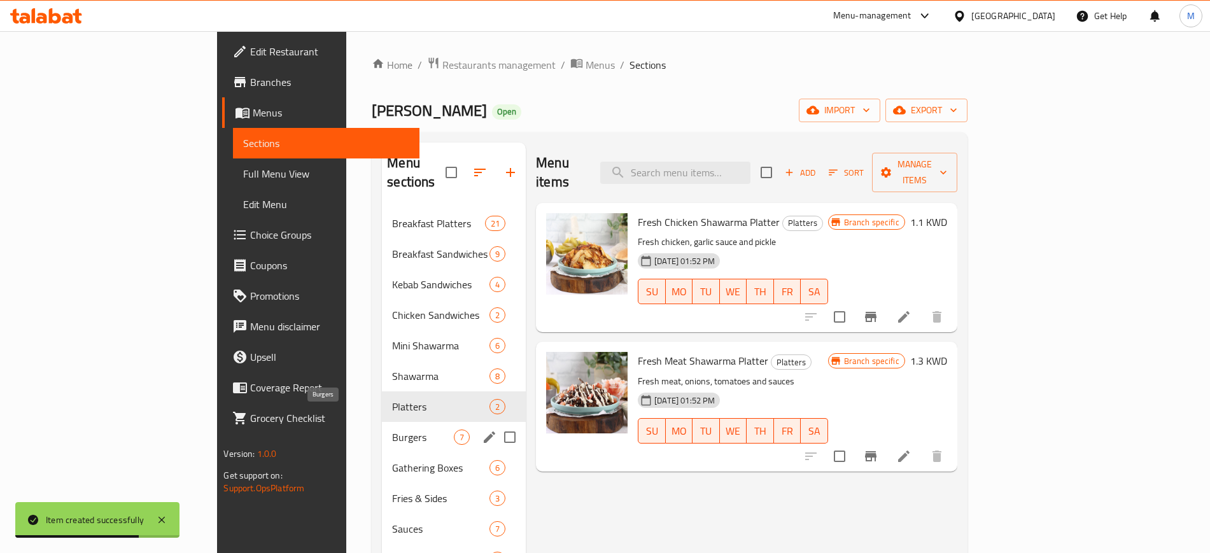
click at [392, 430] on span "Burgers" at bounding box center [423, 437] width 62 height 15
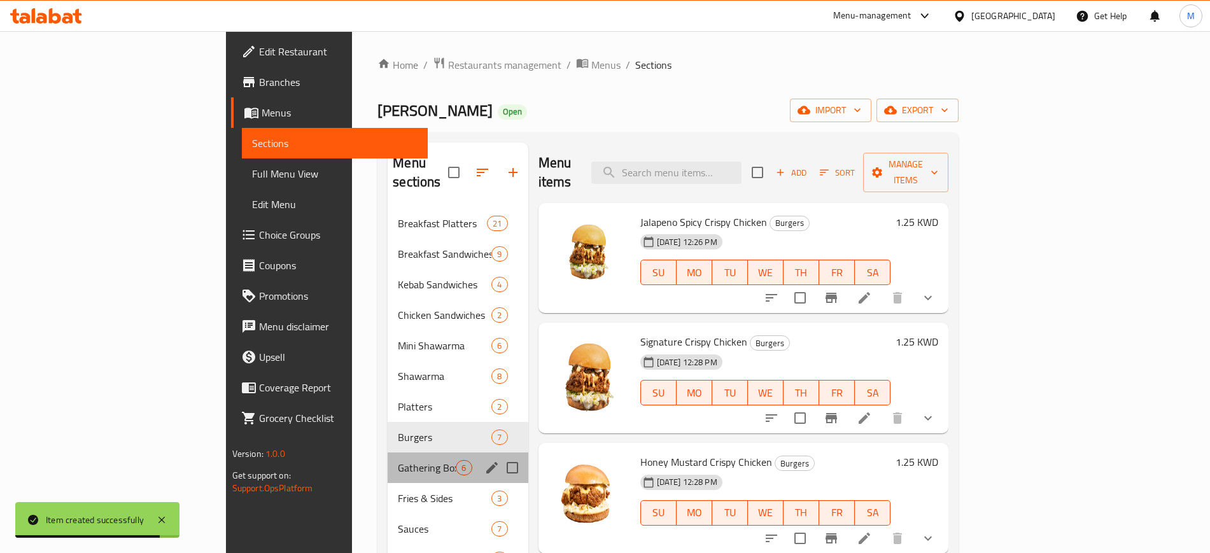
drag, startPoint x: 321, startPoint y: 434, endPoint x: 328, endPoint y: 447, distance: 15.1
click at [388, 453] on div "Gathering Boxes 6" at bounding box center [458, 468] width 140 height 31
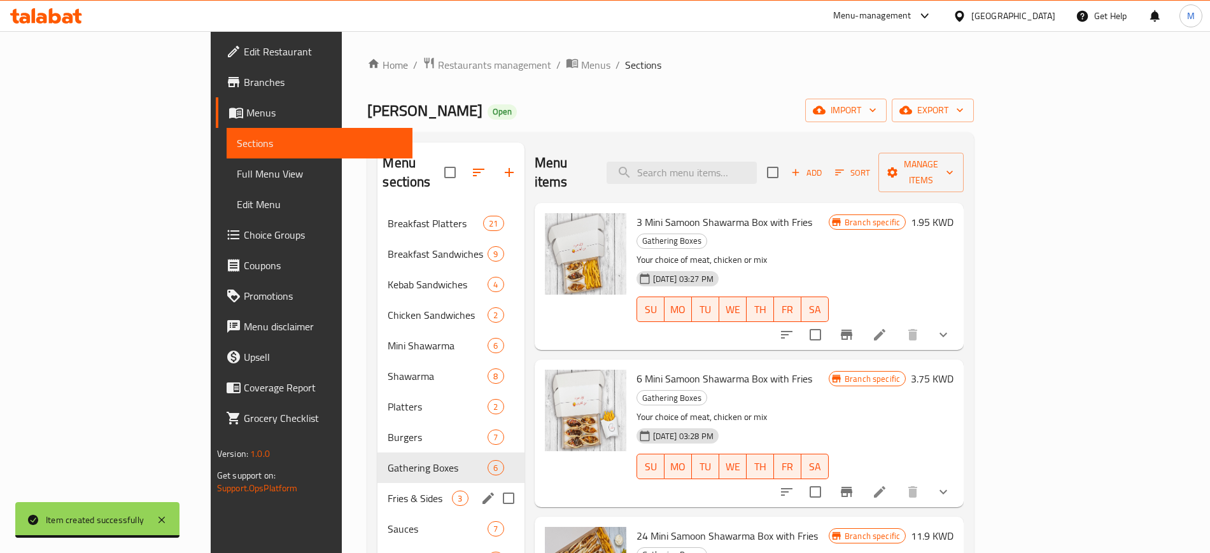
click at [377, 483] on div "Fries & Sides 3" at bounding box center [450, 498] width 146 height 31
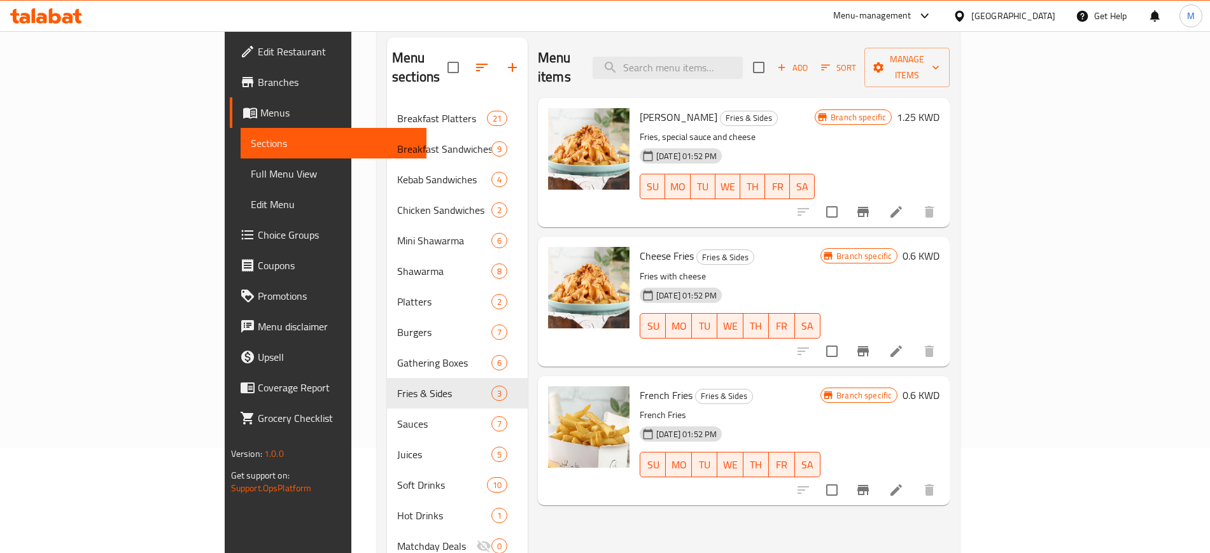
scroll to position [178, 0]
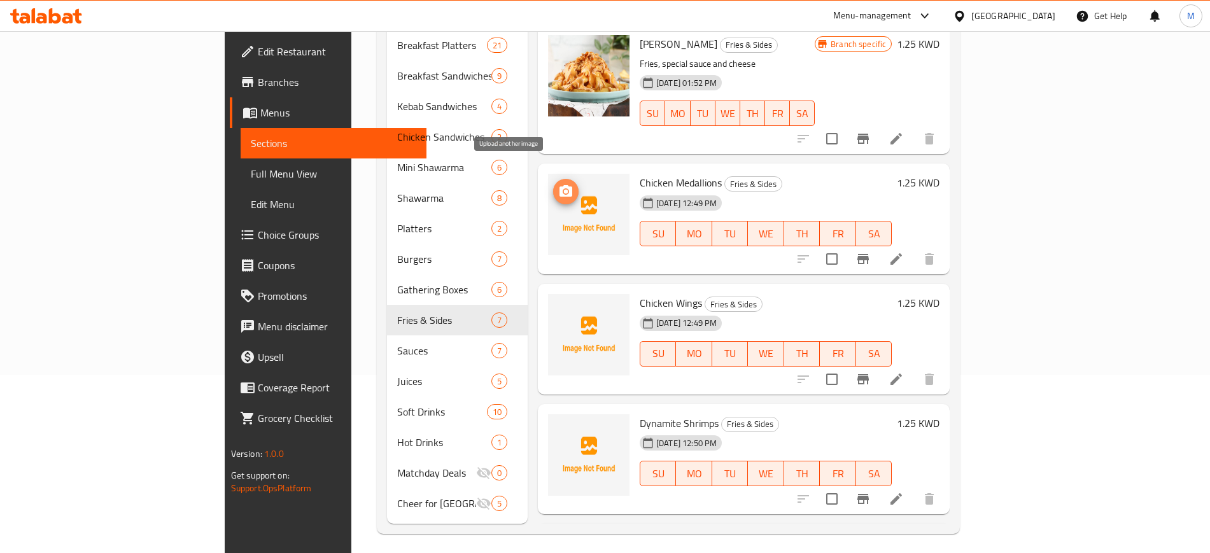
click at [559, 185] on icon "upload picture" at bounding box center [565, 190] width 13 height 11
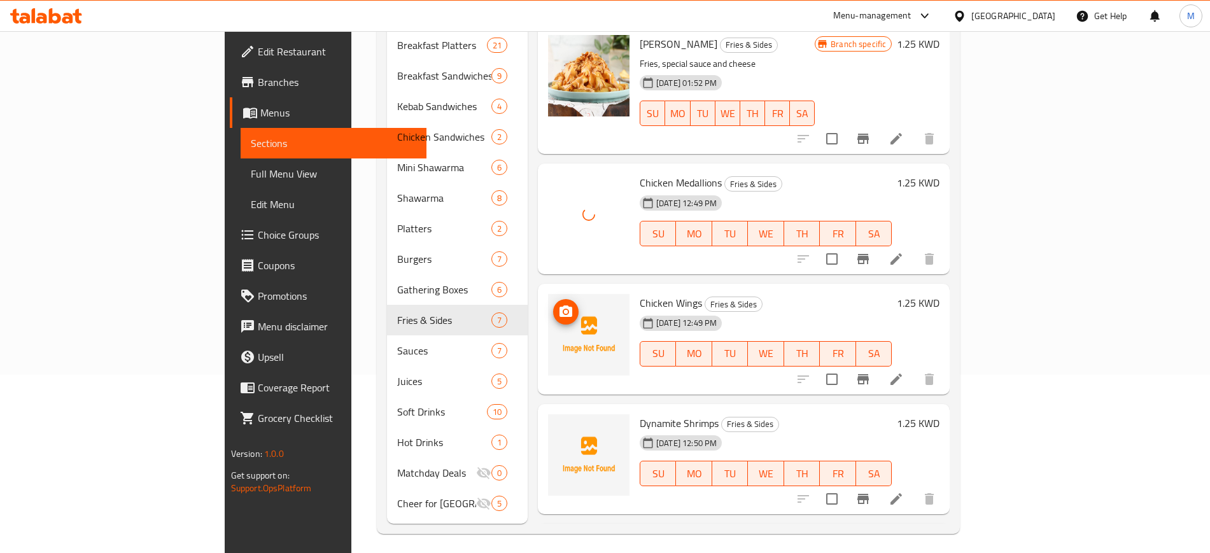
click at [559, 306] on icon "upload picture" at bounding box center [565, 311] width 13 height 11
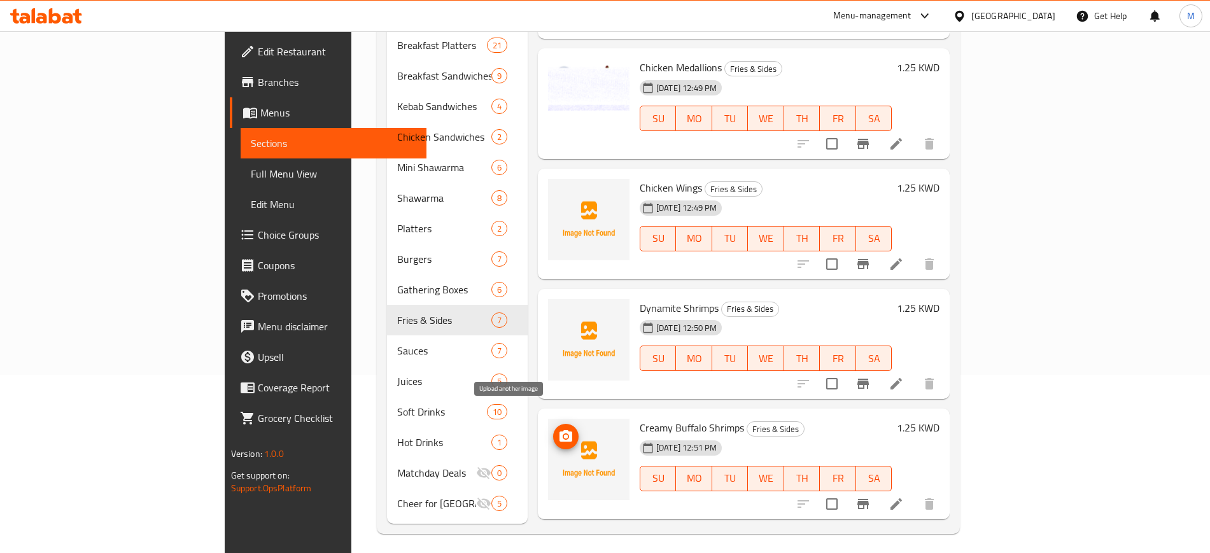
scroll to position [115, 0]
click at [559, 311] on icon "upload picture" at bounding box center [565, 316] width 13 height 11
click at [559, 431] on icon "upload picture" at bounding box center [565, 436] width 13 height 11
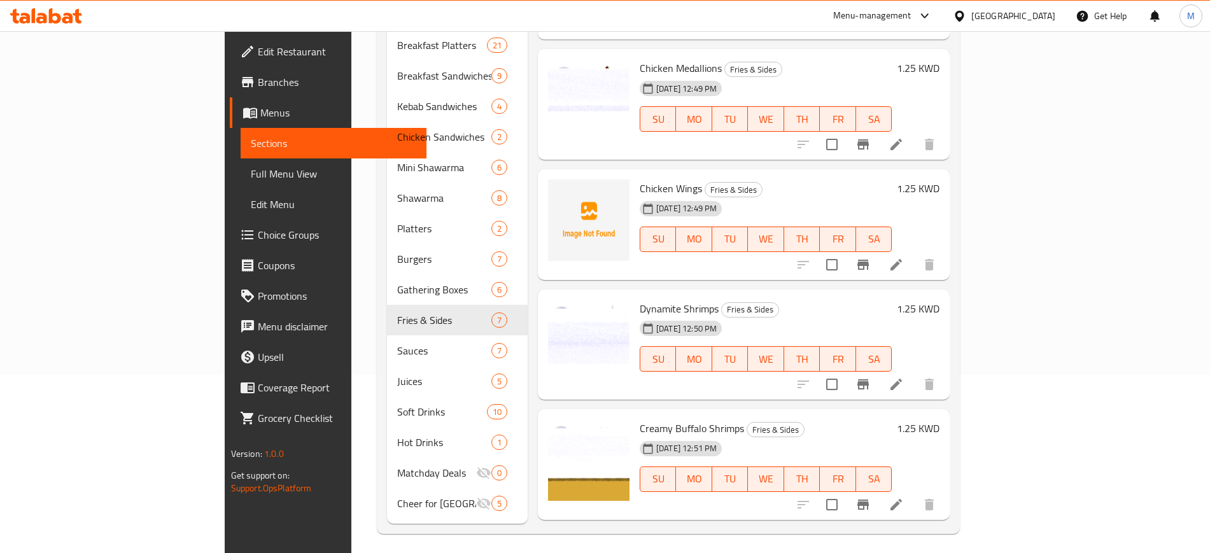
click at [134, 15] on div "Menu-management Kuwait Get Help M" at bounding box center [605, 16] width 1210 height 31
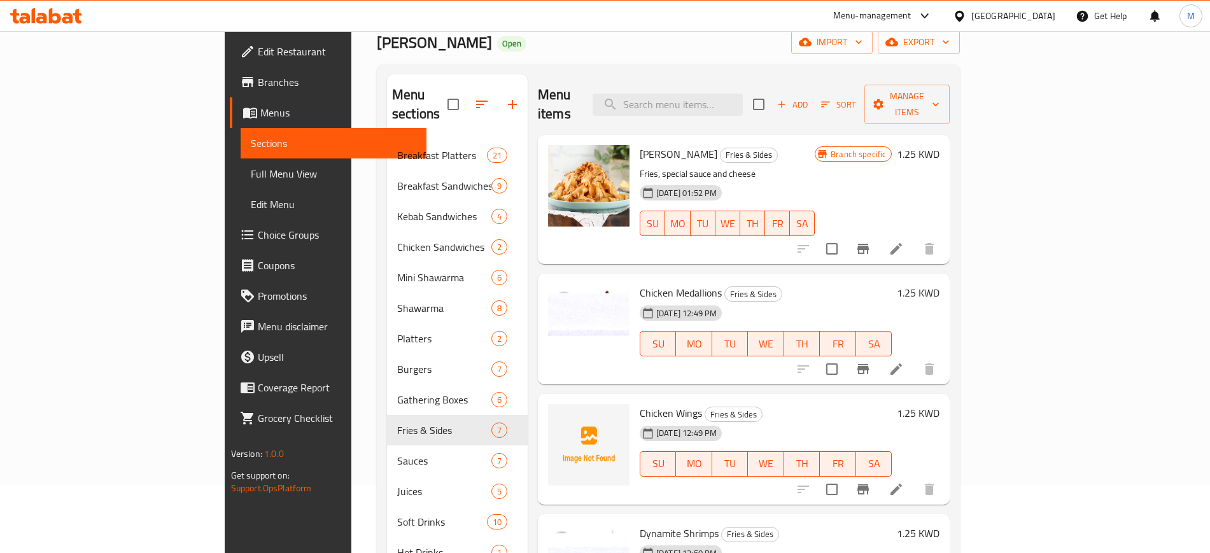
scroll to position [0, 0]
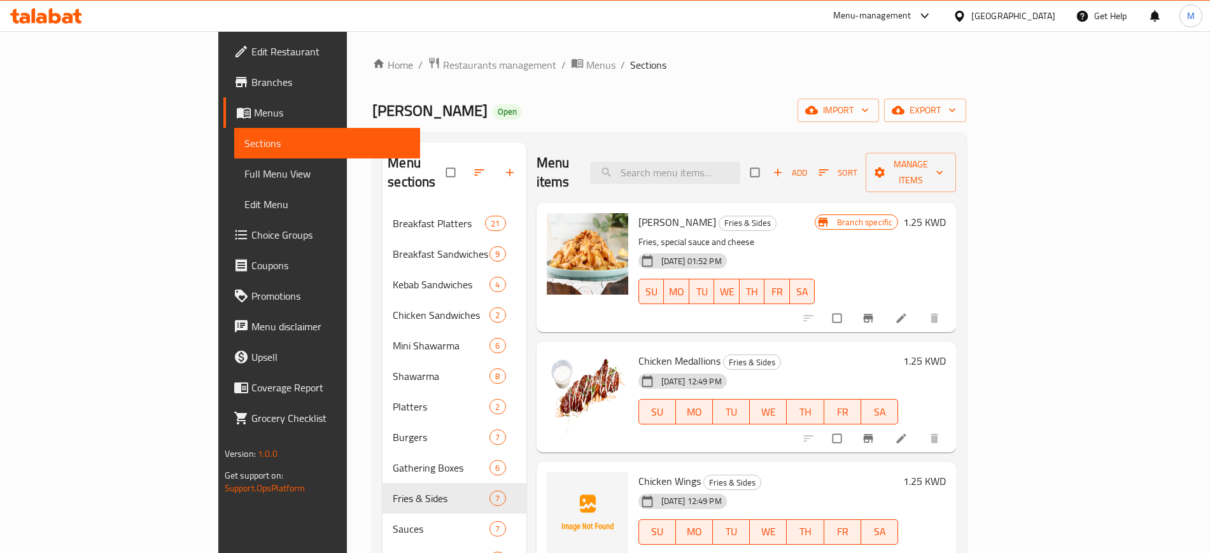
click at [449, 103] on div "[PERSON_NAME] Open import export" at bounding box center [669, 111] width 594 height 24
click at [839, 76] on div "Home / Restaurants management / Menus / Sections [PERSON_NAME] Open import expo…" at bounding box center [669, 385] width 594 height 656
click at [857, 165] on span "Sort" at bounding box center [837, 172] width 39 height 15
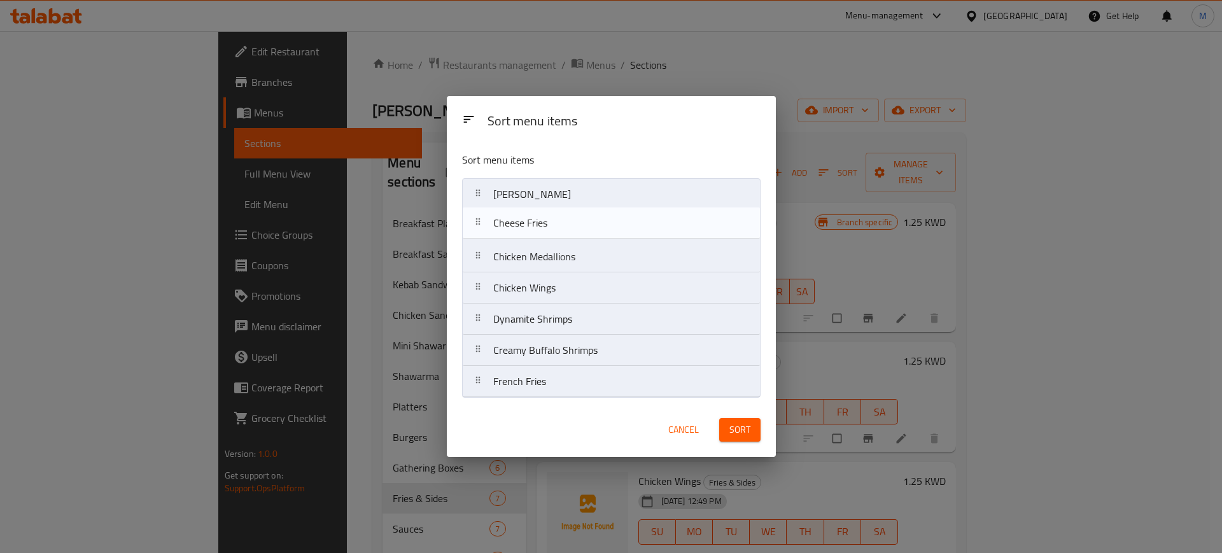
drag, startPoint x: 585, startPoint y: 351, endPoint x: 584, endPoint y: 220, distance: 131.7
click at [584, 220] on nav "[PERSON_NAME] Fries Chicken Medallions Chicken Wings Dynamite Shrimps Creamy Bu…" at bounding box center [611, 288] width 299 height 220
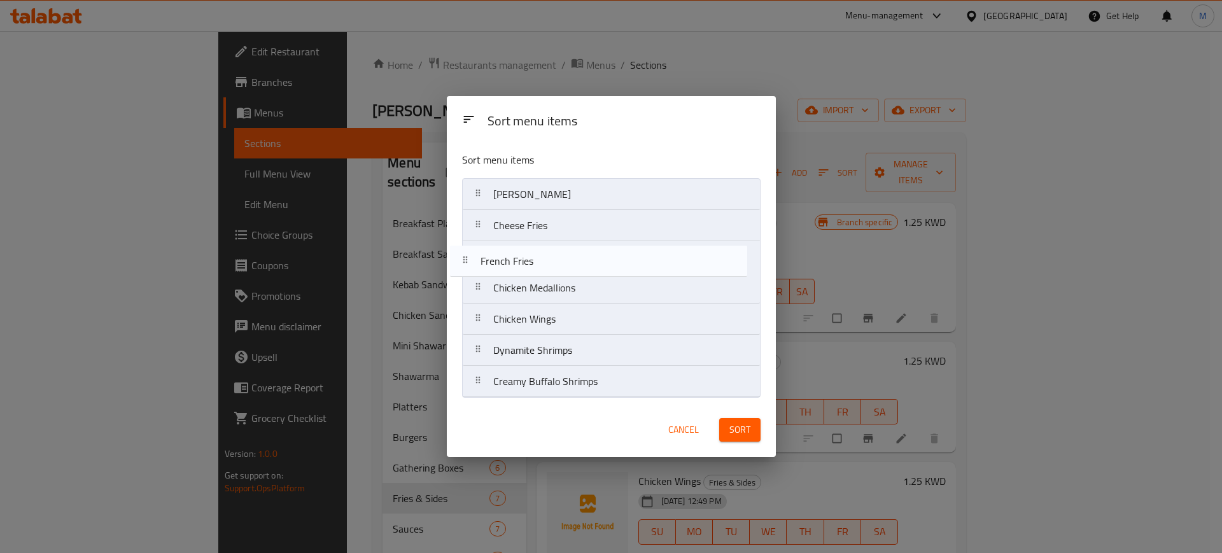
drag, startPoint x: 613, startPoint y: 384, endPoint x: 595, endPoint y: 243, distance: 142.4
click at [595, 243] on nav "[PERSON_NAME] Fries Cheese Fries Chicken Medallions Chicken Wings Dynamite Shri…" at bounding box center [611, 288] width 299 height 220
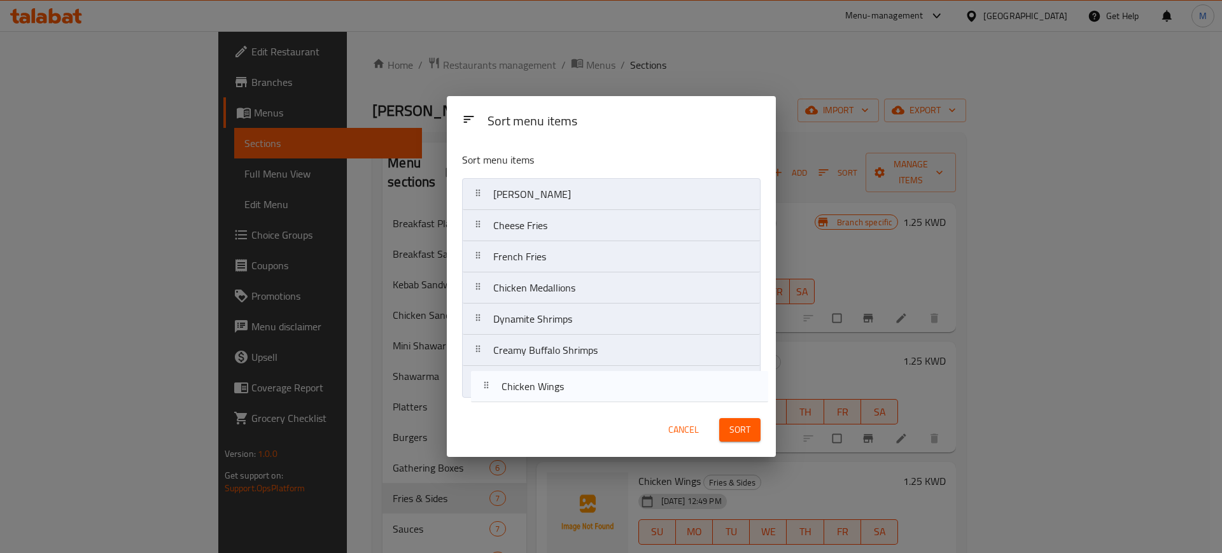
drag, startPoint x: 629, startPoint y: 322, endPoint x: 648, endPoint y: 392, distance: 72.6
click at [629, 389] on nav "[PERSON_NAME] Fries Cheese Fries French Fries Chicken Medallions Chicken Wings …" at bounding box center [611, 288] width 299 height 220
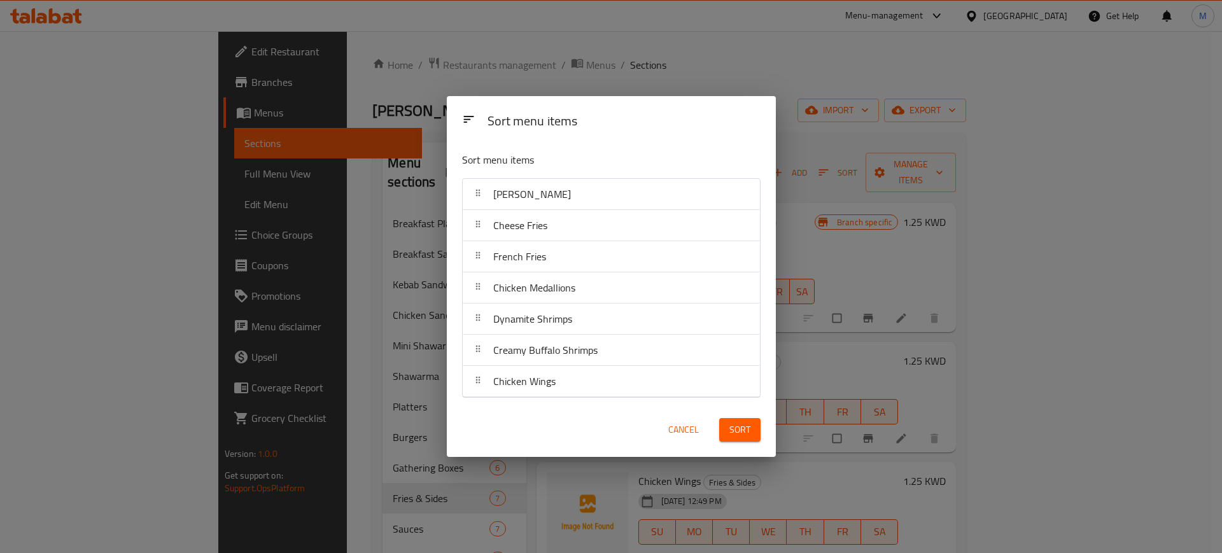
click at [743, 430] on span "Sort" at bounding box center [739, 430] width 21 height 16
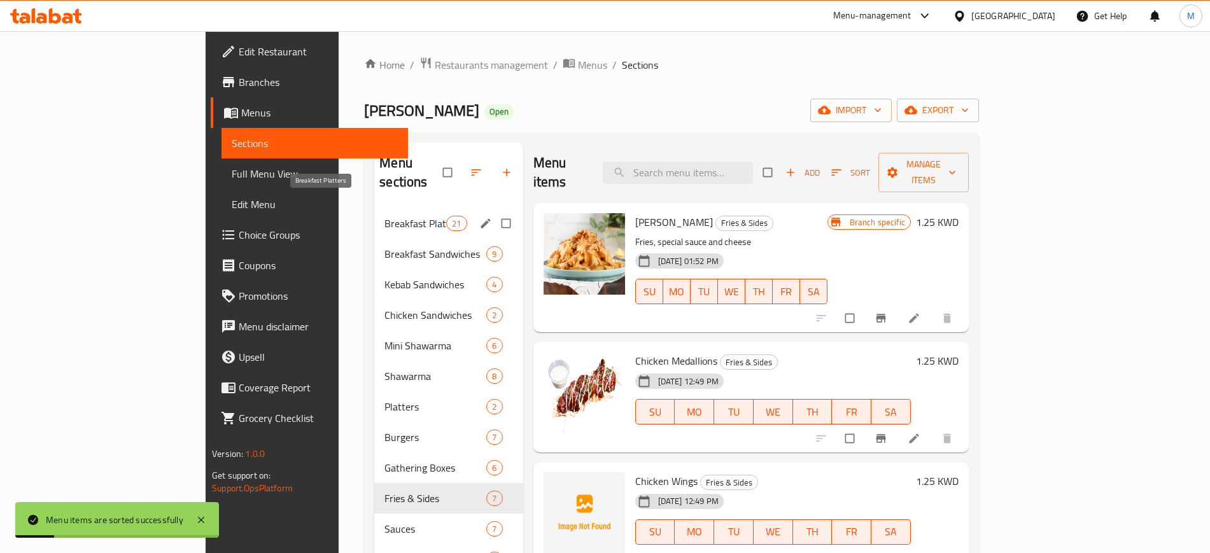
click at [384, 216] on span "Breakfast Platters" at bounding box center [415, 223] width 62 height 15
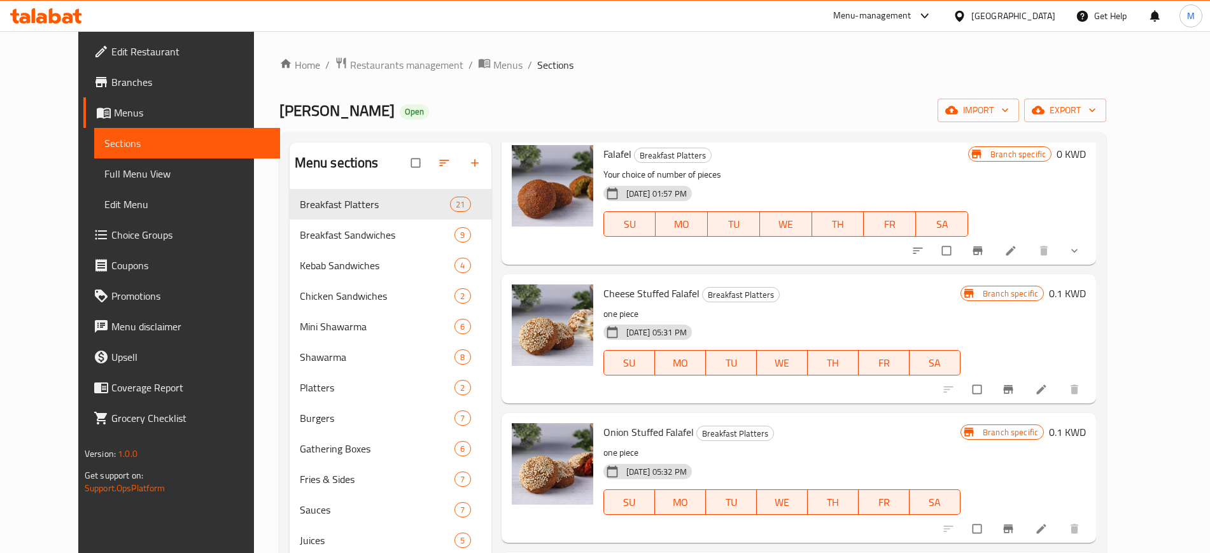
scroll to position [796, 0]
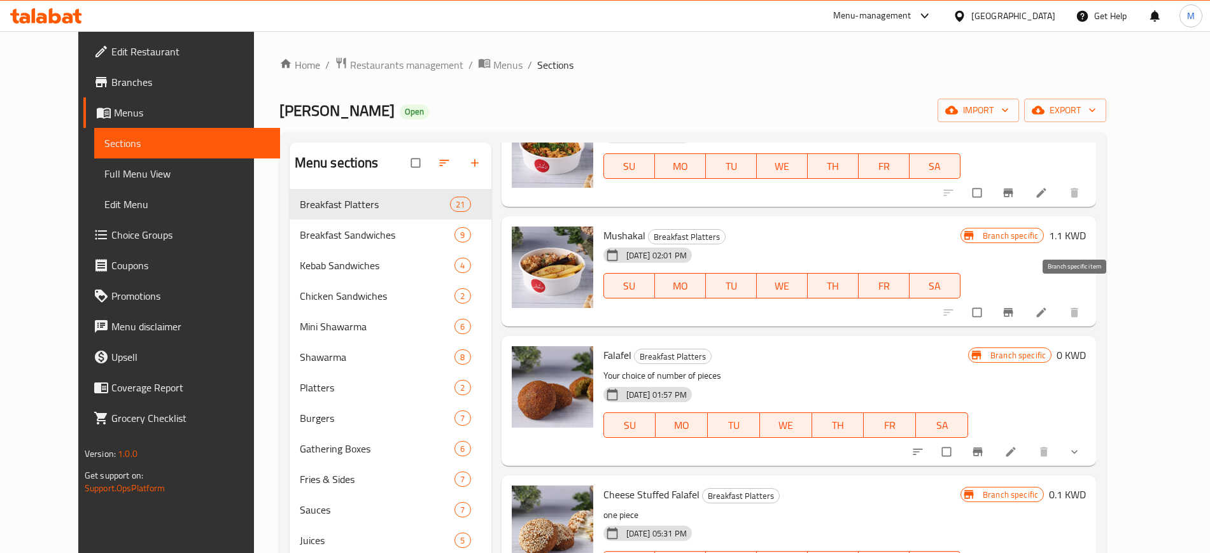
click at [1025, 299] on button "Branch-specific-item" at bounding box center [1009, 313] width 31 height 28
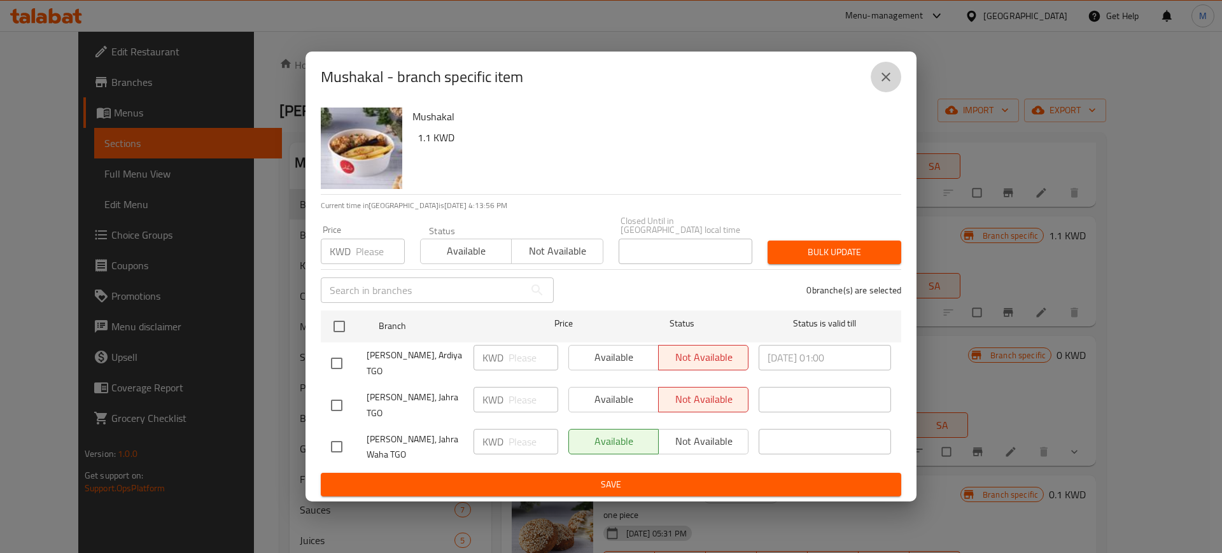
drag, startPoint x: 889, startPoint y: 99, endPoint x: 381, endPoint y: 119, distance: 507.6
click at [887, 92] on button "close" at bounding box center [886, 77] width 31 height 31
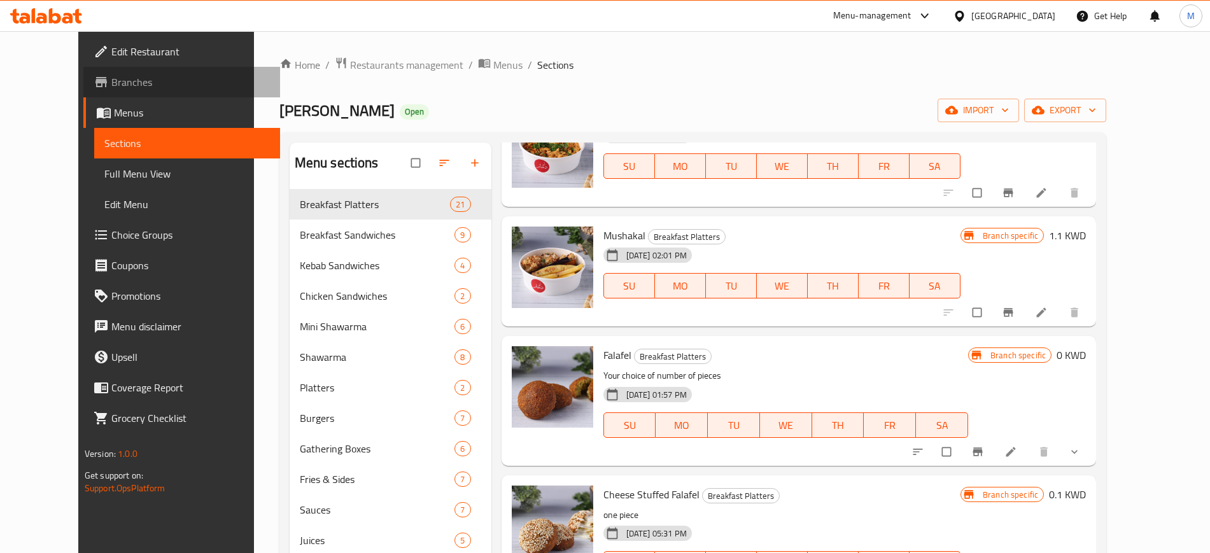
click at [111, 84] on span "Branches" at bounding box center [190, 81] width 158 height 15
